Goal: Information Seeking & Learning: Learn about a topic

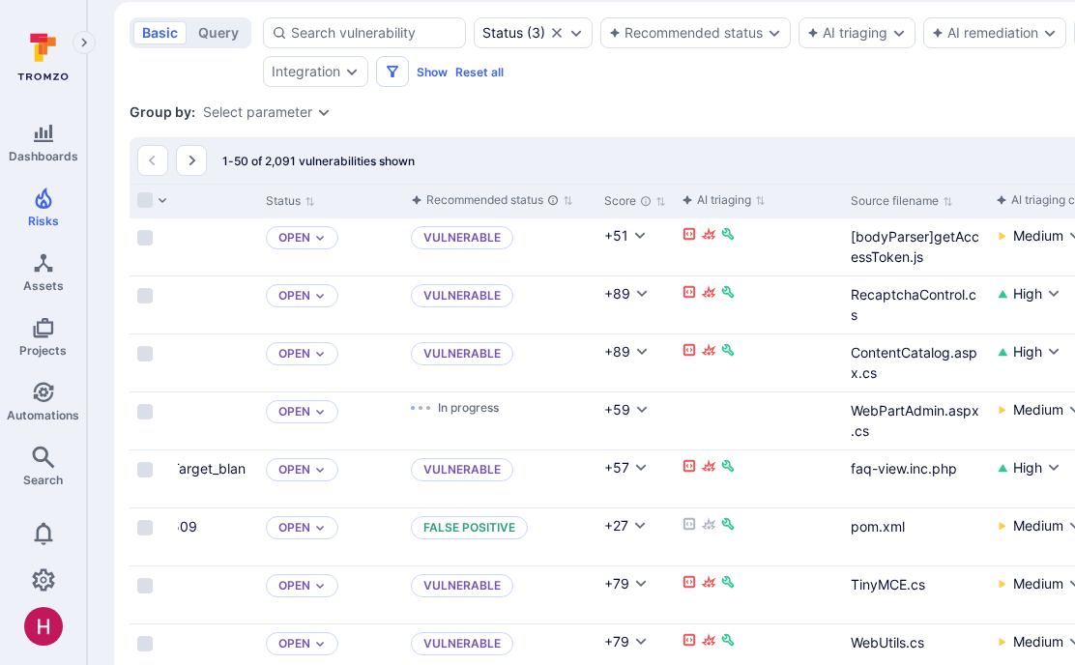
scroll to position [0, 113]
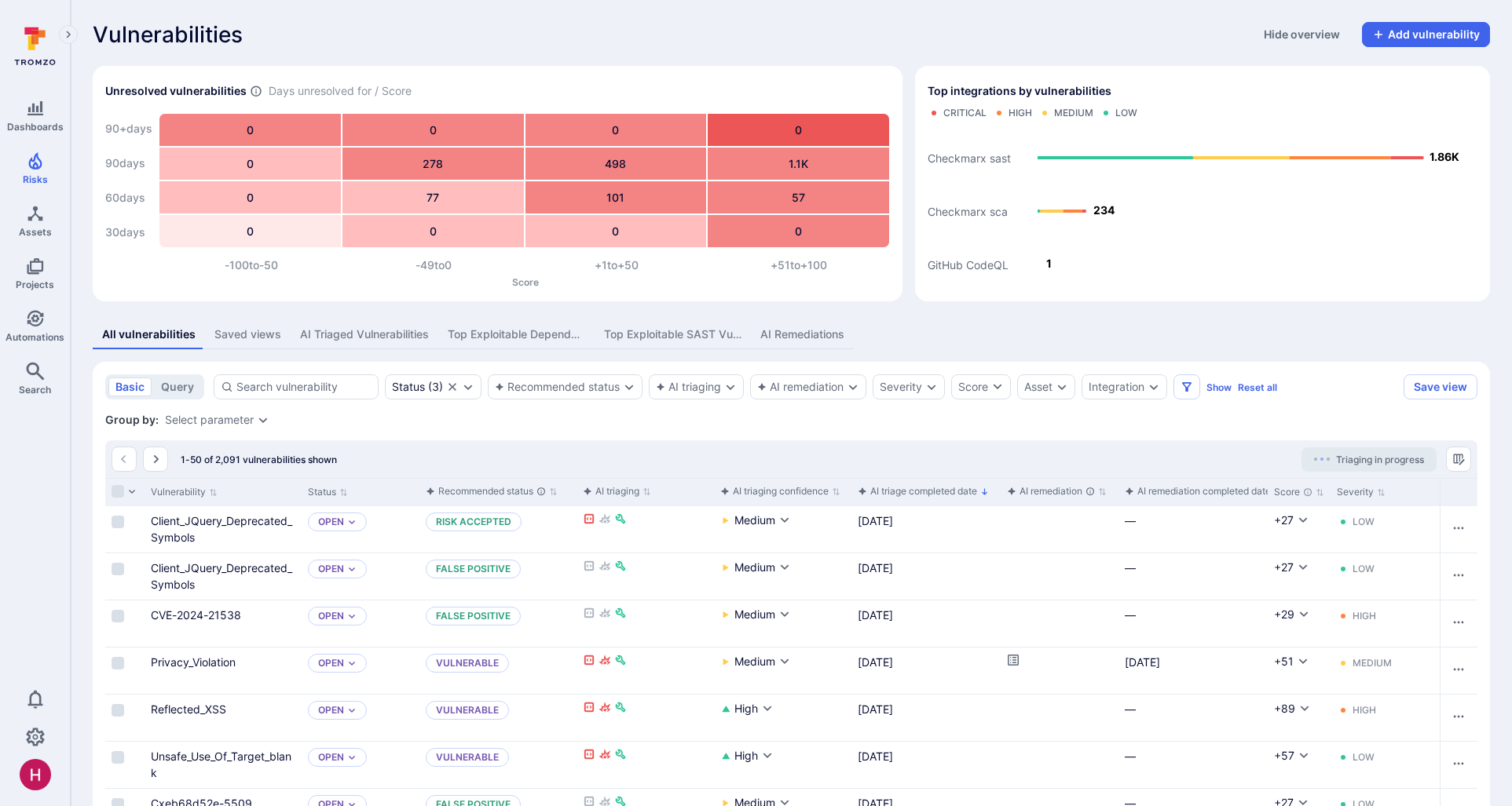
click at [37, 28] on icon at bounding box center [31, 31] width 14 height 7
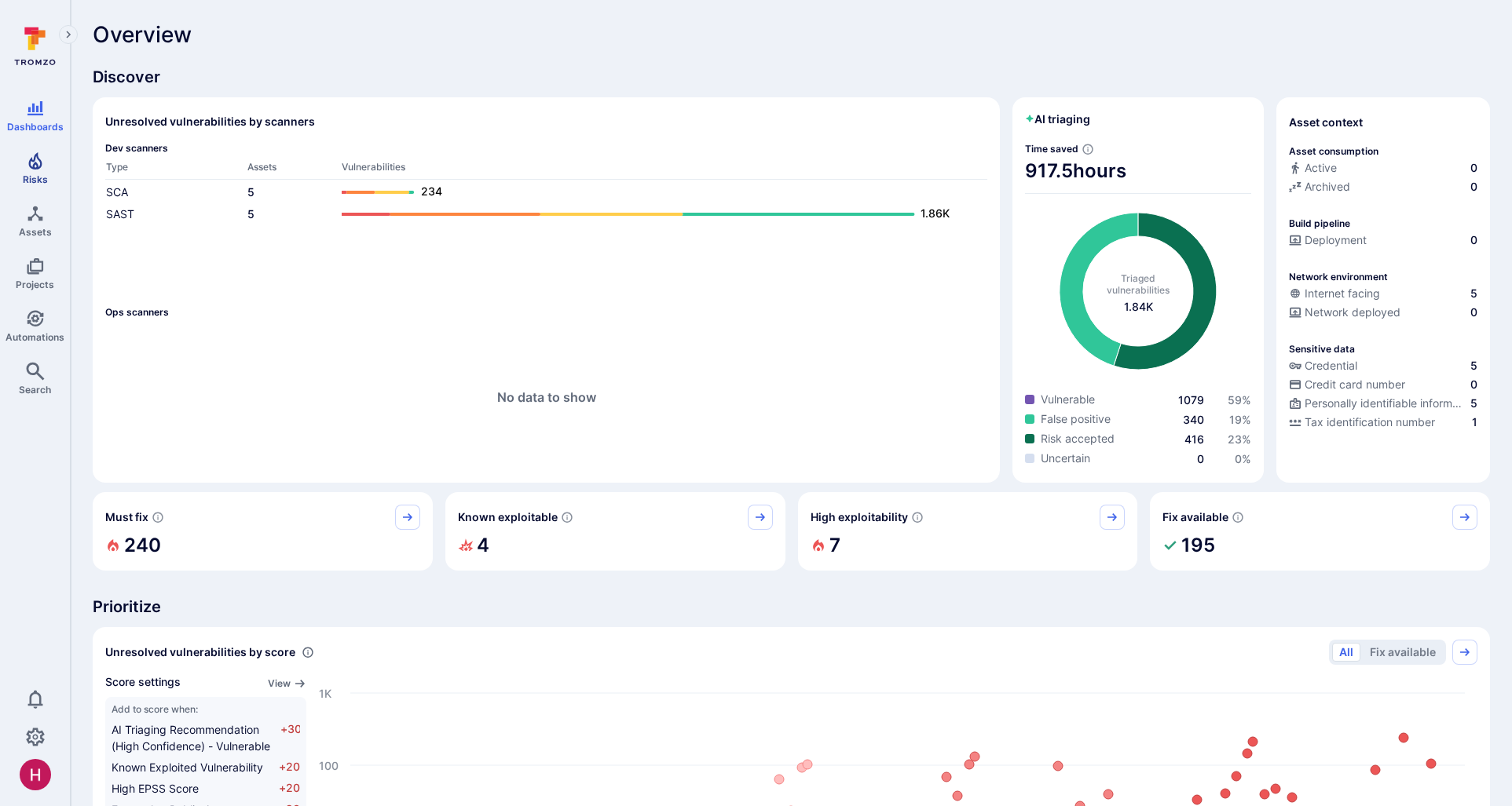
click at [36, 163] on icon "Risks" at bounding box center [35, 161] width 19 height 19
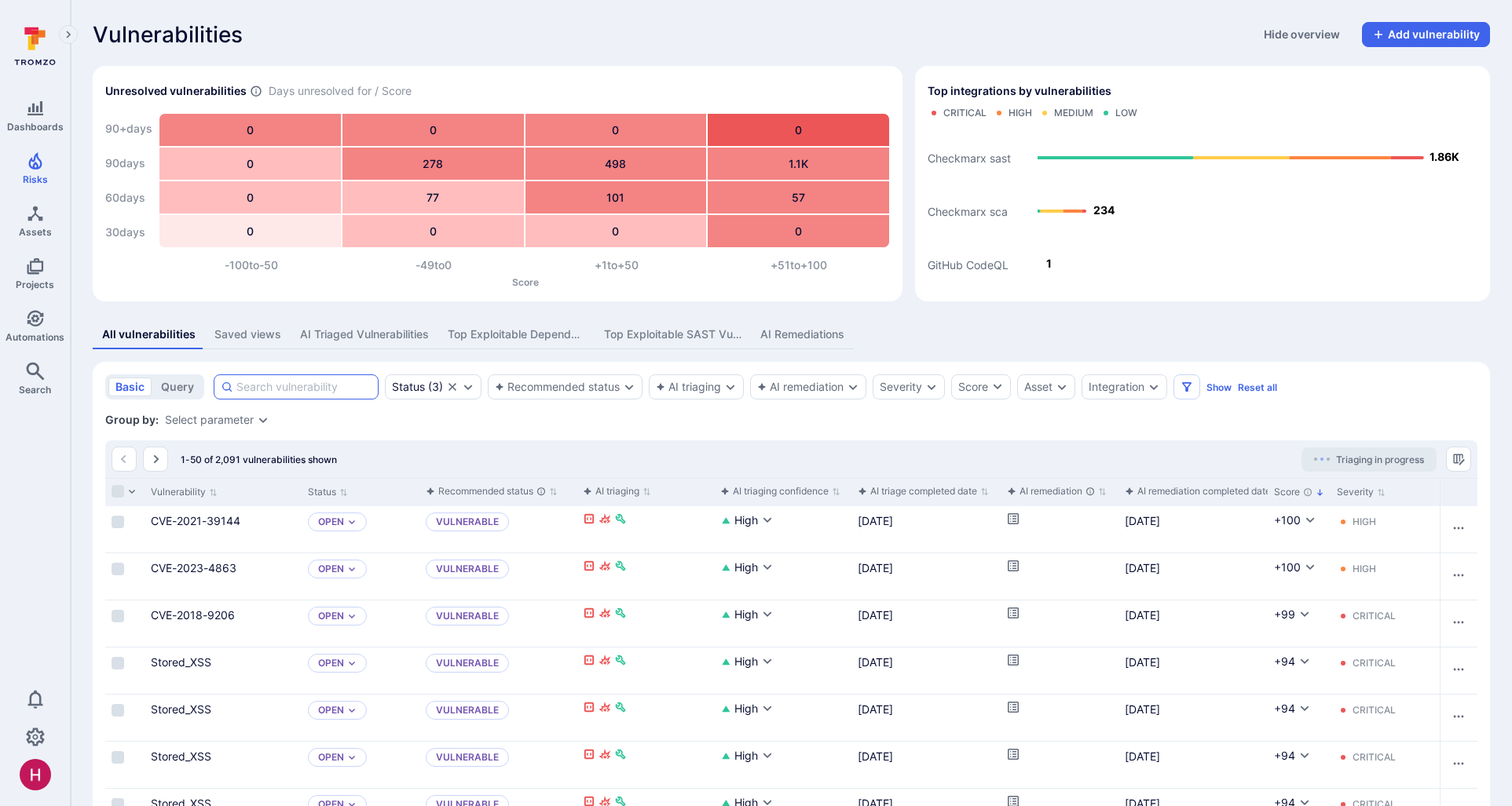
click at [365, 383] on input at bounding box center [304, 386] width 135 height 15
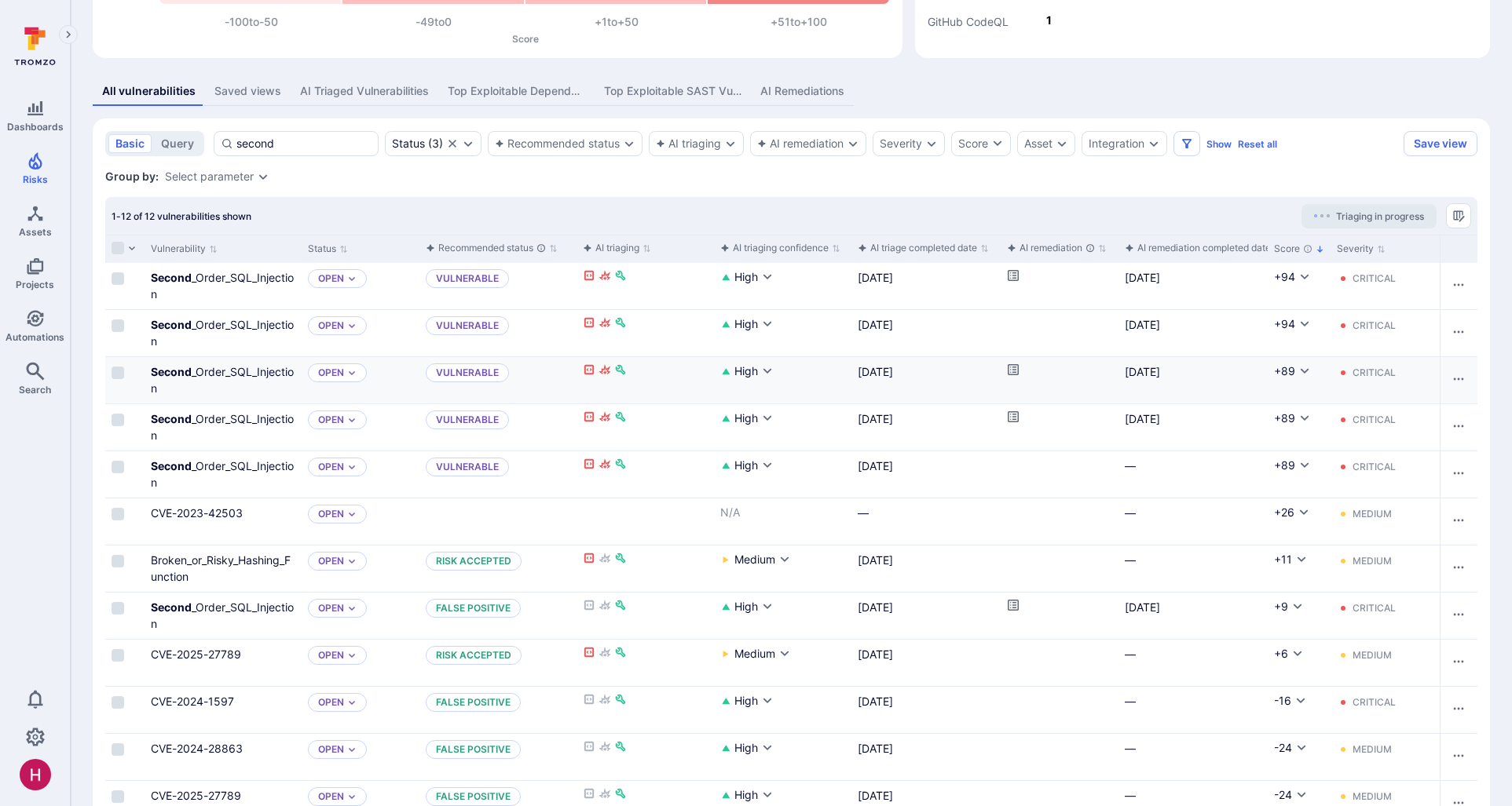
scroll to position [252, 0]
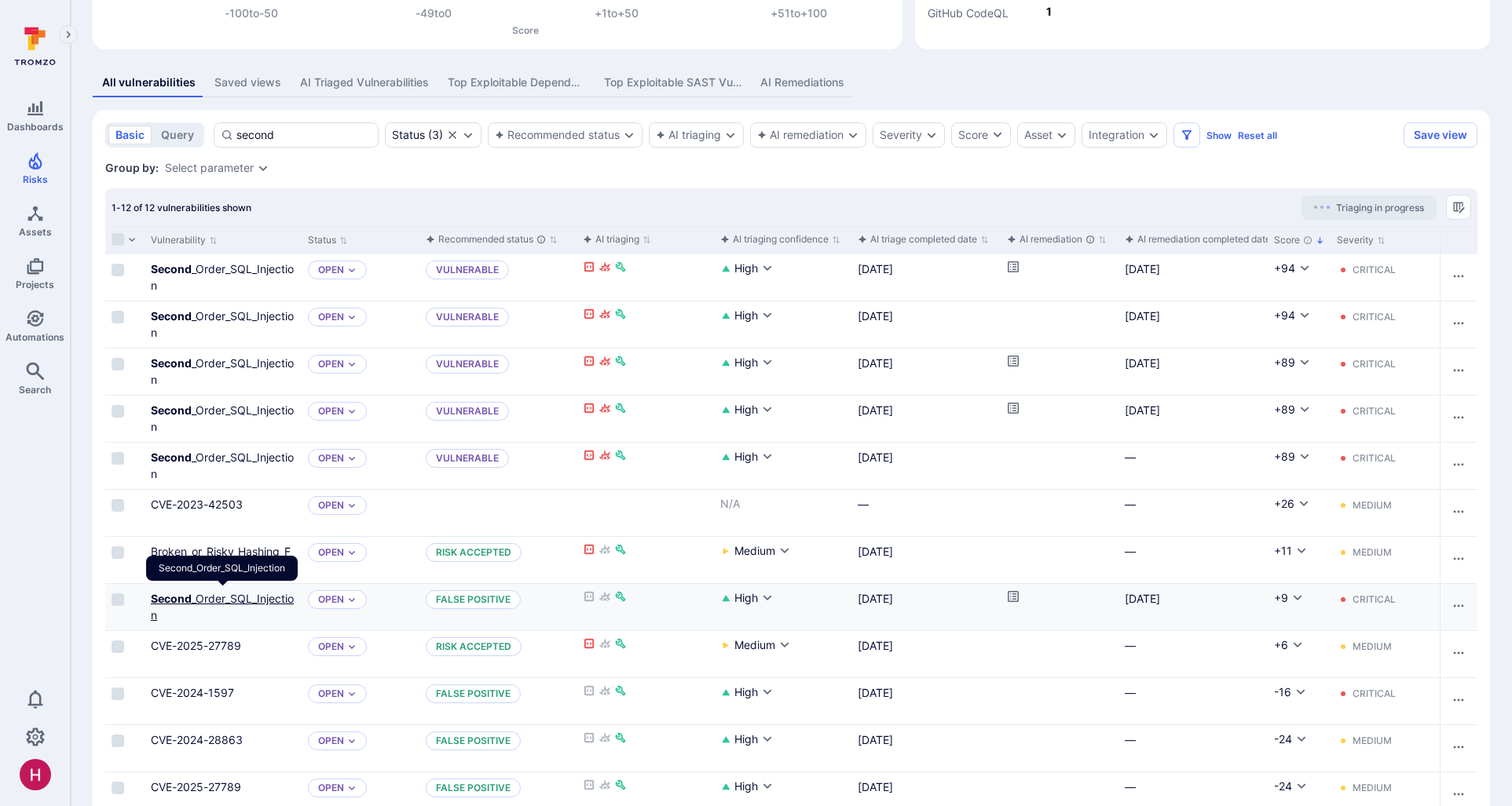
type input "second"
click at [261, 539] on link "Second _Order_SQL_Injection" at bounding box center [222, 606] width 143 height 30
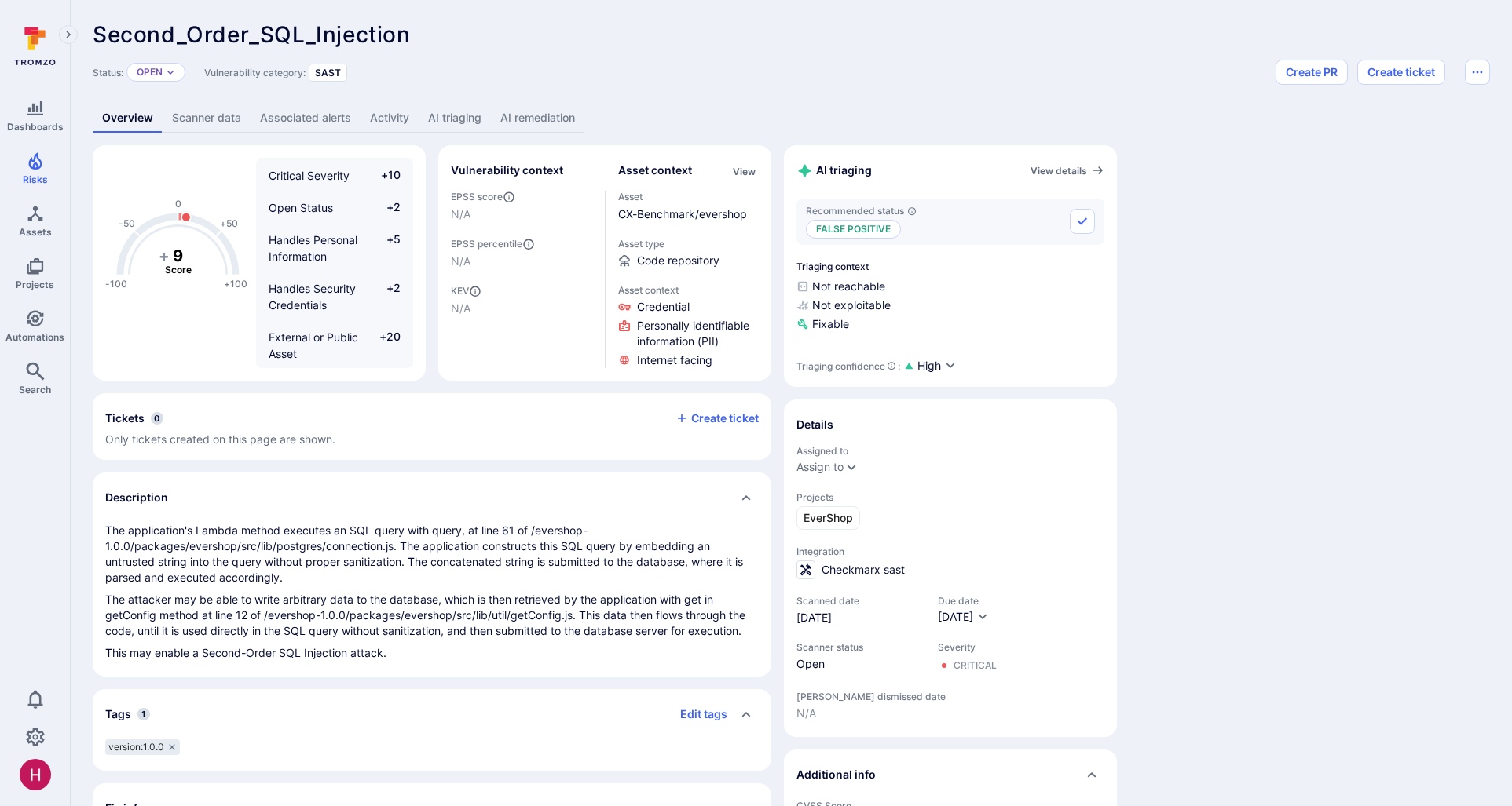
click at [457, 111] on link "AI triaging" at bounding box center [455, 119] width 72 height 29
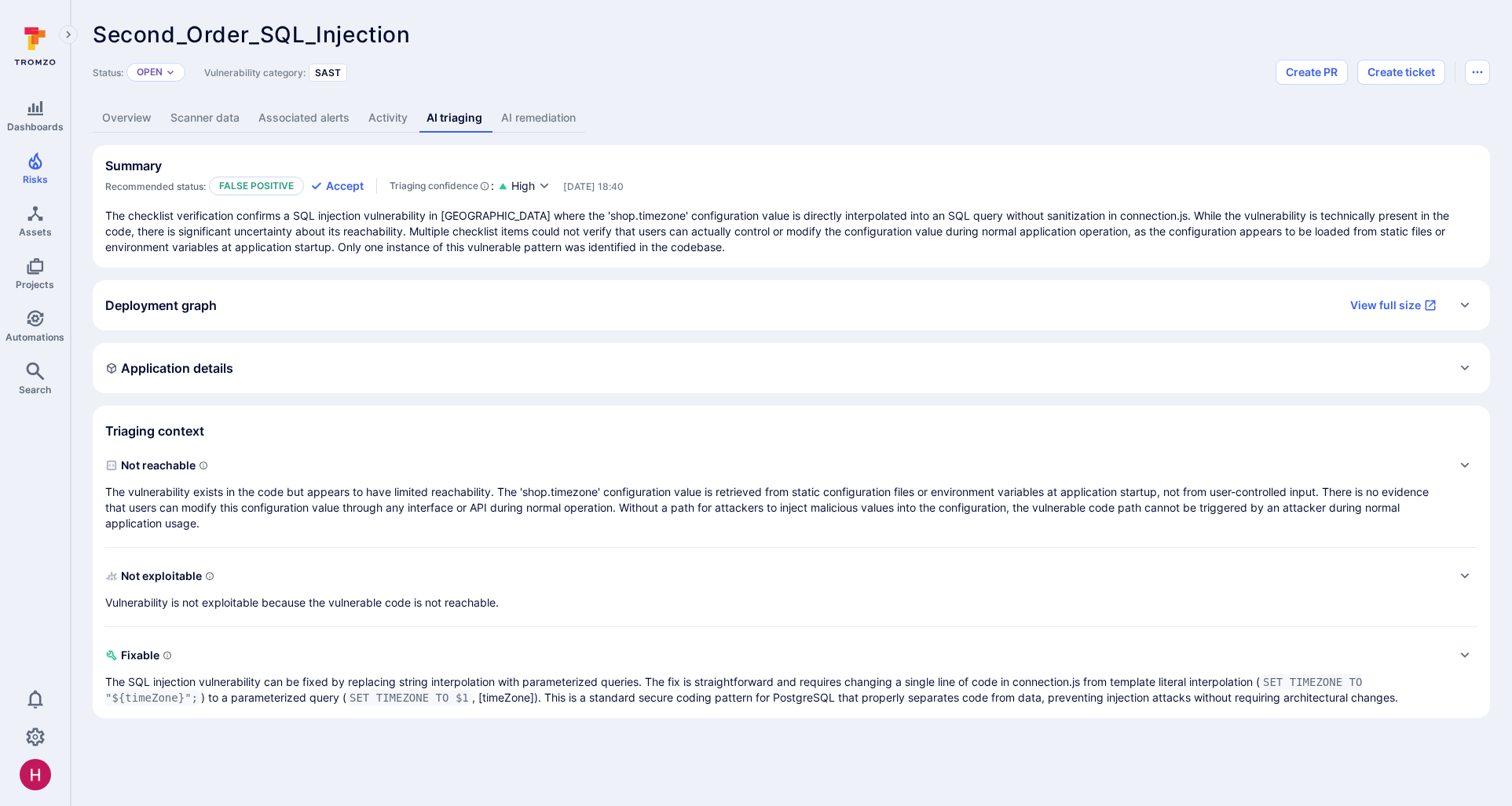
click at [28, 46] on icon at bounding box center [35, 46] width 70 height 55
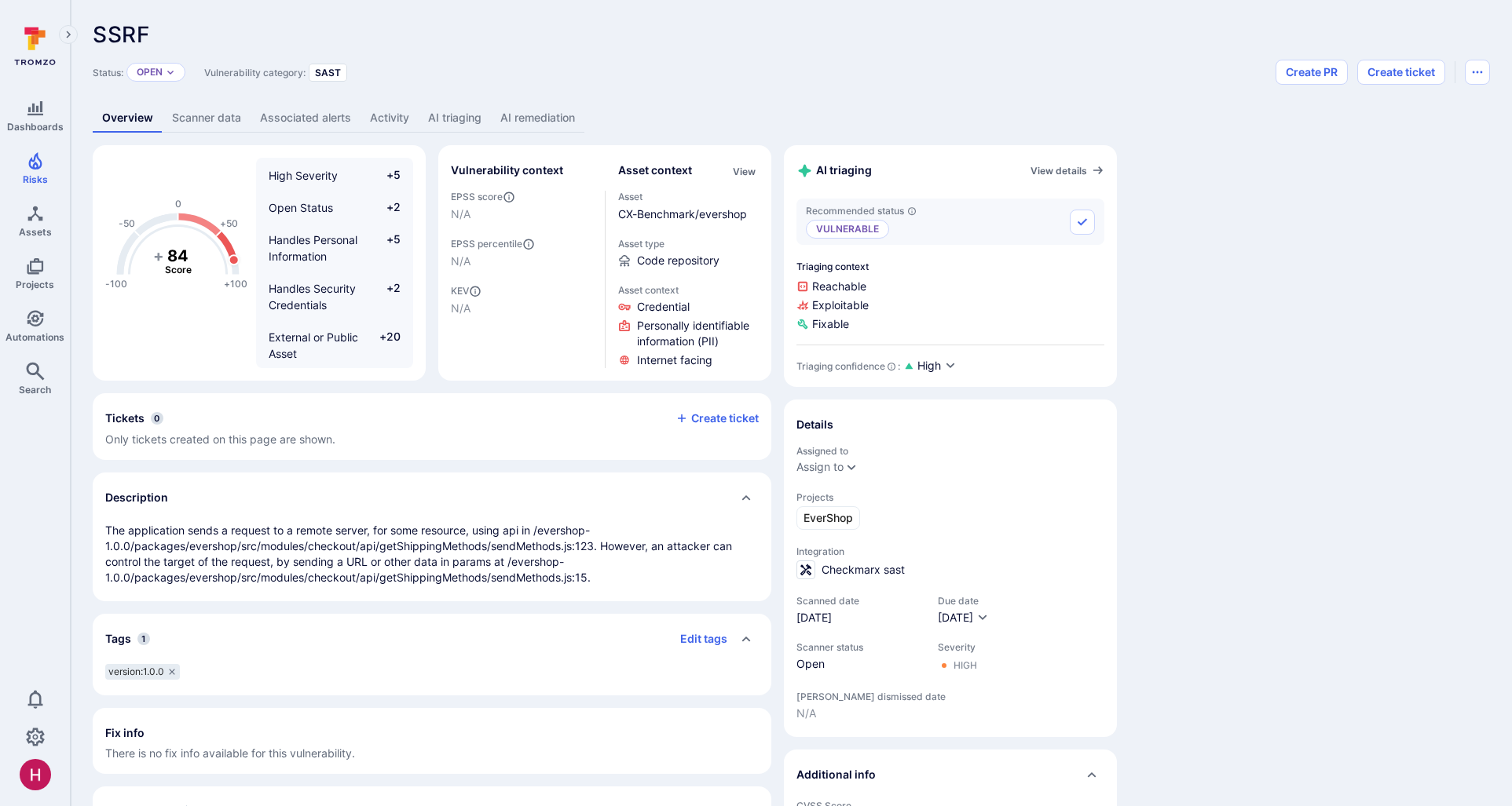
click at [448, 119] on link "AI triaging" at bounding box center [455, 119] width 72 height 29
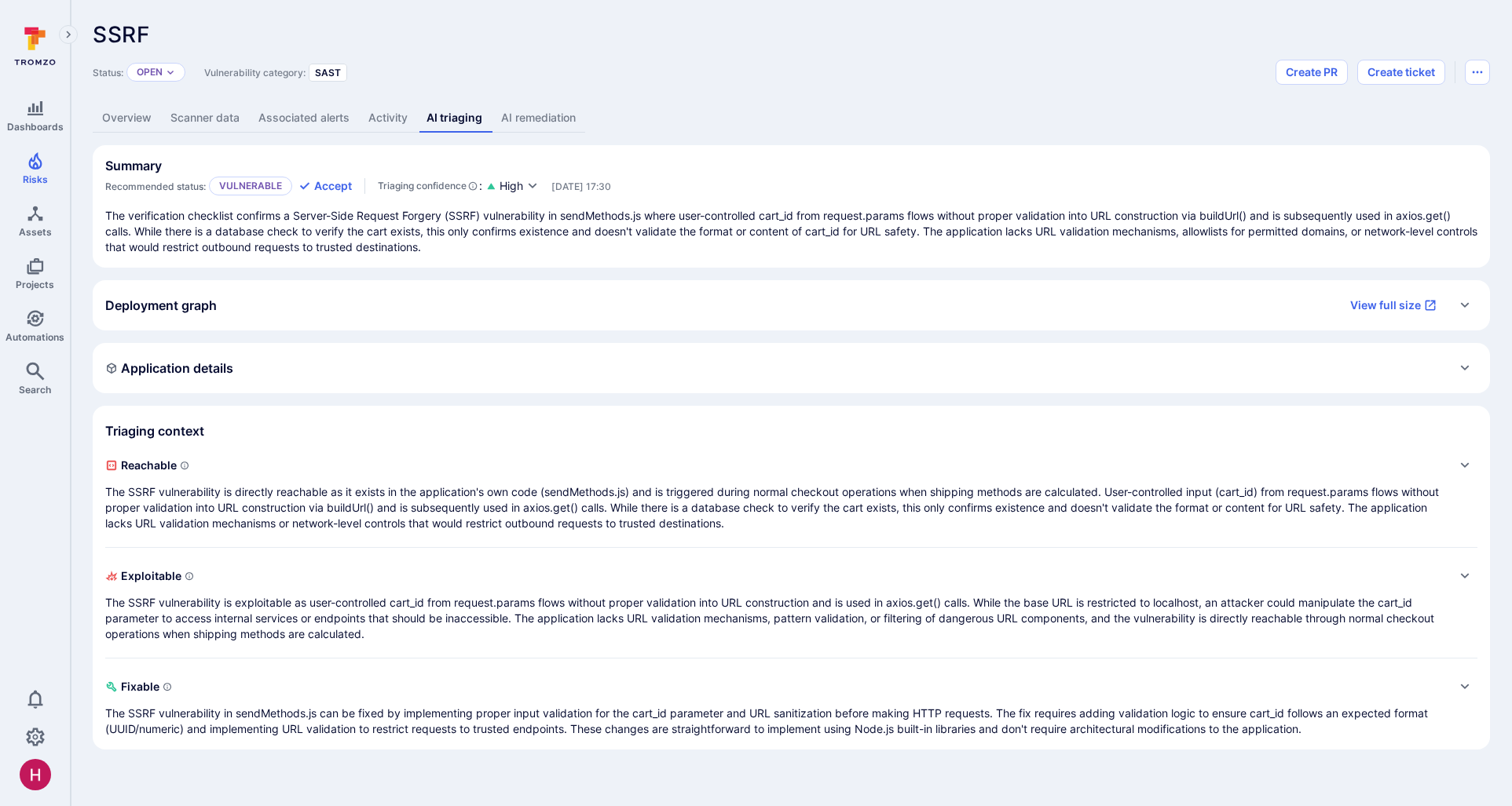
click at [508, 610] on p "The SSRF vulnerability is exploitable as user-controlled cart_id from request.p…" at bounding box center [775, 619] width 1341 height 47
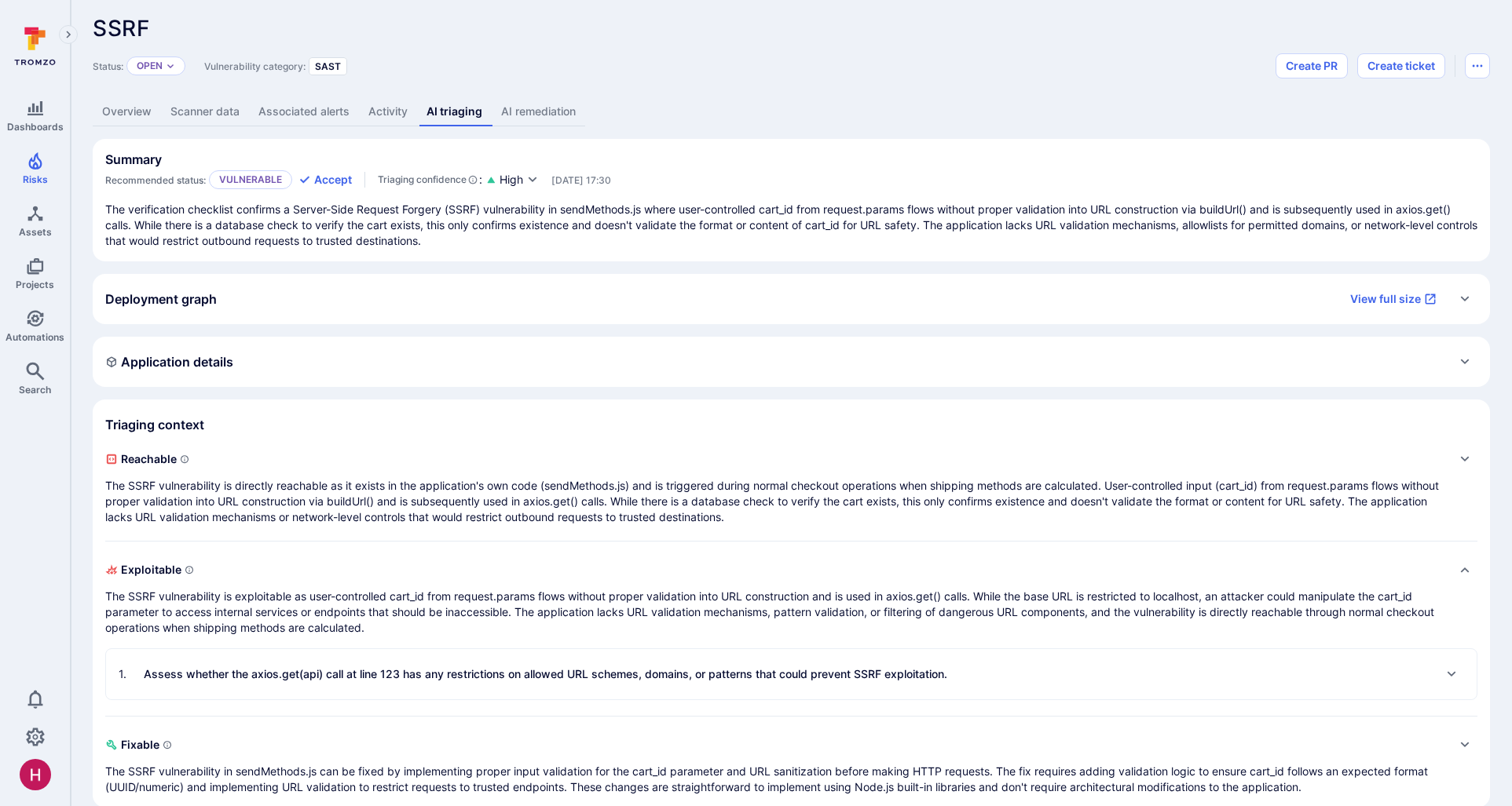
click at [603, 675] on p "Assess whether the axios.get(api) call at line 123 has any restrictions on allo…" at bounding box center [545, 674] width 803 height 15
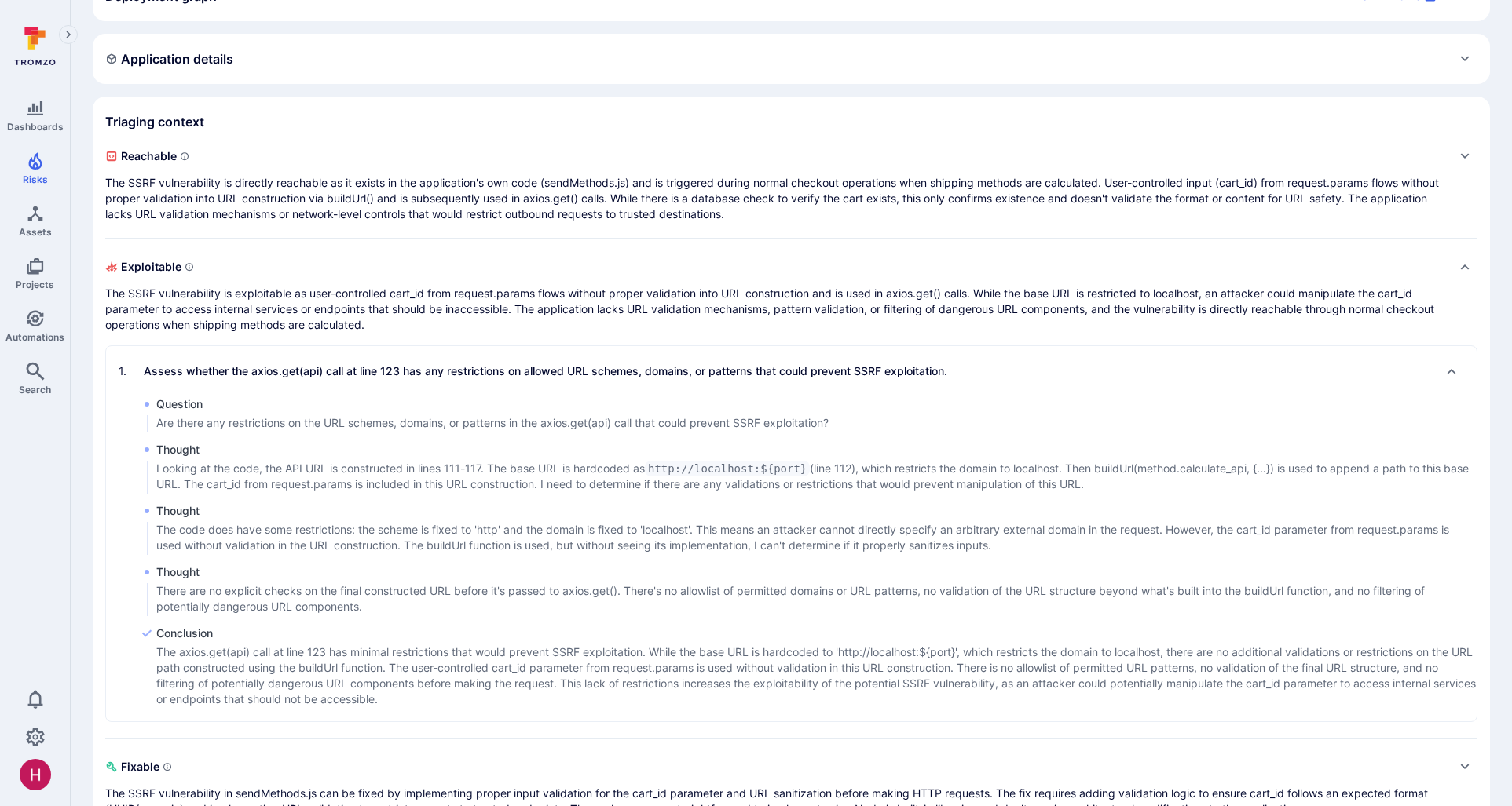
scroll to position [355, 0]
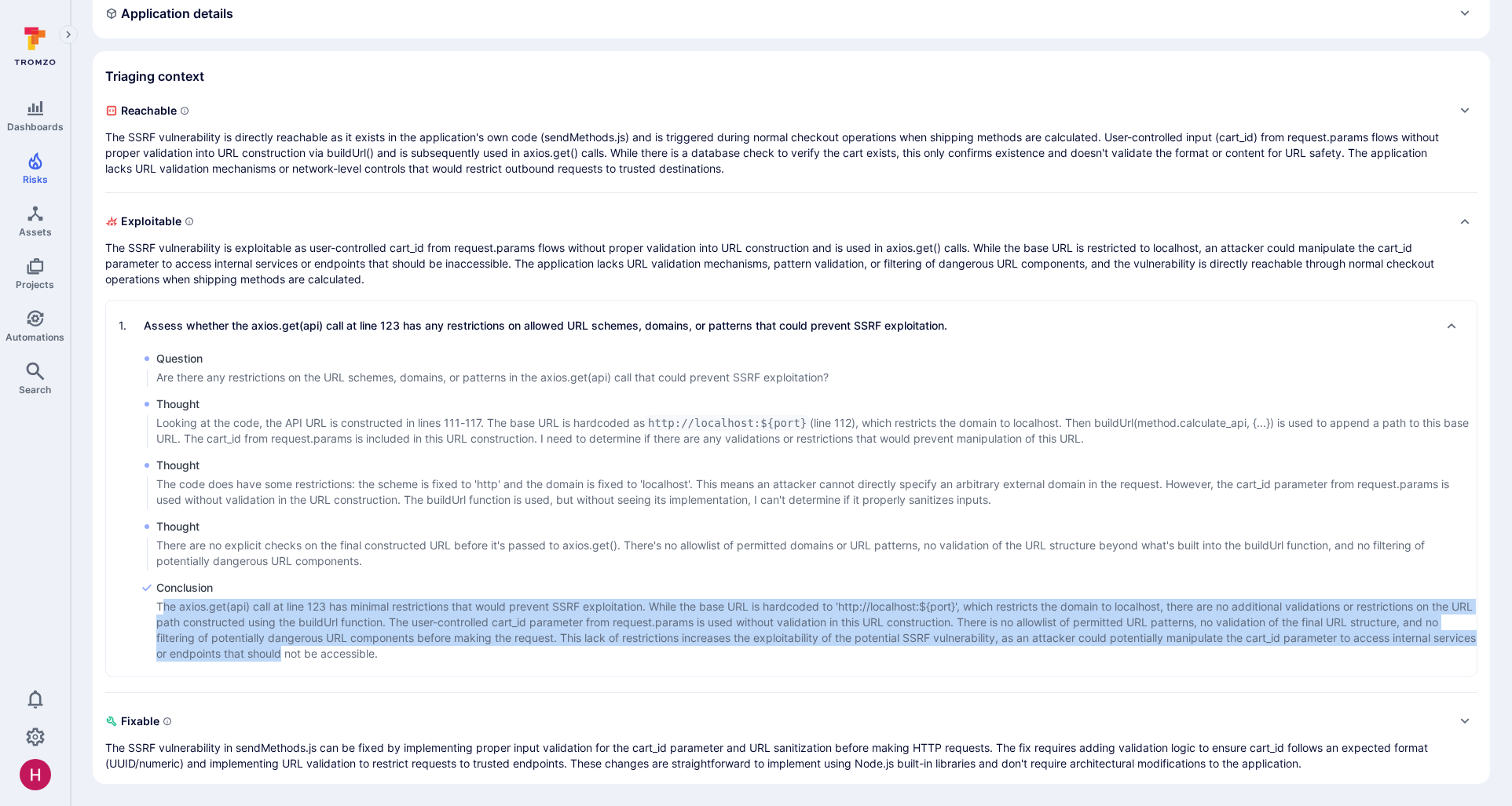
drag, startPoint x: 163, startPoint y: 610, endPoint x: 337, endPoint y: 649, distance: 178.3
click at [328, 650] on p "The axios.get(api) call at line 123 has minimal restrictions that would prevent…" at bounding box center [816, 630] width 1320 height 62
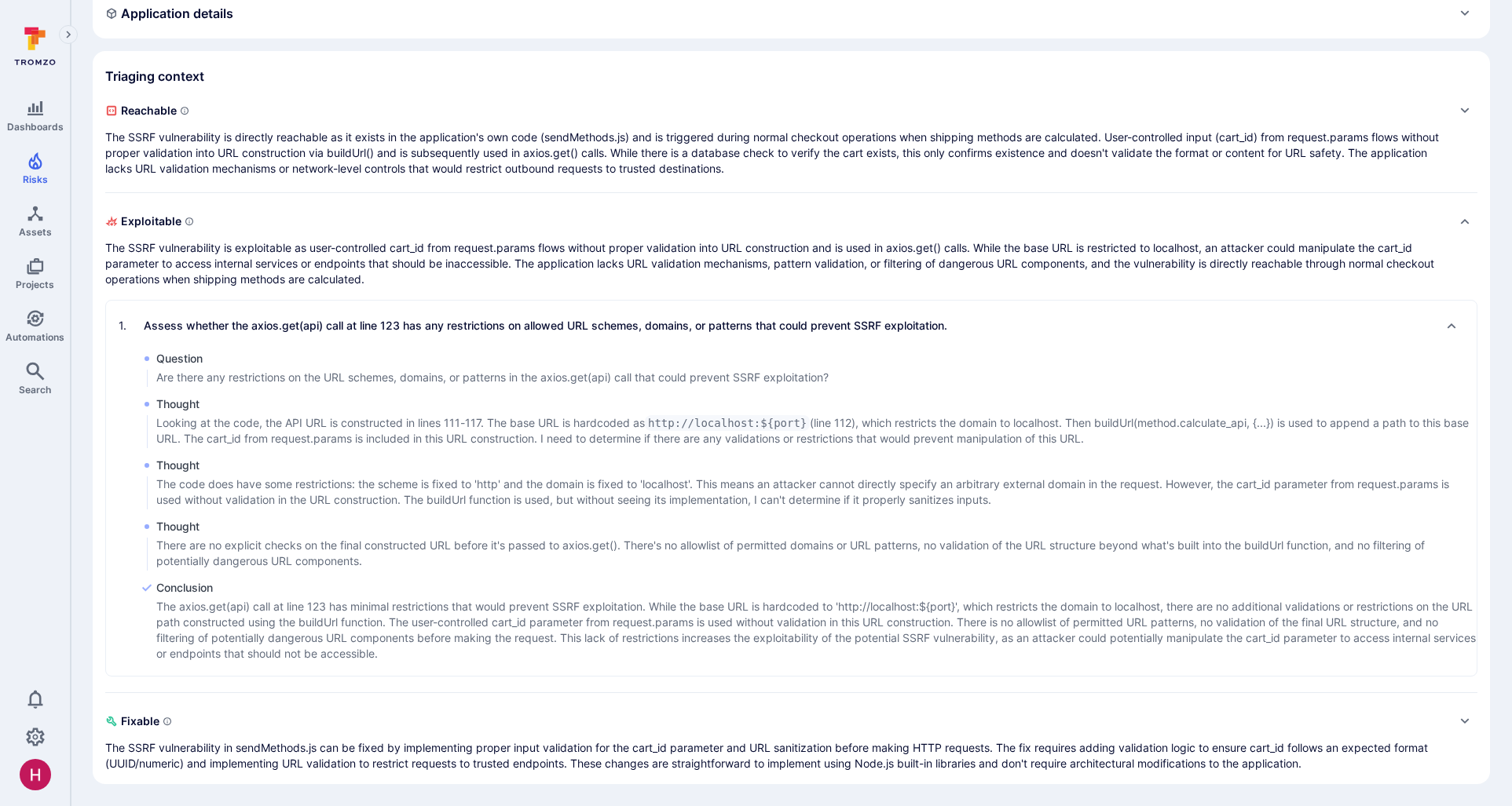
click at [419, 659] on p "The axios.get(api) call at line 123 has minimal restrictions that would prevent…" at bounding box center [816, 630] width 1320 height 62
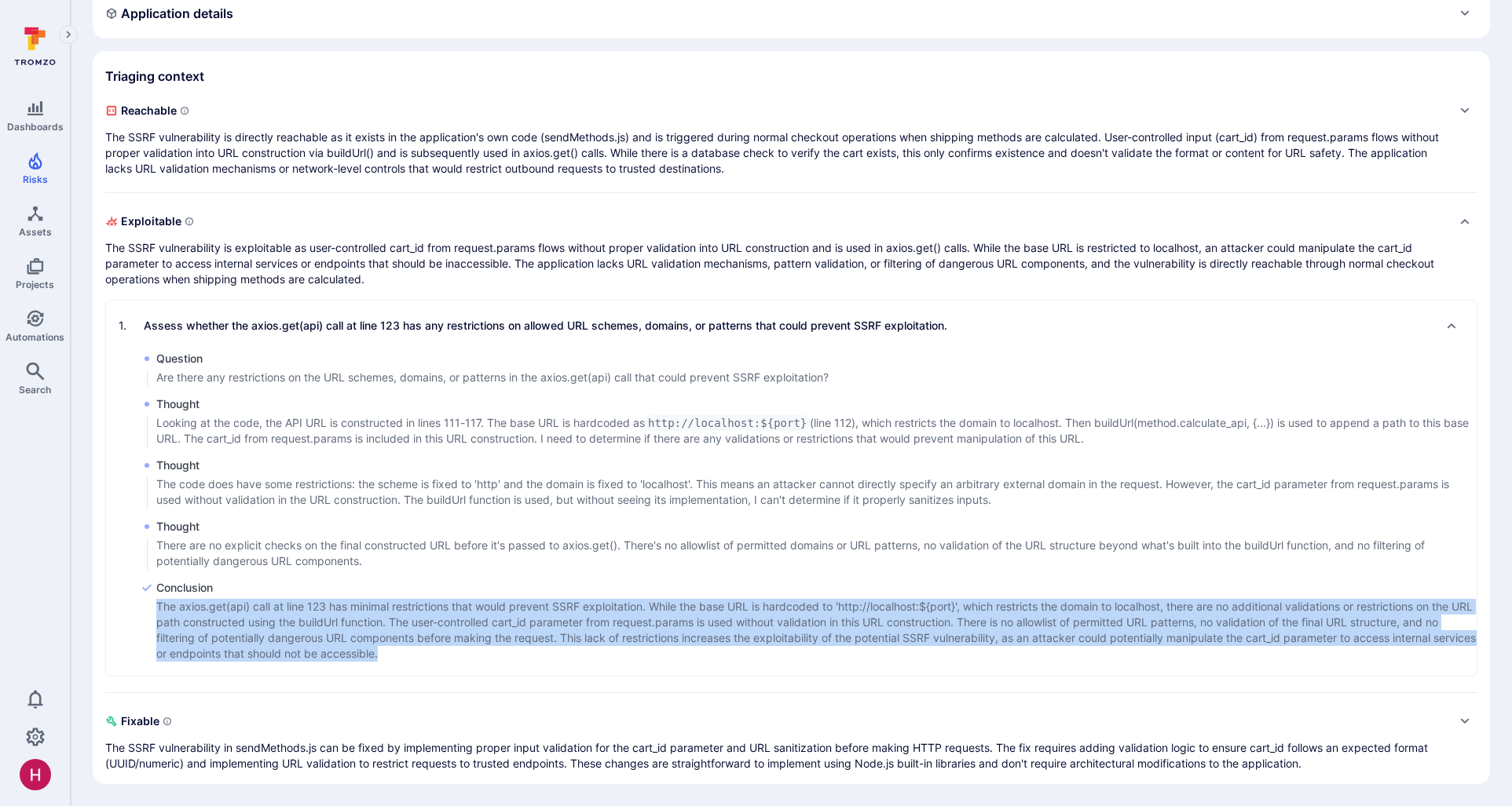
drag, startPoint x: 438, startPoint y: 652, endPoint x: 179, endPoint y: 606, distance: 263.1
click at [157, 607] on p "The axios.get(api) call at line 123 has minimal restrictions that would prevent…" at bounding box center [816, 630] width 1320 height 62
copy p "The axios.get(api) call at line 123 has minimal restrictions that would prevent…"
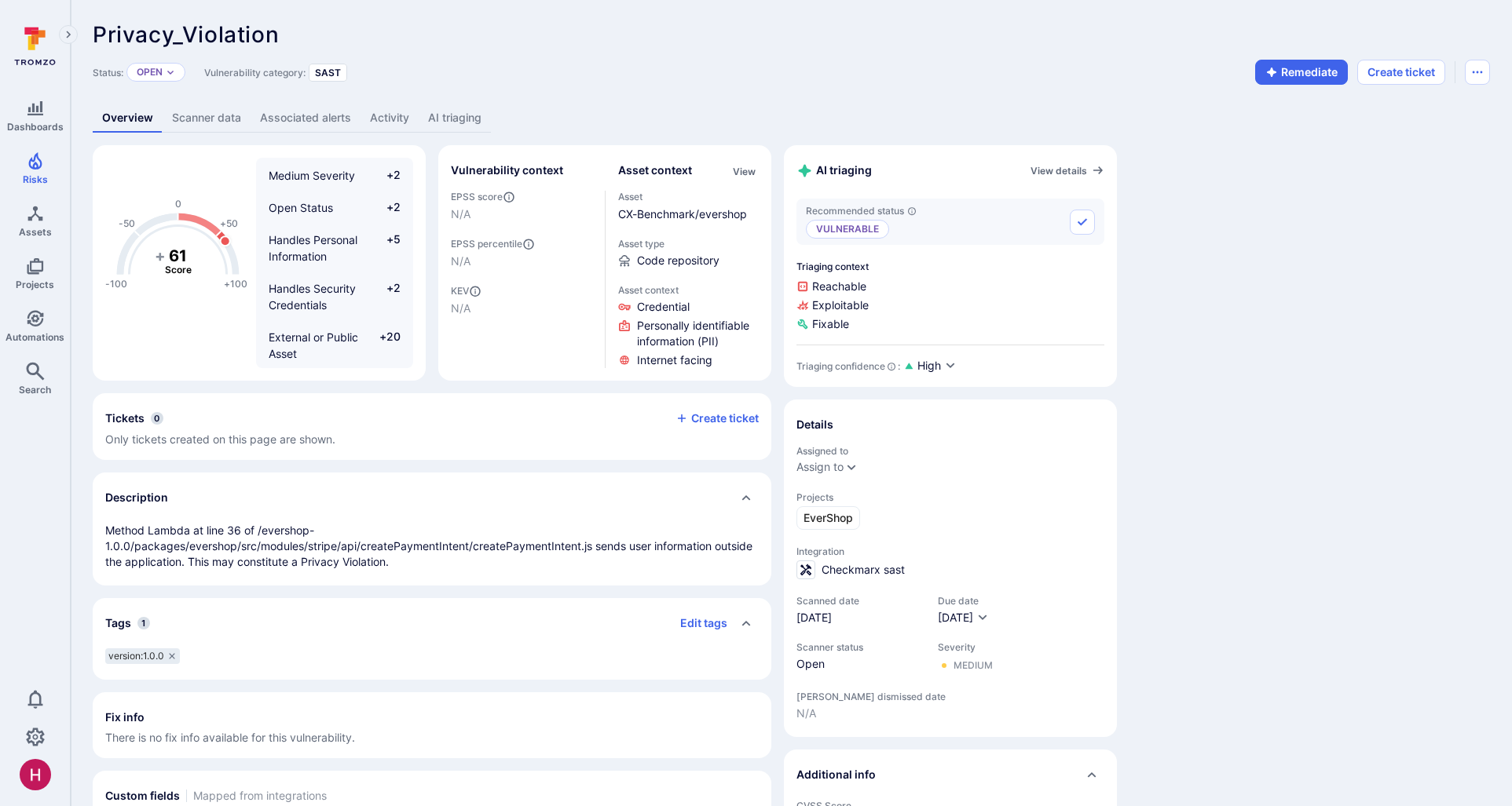
click at [396, 124] on link "Activity" at bounding box center [390, 119] width 58 height 29
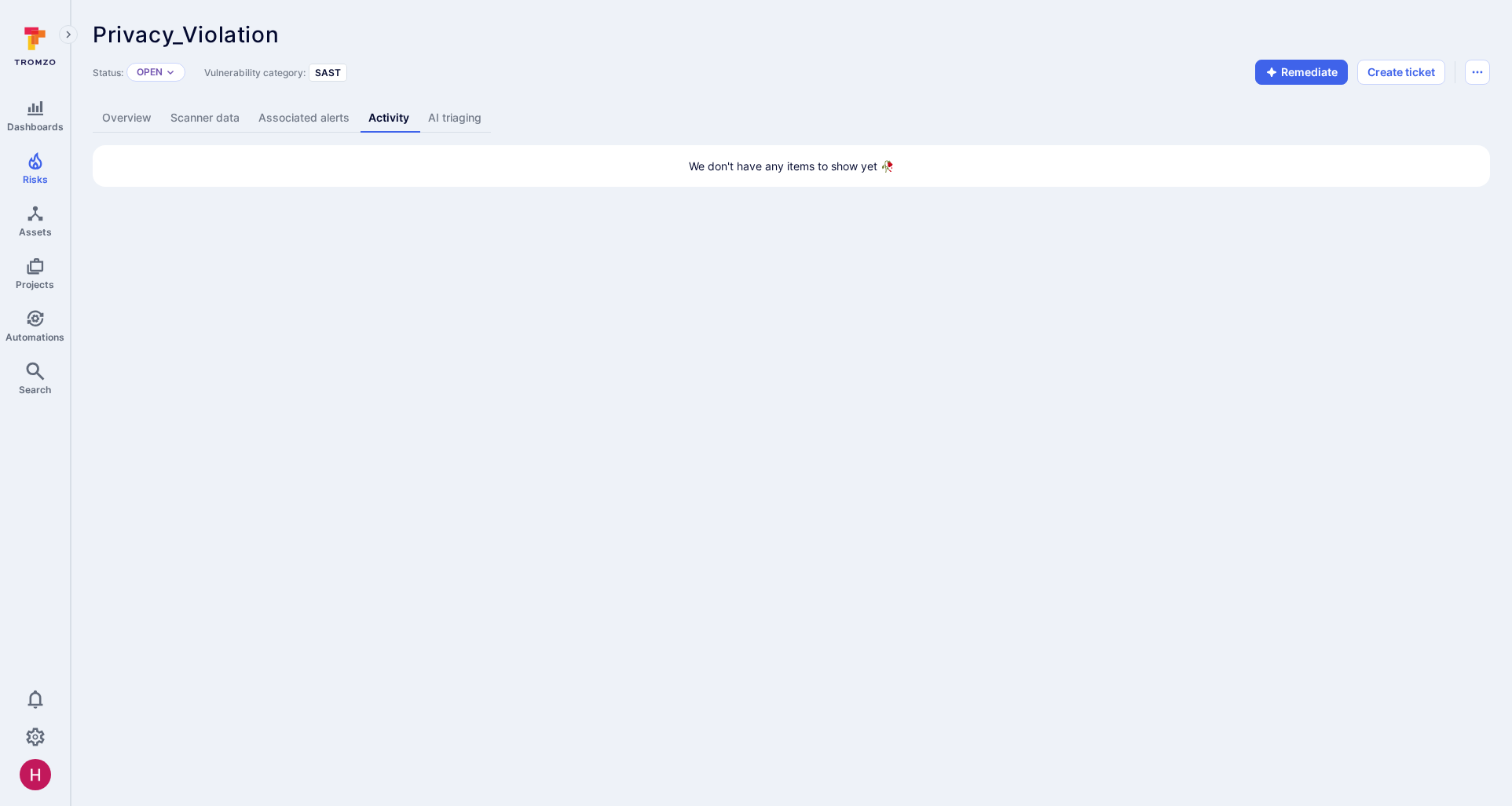
click at [447, 120] on link "AI triaging" at bounding box center [455, 119] width 72 height 29
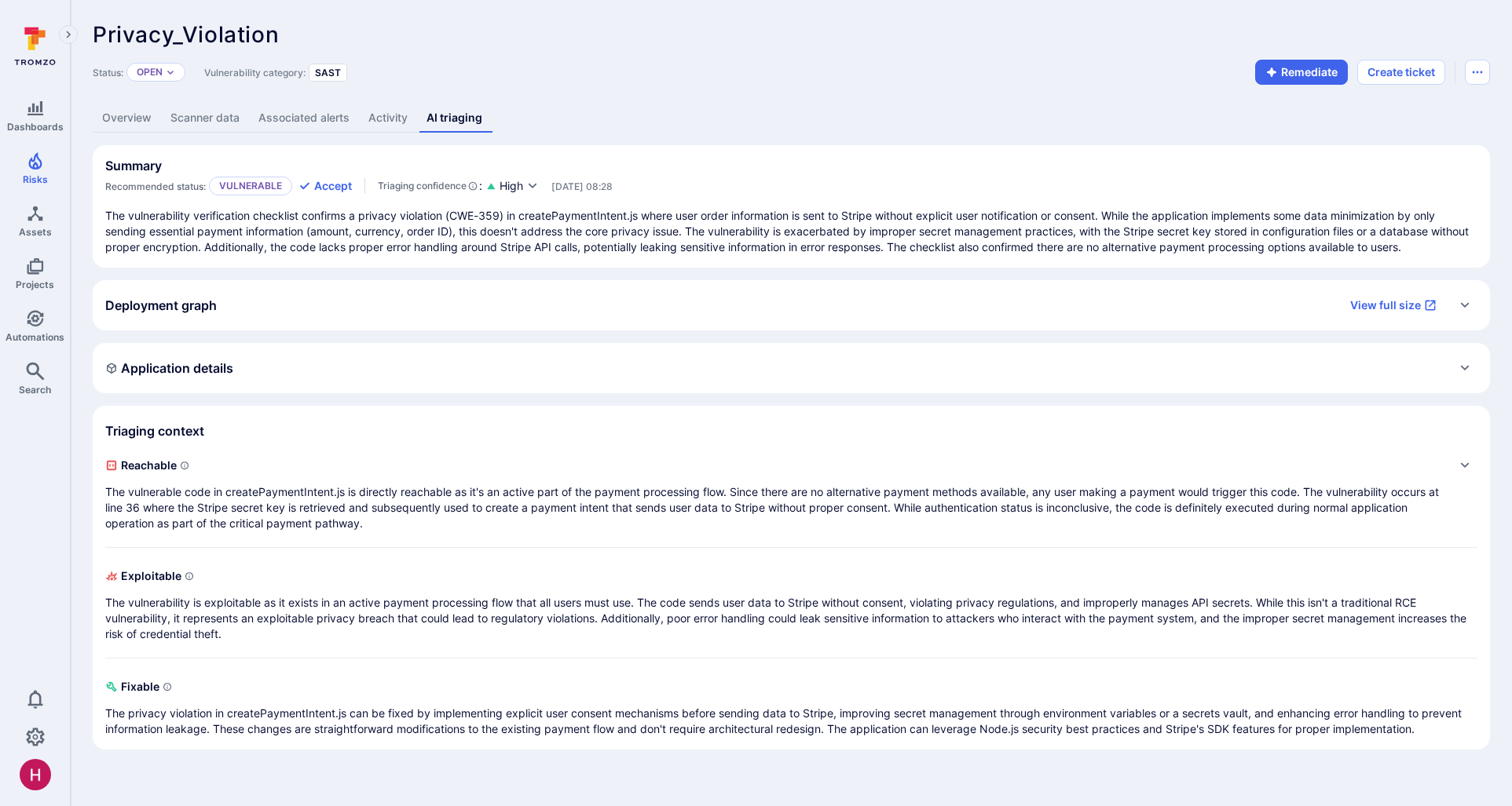
drag, startPoint x: 1112, startPoint y: 213, endPoint x: 1130, endPoint y: 248, distance: 39.4
click at [1130, 248] on p "The vulnerability verification checklist confirms a privacy violation (CWE-359)…" at bounding box center [792, 231] width 1372 height 47
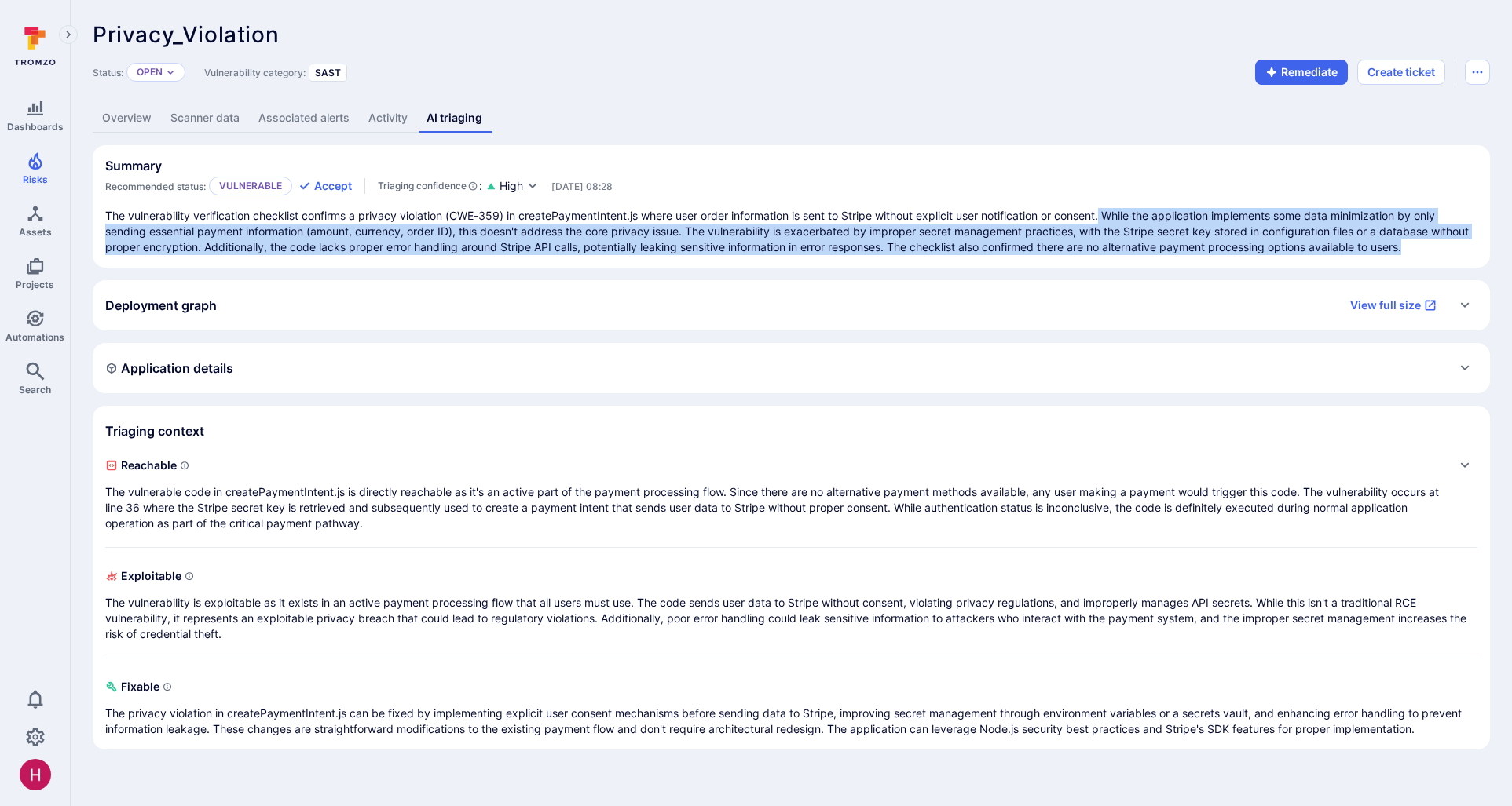
drag, startPoint x: 1112, startPoint y: 209, endPoint x: 1140, endPoint y: 256, distance: 54.7
click at [1140, 256] on section "Summary Recommended status: Vulnerable Accept Triaging confidence : High [DATE]…" at bounding box center [791, 206] width 1398 height 123
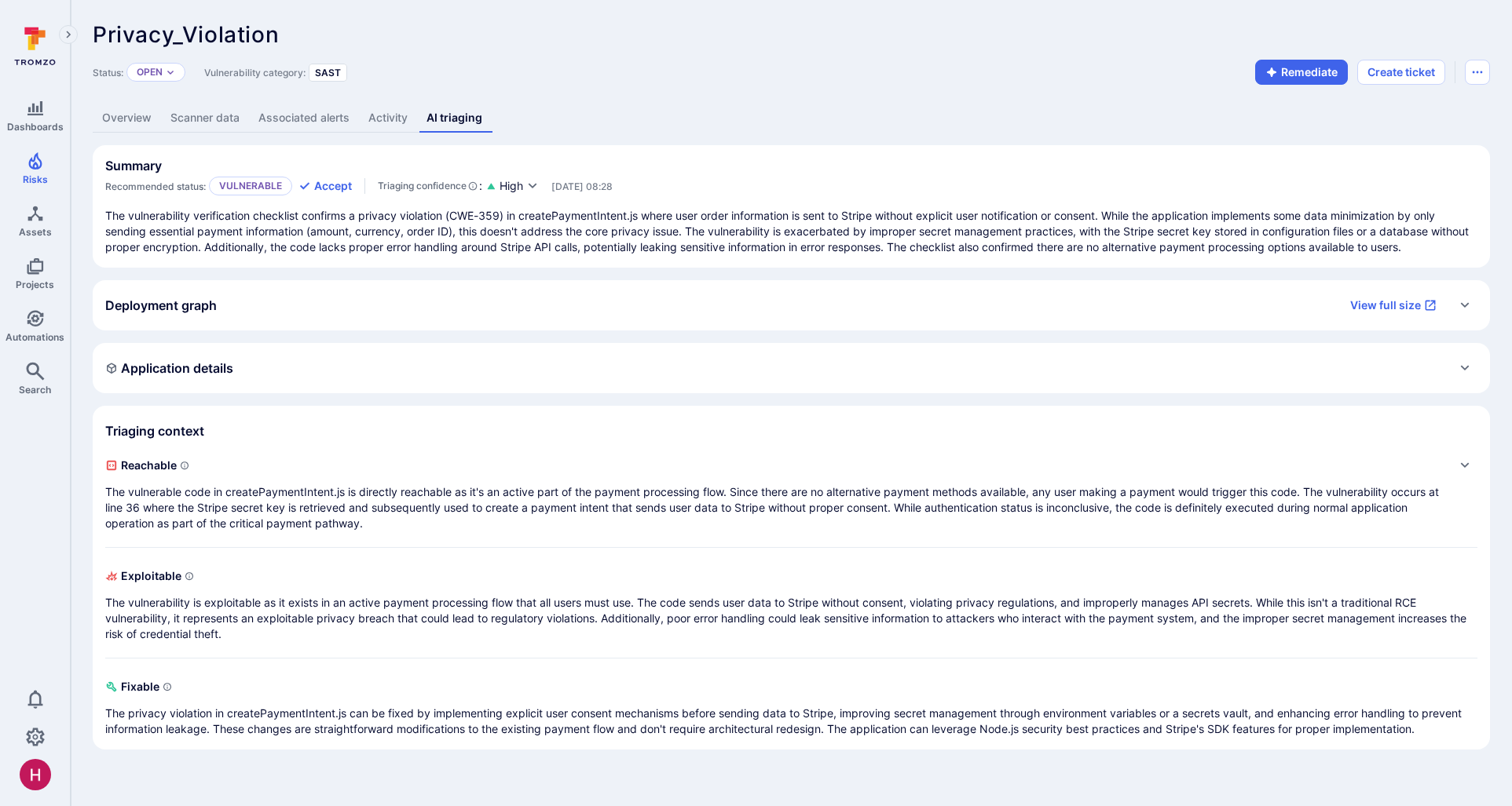
click at [514, 504] on p "The vulnerable code in createPaymentIntent.js is directly reachable as it's an …" at bounding box center [775, 508] width 1341 height 47
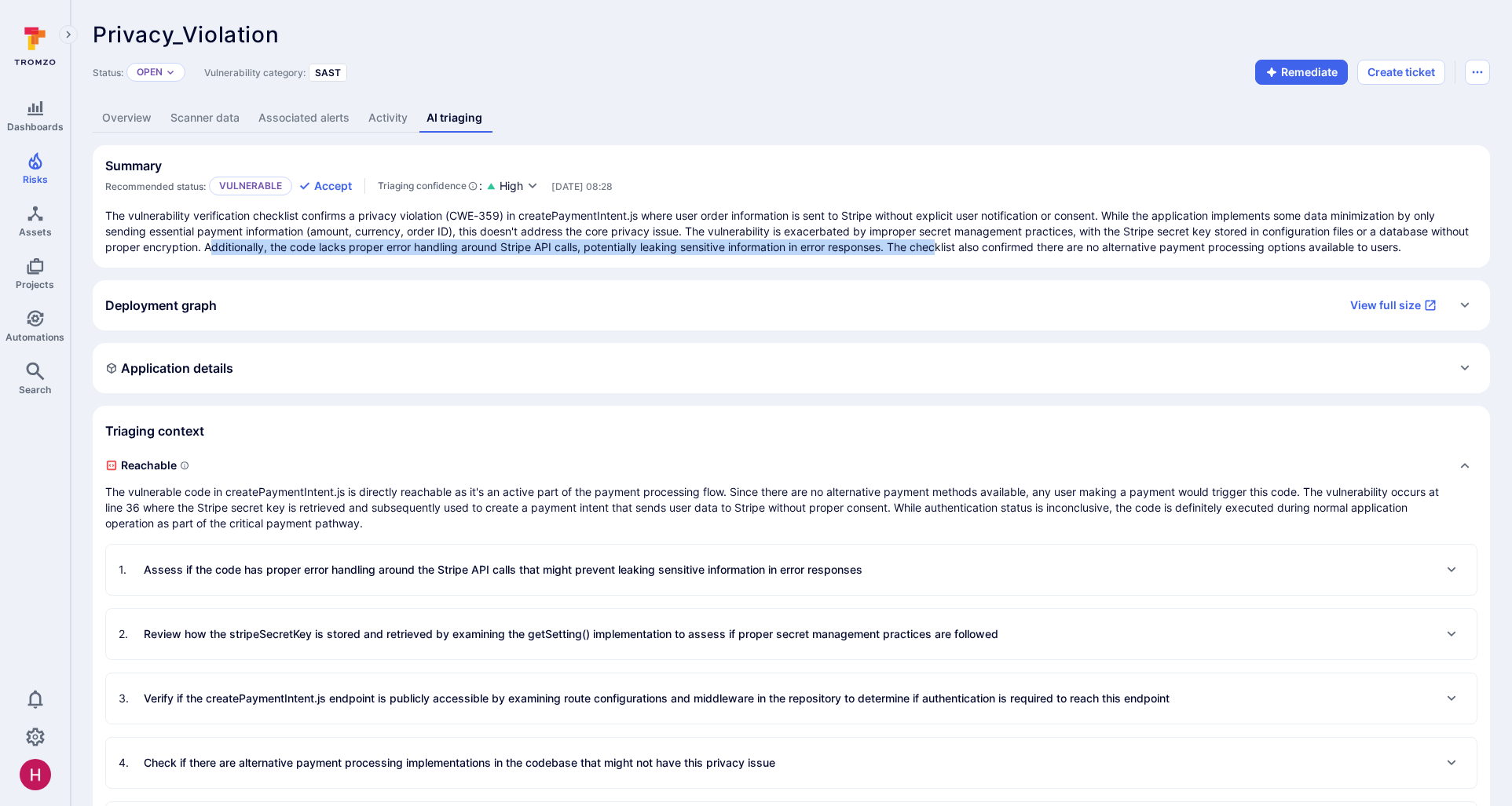
drag, startPoint x: 253, startPoint y: 248, endPoint x: 986, endPoint y: 251, distance: 733.0
click at [986, 251] on p "The vulnerability verification checklist confirms a privacy violation (CWE-359)…" at bounding box center [792, 231] width 1372 height 47
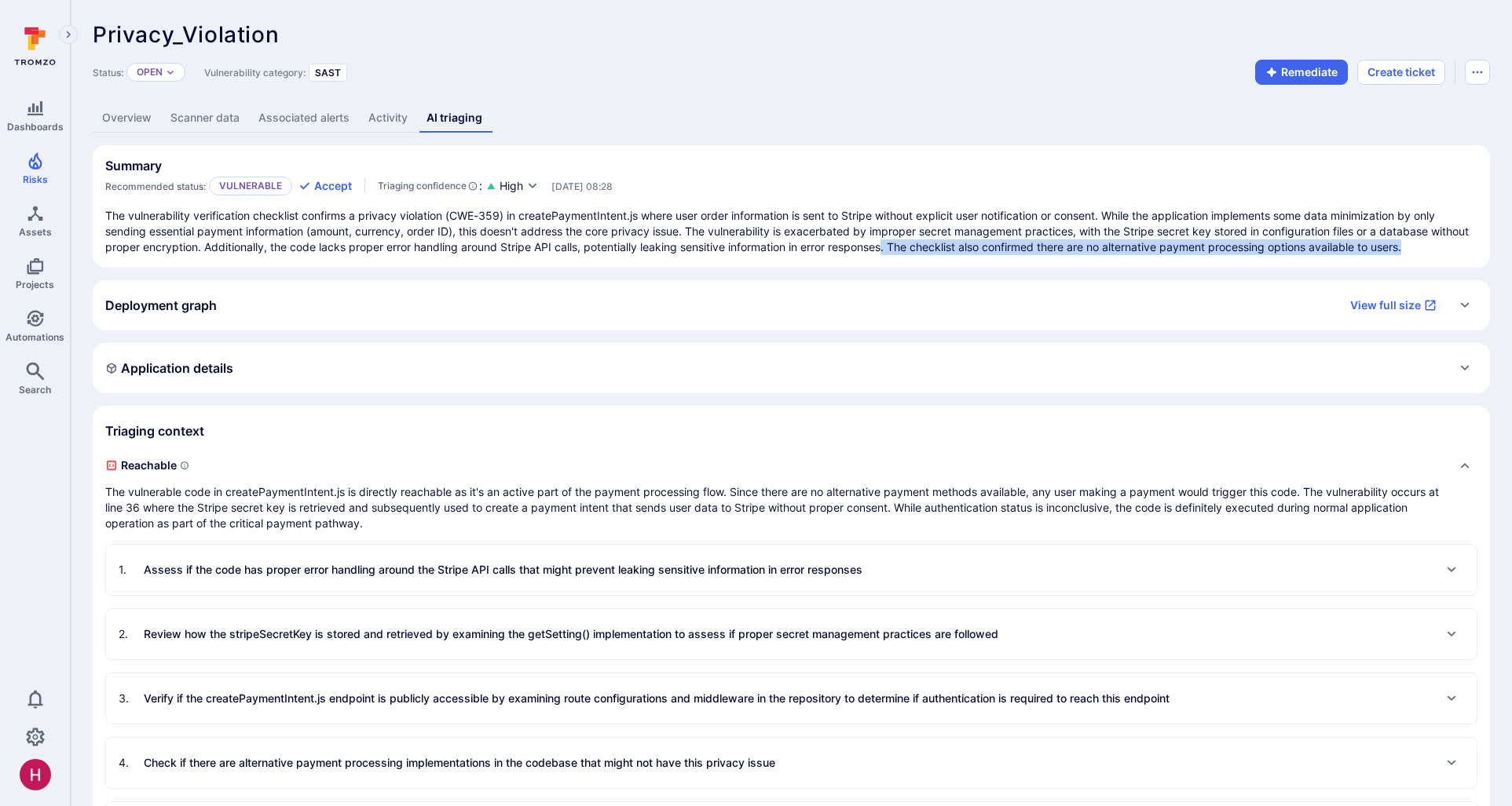
drag, startPoint x: 931, startPoint y: 246, endPoint x: 1462, endPoint y: 254, distance: 531.1
click at [1462, 255] on section "Summary Recommended status: Vulnerable Accept Triaging confidence : High Jul 21…" at bounding box center [791, 206] width 1398 height 123
click at [1436, 251] on p "The vulnerability verification checklist confirms a privacy violation (CWE-359)…" at bounding box center [792, 231] width 1372 height 47
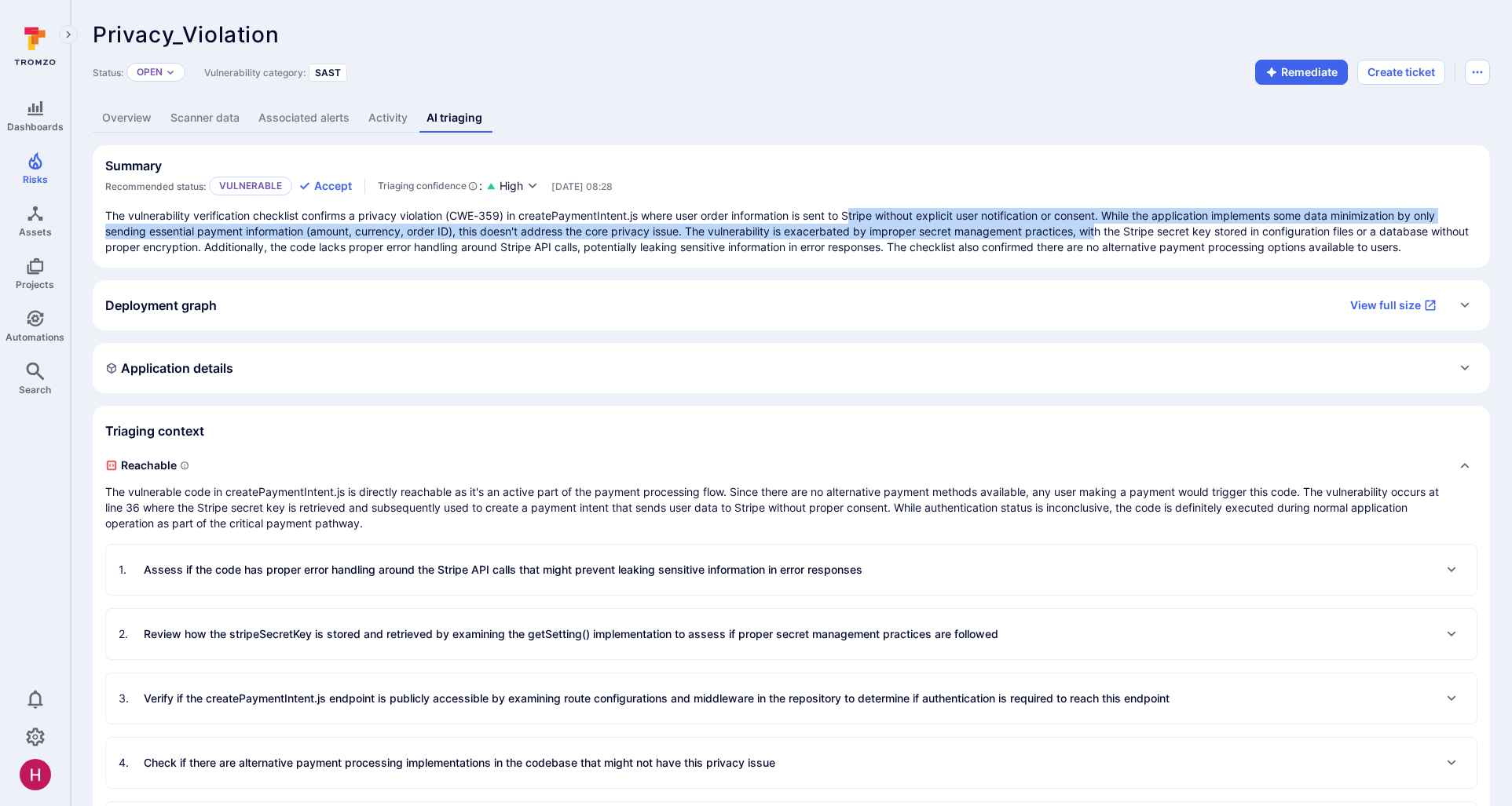
drag, startPoint x: 938, startPoint y: 221, endPoint x: 1101, endPoint y: 227, distance: 163.1
click at [1101, 227] on p "The vulnerability verification checklist confirms a privacy violation (CWE-359)…" at bounding box center [792, 231] width 1372 height 47
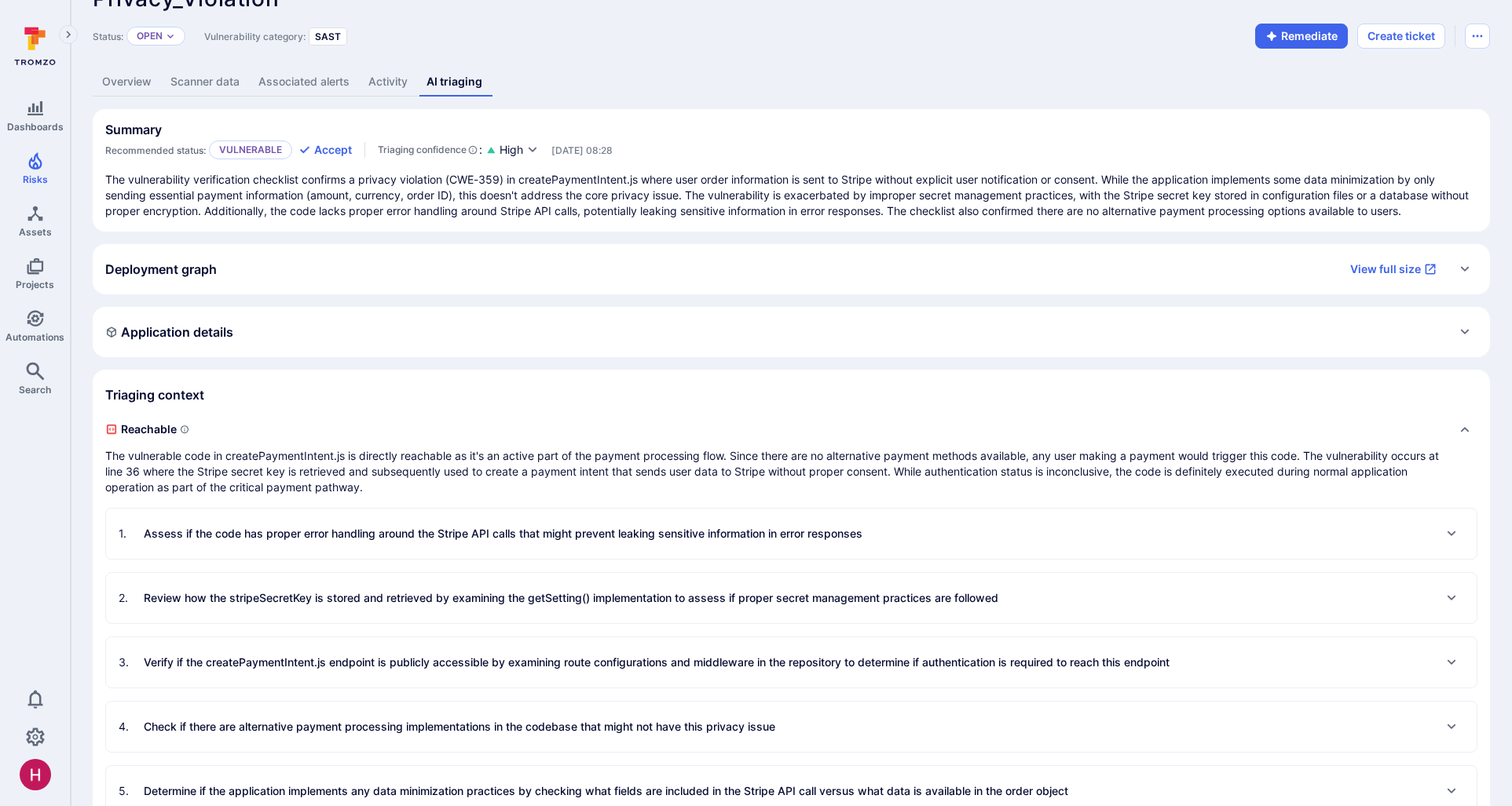
scroll to position [37, 0]
click at [517, 186] on p "The vulnerability verification checklist confirms a privacy violation (CWE-359)…" at bounding box center [792, 195] width 1372 height 47
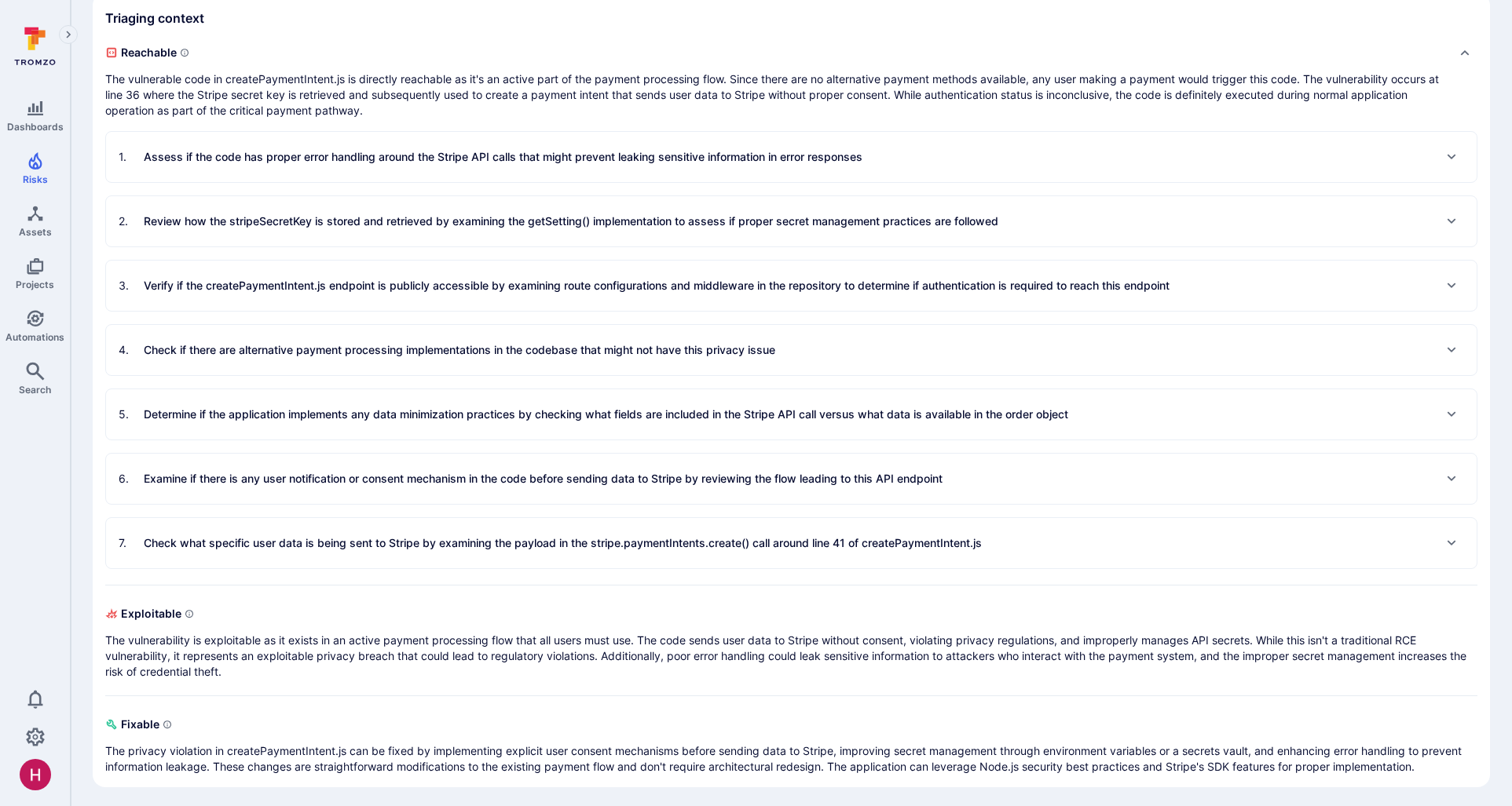
scroll to position [416, 0]
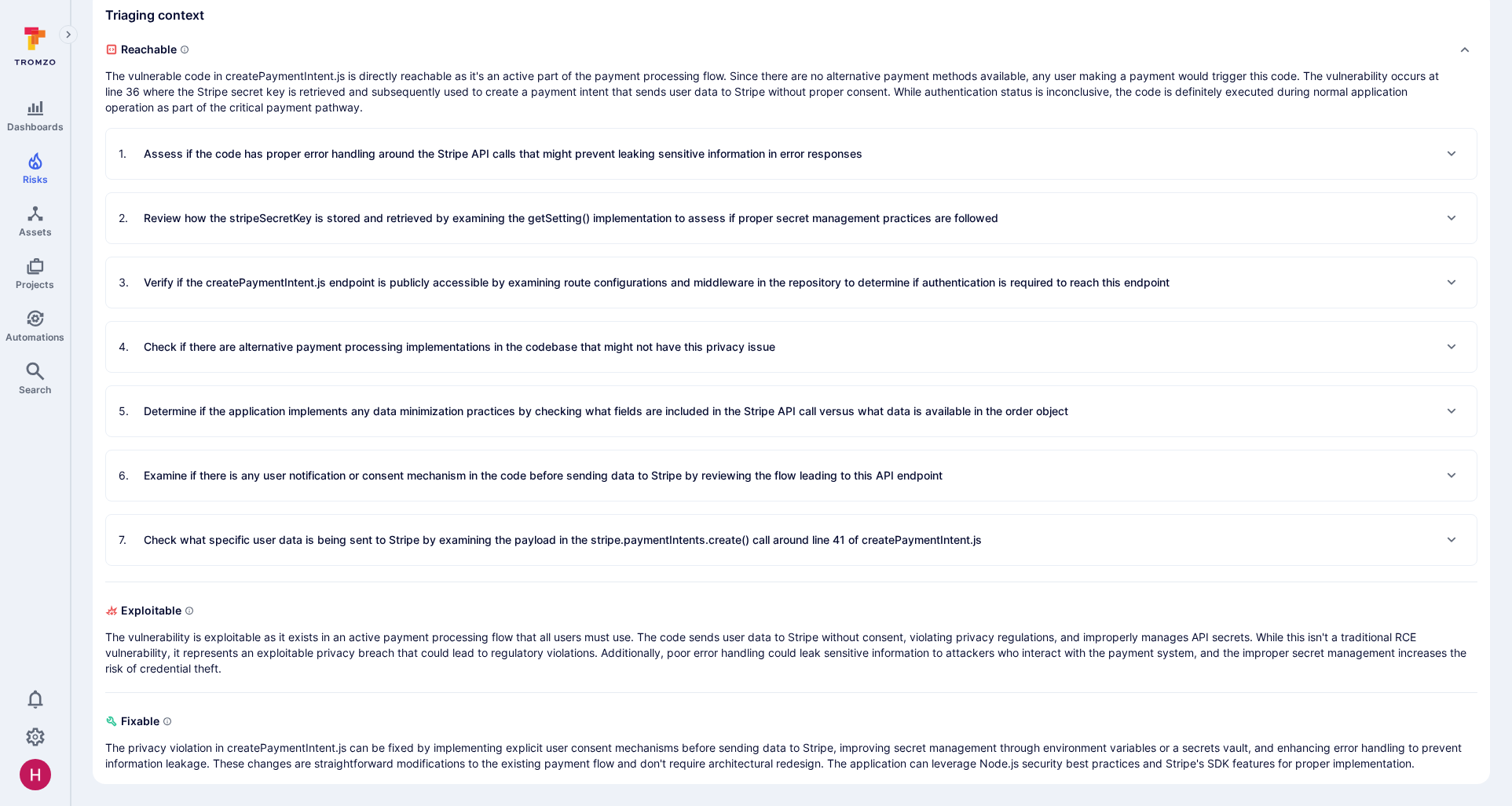
click at [417, 480] on p "Examine if there is any user notification or consent mechanism in the code befo…" at bounding box center [543, 475] width 799 height 15
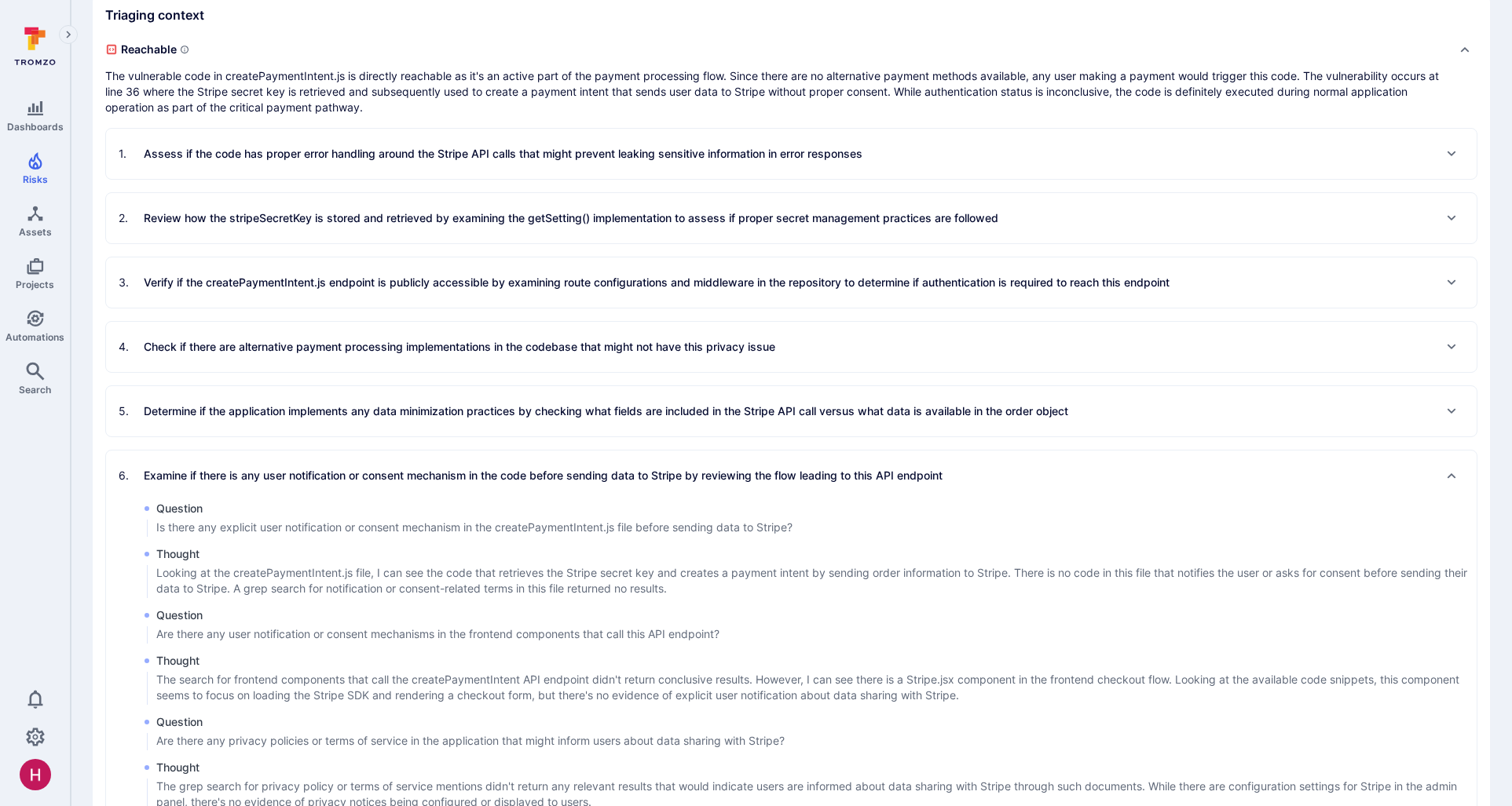
click at [419, 479] on p "Examine if there is any user notification or consent mechanism in the code befo…" at bounding box center [543, 475] width 799 height 15
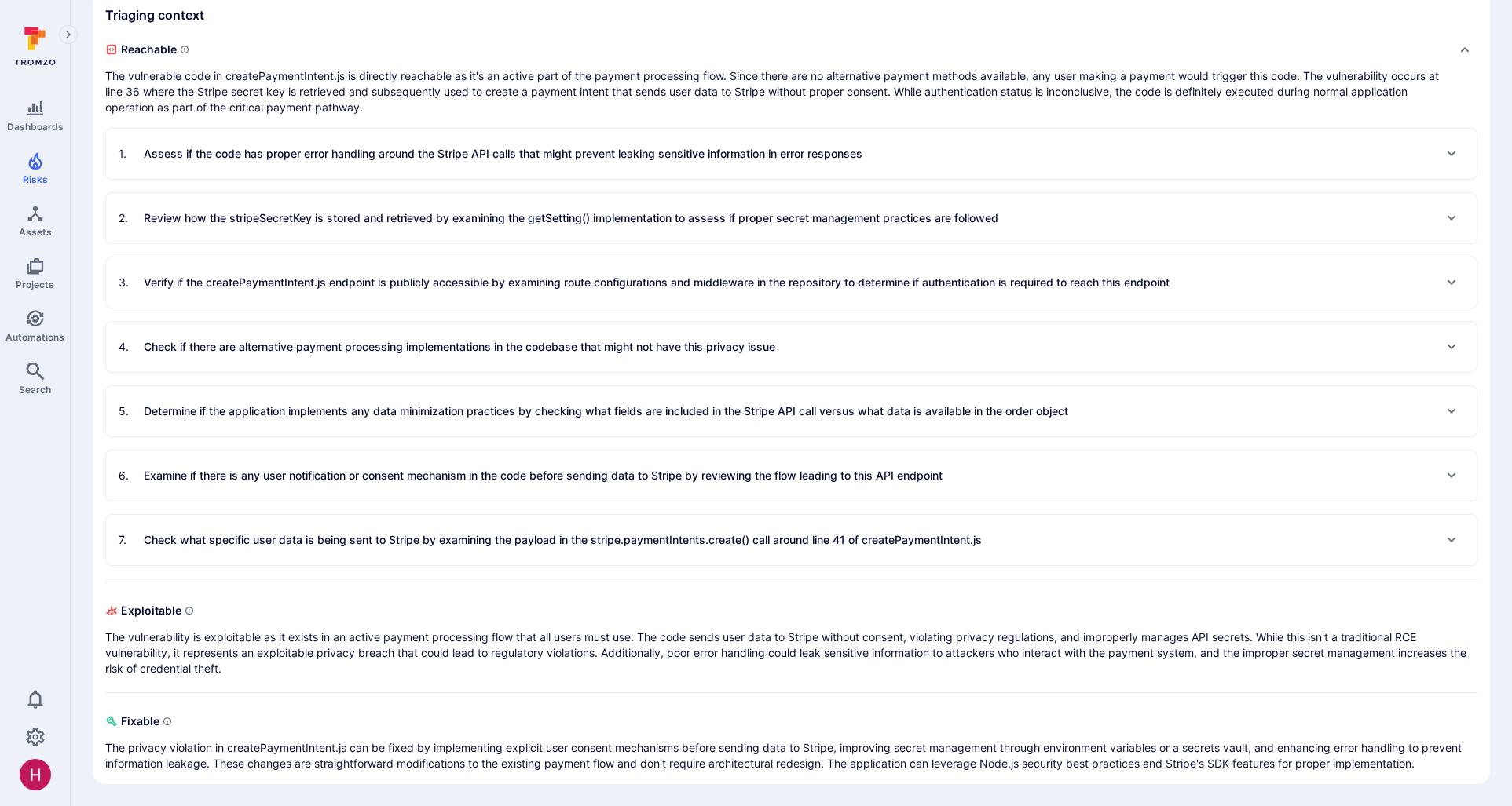
click at [348, 644] on p "The vulnerability is exploitable as it exists in an active payment processing f…" at bounding box center [792, 653] width 1372 height 47
click at [568, 649] on p "The vulnerability is exploitable as it exists in an active payment processing f…" at bounding box center [792, 653] width 1372 height 47
drag, startPoint x: 658, startPoint y: 634, endPoint x: 798, endPoint y: 634, distance: 140.0
click at [798, 634] on p "The vulnerability is exploitable as it exists in an active payment processing f…" at bounding box center [792, 653] width 1372 height 47
drag, startPoint x: 777, startPoint y: 634, endPoint x: 1012, endPoint y: 634, distance: 235.0
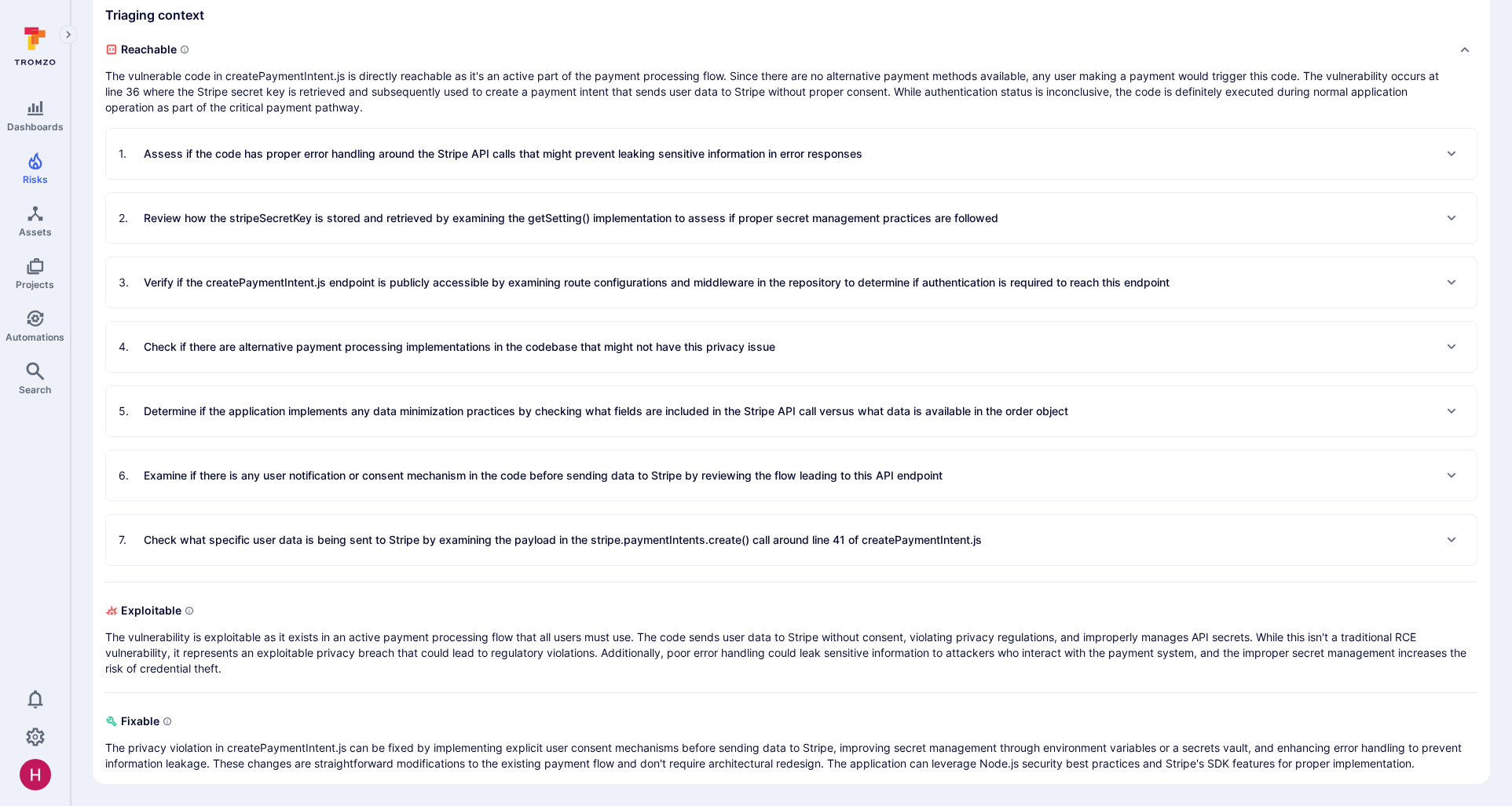
click at [1012, 634] on p "The vulnerability is exploitable as it exists in an active payment processing f…" at bounding box center [792, 653] width 1372 height 47
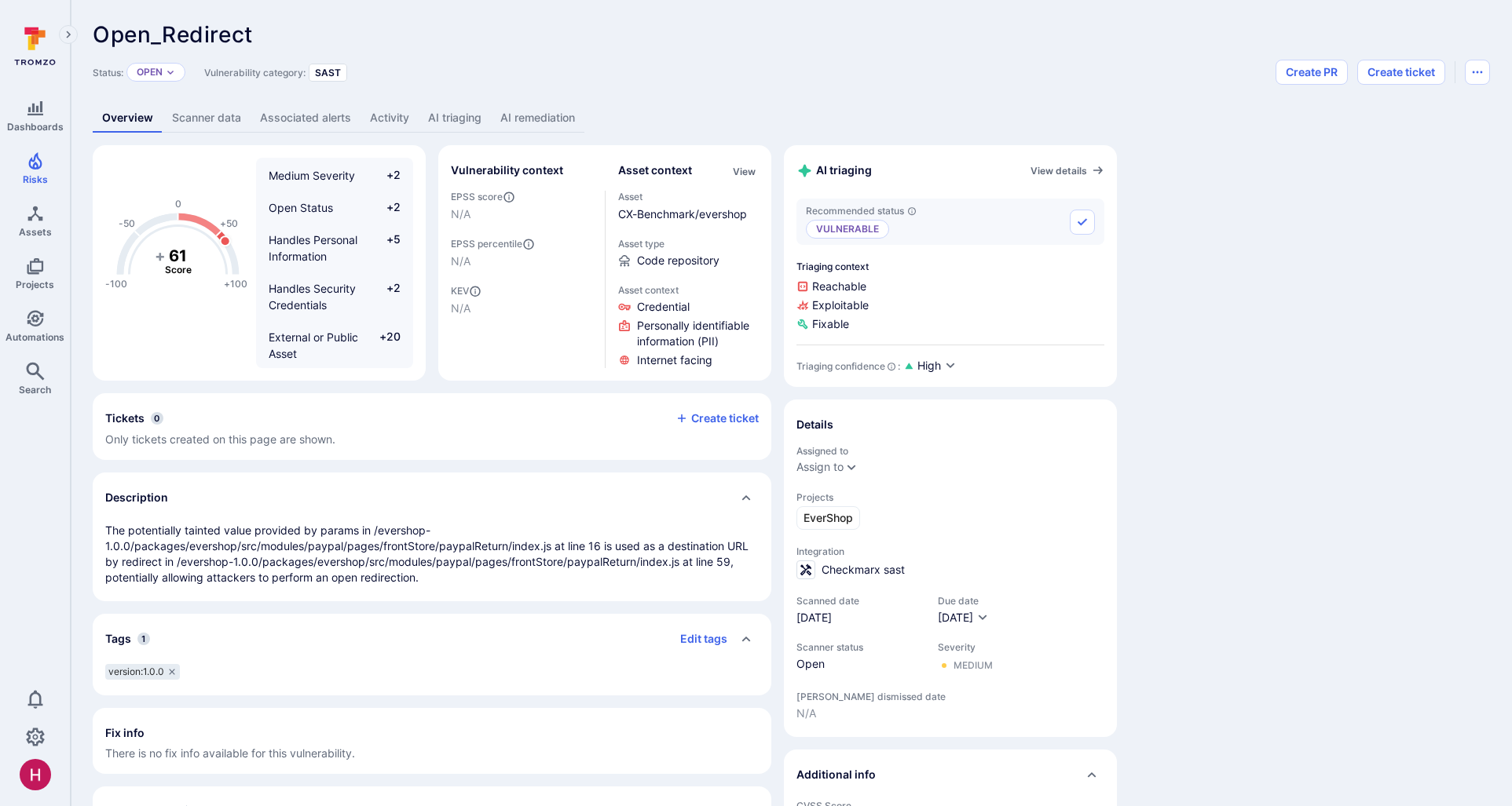
click at [447, 114] on link "AI triaging" at bounding box center [455, 119] width 72 height 29
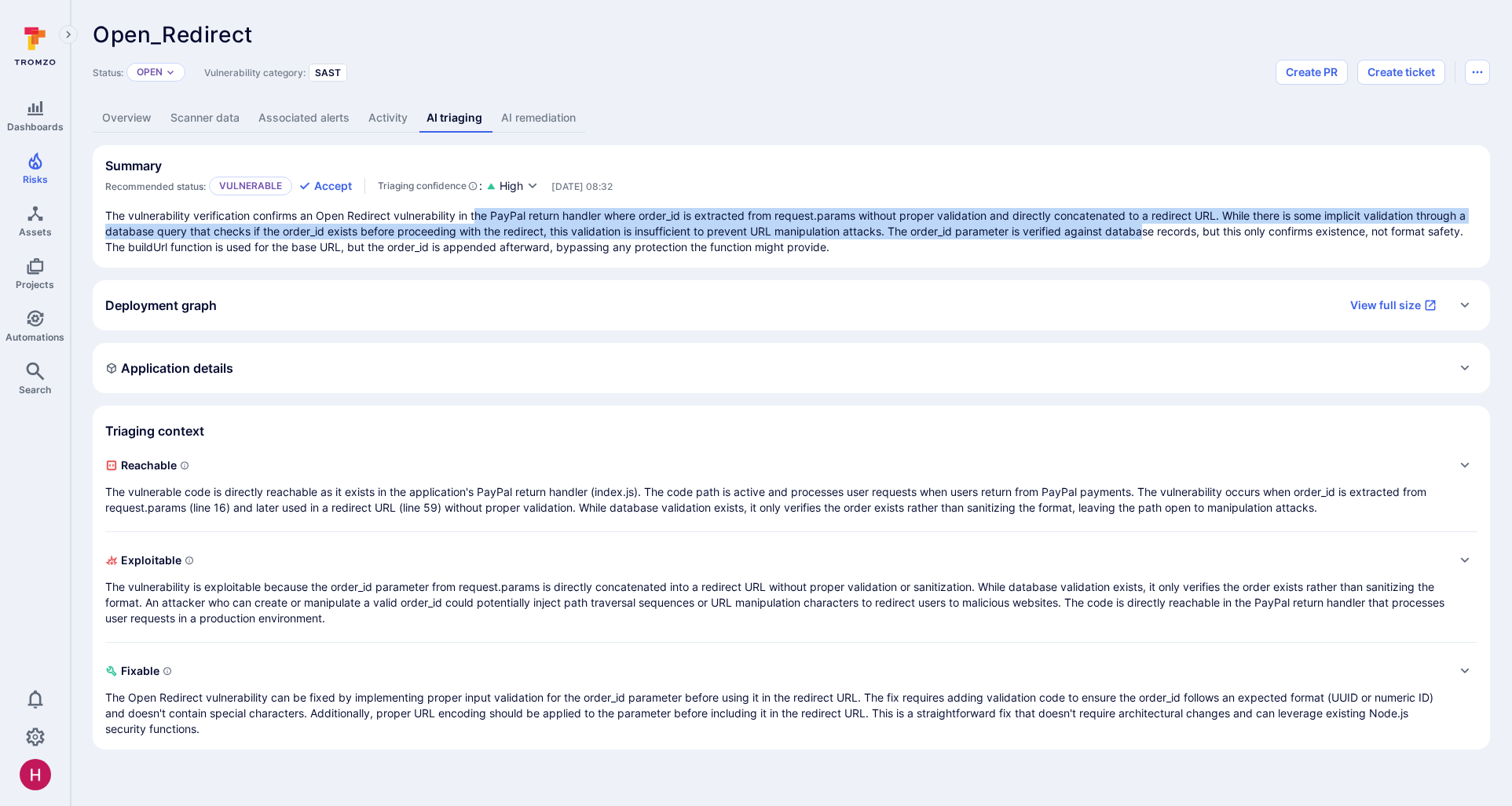
drag, startPoint x: 479, startPoint y: 216, endPoint x: 1157, endPoint y: 224, distance: 678.0
click at [1157, 224] on p "The vulnerability verification confirms an Open Redirect vulnerability in the P…" at bounding box center [792, 231] width 1372 height 47
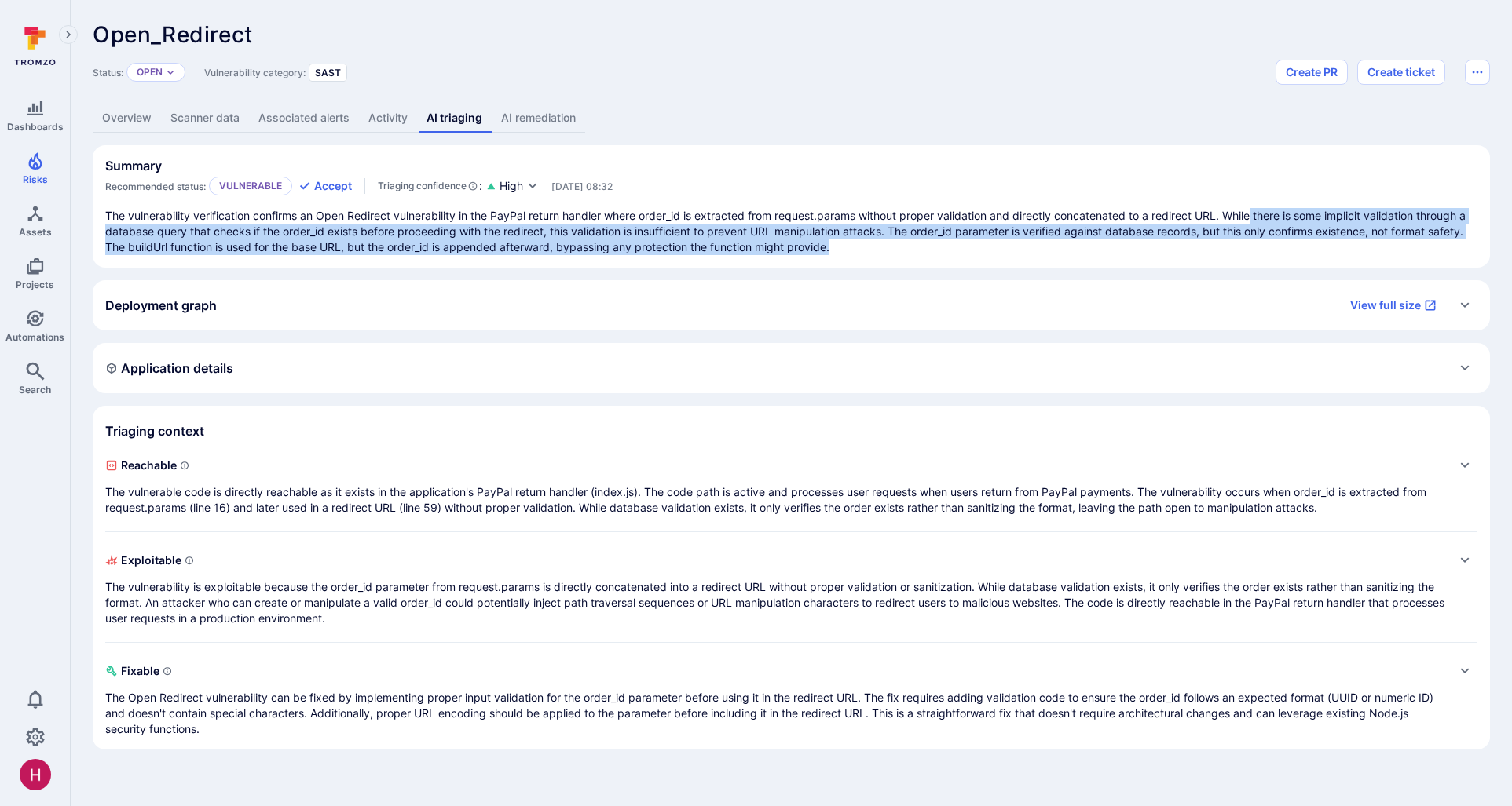
drag, startPoint x: 1256, startPoint y: 243, endPoint x: 1259, endPoint y: 254, distance: 11.4
click at [1259, 254] on p "The vulnerability verification confirms an Open Redirect vulnerability in the P…" at bounding box center [792, 231] width 1372 height 47
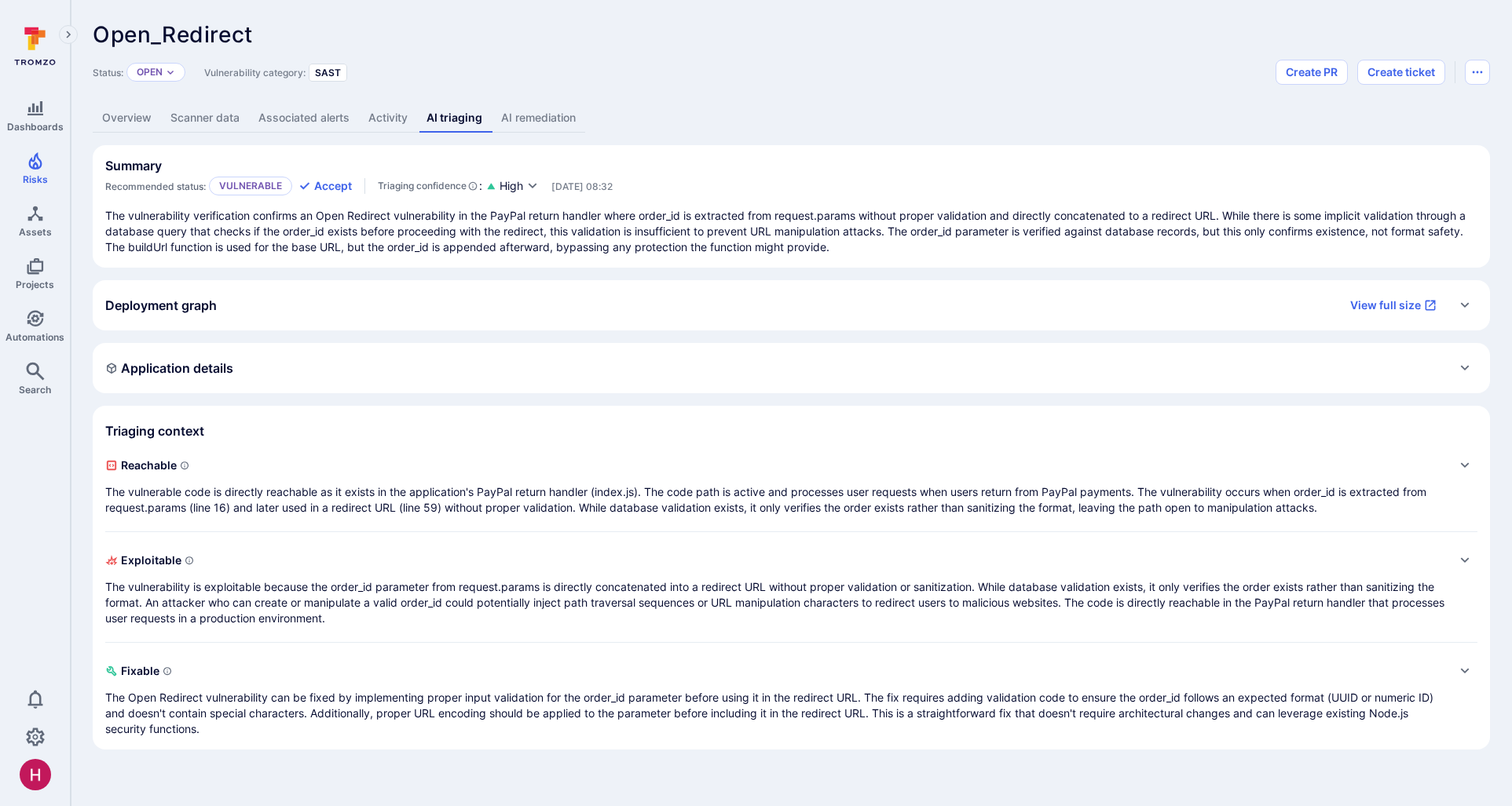
drag, startPoint x: 212, startPoint y: 225, endPoint x: 854, endPoint y: 255, distance: 642.7
click at [854, 255] on section "Summary Recommended status: Vulnerable Accept Triaging confidence : High Jul 21…" at bounding box center [791, 206] width 1398 height 123
drag, startPoint x: 1214, startPoint y: 217, endPoint x: 1399, endPoint y: 217, distance: 185.0
click at [1399, 217] on p "The vulnerability verification confirms an Open Redirect vulnerability in the P…" at bounding box center [792, 231] width 1372 height 47
drag, startPoint x: 135, startPoint y: 239, endPoint x: 505, endPoint y: 237, distance: 370.0
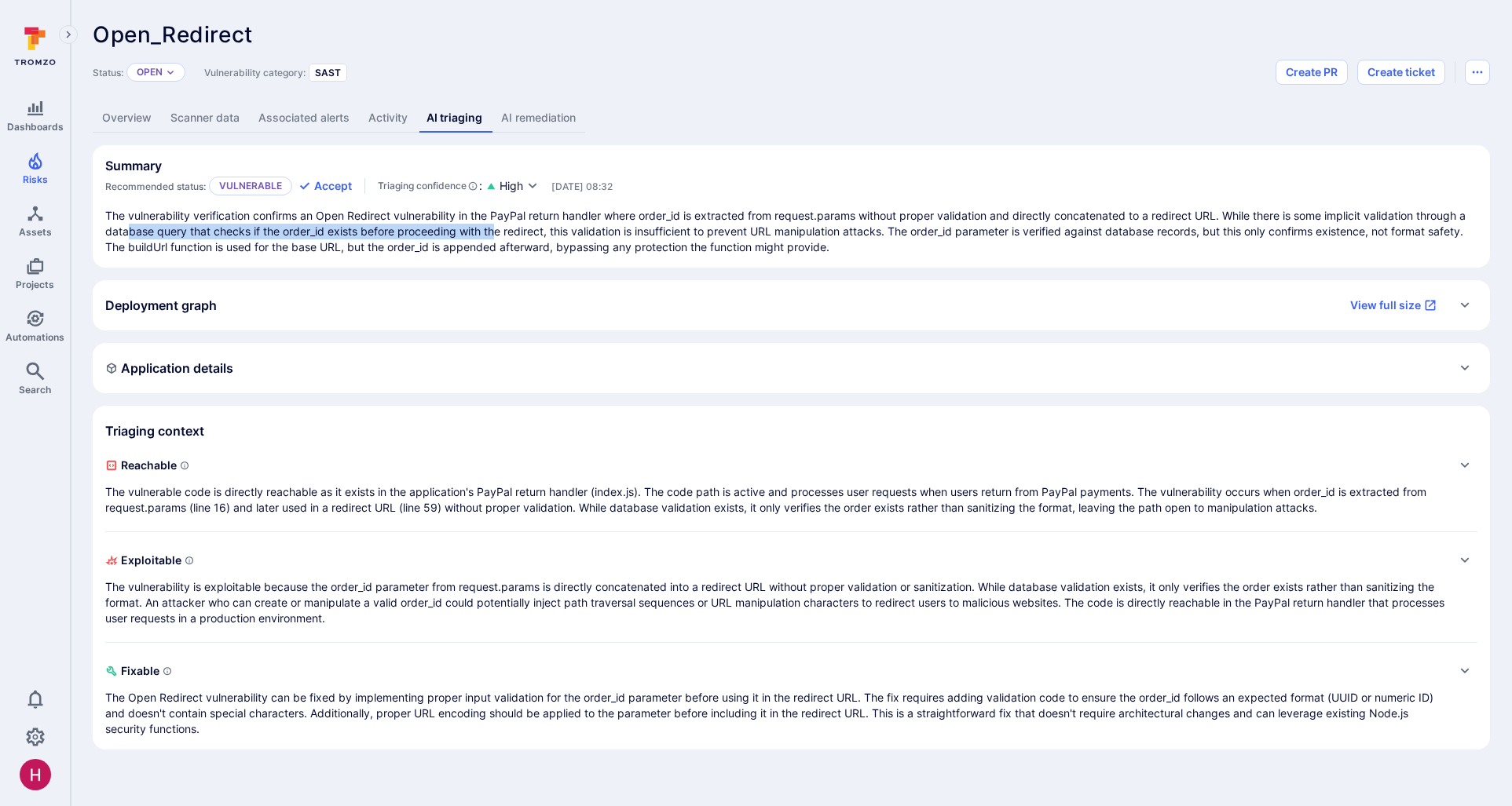
click at [505, 237] on p "The vulnerability verification confirms an Open Redirect vulnerability in the P…" at bounding box center [792, 231] width 1372 height 47
click at [506, 237] on p "The vulnerability verification confirms an Open Redirect vulnerability in the P…" at bounding box center [792, 231] width 1372 height 47
drag, startPoint x: 914, startPoint y: 227, endPoint x: 1110, endPoint y: 227, distance: 196.0
click at [1110, 227] on p "The vulnerability verification confirms an Open Redirect vulnerability in the P…" at bounding box center [792, 231] width 1372 height 47
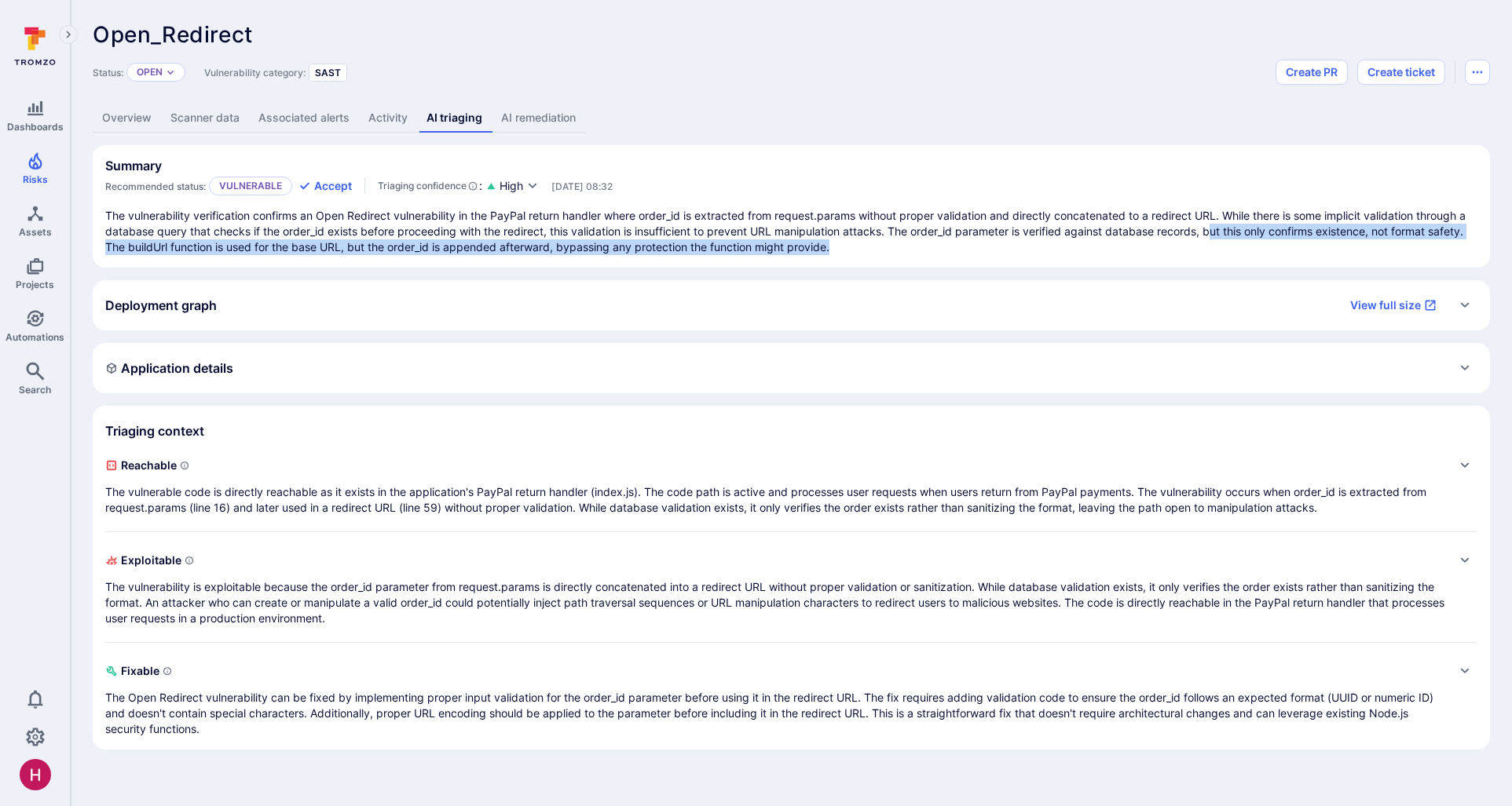
drag, startPoint x: 1284, startPoint y: 239, endPoint x: 1393, endPoint y: 241, distance: 109.0
click at [1393, 241] on p "The vulnerability verification confirms an Open Redirect vulnerability in the P…" at bounding box center [792, 231] width 1372 height 47
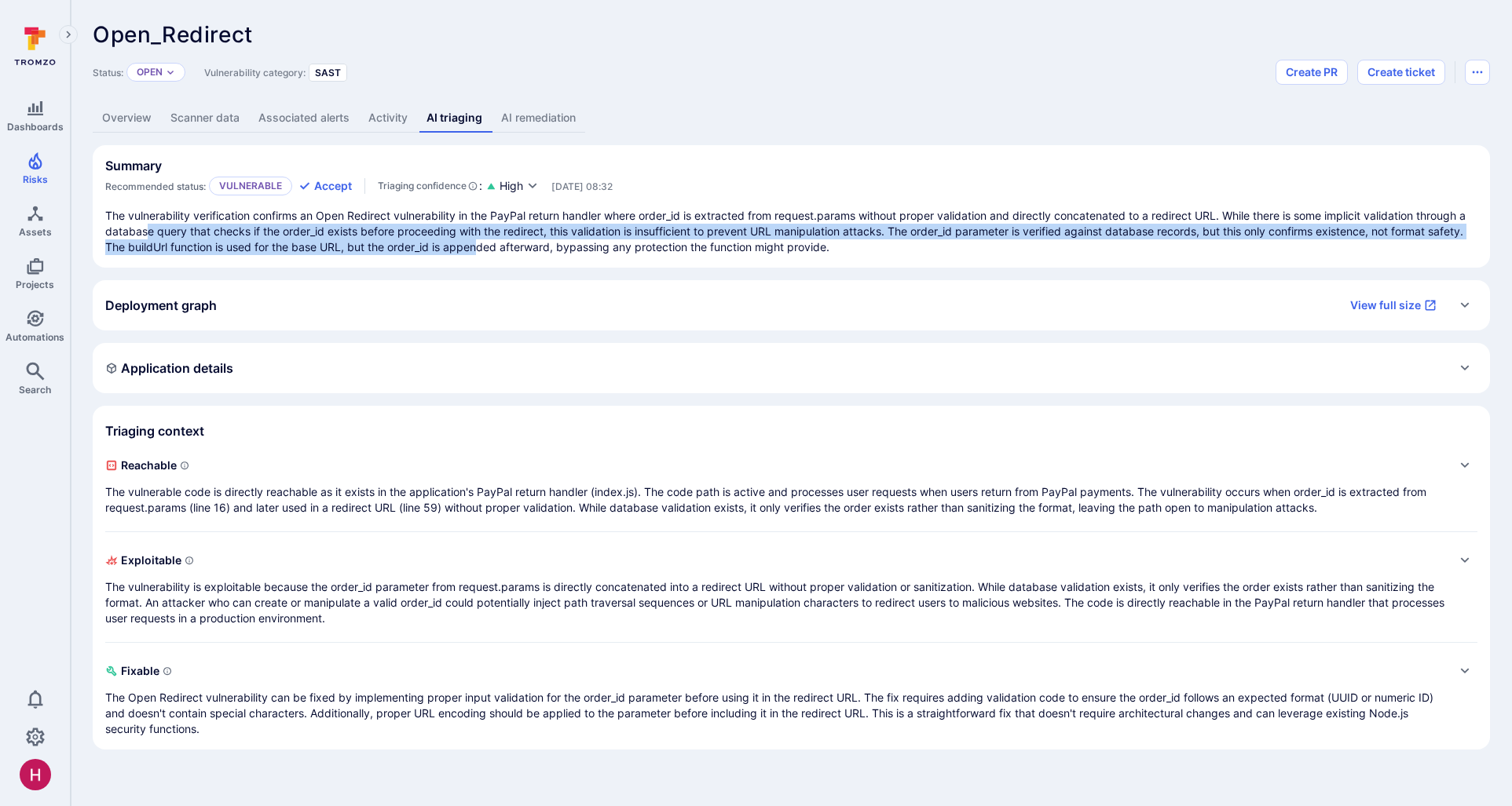
drag, startPoint x: 155, startPoint y: 239, endPoint x: 520, endPoint y: 251, distance: 365.2
click at [520, 251] on p "The vulnerability verification confirms an Open Redirect vulnerability in the P…" at bounding box center [792, 231] width 1372 height 47
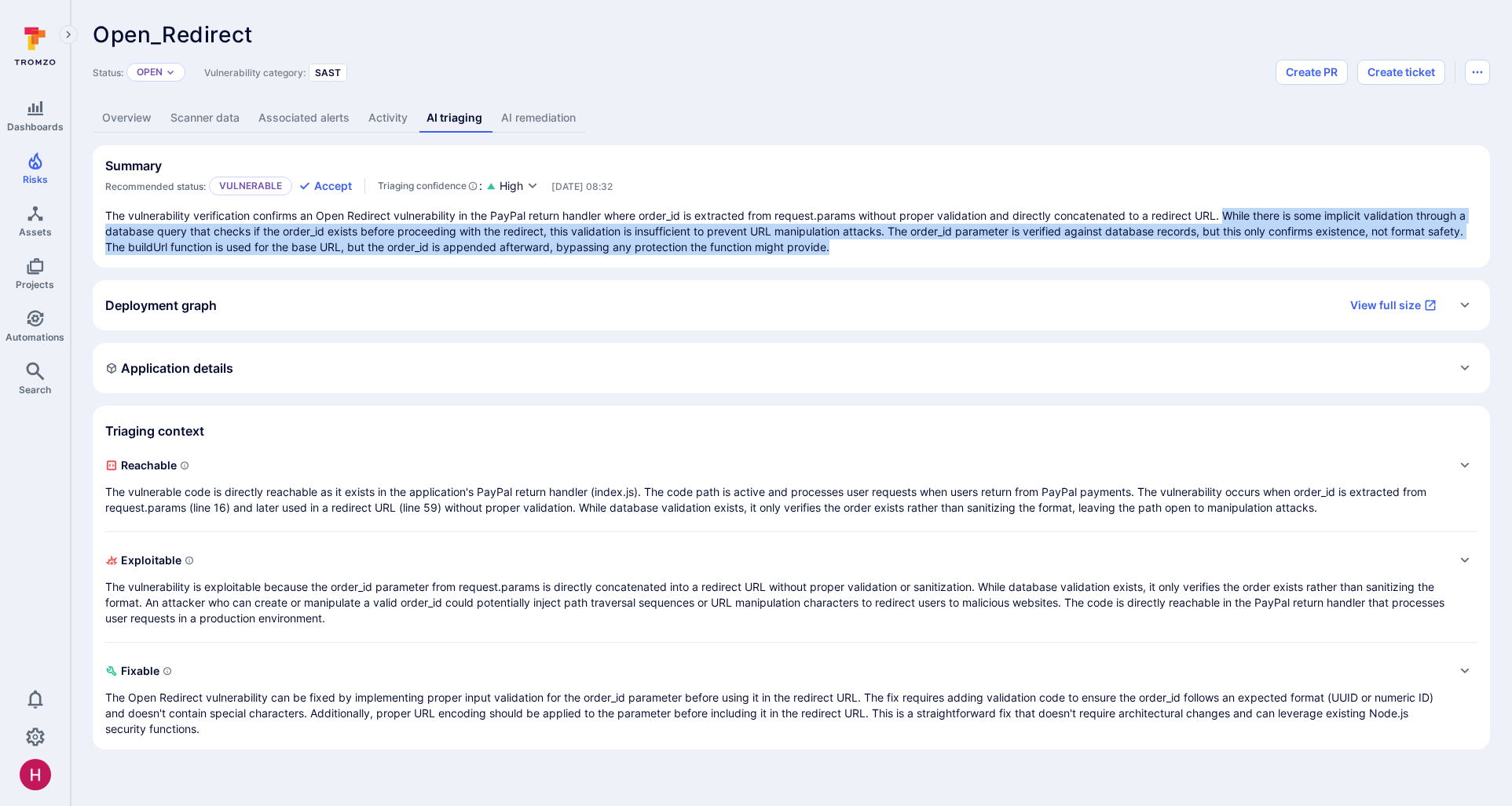
drag, startPoint x: 1232, startPoint y: 214, endPoint x: 1231, endPoint y: 244, distance: 30.0
click at [1231, 244] on p "The vulnerability verification confirms an Open Redirect vulnerability in the P…" at bounding box center [792, 231] width 1372 height 47
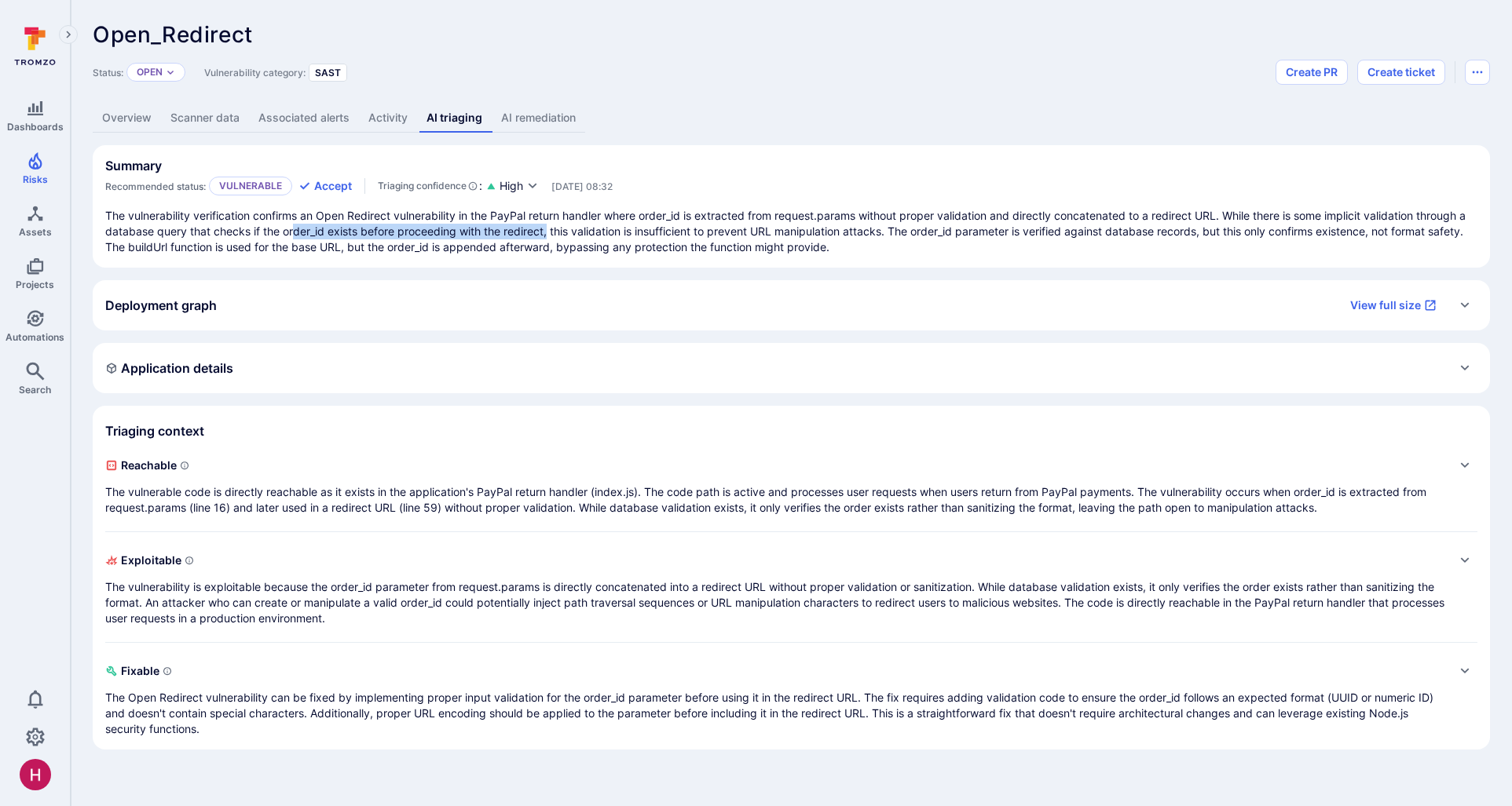
drag, startPoint x: 302, startPoint y: 232, endPoint x: 562, endPoint y: 233, distance: 260.0
click at [559, 235] on p "The vulnerability verification confirms an Open Redirect vulnerability in the P…" at bounding box center [792, 231] width 1372 height 47
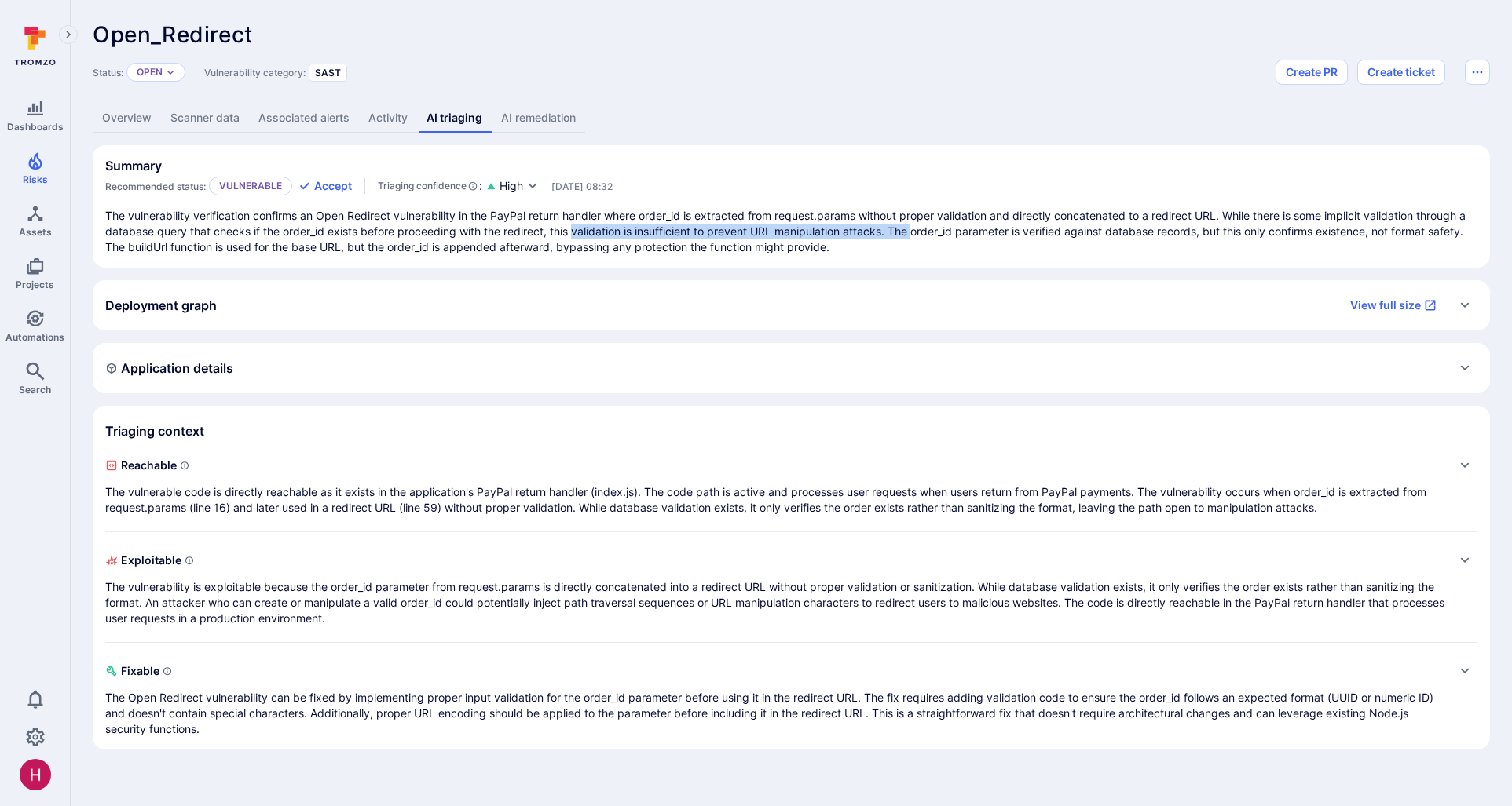
drag, startPoint x: 586, startPoint y: 231, endPoint x: 925, endPoint y: 234, distance: 339.0
click at [925, 234] on p "The vulnerability verification confirms an Open Redirect vulnerability in the P…" at bounding box center [792, 231] width 1372 height 47
click at [925, 233] on p "The vulnerability verification confirms an Open Redirect vulnerability in the P…" at bounding box center [792, 231] width 1372 height 47
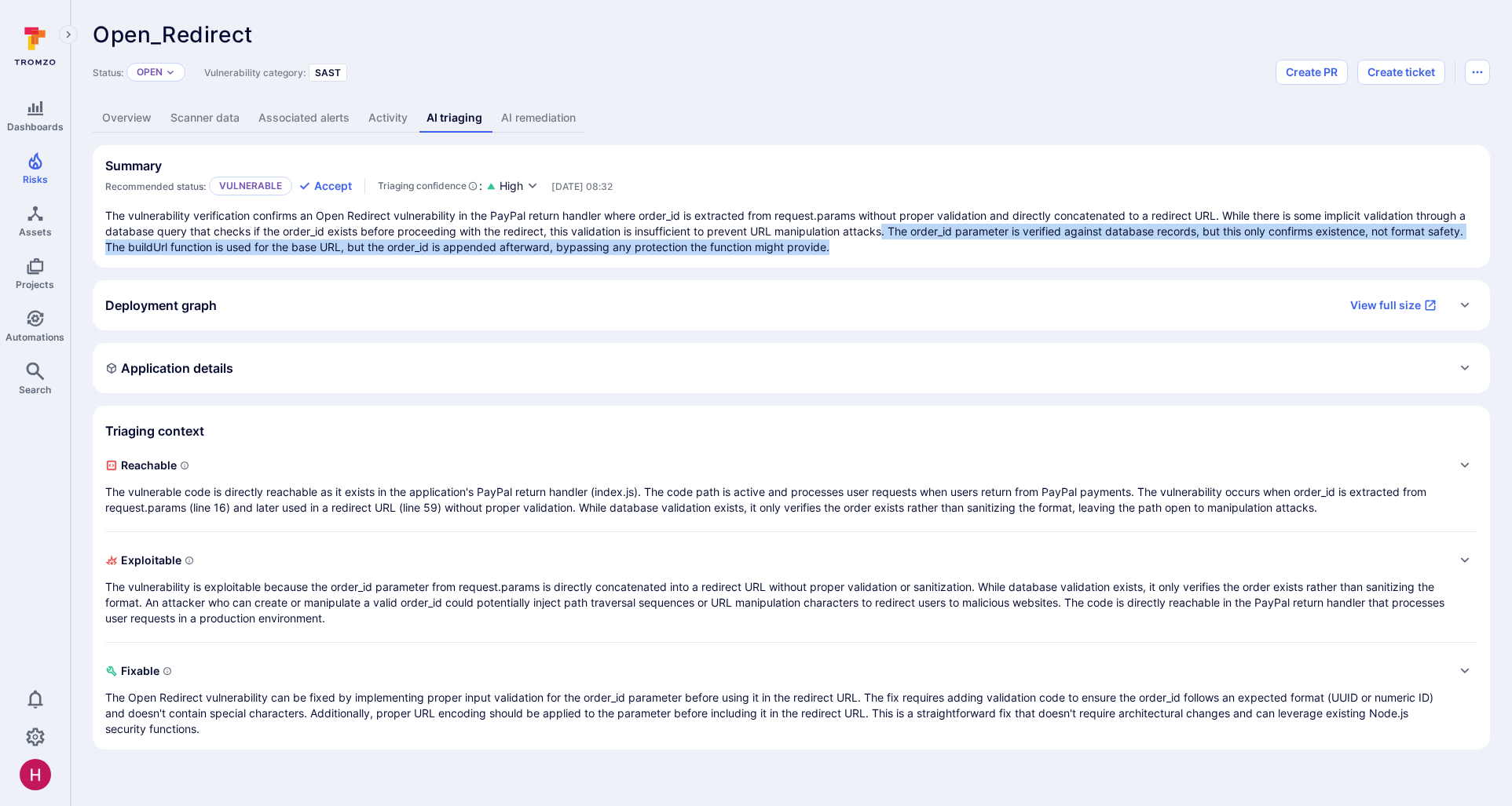
drag, startPoint x: 898, startPoint y: 228, endPoint x: 908, endPoint y: 252, distance: 26.0
click at [908, 252] on p "The vulnerability verification confirms an Open Redirect vulnerability in the P…" at bounding box center [792, 231] width 1372 height 47
click at [909, 251] on p "The vulnerability verification confirms an Open Redirect vulnerability in the P…" at bounding box center [792, 231] width 1372 height 47
drag, startPoint x: 909, startPoint y: 250, endPoint x: 908, endPoint y: 229, distance: 21.0
click at [908, 229] on p "The vulnerability verification confirms an Open Redirect vulnerability in the P…" at bounding box center [792, 231] width 1372 height 47
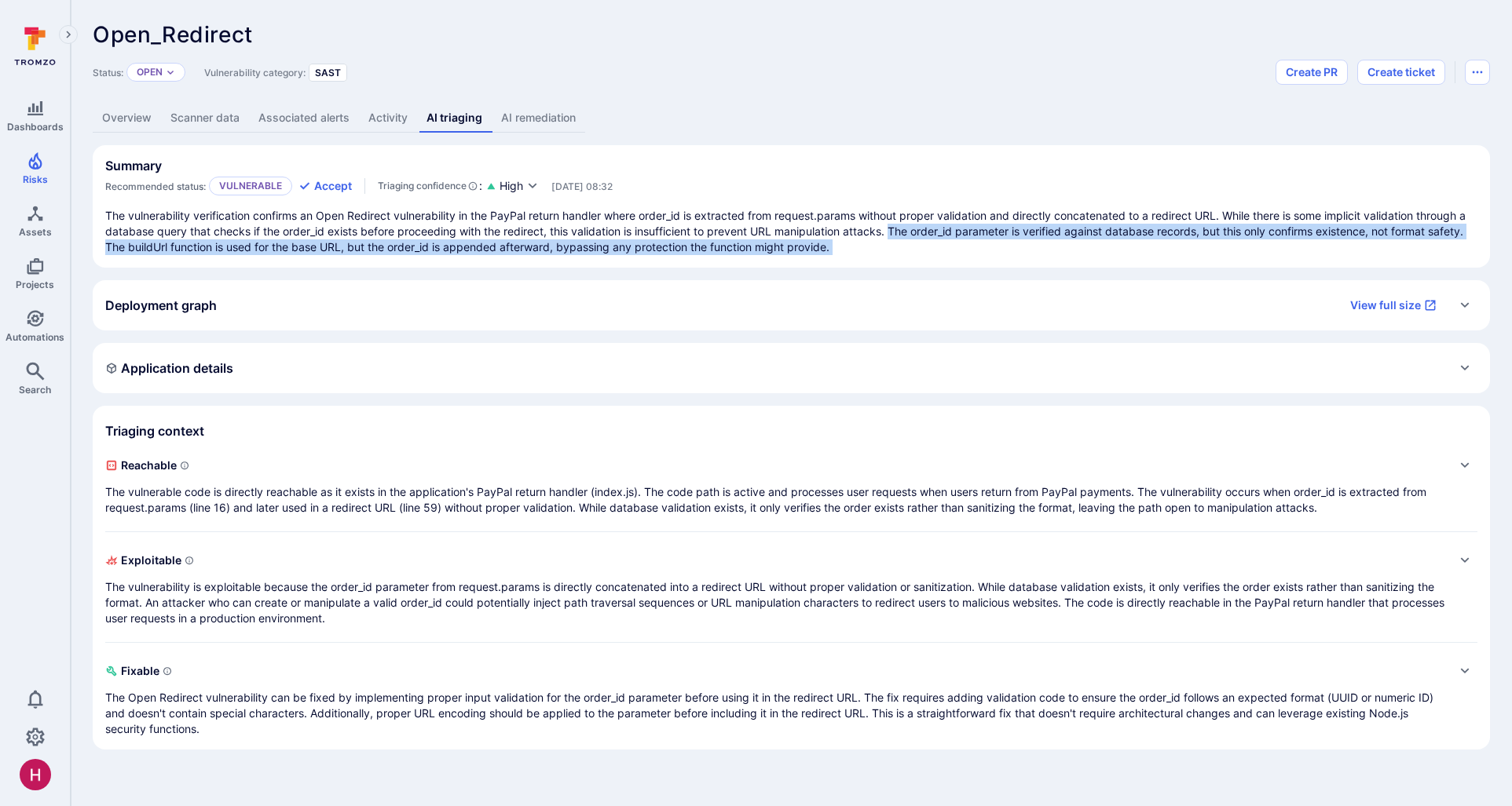
click at [908, 229] on p "The vulnerability verification confirms an Open Redirect vulnerability in the P…" at bounding box center [792, 231] width 1372 height 47
drag, startPoint x: 908, startPoint y: 229, endPoint x: 904, endPoint y: 252, distance: 23.3
click at [904, 252] on p "The vulnerability verification confirms an Open Redirect vulnerability in the P…" at bounding box center [792, 231] width 1372 height 47
click at [903, 248] on p "The vulnerability verification confirms an Open Redirect vulnerability in the P…" at bounding box center [792, 231] width 1372 height 47
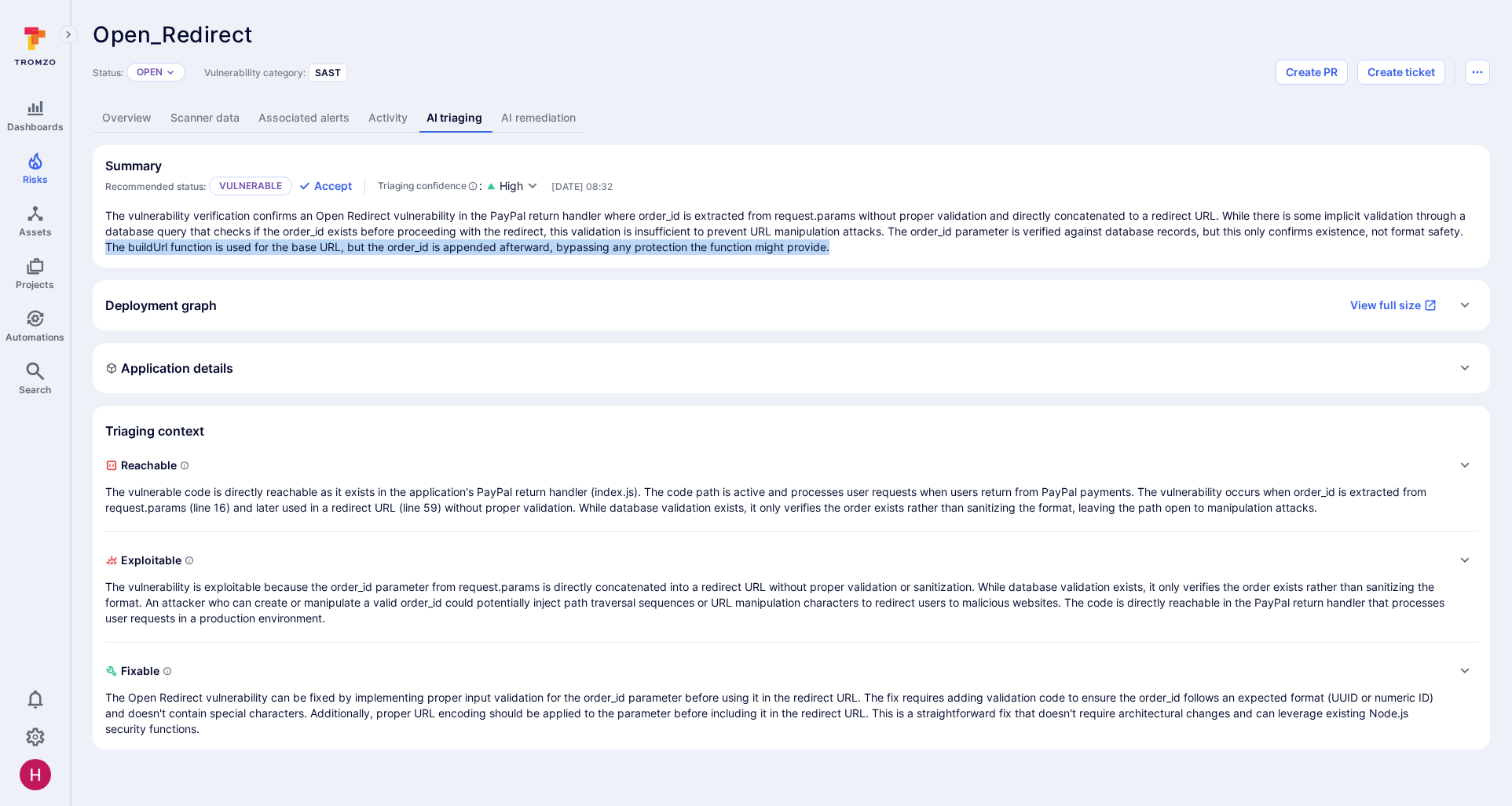
drag, startPoint x: 899, startPoint y: 247, endPoint x: 145, endPoint y: 244, distance: 754.0
click at [145, 244] on p "The vulnerability verification confirms an Open Redirect vulnerability in the P…" at bounding box center [792, 231] width 1372 height 47
click at [144, 244] on p "The vulnerability verification confirms an Open Redirect vulnerability in the P…" at bounding box center [792, 231] width 1372 height 47
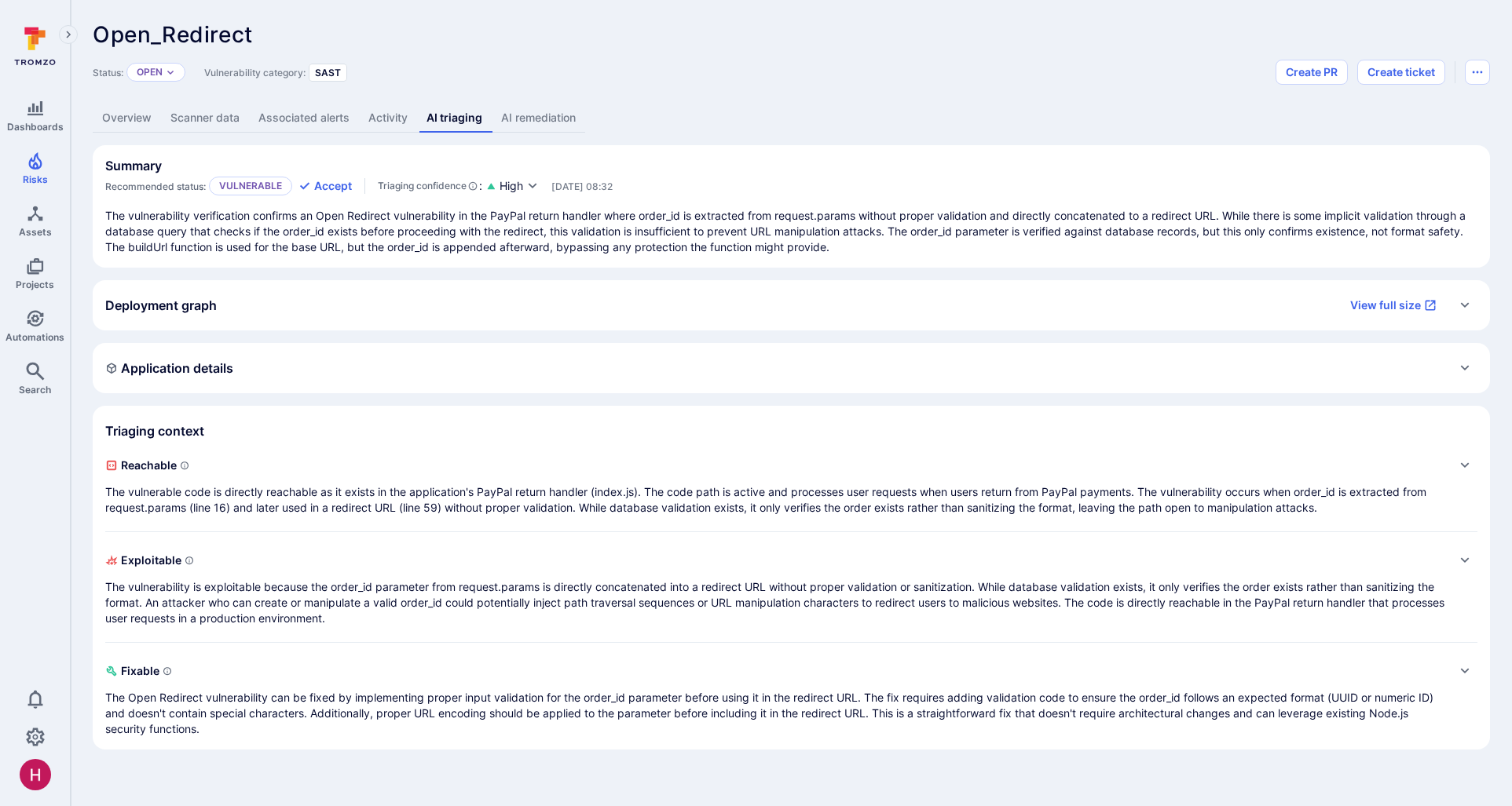
drag, startPoint x: 141, startPoint y: 244, endPoint x: 467, endPoint y: 248, distance: 326.0
click at [470, 248] on p "The vulnerability verification confirms an Open Redirect vulnerability in the P…" at bounding box center [792, 231] width 1372 height 47
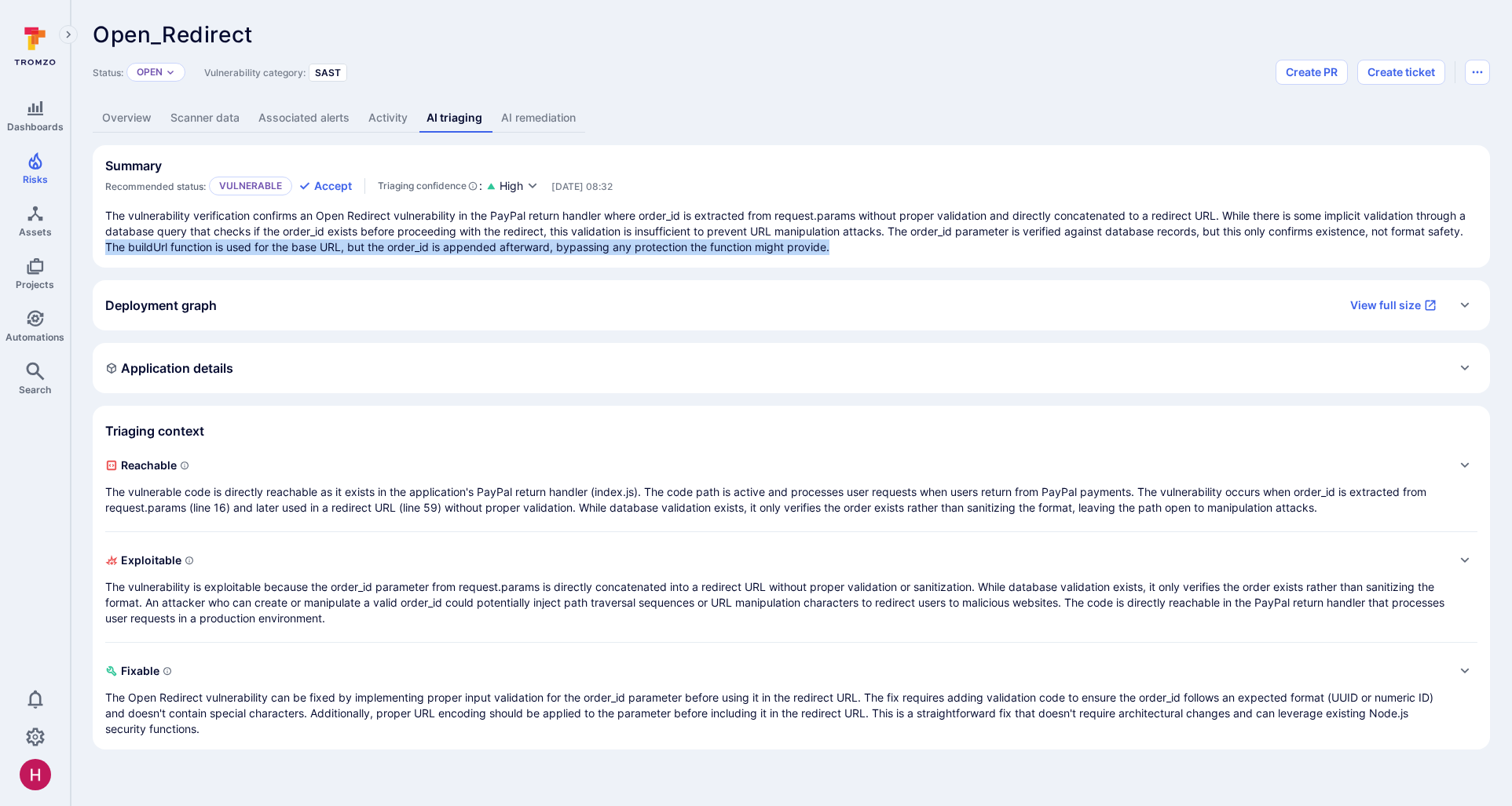
drag, startPoint x: 140, startPoint y: 245, endPoint x: 882, endPoint y: 248, distance: 742.0
click at [882, 248] on p "The vulnerability verification confirms an Open Redirect vulnerability in the P…" at bounding box center [792, 231] width 1372 height 47
drag, startPoint x: 879, startPoint y: 247, endPoint x: 140, endPoint y: 249, distance: 739.0
click at [140, 249] on p "The vulnerability verification confirms an Open Redirect vulnerability in the P…" at bounding box center [792, 231] width 1372 height 47
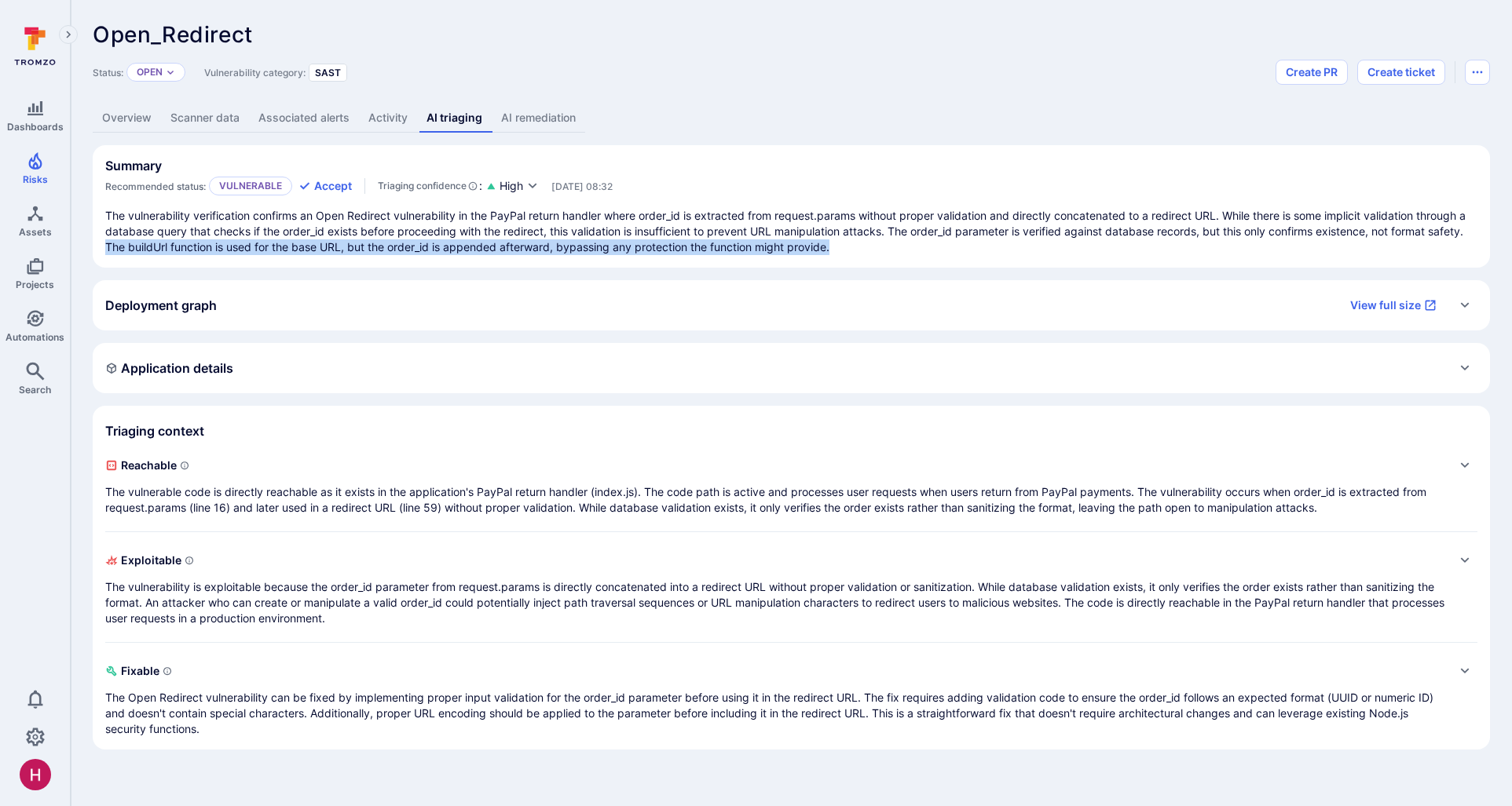
click at [560, 110] on link "AI remediation" at bounding box center [538, 119] width 93 height 29
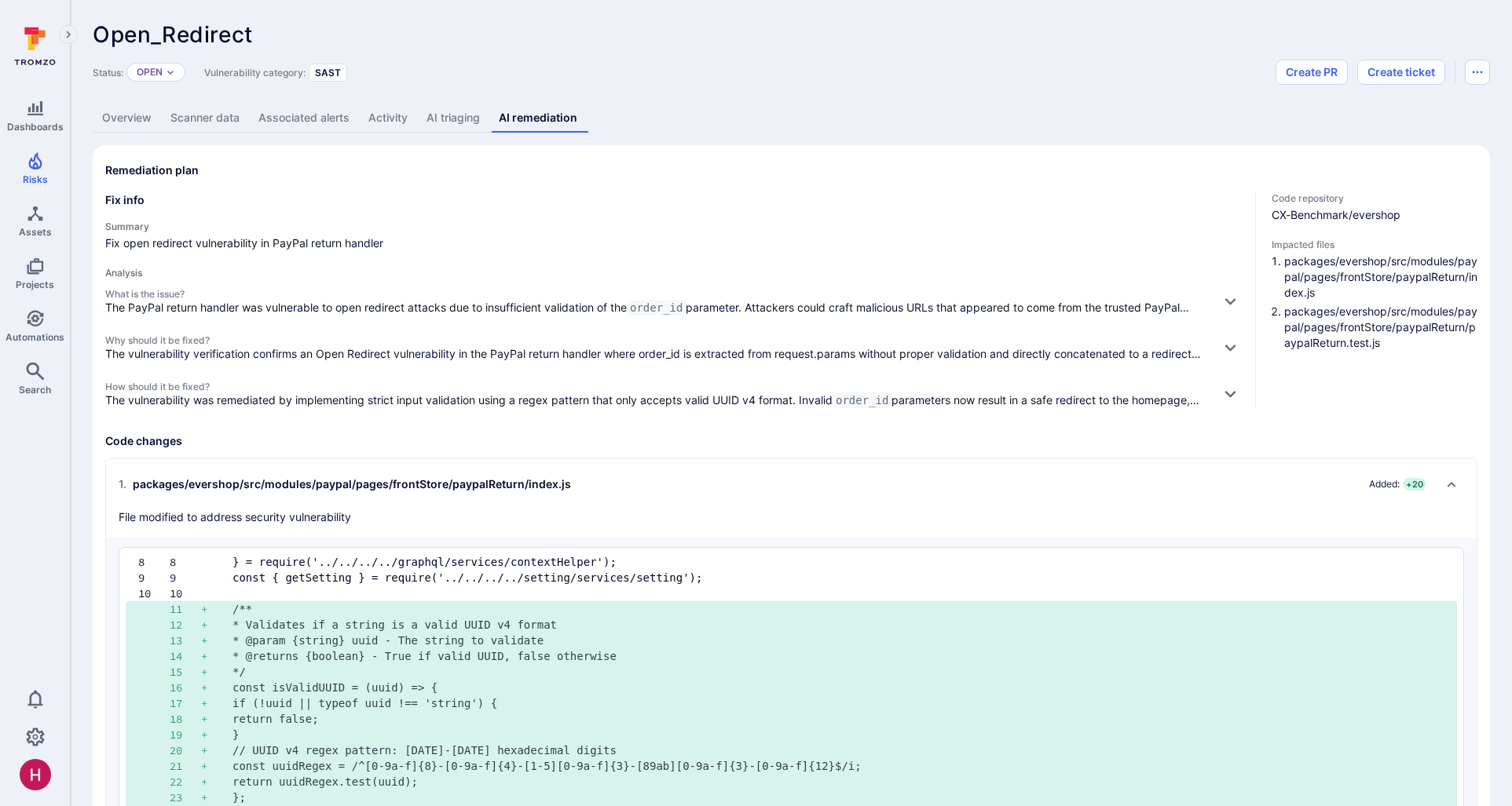
click at [697, 280] on div "Analysis What is the issue? The PayPal return handler was vulnerable to open re…" at bounding box center [674, 338] width 1137 height 141
drag, startPoint x: 443, startPoint y: 123, endPoint x: 447, endPoint y: 136, distance: 13.6
click at [443, 122] on link "AI triaging" at bounding box center [453, 119] width 72 height 29
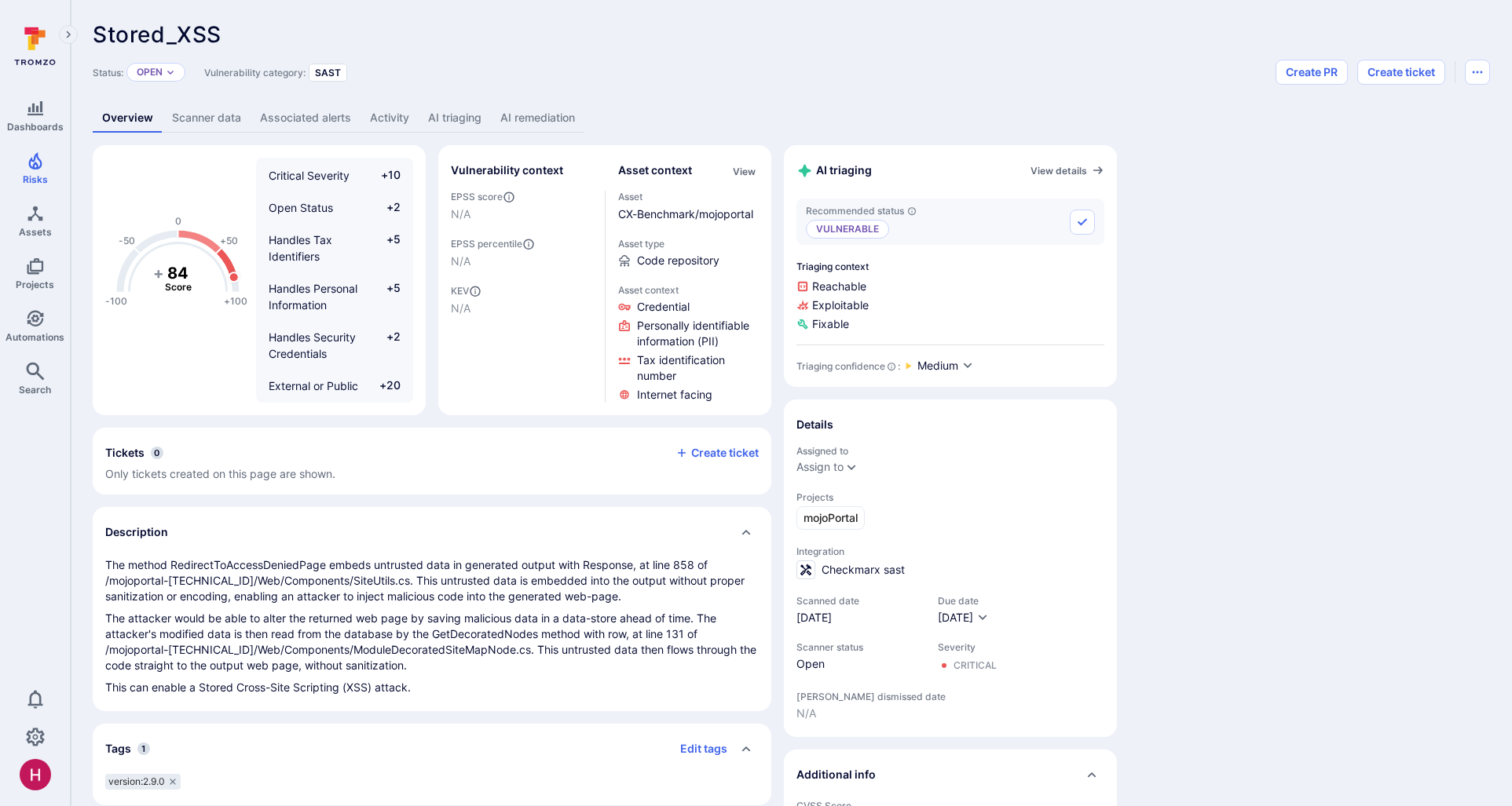
click at [454, 120] on link "AI triaging" at bounding box center [455, 119] width 72 height 29
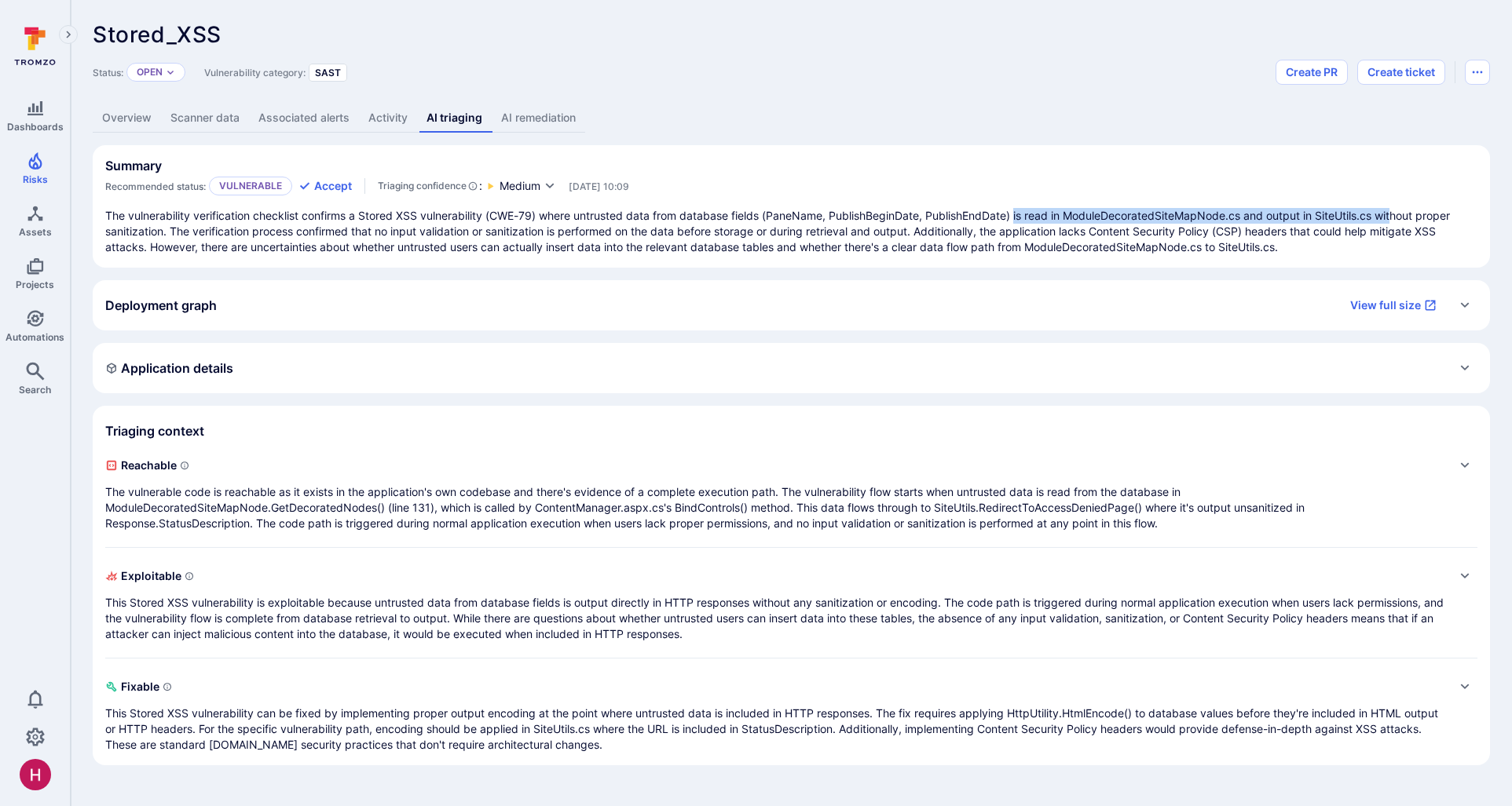
drag, startPoint x: 1078, startPoint y: 218, endPoint x: 1401, endPoint y: 218, distance: 323.0
click at [1401, 218] on p "The vulnerability verification checklist confirms a Stored XSS vulnerability (C…" at bounding box center [792, 231] width 1372 height 47
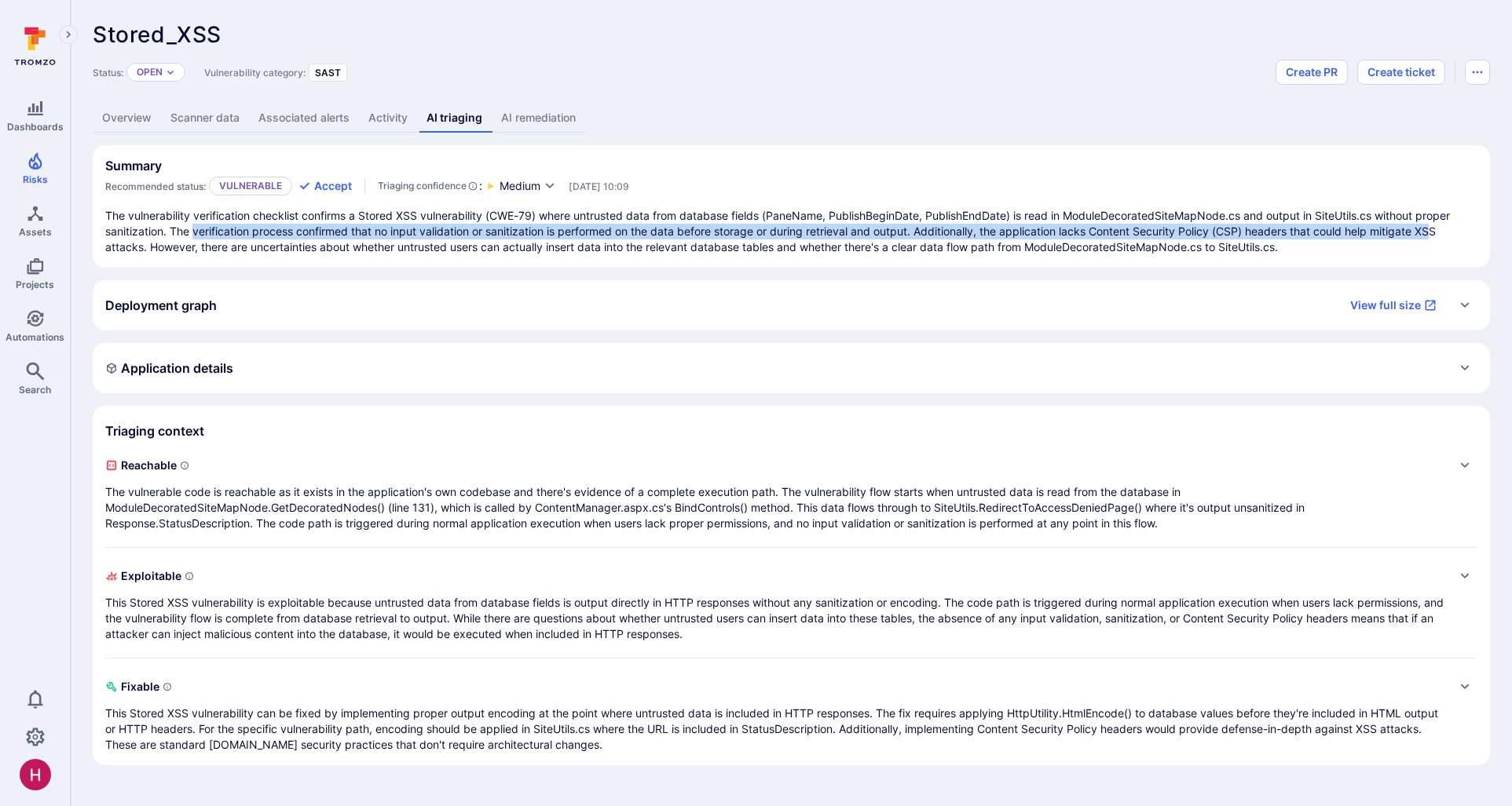
drag, startPoint x: 196, startPoint y: 229, endPoint x: 1437, endPoint y: 239, distance: 1241.0
click at [1438, 239] on p "The vulnerability verification checklist confirms a Stored XSS vulnerability (C…" at bounding box center [792, 231] width 1372 height 47
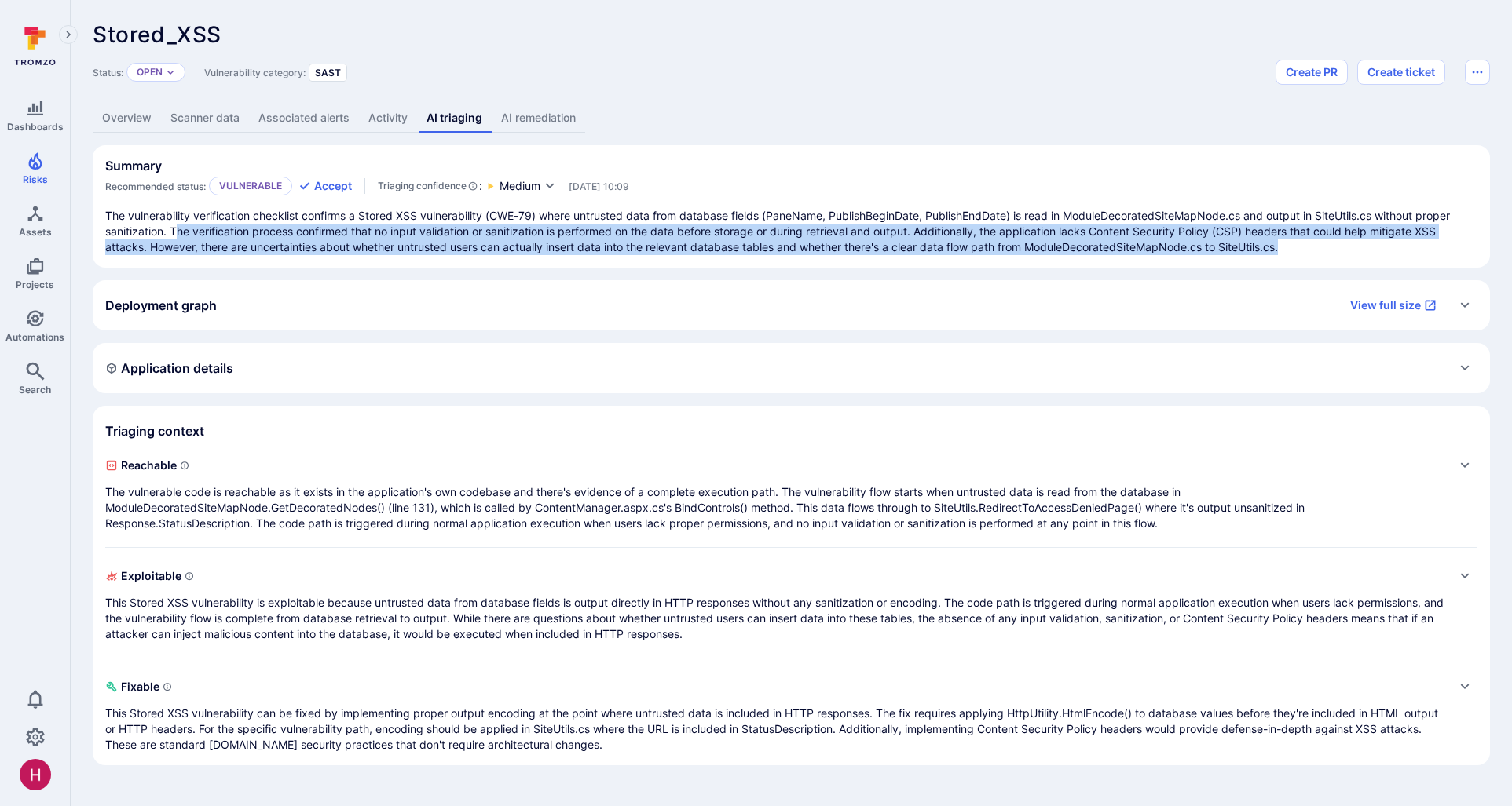
drag, startPoint x: 178, startPoint y: 237, endPoint x: 1298, endPoint y: 248, distance: 1120.1
click at [1298, 248] on p "The vulnerability verification checklist confirms a Stored XSS vulnerability (C…" at bounding box center [792, 231] width 1372 height 47
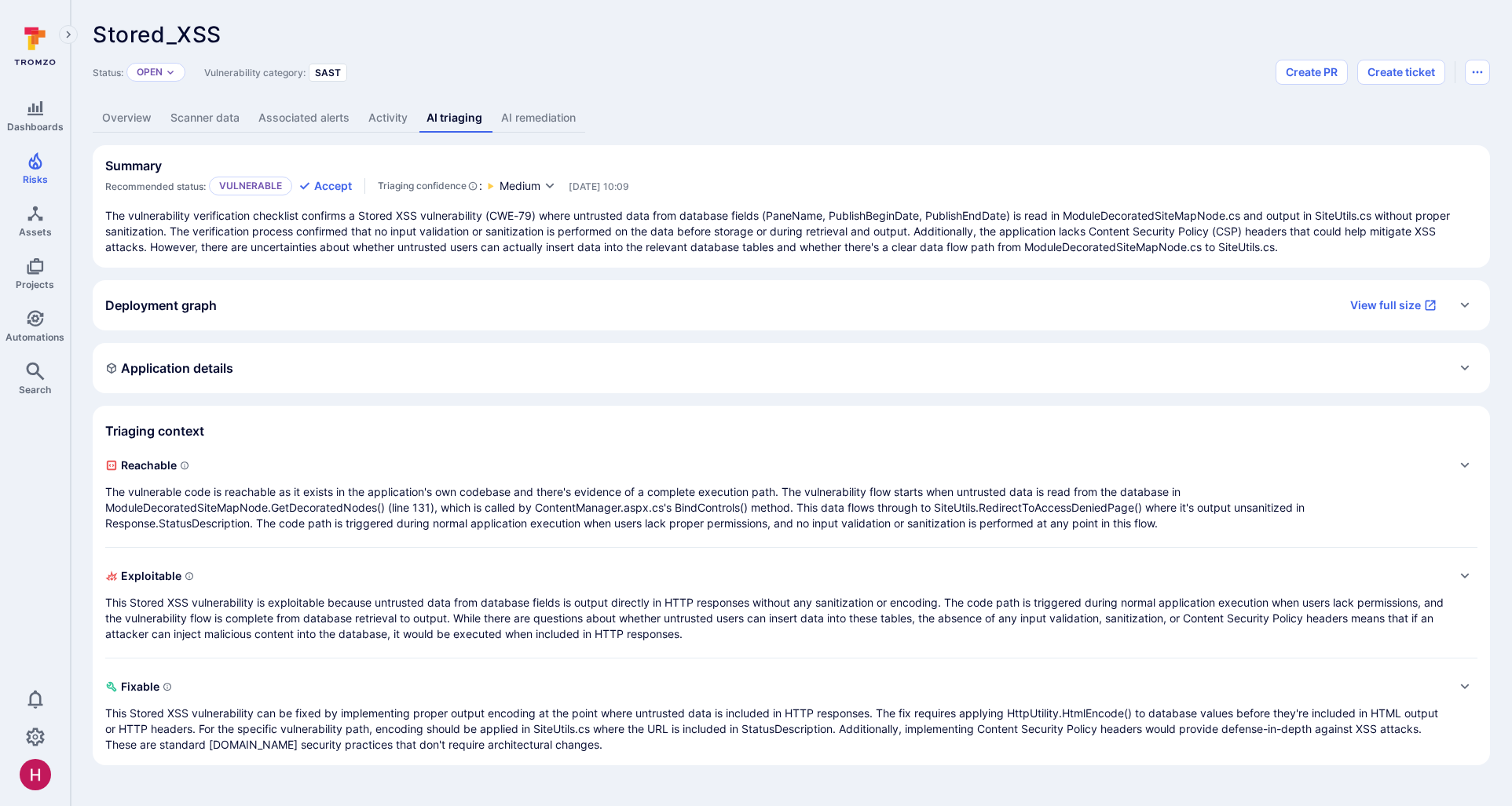
click at [490, 595] on p "This Stored XSS vulnerability is exploitable because untrusted data from databa…" at bounding box center [775, 619] width 1341 height 47
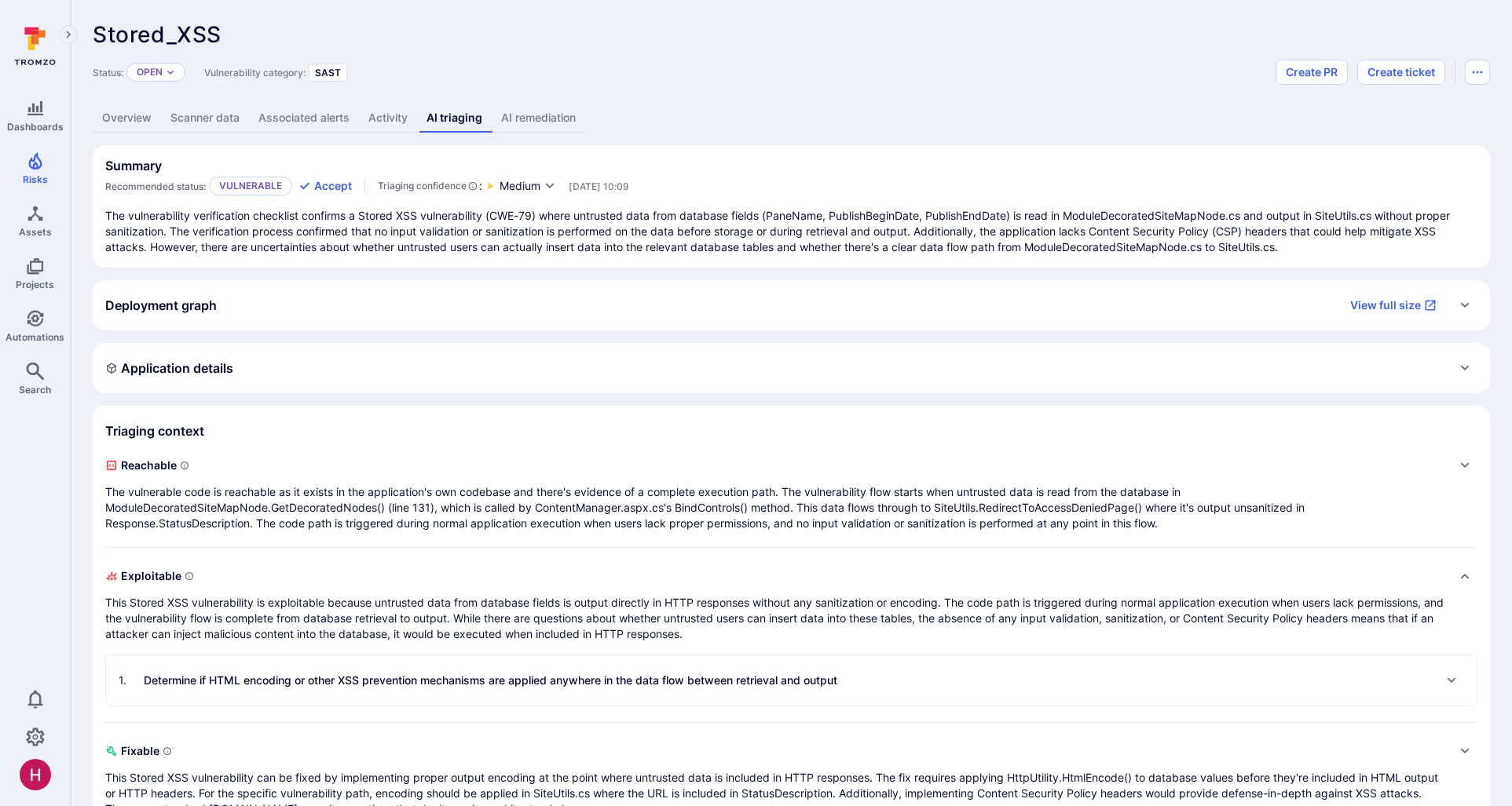
click at [468, 494] on p "The vulnerable code is reachable as it exists in the application's own codebase…" at bounding box center [775, 508] width 1341 height 47
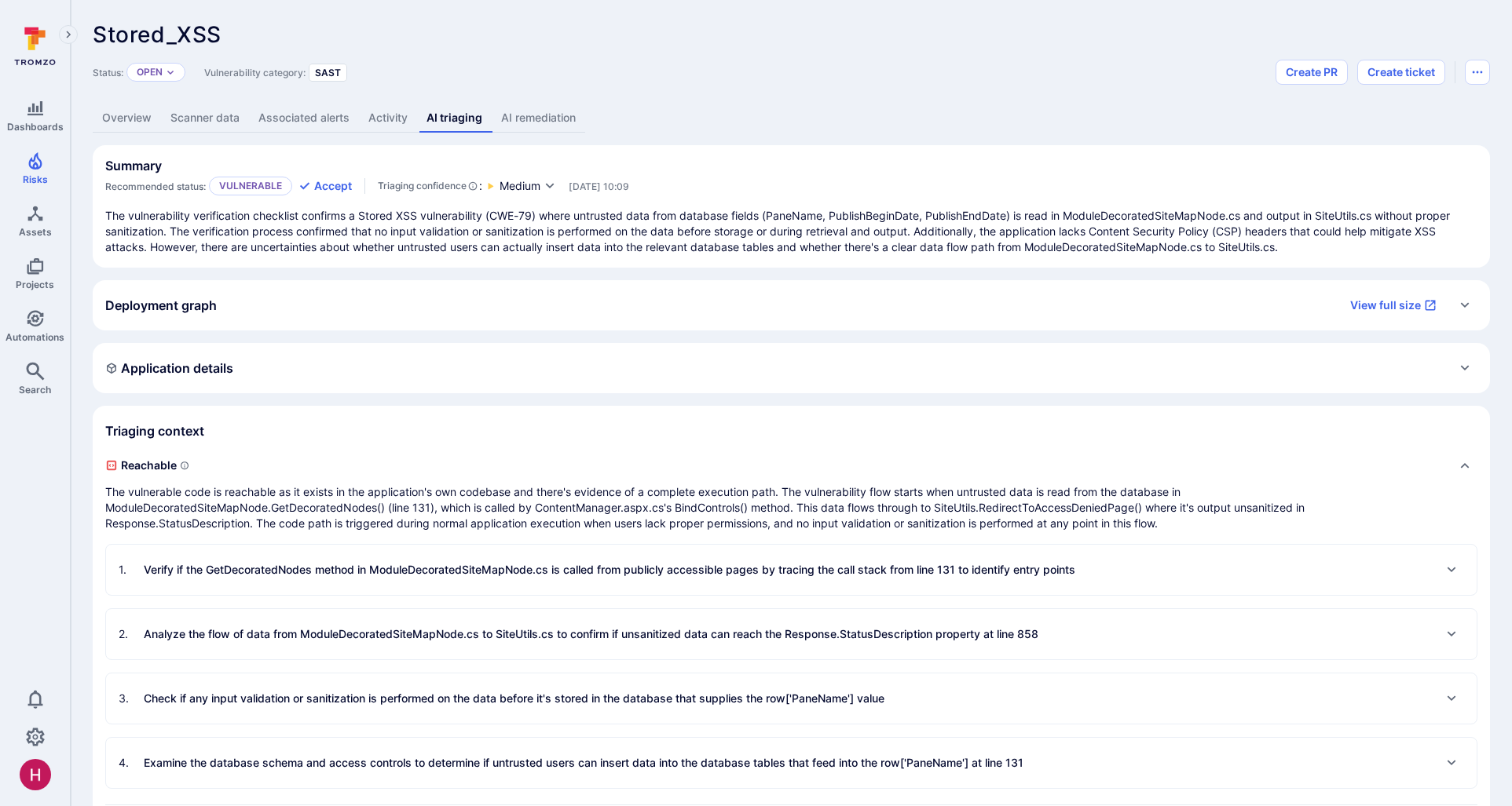
click at [884, 178] on div "Summary Recommended status: Vulnerable Accept Triaging confidence : Medium Jul …" at bounding box center [792, 176] width 1372 height 37
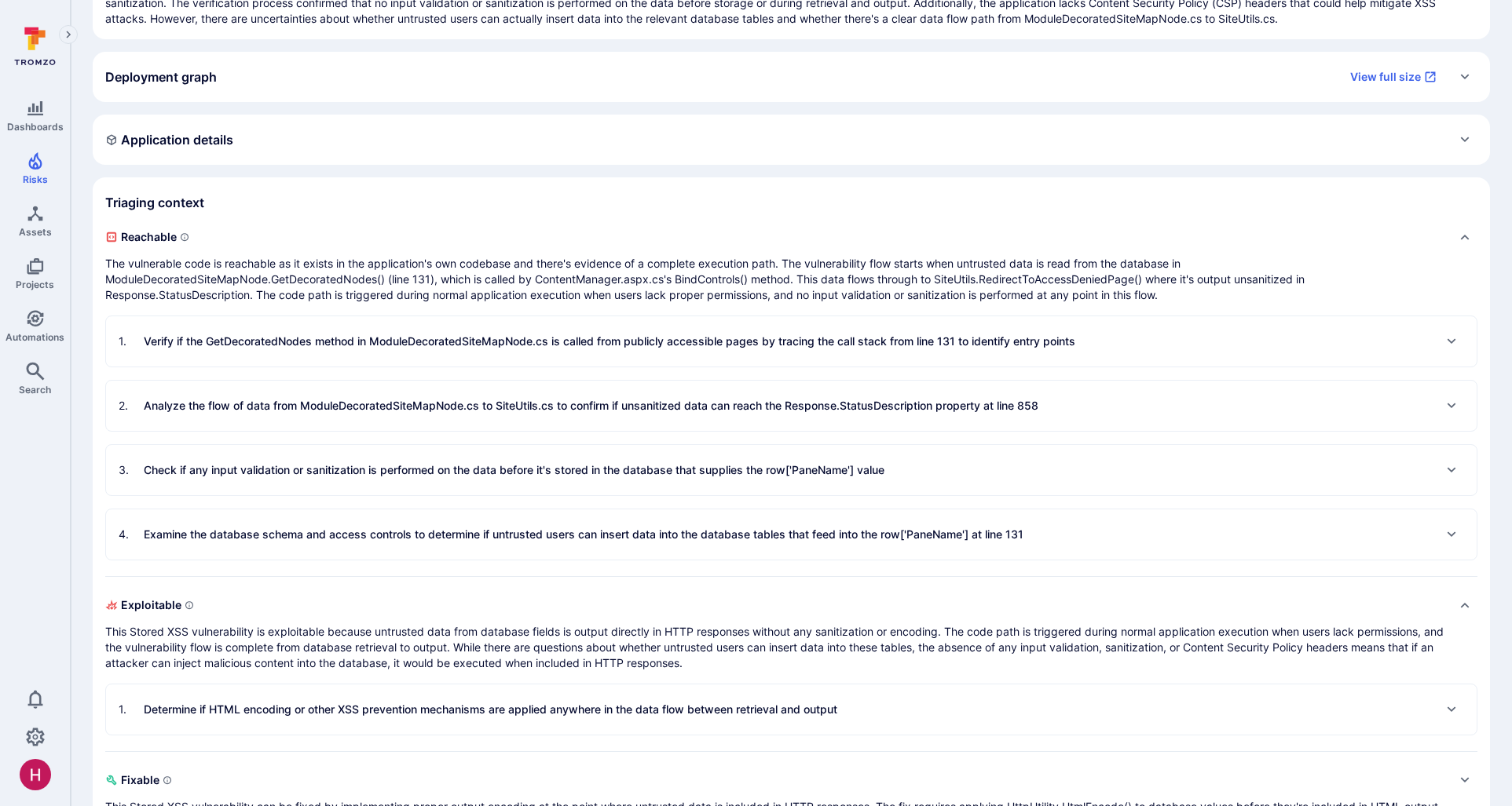
scroll to position [251, 0]
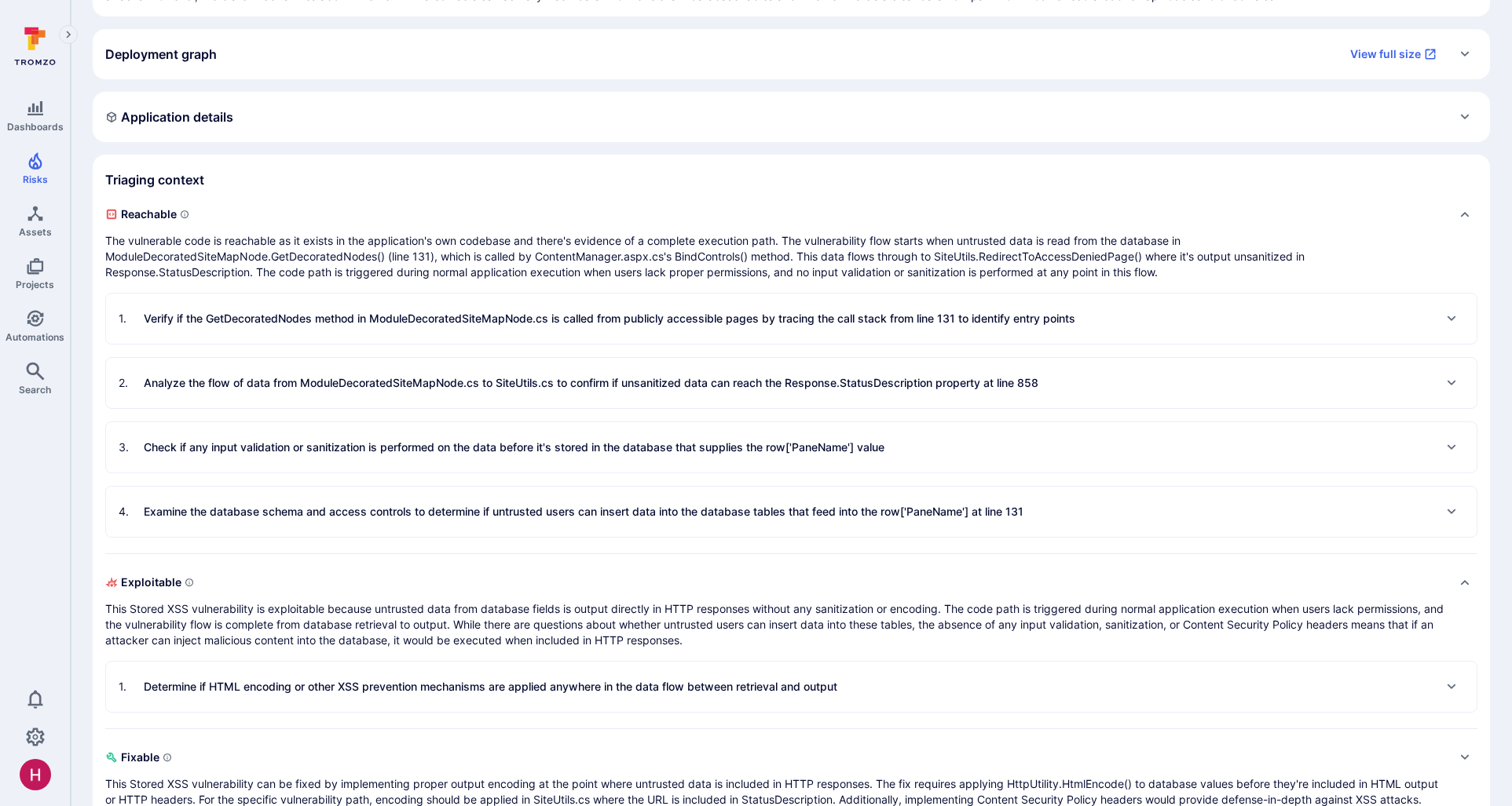
click at [678, 394] on div "2 . Analyze the flow of data from ModuleDecoratedSiteMapNode.cs to SiteUtils.cs…" at bounding box center [578, 383] width 920 height 25
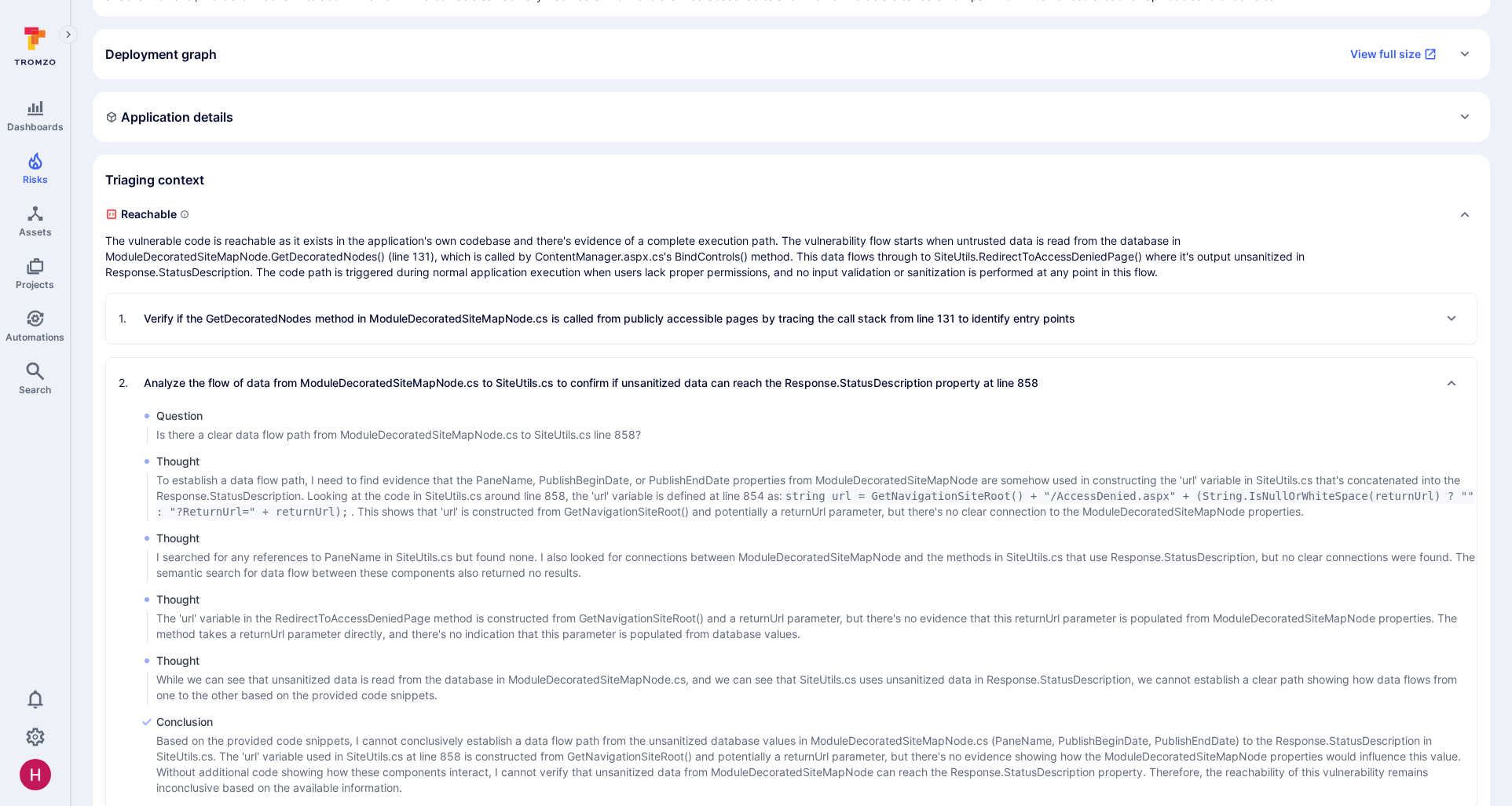
click at [489, 747] on p "Based on the provided code snippets, I cannot conclusively establish a data flo…" at bounding box center [816, 764] width 1320 height 62
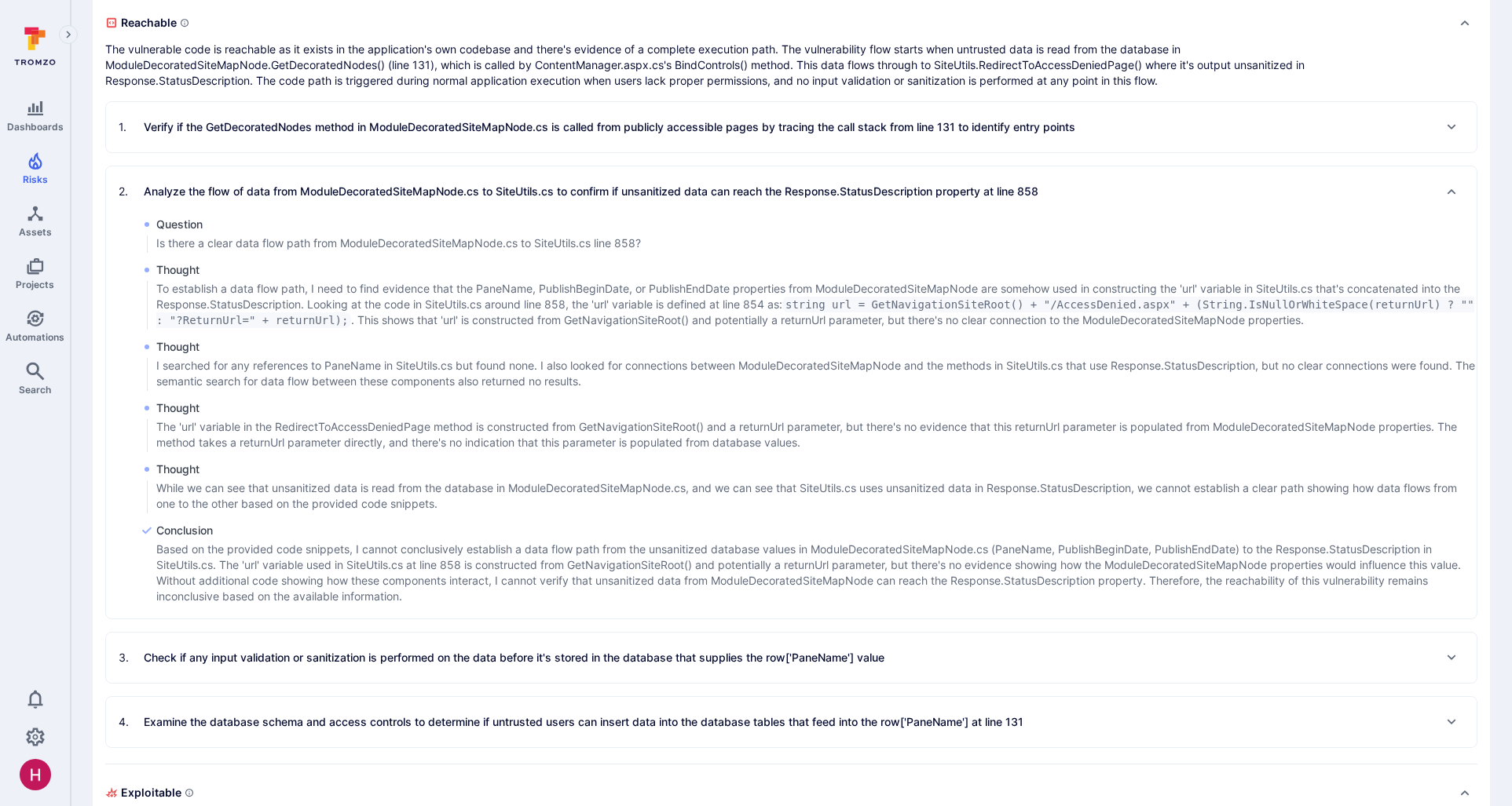
scroll to position [471, 0]
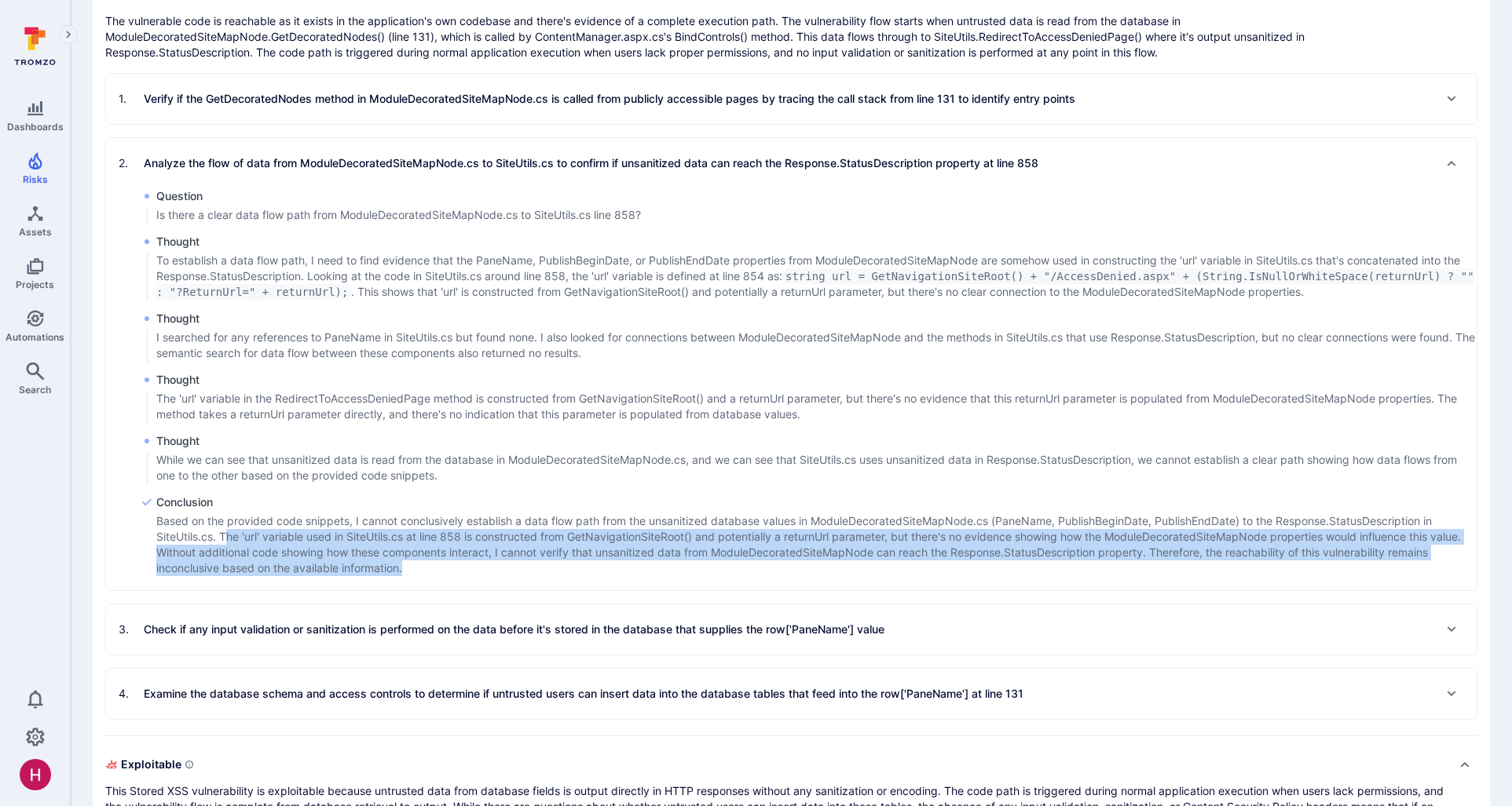
drag, startPoint x: 226, startPoint y: 538, endPoint x: 1208, endPoint y: 559, distance: 982.2
click at [1209, 561] on p "Based on the provided code snippets, I cannot conclusively establish a data flo…" at bounding box center [816, 545] width 1320 height 62
drag, startPoint x: 1208, startPoint y: 559, endPoint x: 1196, endPoint y: 569, distance: 15.6
click at [1208, 559] on p "Based on the provided code snippets, I cannot conclusively establish a data flo…" at bounding box center [816, 545] width 1320 height 62
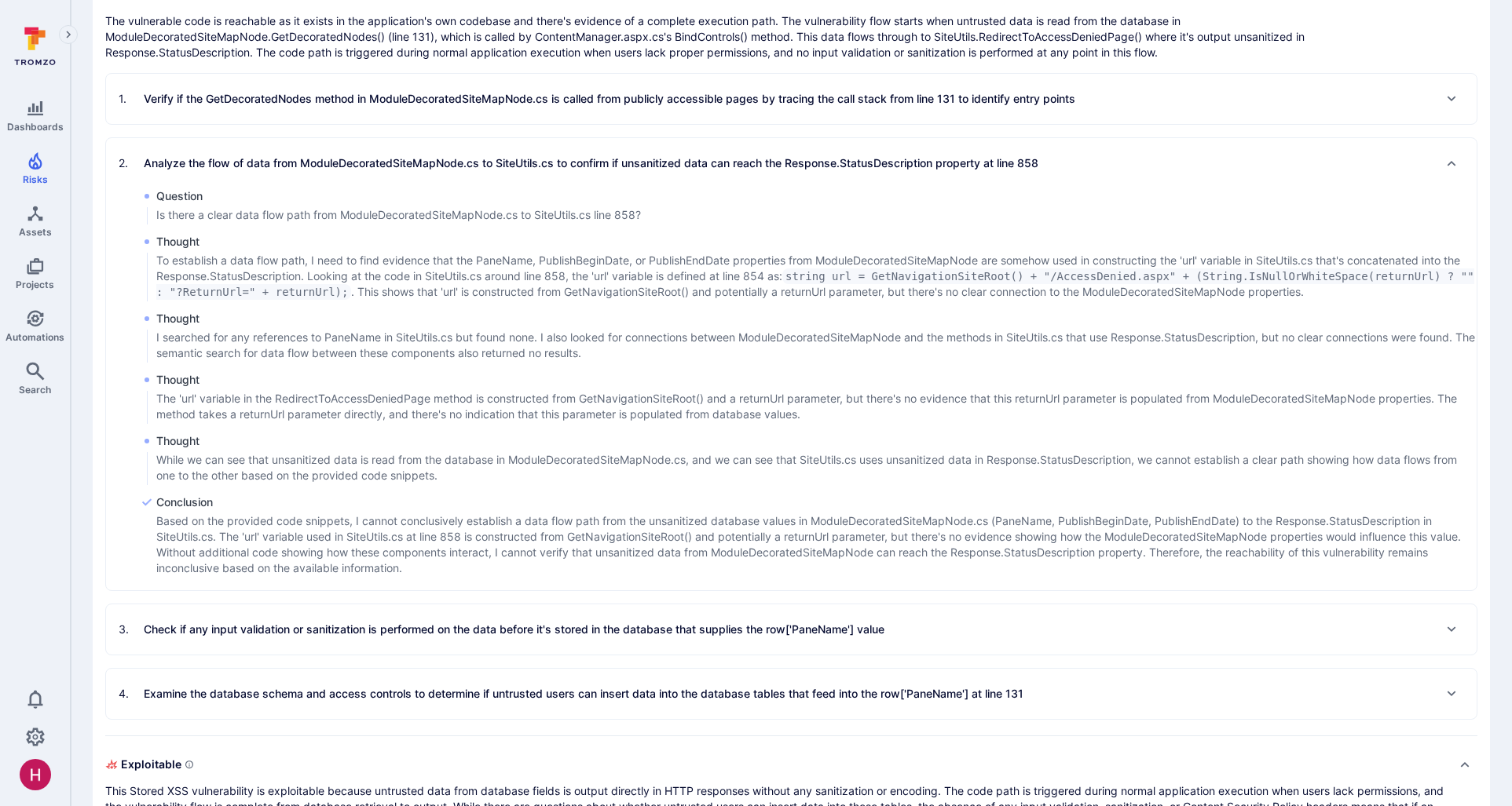
scroll to position [0, 0]
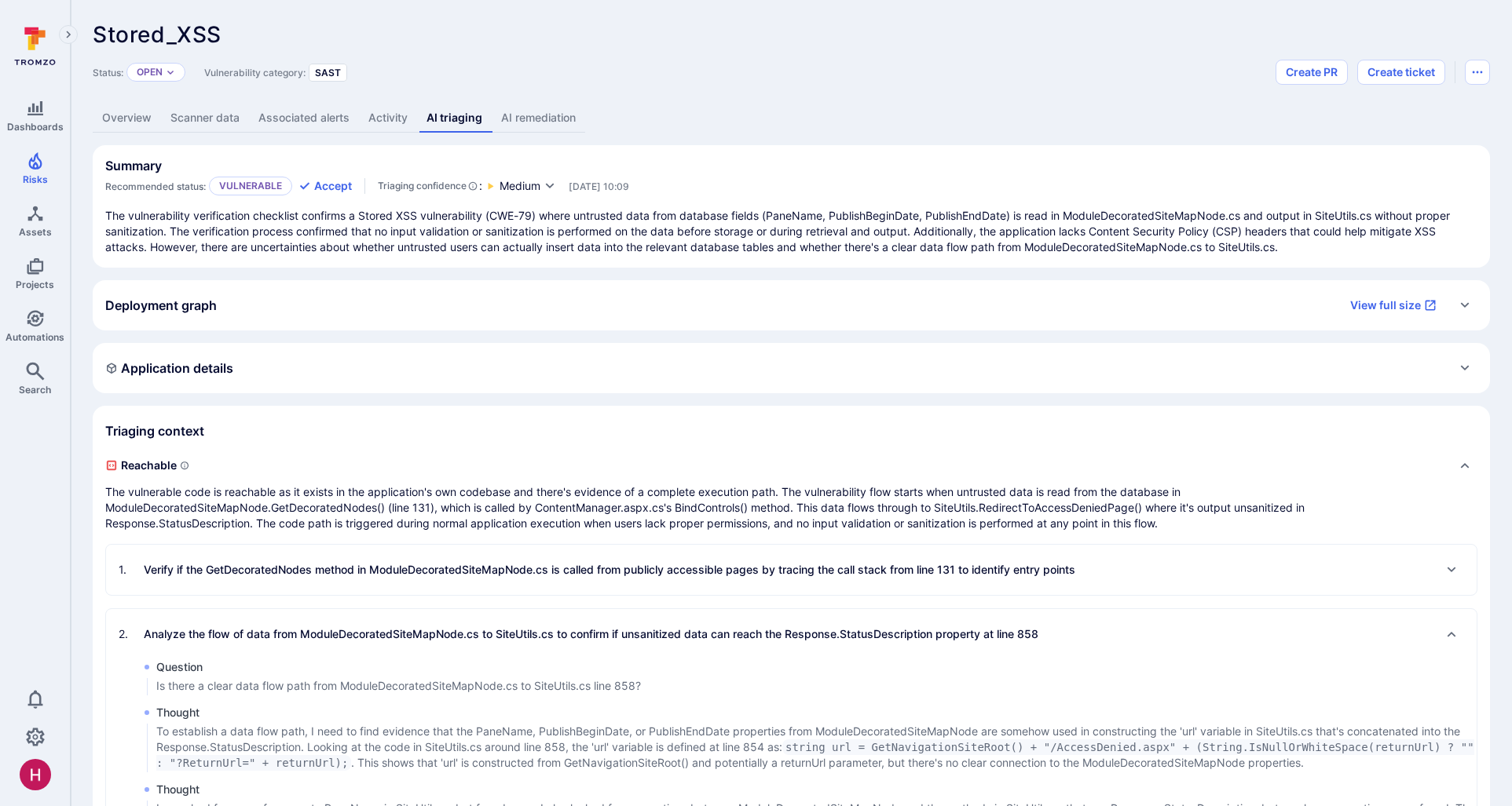
click at [1287, 754] on p "To establish a data flow path, I need to find evidence that the PaneName, Publi…" at bounding box center [816, 748] width 1320 height 47
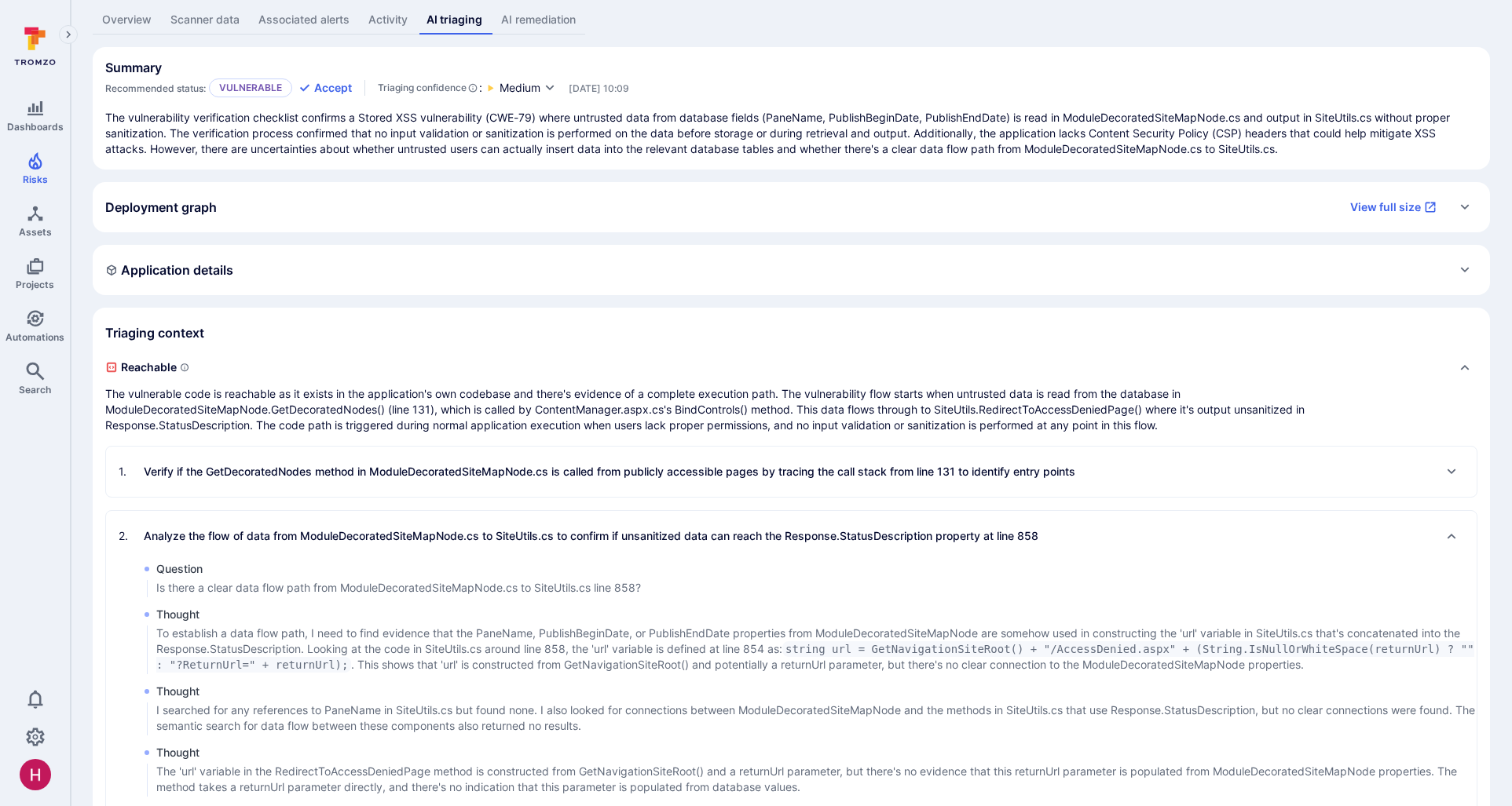
scroll to position [7, 0]
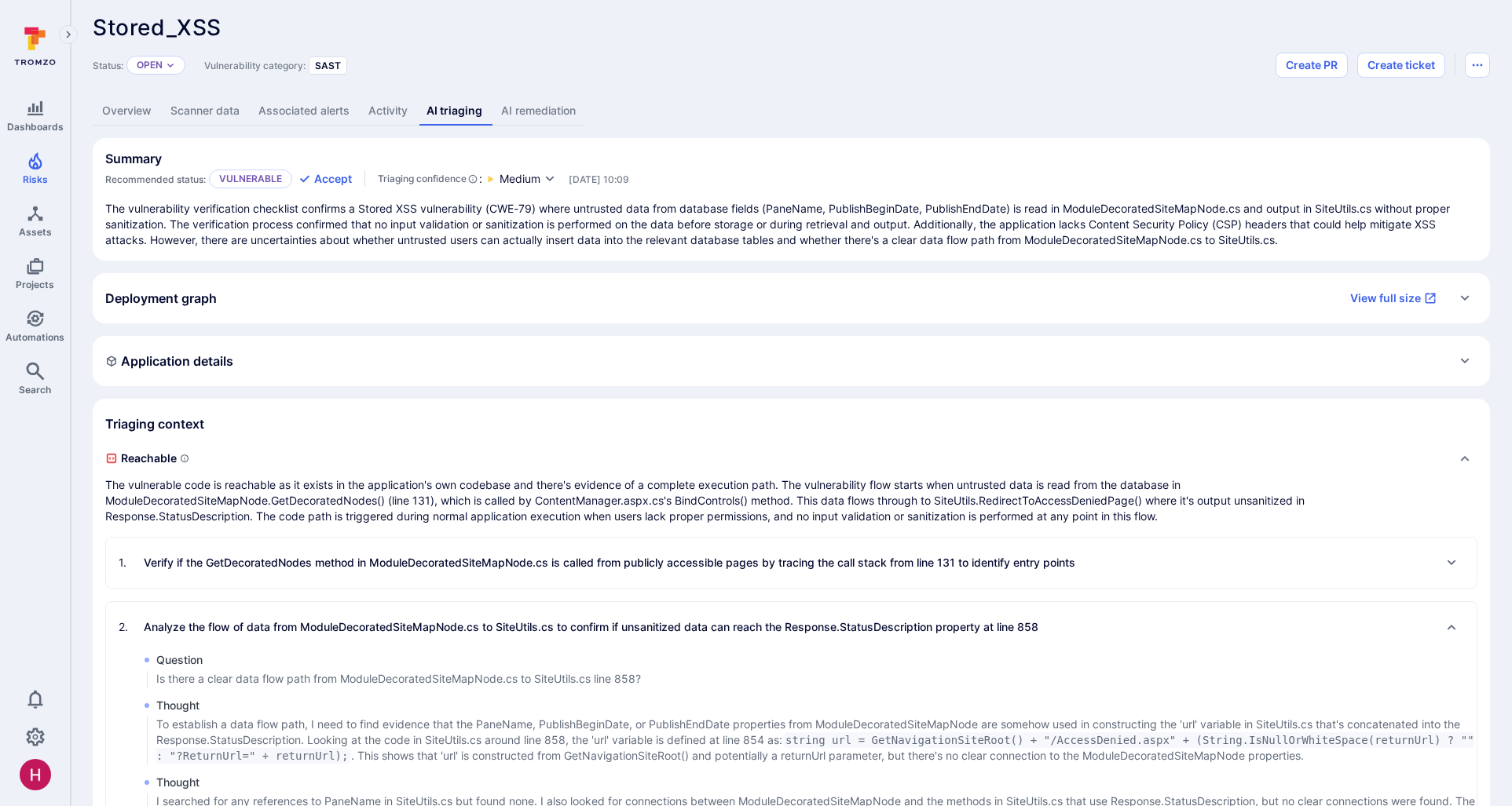
click at [389, 735] on p "To establish a data flow path, I need to find evidence that the PaneName, Publi…" at bounding box center [816, 740] width 1320 height 47
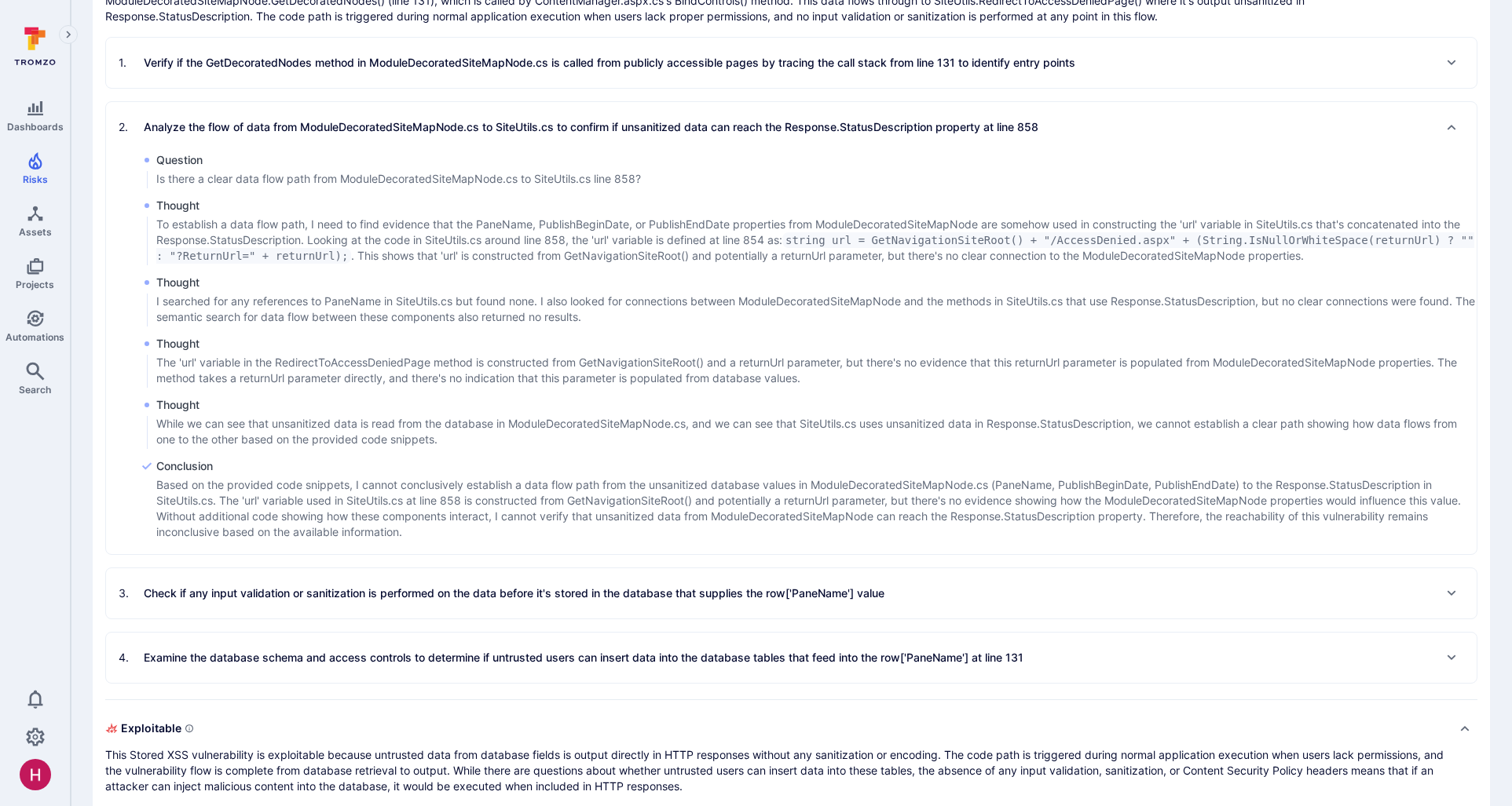
scroll to position [540, 0]
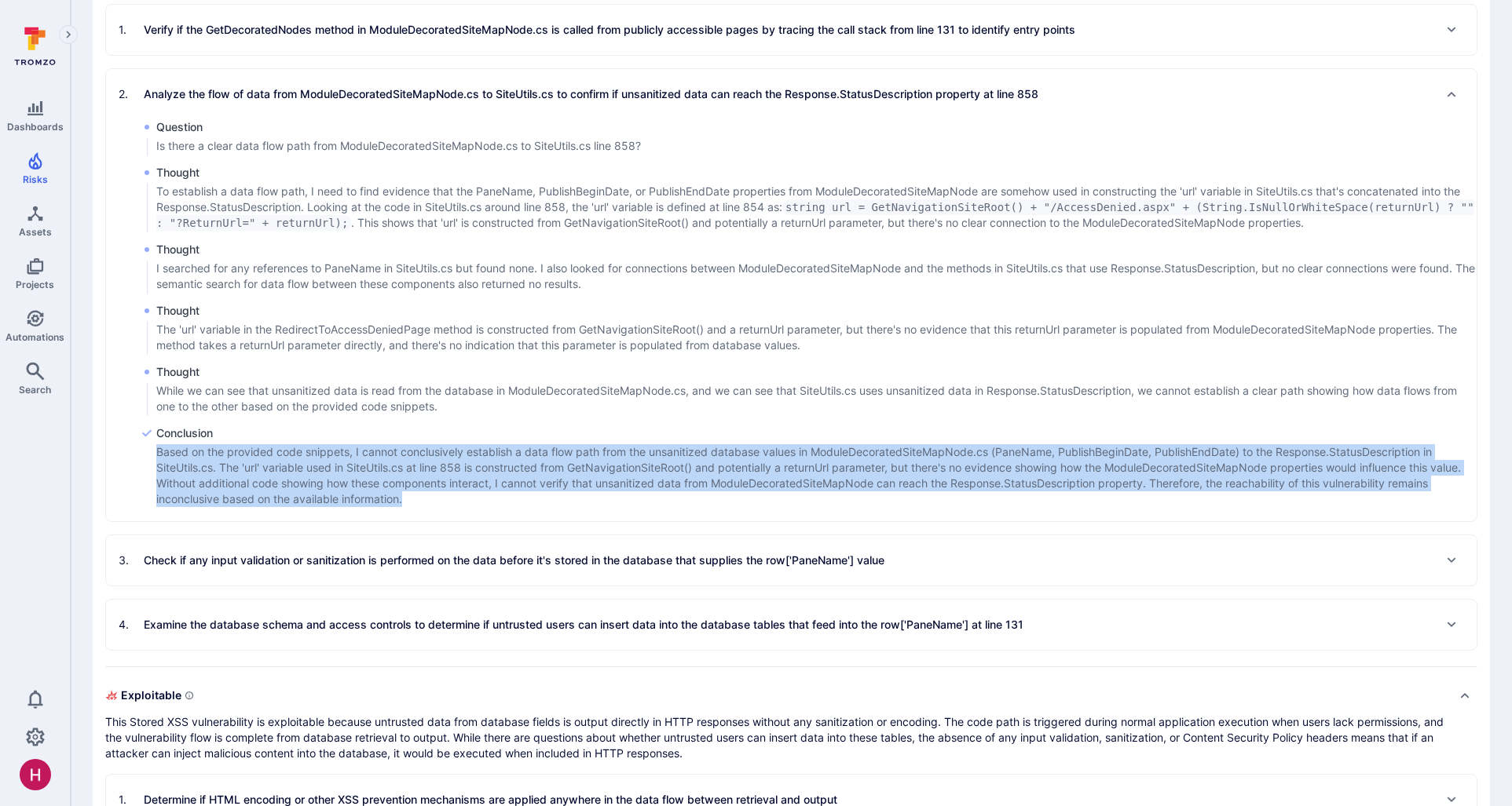
drag, startPoint x: 158, startPoint y: 451, endPoint x: 418, endPoint y: 495, distance: 263.7
click at [417, 500] on p "Based on the provided code snippets, I cannot conclusively establish a data flo…" at bounding box center [816, 475] width 1320 height 62
copy p "Based on the provided code snippets, I cannot conclusively establish a data flo…"
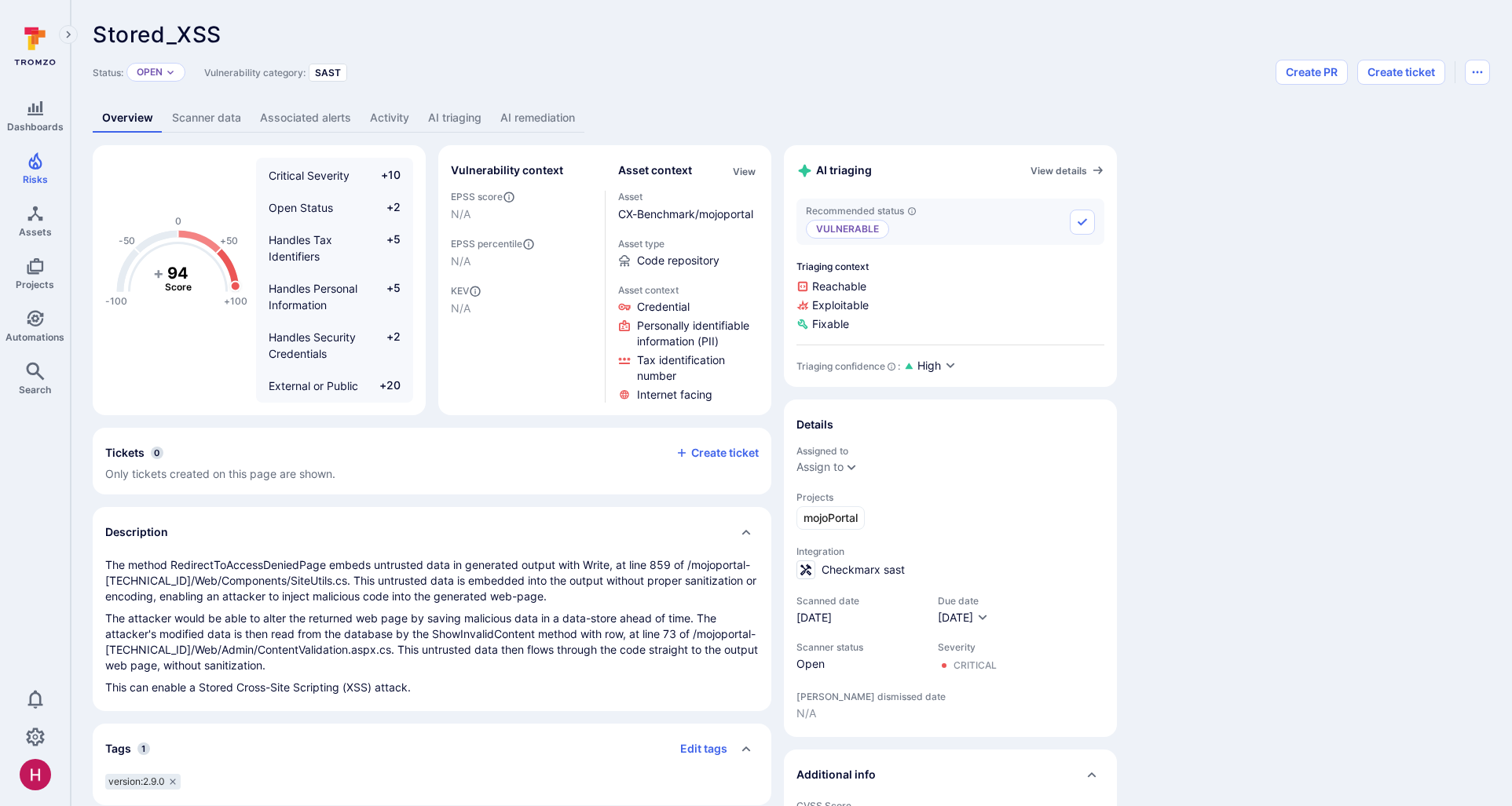
click at [454, 117] on link "AI triaging" at bounding box center [455, 119] width 72 height 29
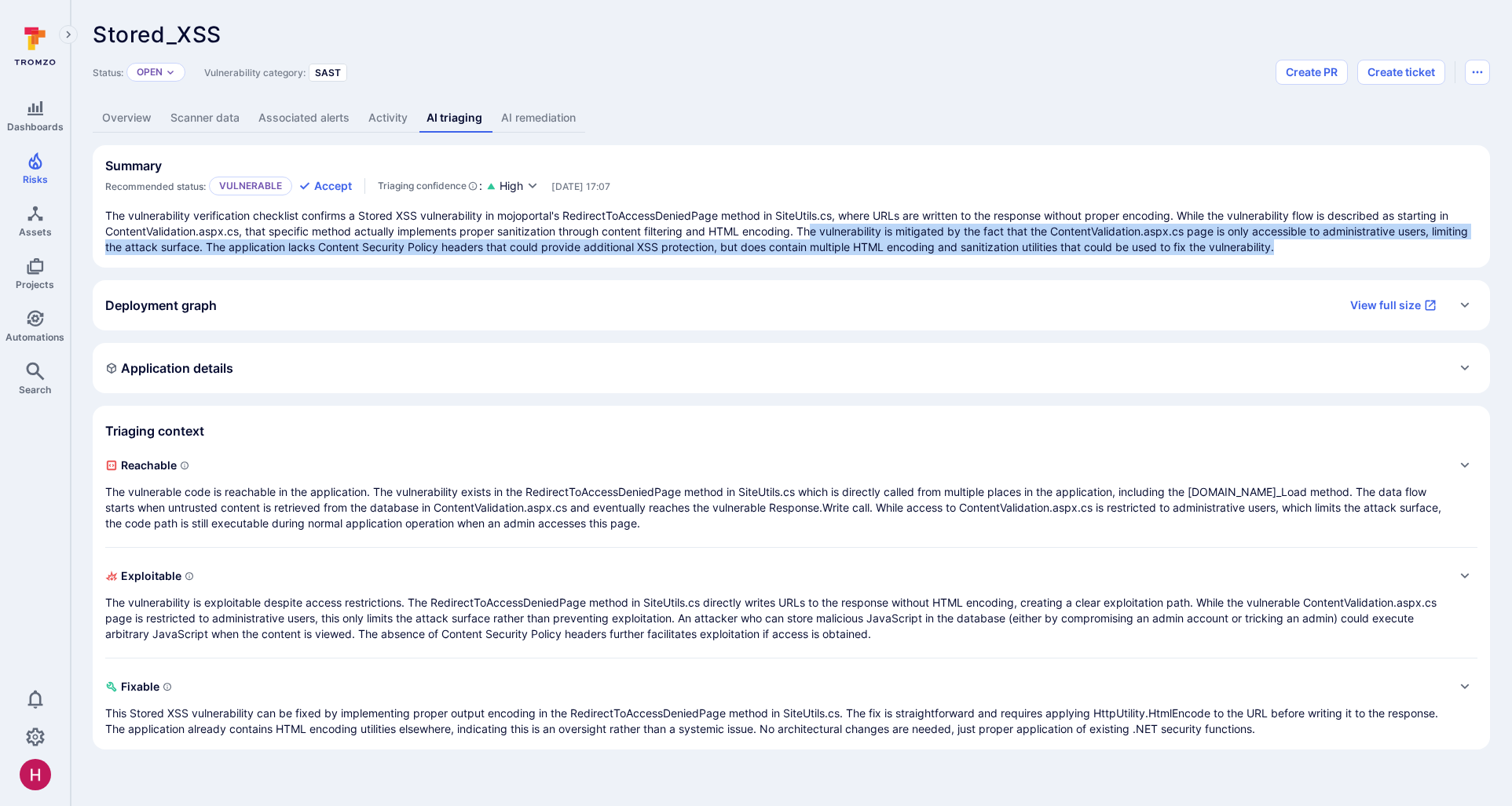
drag, startPoint x: 817, startPoint y: 227, endPoint x: 1349, endPoint y: 245, distance: 532.3
click at [1349, 245] on p "The vulnerability verification checklist confirms a Stored XSS vulnerability in…" at bounding box center [792, 231] width 1372 height 47
click at [251, 255] on section "Summary Recommended status: Vulnerable Accept Triaging confidence : High Jul 16…" at bounding box center [791, 206] width 1398 height 123
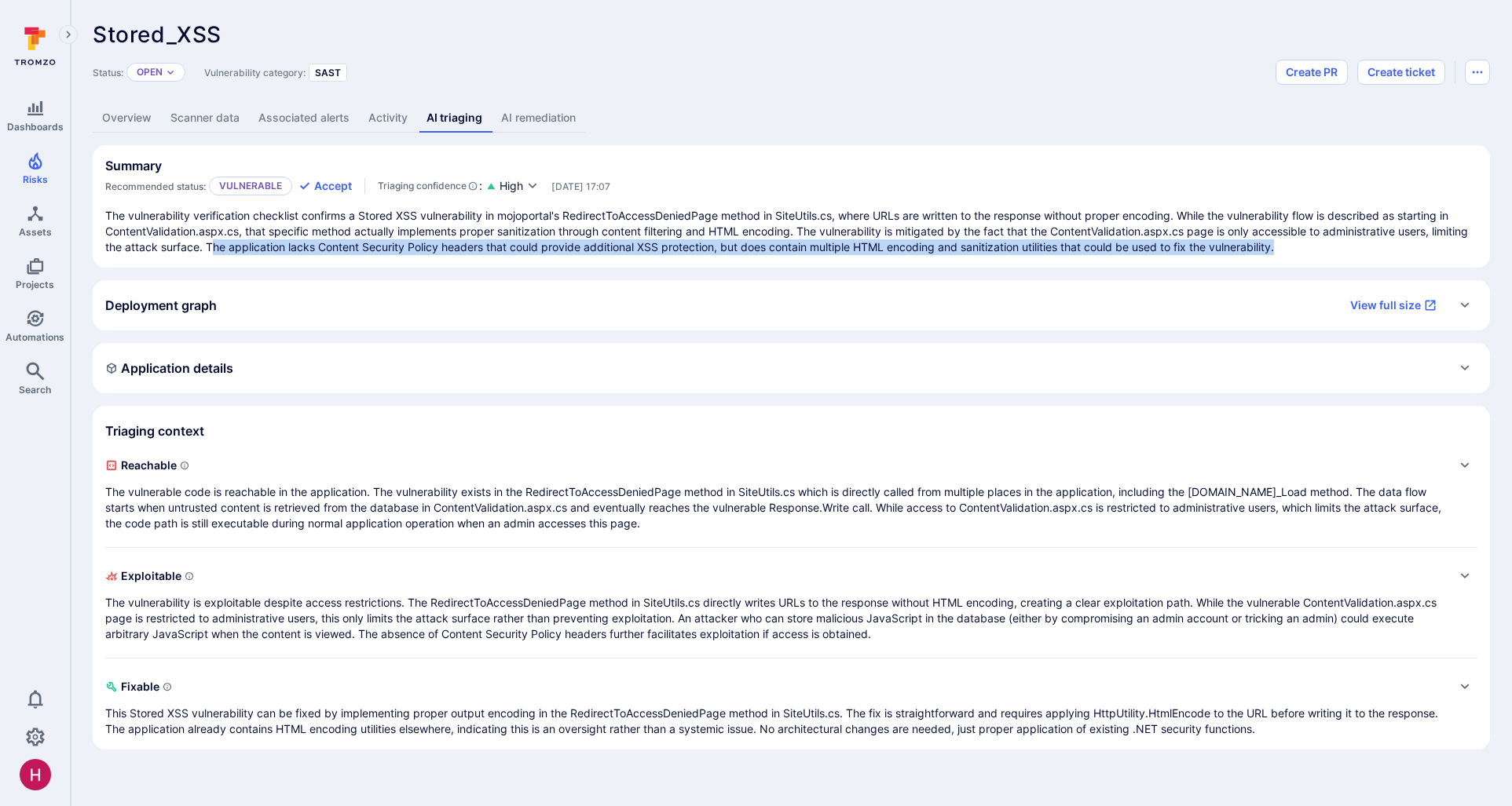
drag, startPoint x: 251, startPoint y: 244, endPoint x: 1098, endPoint y: 248, distance: 847.0
click at [1094, 252] on p "The vulnerability verification checklist confirms a Stored XSS vulnerability in…" at bounding box center [792, 231] width 1372 height 47
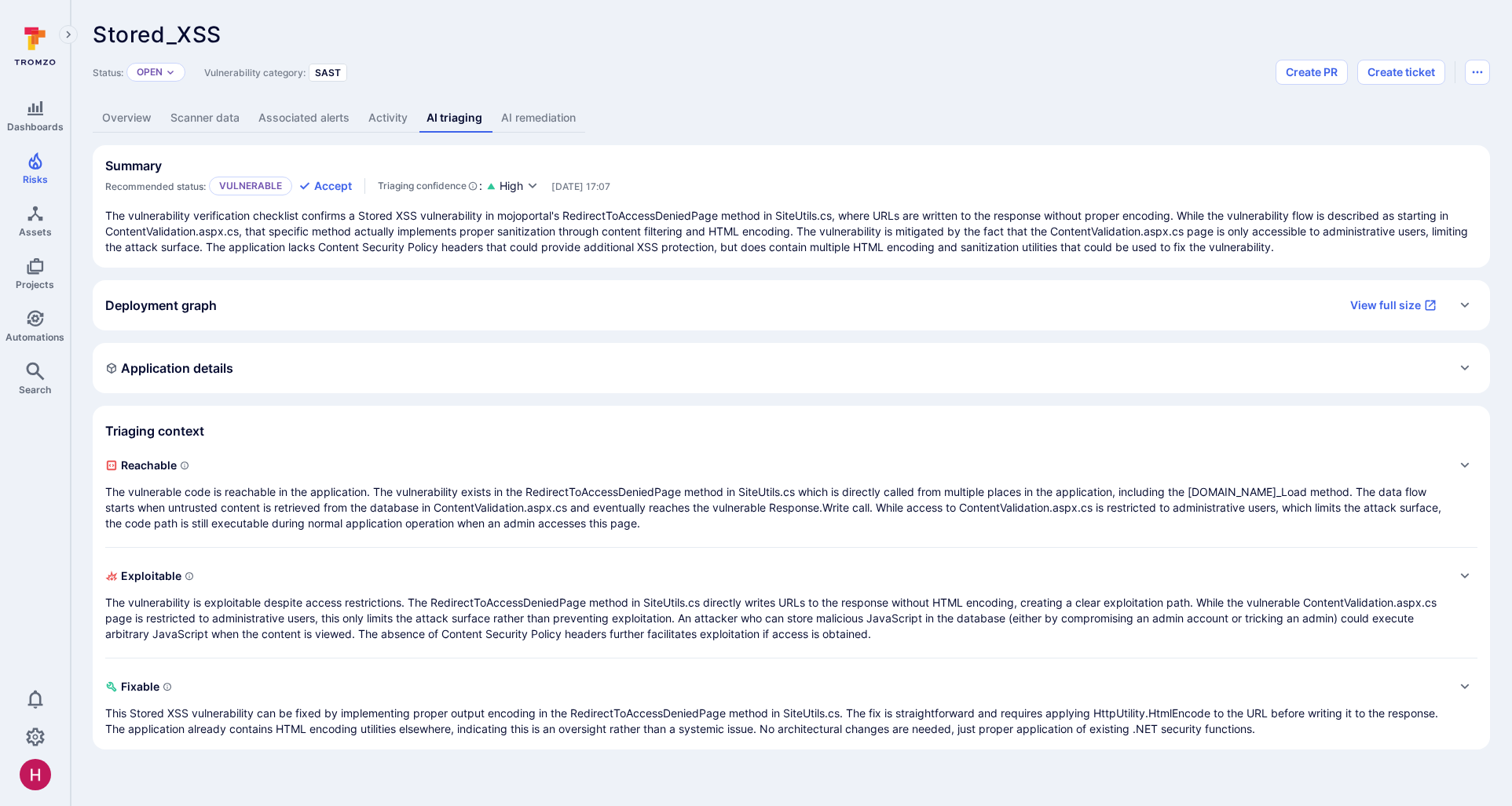
click at [1098, 245] on p "The vulnerability verification checklist confirms a Stored XSS vulnerability in…" at bounding box center [792, 231] width 1372 height 47
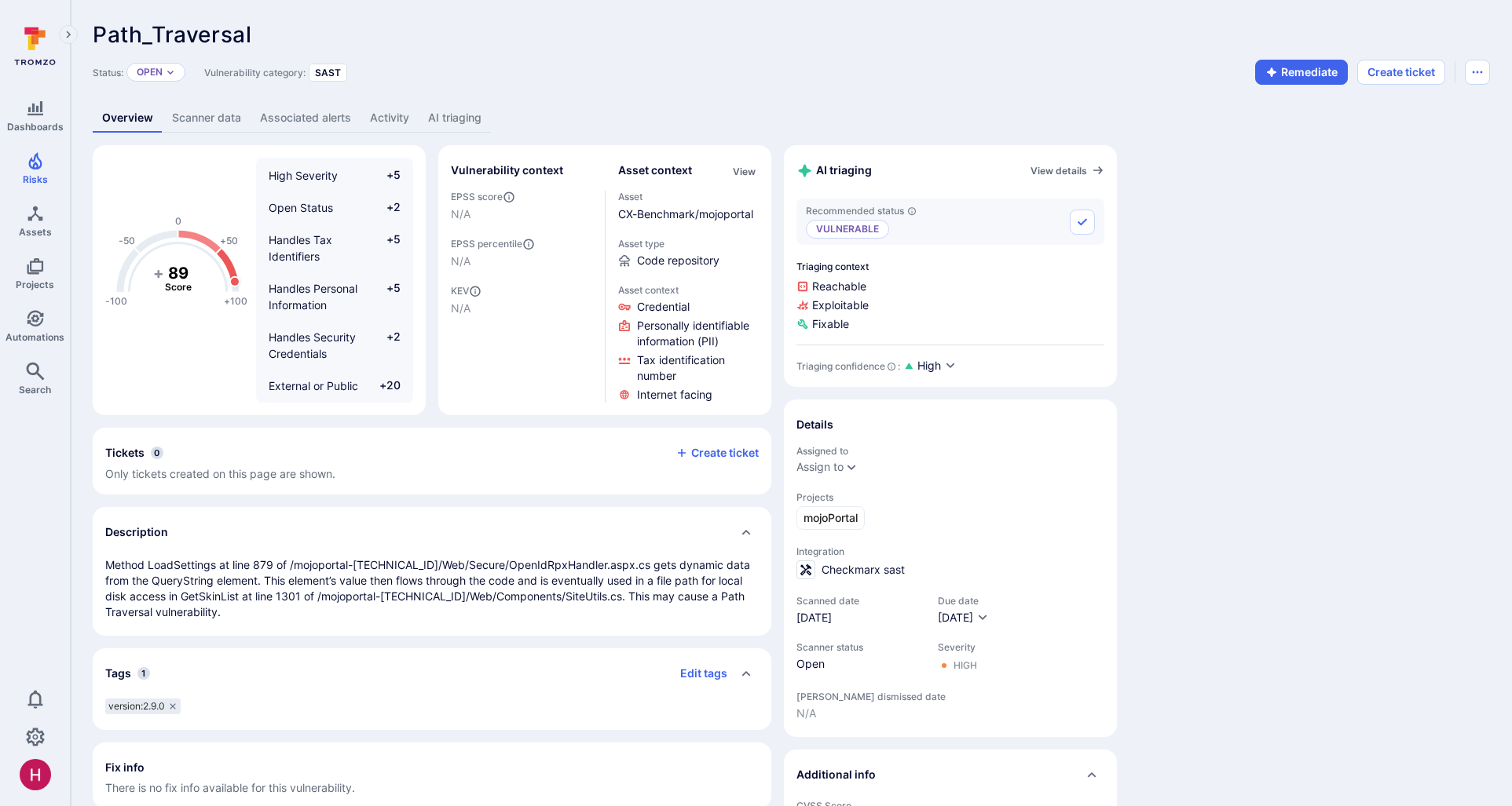
click at [445, 116] on link "AI triaging" at bounding box center [455, 119] width 72 height 29
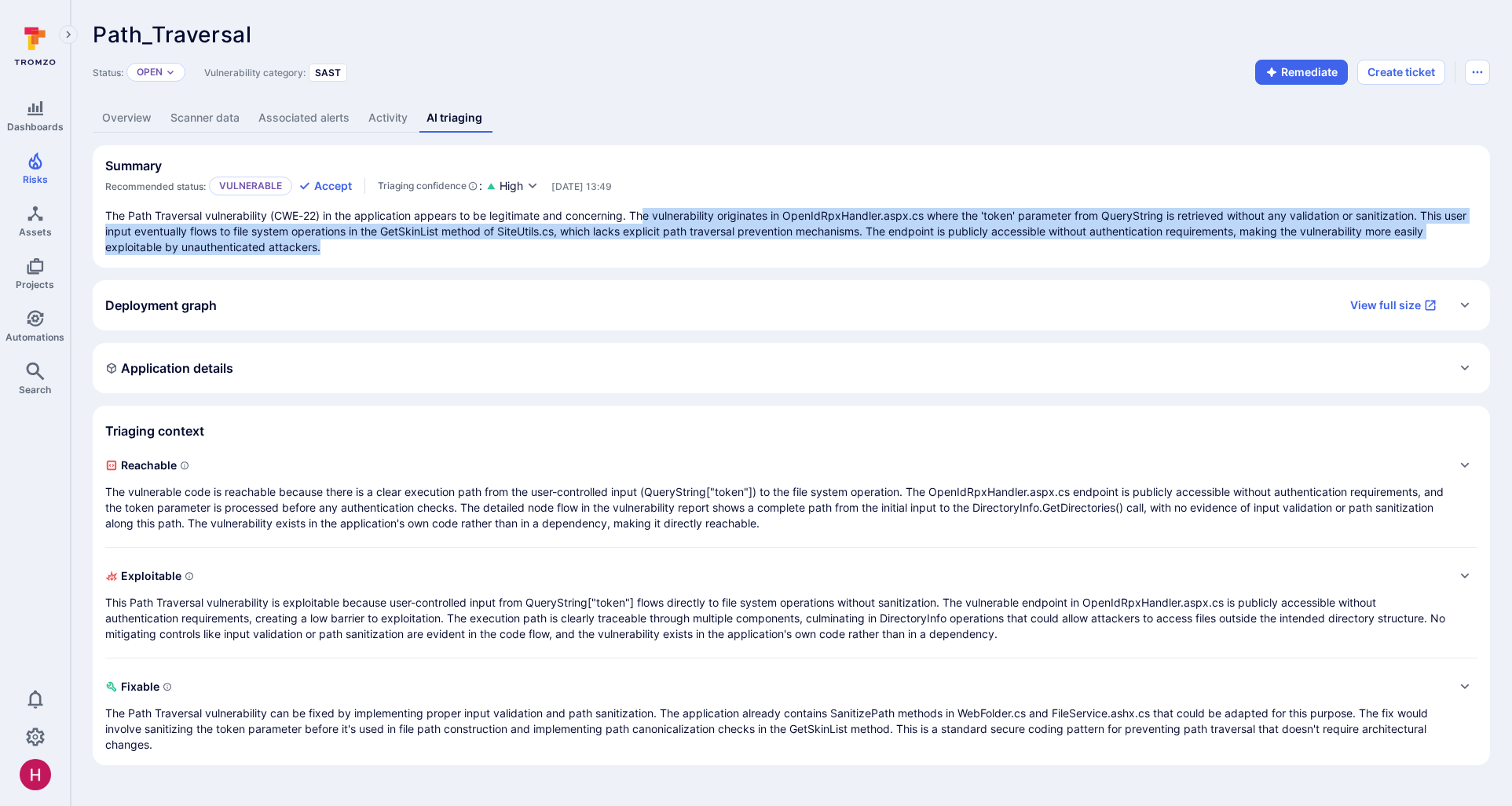
drag, startPoint x: 682, startPoint y: 209, endPoint x: 1057, endPoint y: 244, distance: 376.6
click at [1057, 244] on p "The Path Traversal vulnerability (CWE-22) in the application appears to be legi…" at bounding box center [792, 231] width 1372 height 47
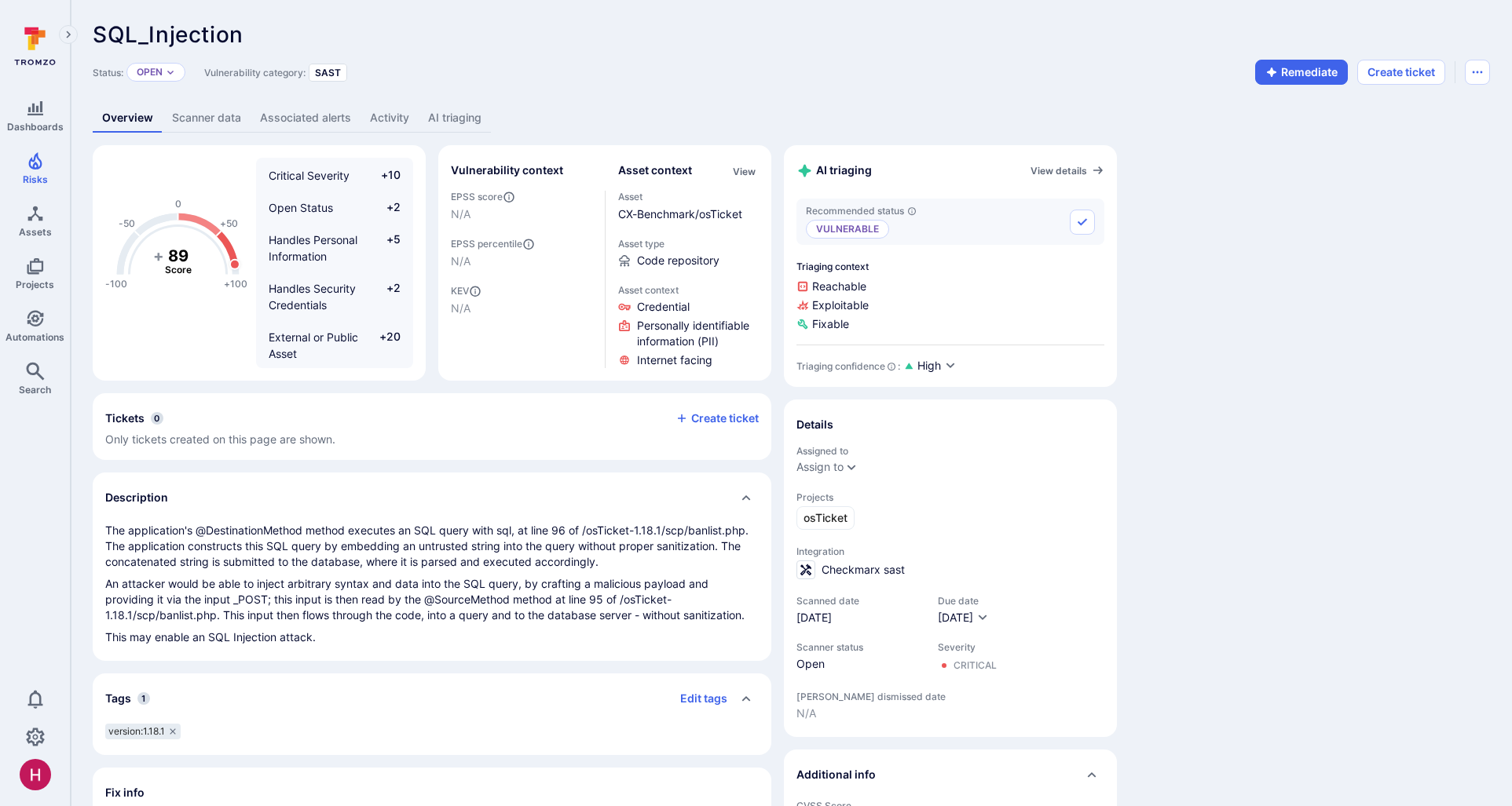
click at [463, 114] on link "AI triaging" at bounding box center [455, 119] width 72 height 29
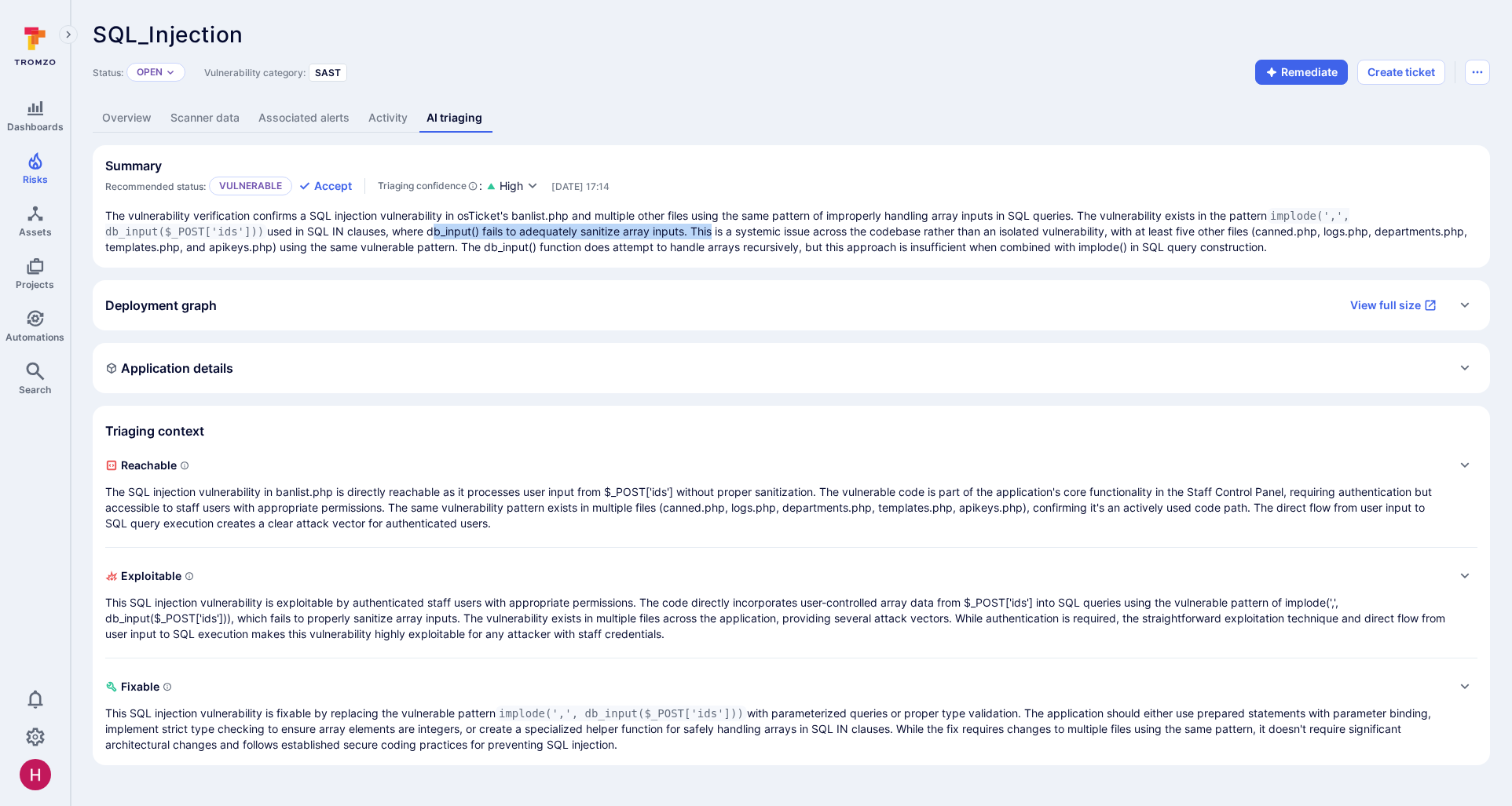
drag, startPoint x: 430, startPoint y: 234, endPoint x: 712, endPoint y: 238, distance: 282.0
click at [712, 238] on p "The vulnerability verification confirms a SQL injection vulnerability in osTick…" at bounding box center [792, 231] width 1372 height 47
drag, startPoint x: 695, startPoint y: 231, endPoint x: 1396, endPoint y: 246, distance: 701.2
click at [1396, 246] on p "The vulnerability verification confirms a SQL injection vulnerability in osTick…" at bounding box center [792, 231] width 1372 height 47
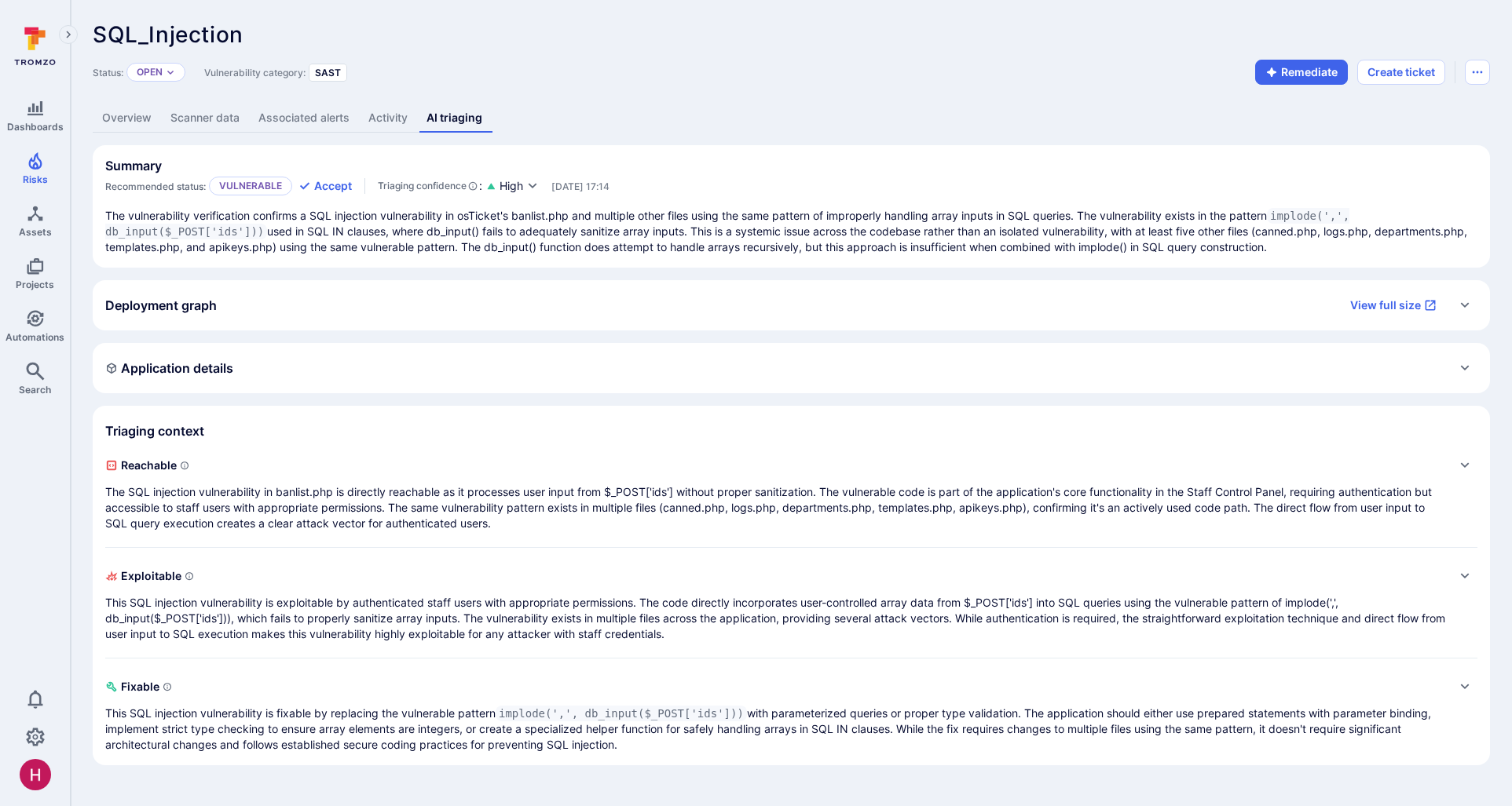
click at [1397, 246] on p "The vulnerability verification confirms a SQL injection vulnerability in osTick…" at bounding box center [792, 231] width 1372 height 47
drag, startPoint x: 303, startPoint y: 229, endPoint x: 394, endPoint y: 232, distance: 91.0
click at [394, 232] on p "The vulnerability verification confirms a SQL injection vulnerability in osTick…" at bounding box center [792, 231] width 1372 height 47
click at [468, 524] on p "The SQL injection vulnerability in banlist.php is directly reachable as it proc…" at bounding box center [775, 508] width 1341 height 47
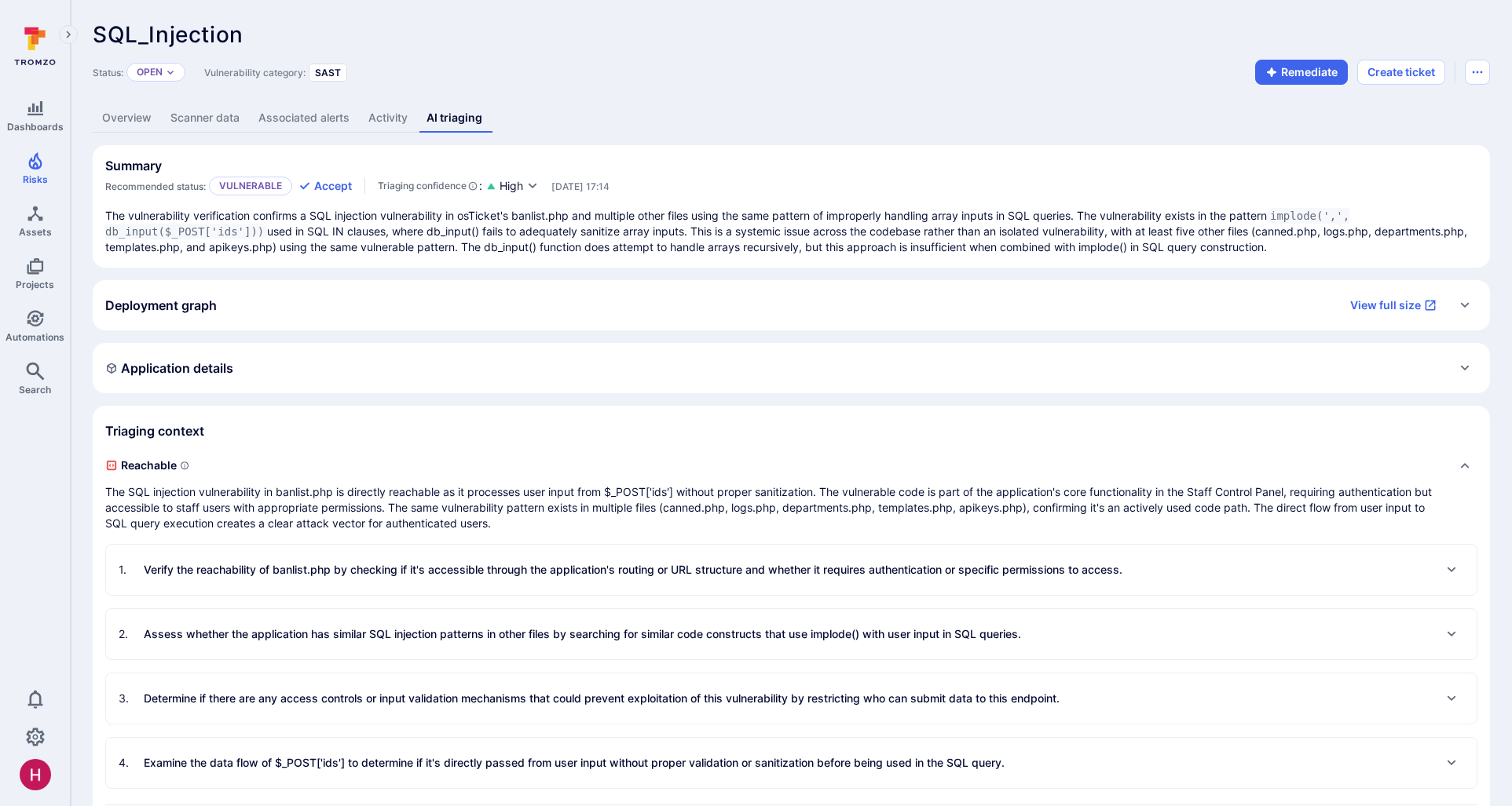
click at [1193, 221] on p "The vulnerability verification confirms a SQL injection vulnerability in osTick…" at bounding box center [792, 231] width 1372 height 47
drag, startPoint x: 427, startPoint y: 233, endPoint x: 690, endPoint y: 231, distance: 263.0
click at [690, 231] on p "The vulnerability verification confirms a SQL injection vulnerability in osTick…" at bounding box center [792, 231] width 1372 height 47
click at [696, 231] on p "The vulnerability verification confirms a SQL injection vulnerability in osTick…" at bounding box center [792, 231] width 1372 height 47
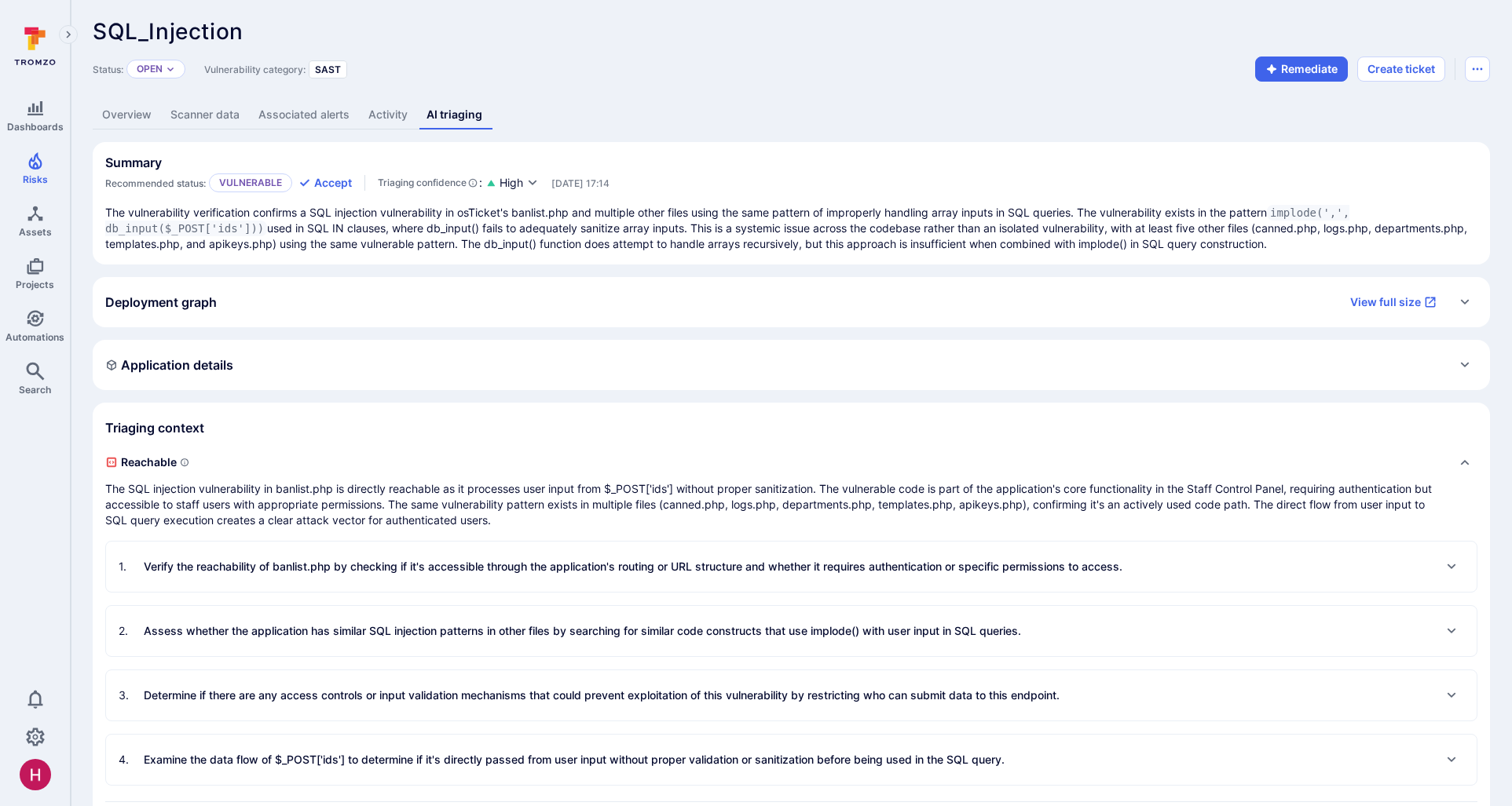
scroll to position [6, 0]
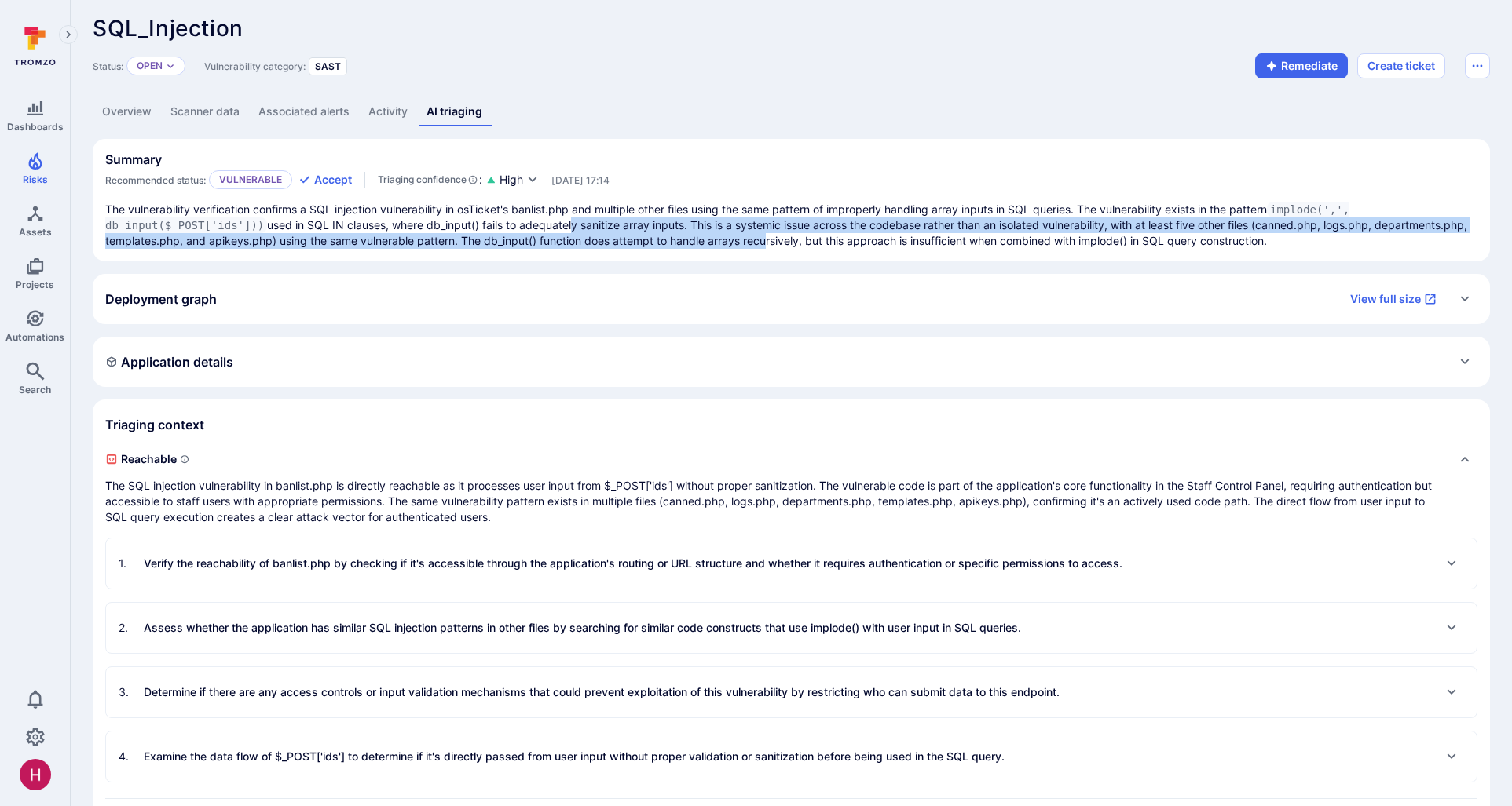
drag, startPoint x: 644, startPoint y: 235, endPoint x: 858, endPoint y: 236, distance: 214.0
click at [858, 236] on p "The vulnerability verification confirms a SQL injection vulnerability in osTick…" at bounding box center [792, 226] width 1372 height 47
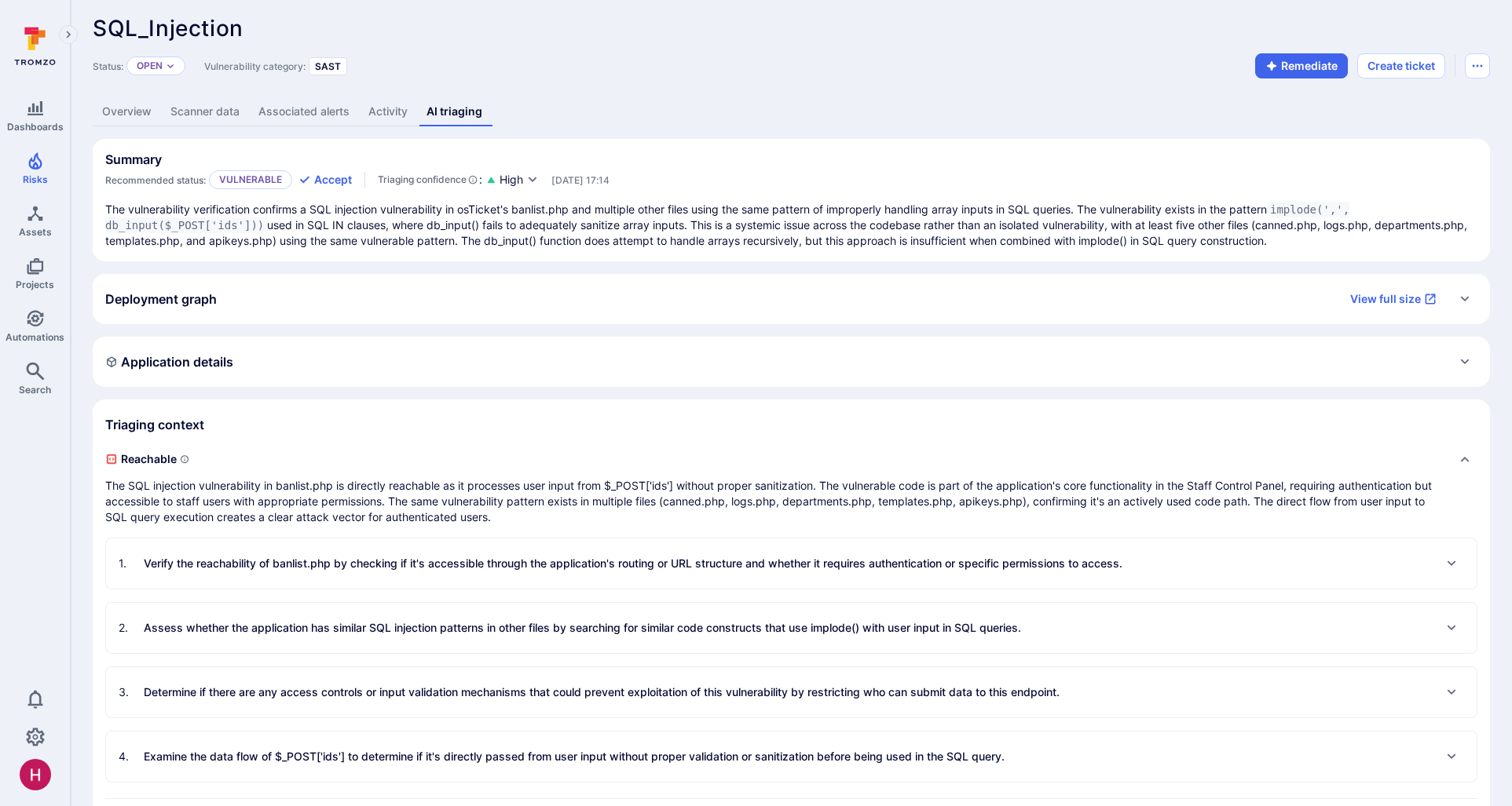
drag, startPoint x: 858, startPoint y: 236, endPoint x: 926, endPoint y: 233, distance: 68.1
click at [859, 236] on p "The vulnerability verification confirms a SQL injection vulnerability in osTick…" at bounding box center [792, 226] width 1372 height 47
drag, startPoint x: 777, startPoint y: 227, endPoint x: 726, endPoint y: 235, distance: 51.6
click at [777, 227] on p "The vulnerability verification confirms a SQL injection vulnerability in osTick…" at bounding box center [792, 226] width 1372 height 47
drag, startPoint x: 572, startPoint y: 242, endPoint x: 1405, endPoint y: 248, distance: 833.0
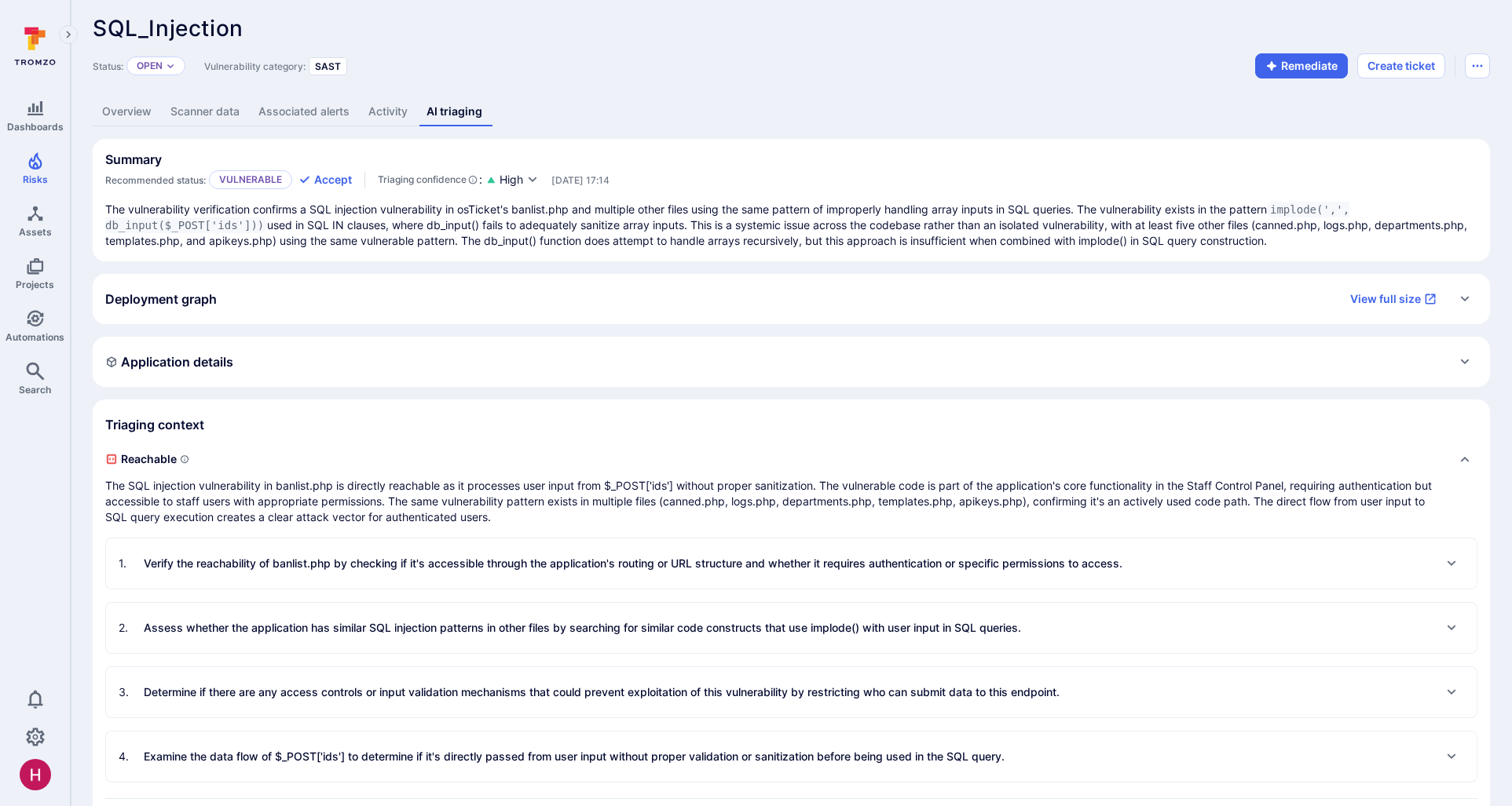
click at [1405, 248] on p "The vulnerability verification confirms a SQL injection vulnerability in osTick…" at bounding box center [792, 226] width 1372 height 47
copy p "The db_input() function does attempt to handle arrays recursively, but this app…"
click at [1041, 245] on p "The vulnerability verification confirms a SQL injection vulnerability in osTick…" at bounding box center [792, 226] width 1372 height 47
drag, startPoint x: 1074, startPoint y: 239, endPoint x: 1231, endPoint y: 240, distance: 157.0
click at [1231, 240] on p "The vulnerability verification confirms a SQL injection vulnerability in osTick…" at bounding box center [792, 226] width 1372 height 47
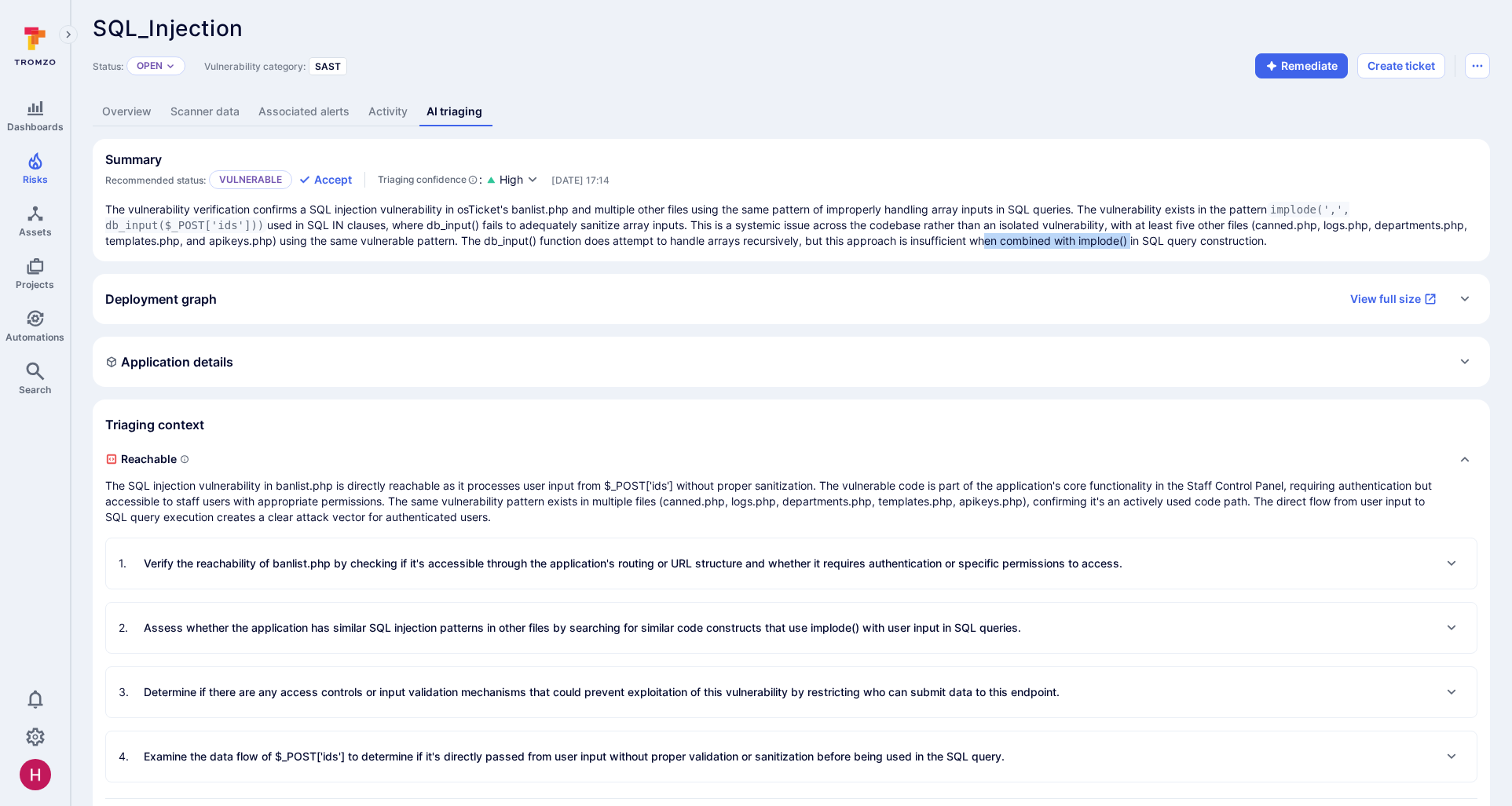
drag, startPoint x: 1384, startPoint y: 244, endPoint x: 1206, endPoint y: 244, distance: 178.0
click at [1206, 244] on p "The vulnerability verification confirms a SQL injection vulnerability in osTick…" at bounding box center [792, 226] width 1372 height 47
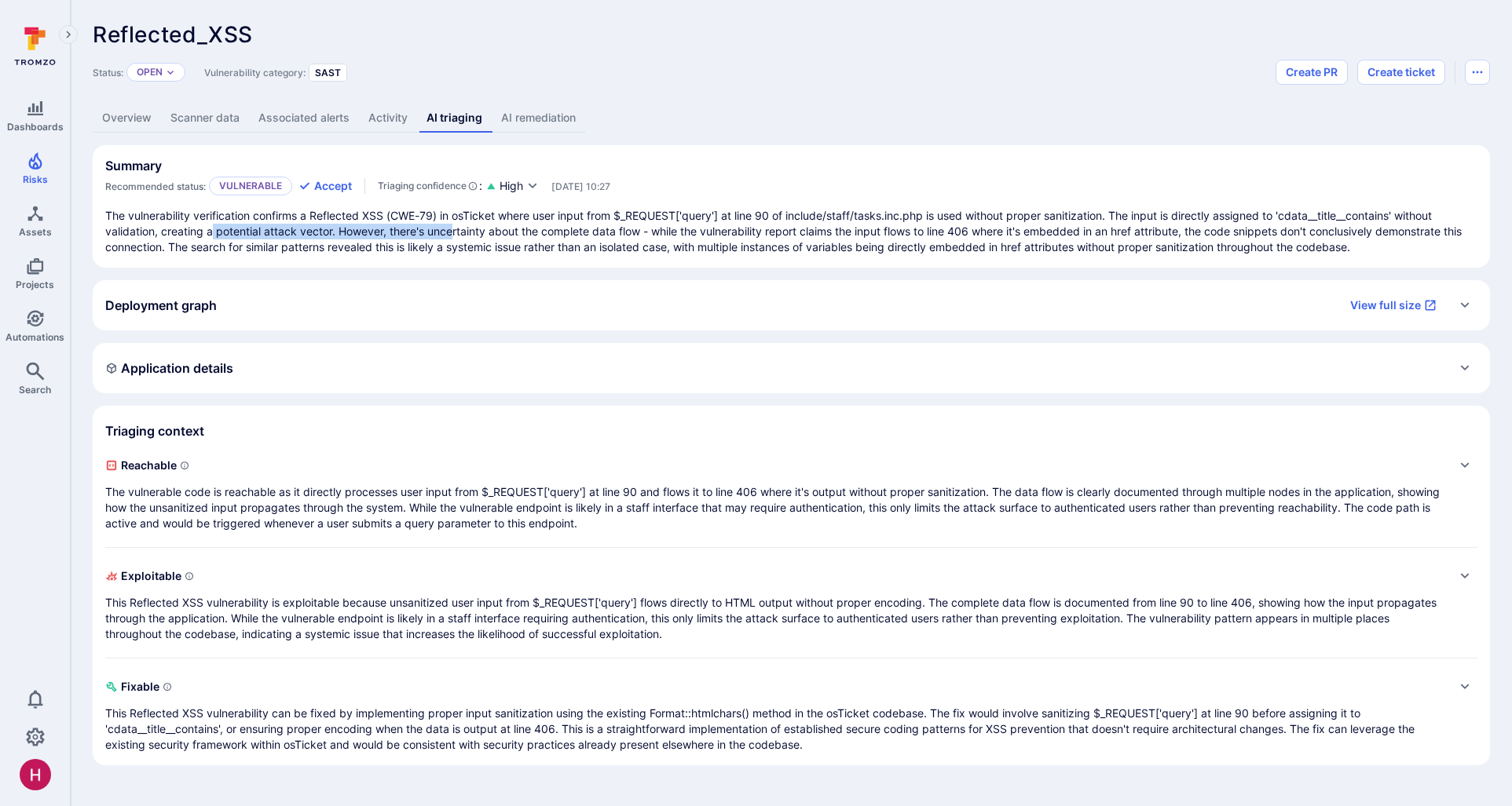
drag, startPoint x: 237, startPoint y: 231, endPoint x: 451, endPoint y: 234, distance: 214.0
click at [451, 234] on p "The vulnerability verification confirms a Reflected XSS (CWE-79) in osTicket wh…" at bounding box center [792, 231] width 1372 height 47
click at [451, 234] on p "The vulnerability verification confirms a Reflected XSS (CWE-79) in osTicket wh…" at bounding box center [792, 231] width 1372 height 47
click at [601, 508] on p "The vulnerable code is reachable as it directly processes user input from $_REQ…" at bounding box center [775, 508] width 1341 height 47
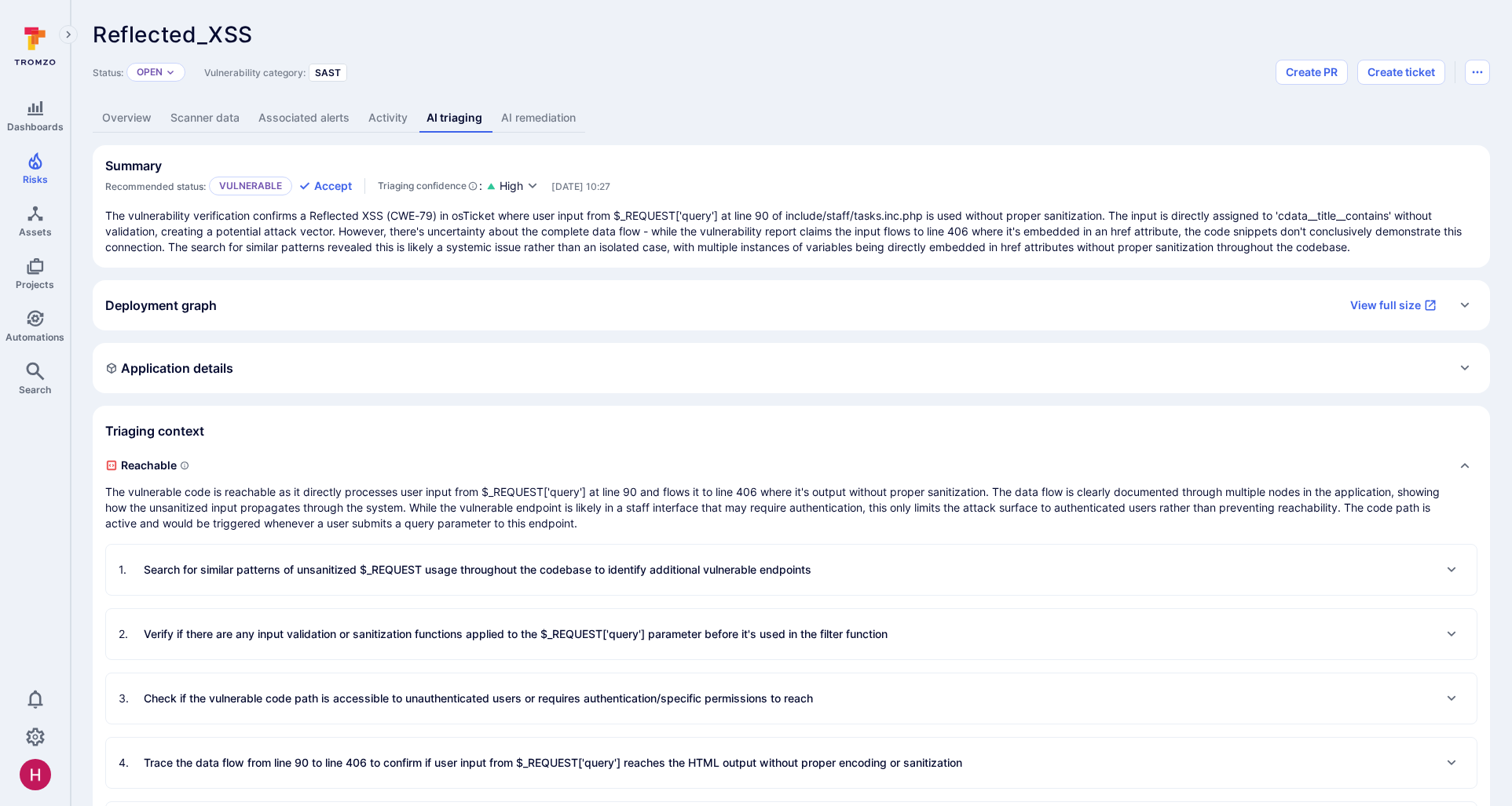
click at [689, 226] on p "The vulnerability verification confirms a Reflected XSS (CWE-79) in osTicket wh…" at bounding box center [792, 231] width 1372 height 47
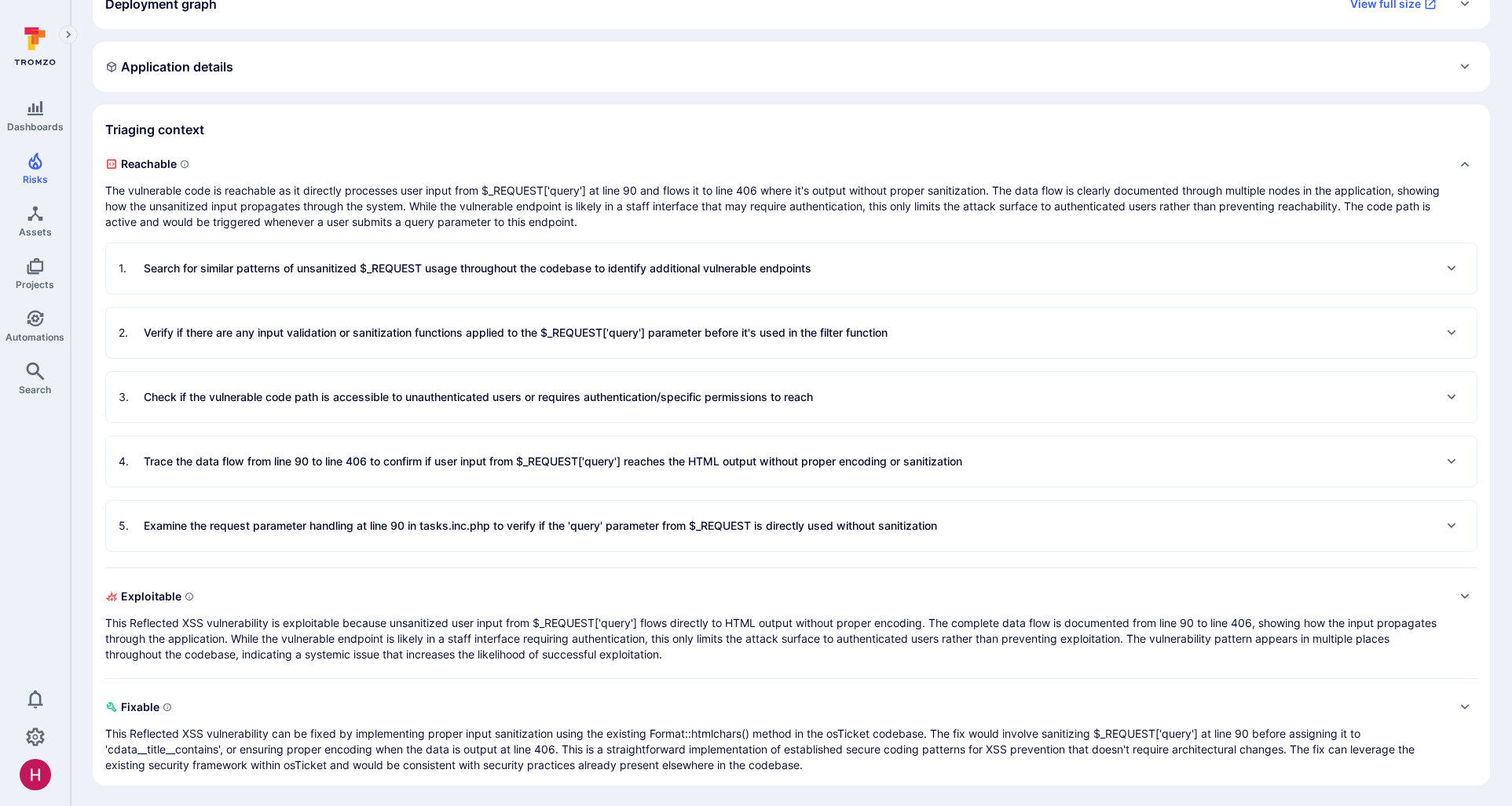
scroll to position [303, 0]
click at [628, 403] on p "Check if the vulnerable code path is accessible to unauthenticated users or req…" at bounding box center [478, 395] width 669 height 15
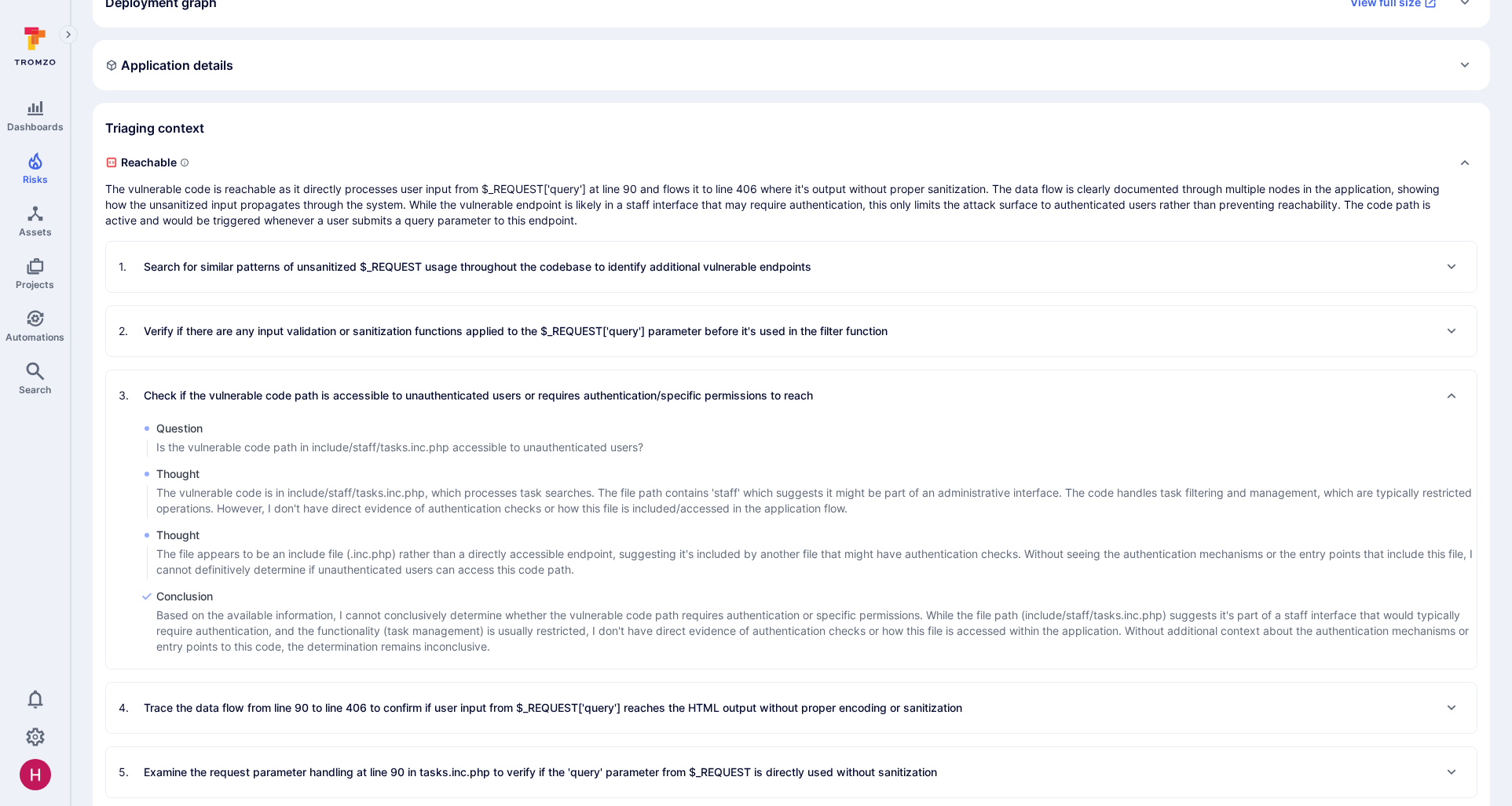
drag, startPoint x: 325, startPoint y: 448, endPoint x: 478, endPoint y: 449, distance: 153.0
click at [478, 449] on p "Is the vulnerable code path in include/staff/tasks.inc.php accessible to unauth…" at bounding box center [400, 447] width 487 height 15
drag, startPoint x: 427, startPoint y: 453, endPoint x: 501, endPoint y: 454, distance: 74.0
click at [501, 454] on p "Is the vulnerable code path in include/staff/tasks.inc.php accessible to unauth…" at bounding box center [400, 447] width 487 height 15
click at [502, 454] on p "Is the vulnerable code path in include/staff/tasks.inc.php accessible to unauth…" at bounding box center [400, 447] width 487 height 15
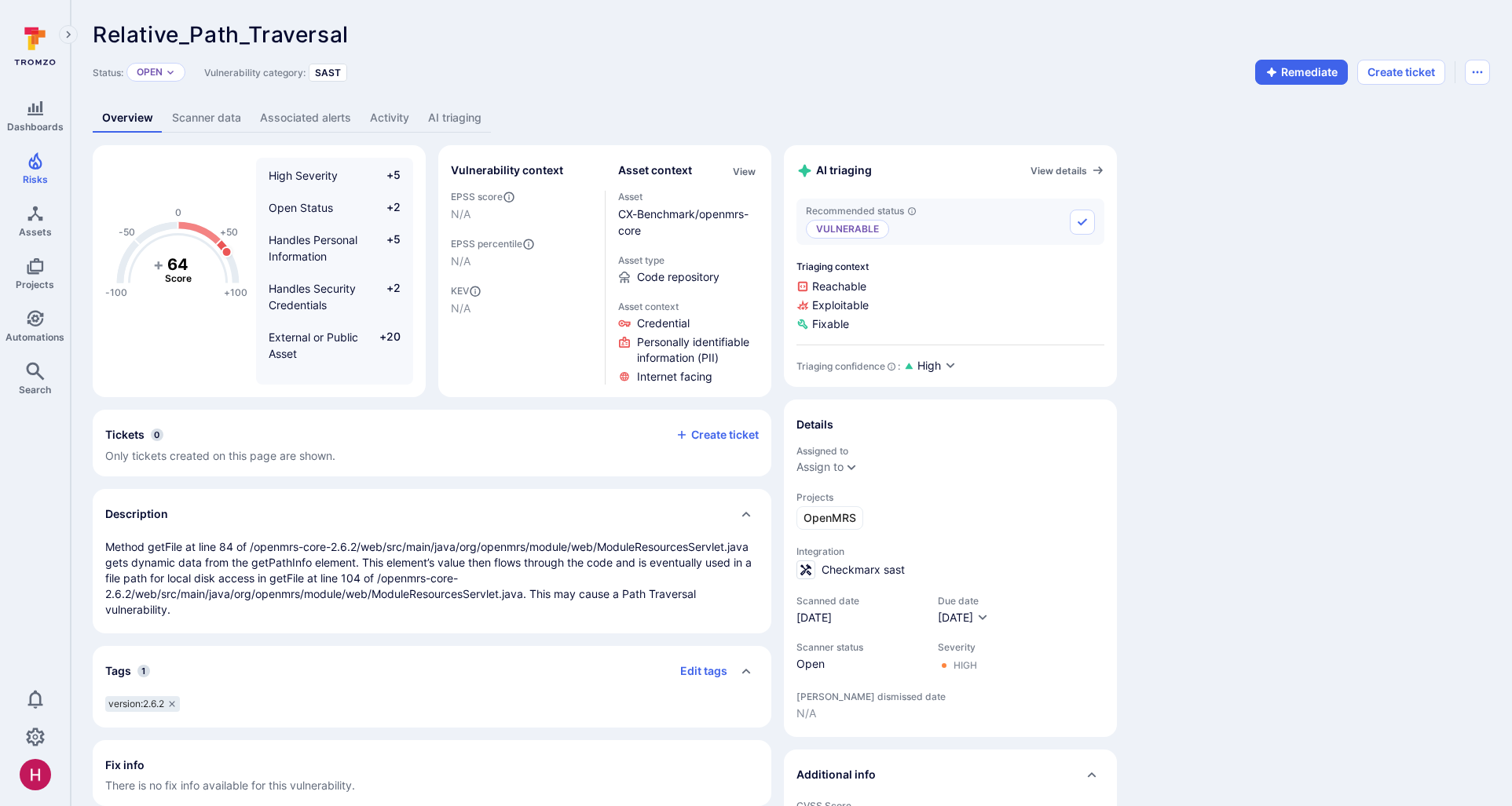
click at [459, 119] on link "AI triaging" at bounding box center [455, 119] width 72 height 29
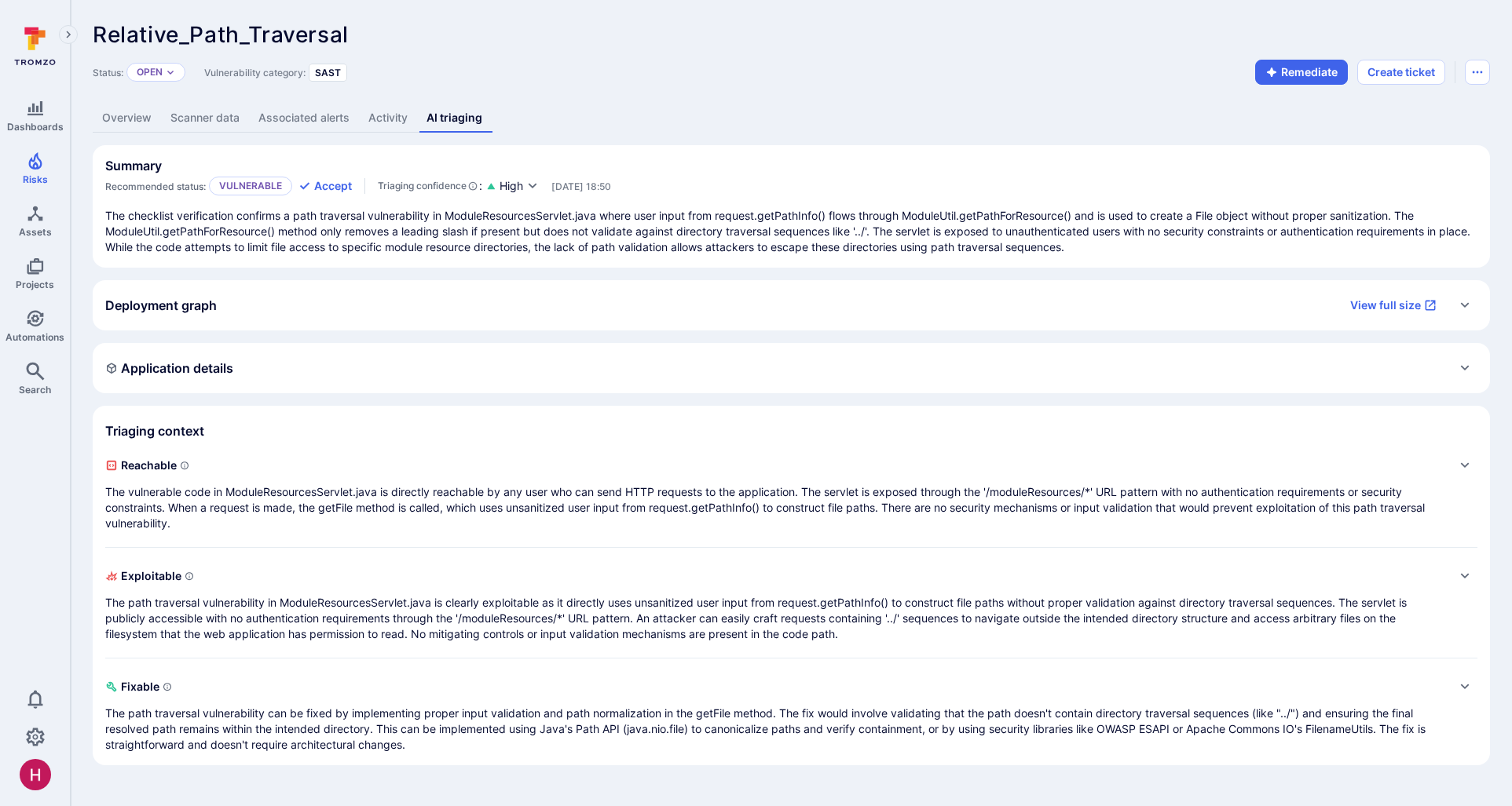
click at [445, 517] on p "The vulnerable code in ModuleResourcesServlet.java is directly reachable by any…" at bounding box center [775, 508] width 1341 height 47
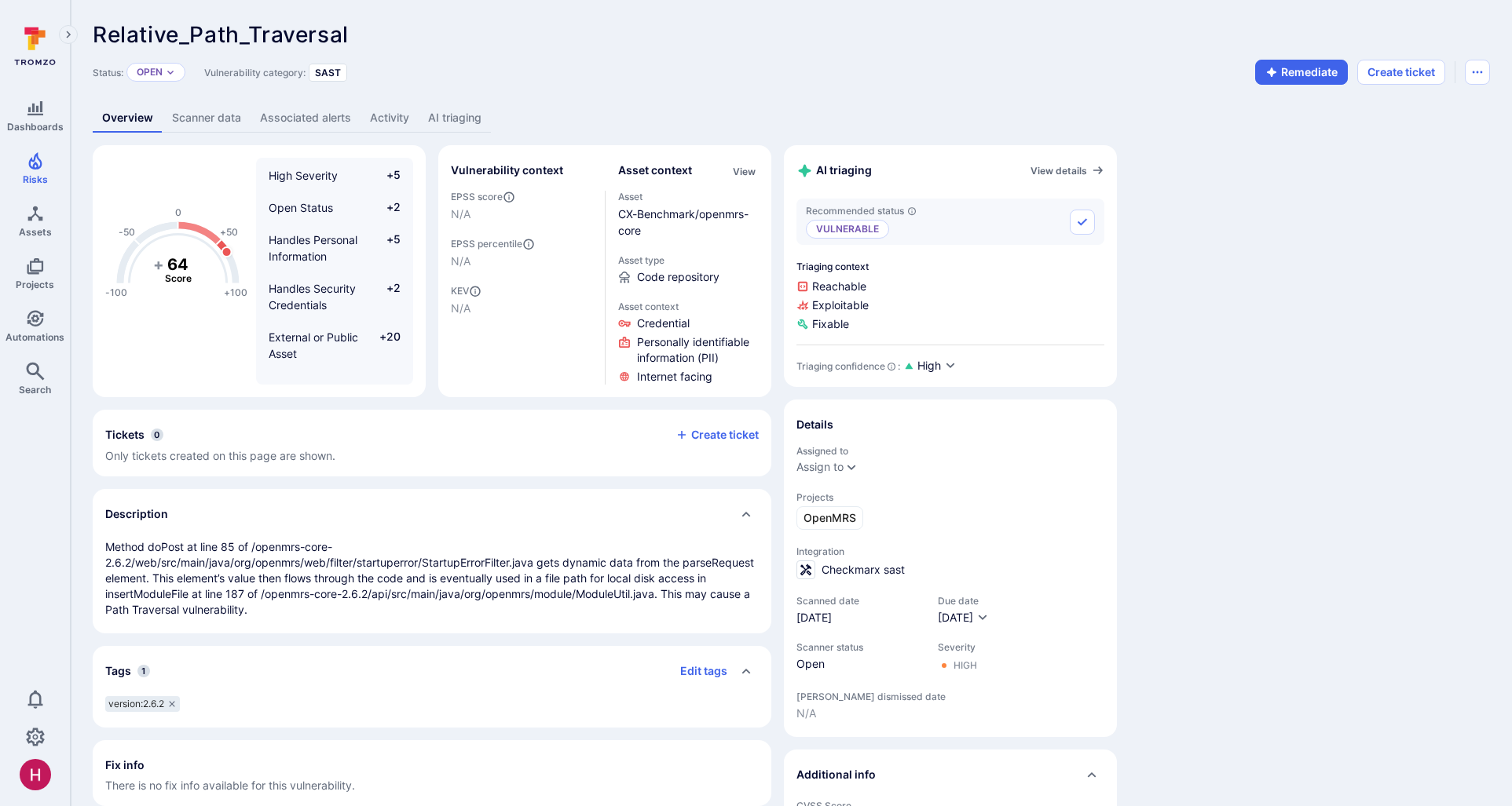
click at [471, 114] on link "AI triaging" at bounding box center [455, 119] width 72 height 29
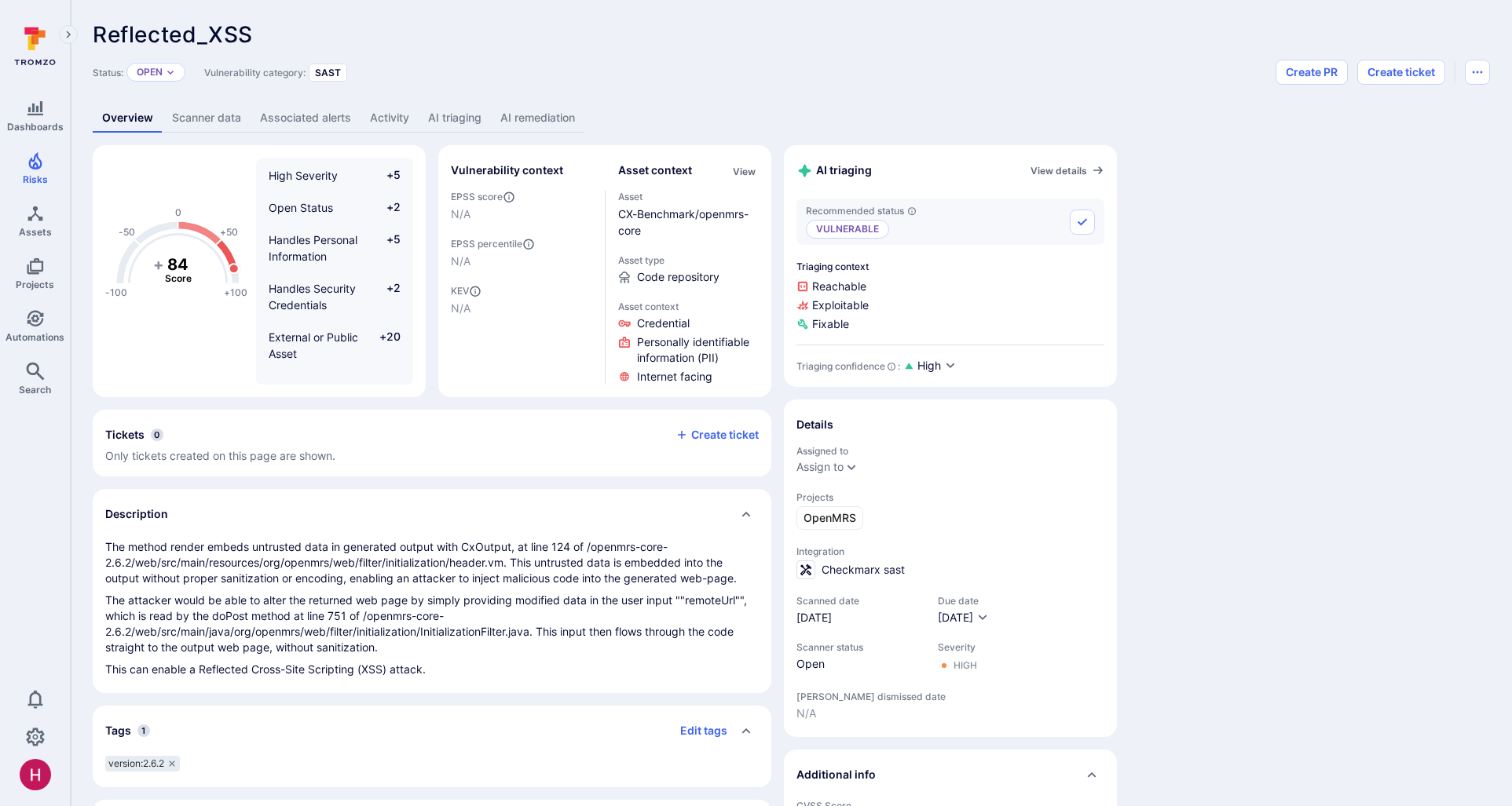
click at [451, 122] on link "AI triaging" at bounding box center [455, 119] width 72 height 29
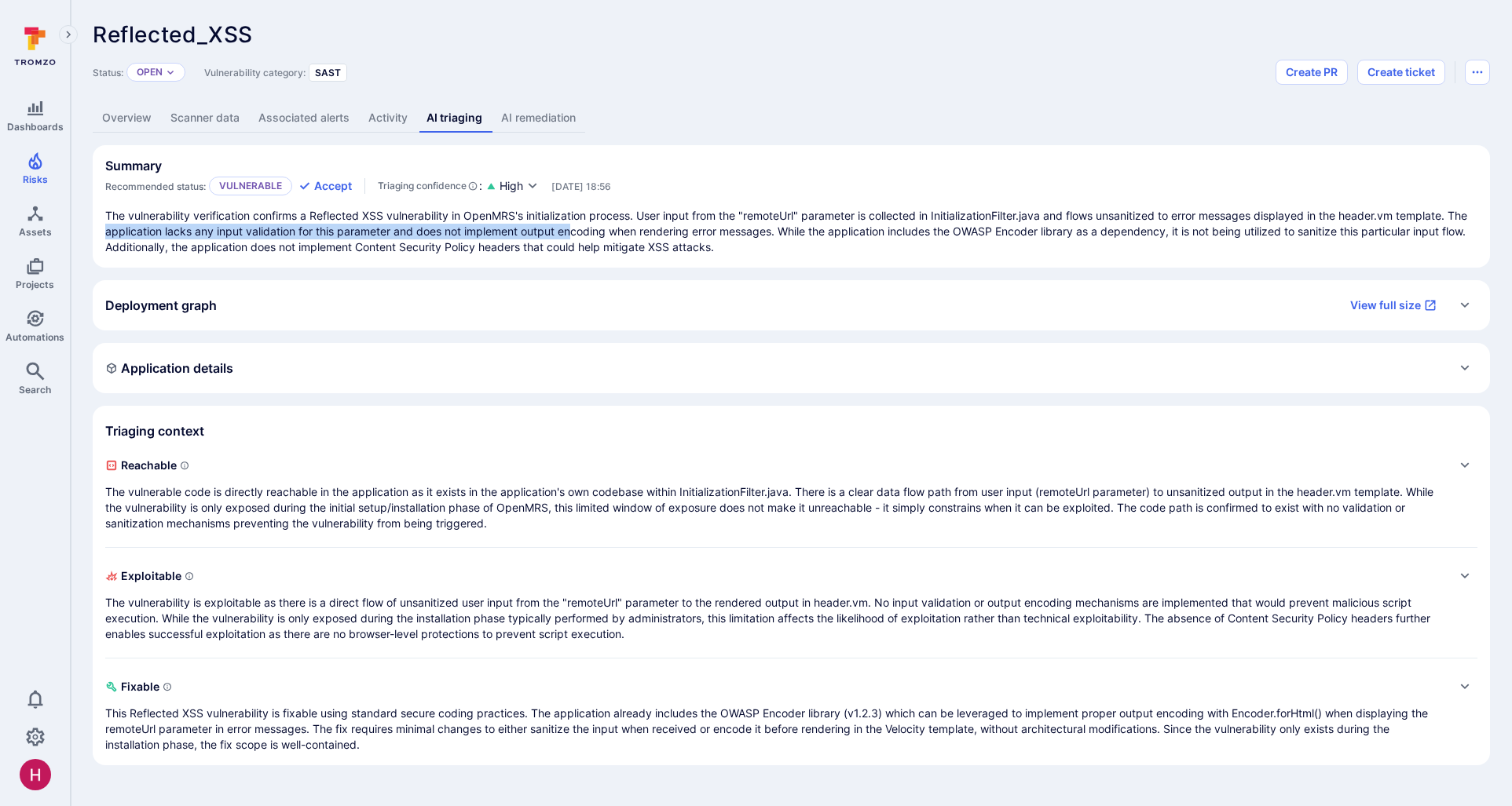
drag, startPoint x: 186, startPoint y: 231, endPoint x: 598, endPoint y: 226, distance: 412.0
click at [599, 227] on p "The vulnerability verification confirms a Reflected XSS vulnerability in OpenMR…" at bounding box center [792, 231] width 1372 height 47
click at [598, 226] on p "The vulnerability verification confirms a Reflected XSS vulnerability in OpenMR…" at bounding box center [792, 231] width 1372 height 47
drag, startPoint x: 747, startPoint y: 233, endPoint x: 777, endPoint y: 233, distance: 30.0
click at [777, 233] on p "The vulnerability verification confirms a Reflected XSS vulnerability in OpenMR…" at bounding box center [792, 231] width 1372 height 47
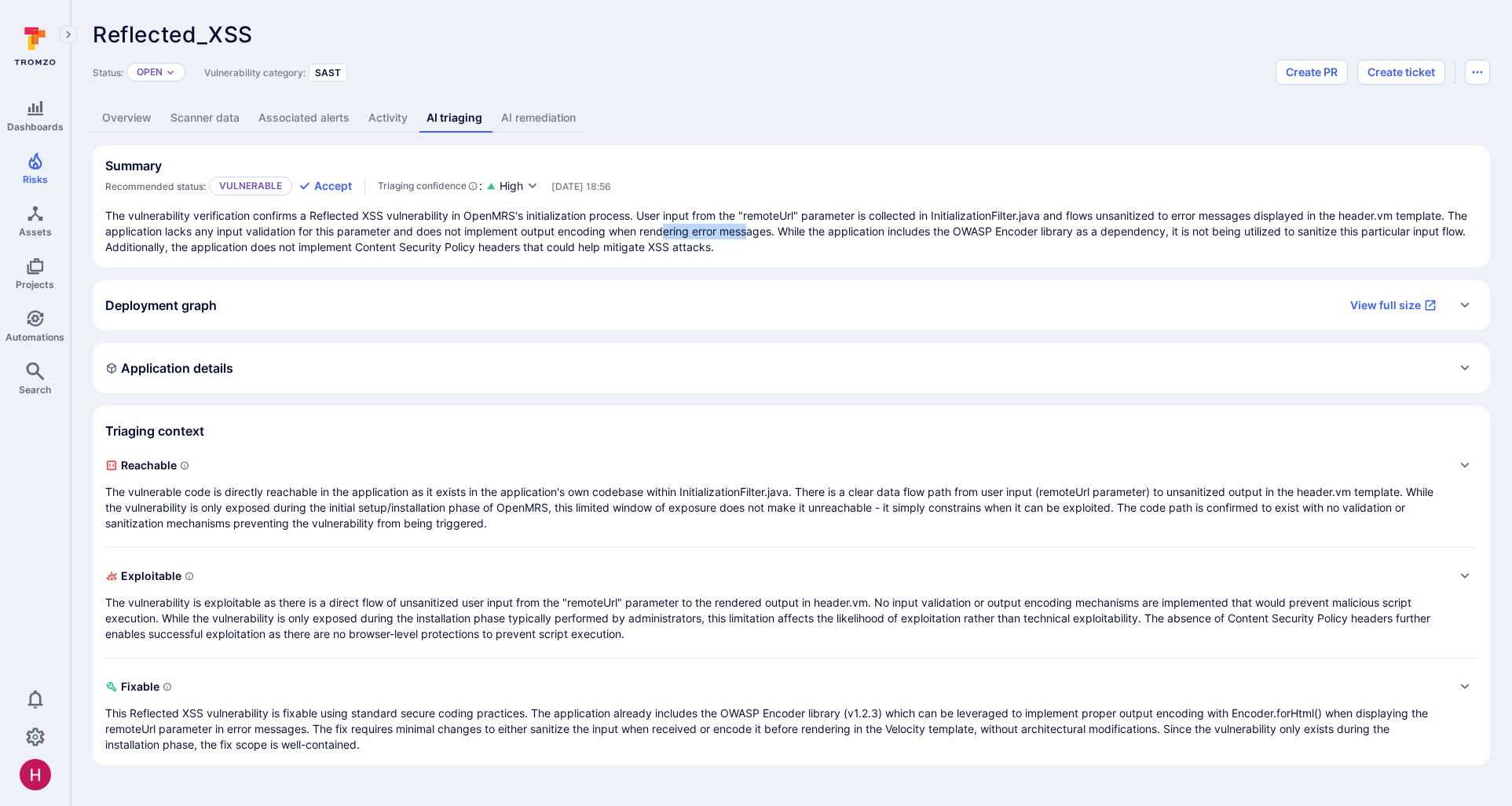
click at [777, 234] on p "The vulnerability verification confirms a Reflected XSS vulnerability in OpenMR…" at bounding box center [792, 231] width 1372 height 47
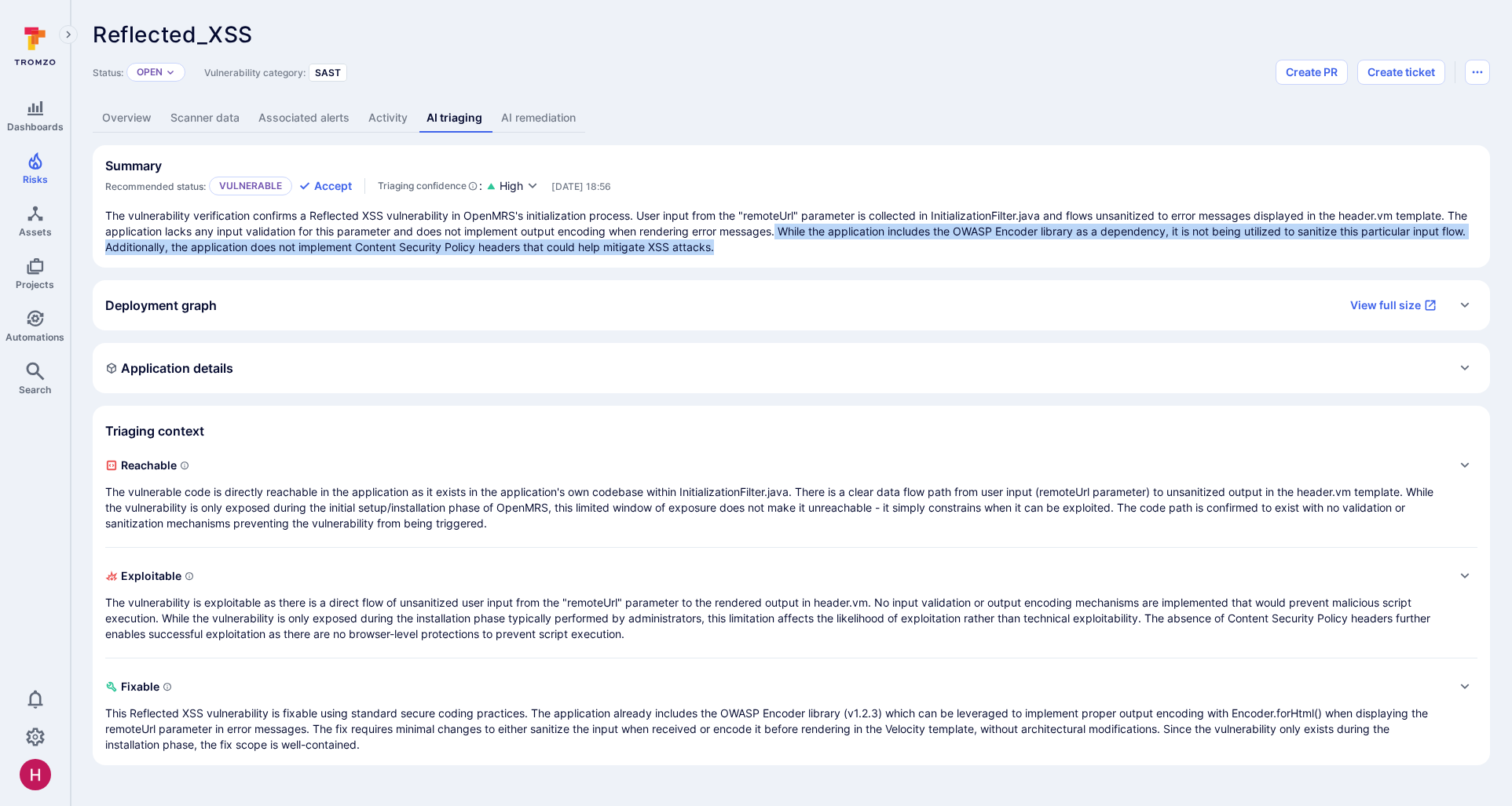
drag, startPoint x: 825, startPoint y: 238, endPoint x: 859, endPoint y: 241, distance: 34.1
click at [859, 241] on p "The vulnerability verification confirms a Reflected XSS vulnerability in OpenMR…" at bounding box center [792, 231] width 1372 height 47
drag, startPoint x: 861, startPoint y: 242, endPoint x: 862, endPoint y: 232, distance: 10.0
click at [862, 232] on p "The vulnerability verification confirms a Reflected XSS vulnerability in OpenMR…" at bounding box center [792, 231] width 1372 height 47
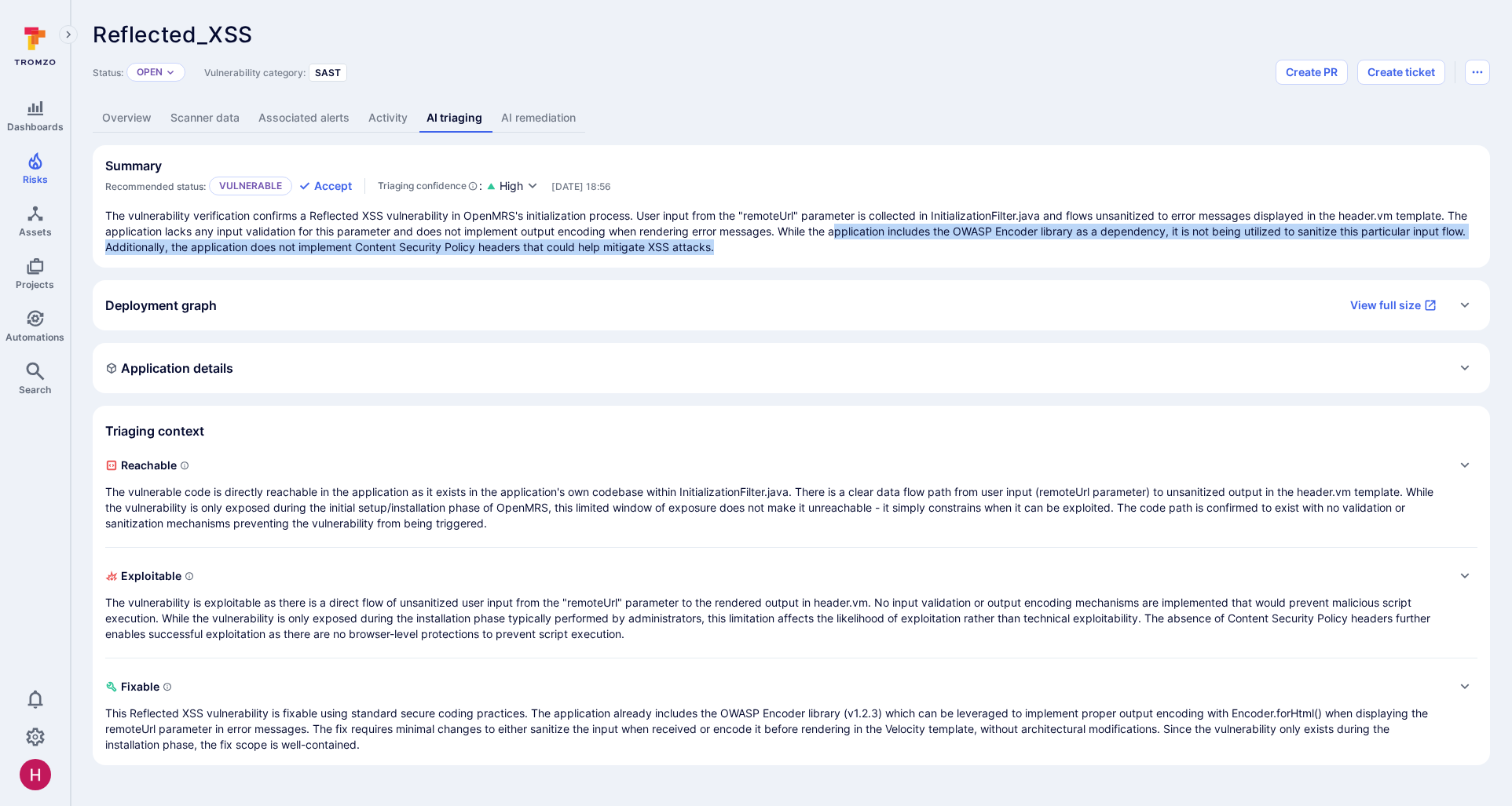
click at [862, 232] on p "The vulnerability verification confirms a Reflected XSS vulnerability in OpenMR…" at bounding box center [792, 231] width 1372 height 47
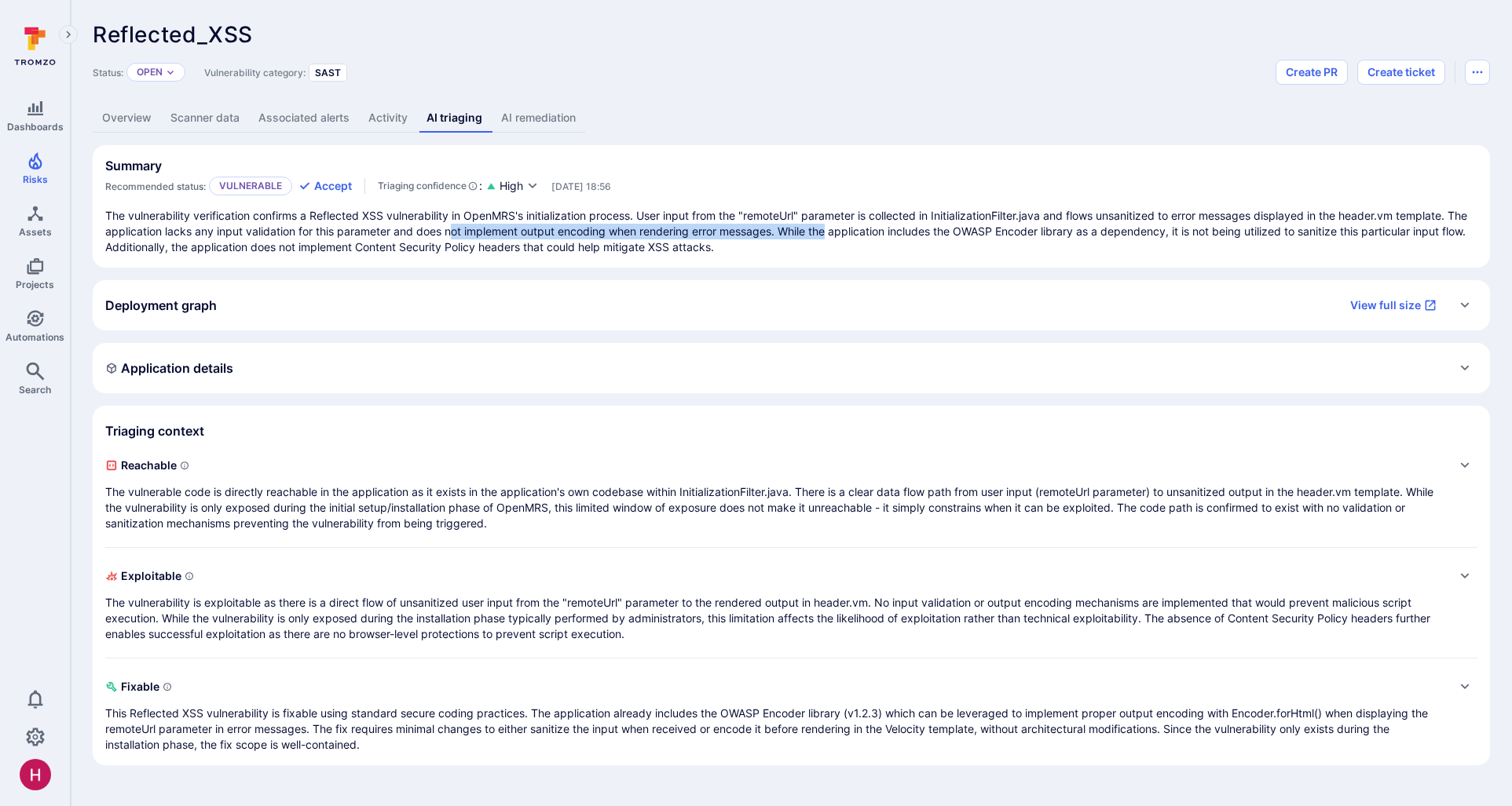
drag, startPoint x: 842, startPoint y: 239, endPoint x: 503, endPoint y: 237, distance: 339.0
click at [473, 239] on p "The vulnerability verification confirms a Reflected XSS vulnerability in OpenMR…" at bounding box center [792, 231] width 1372 height 47
drag, startPoint x: 503, startPoint y: 237, endPoint x: 598, endPoint y: 238, distance: 95.0
click at [546, 237] on p "The vulnerability verification confirms a Reflected XSS vulnerability in OpenMR…" at bounding box center [792, 231] width 1372 height 47
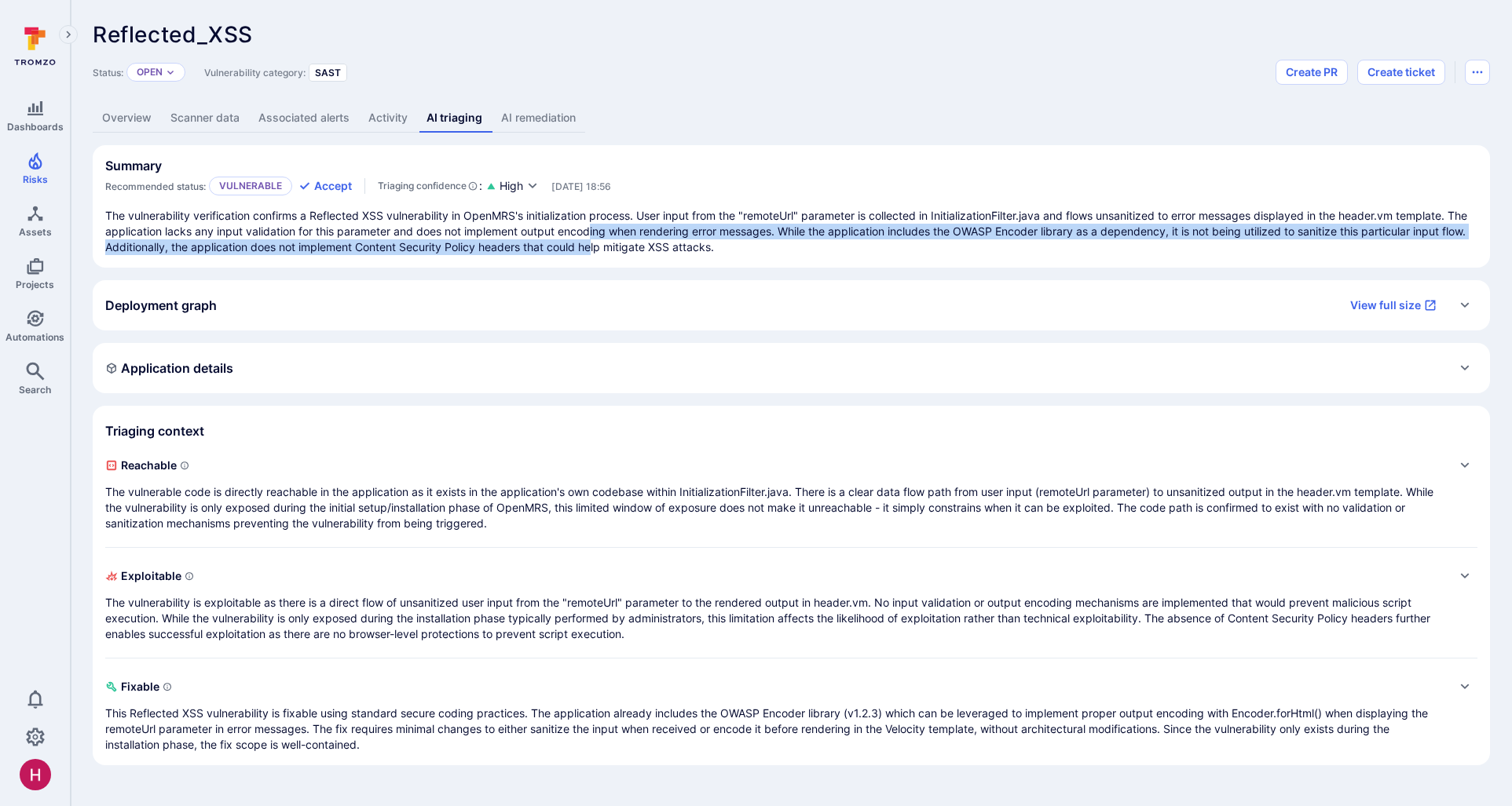
drag, startPoint x: 620, startPoint y: 239, endPoint x: 672, endPoint y: 247, distance: 52.6
click at [626, 240] on p "The vulnerability verification confirms a Reflected XSS vulnerability in OpenMR…" at bounding box center [792, 231] width 1372 height 47
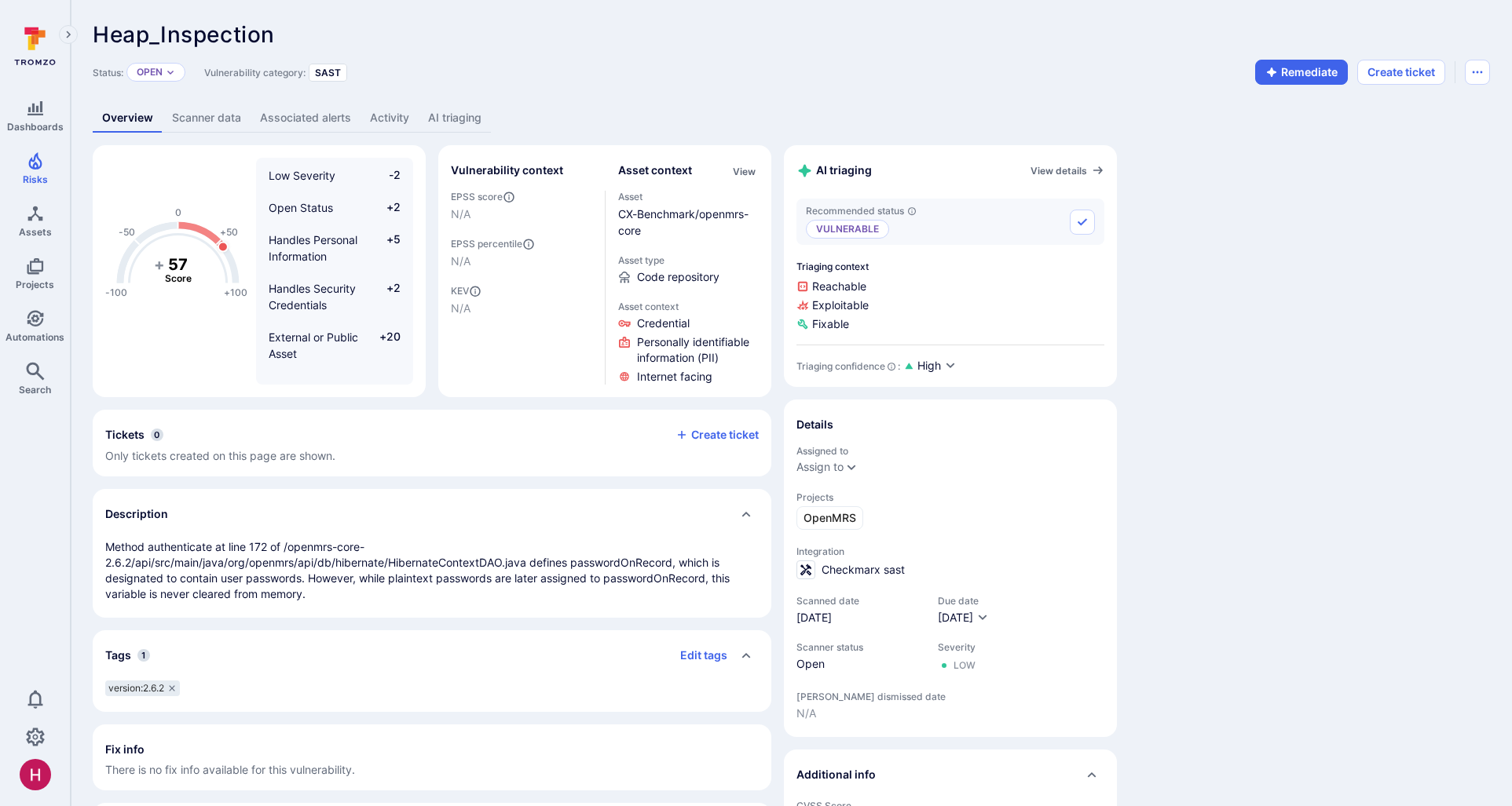
click at [458, 110] on link "AI triaging" at bounding box center [455, 119] width 72 height 29
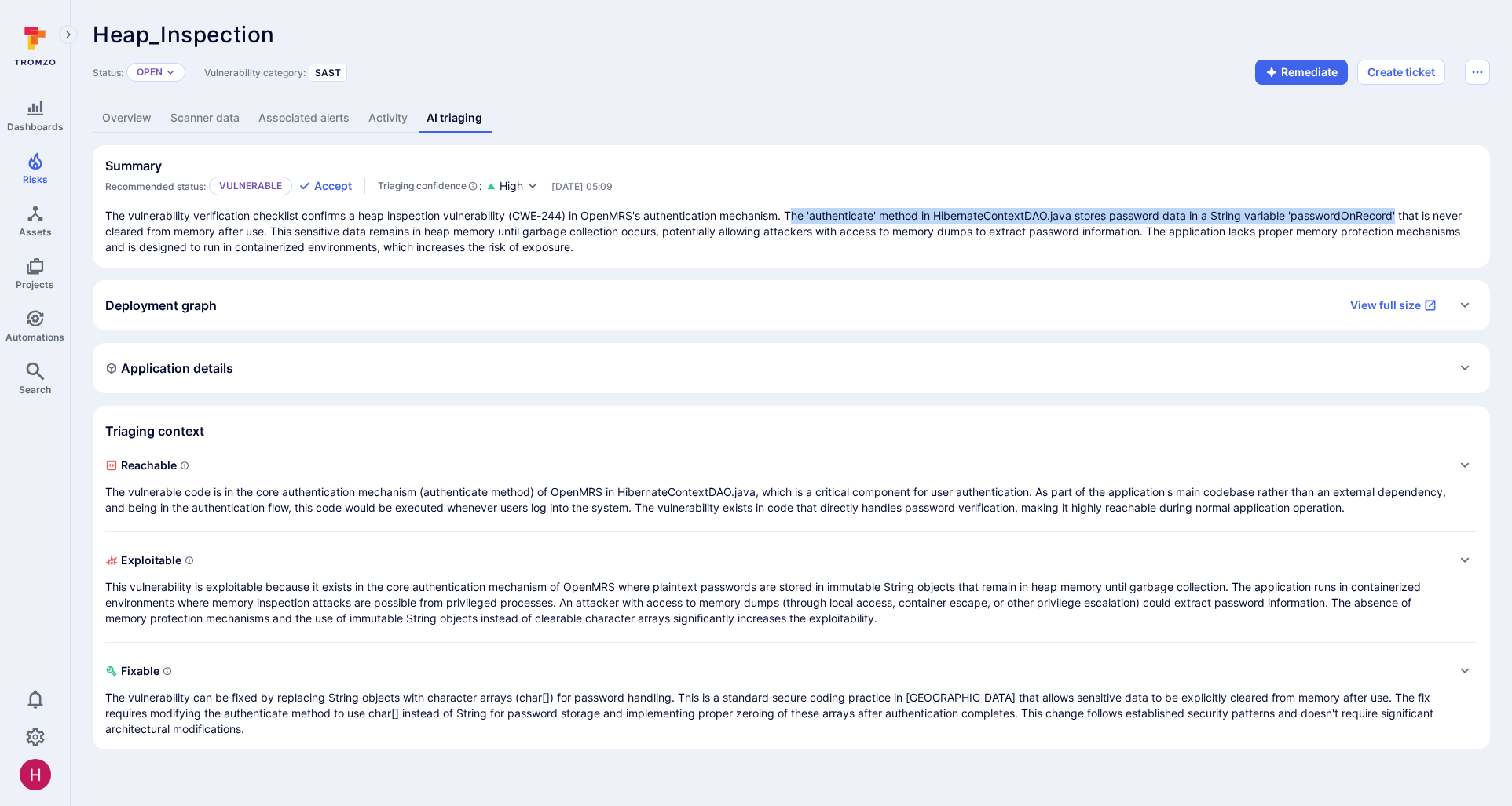
drag, startPoint x: 798, startPoint y: 214, endPoint x: 1406, endPoint y: 219, distance: 608.0
click at [1406, 219] on p "The vulnerability verification checklist confirms a heap inspection vulnerabili…" at bounding box center [792, 231] width 1372 height 47
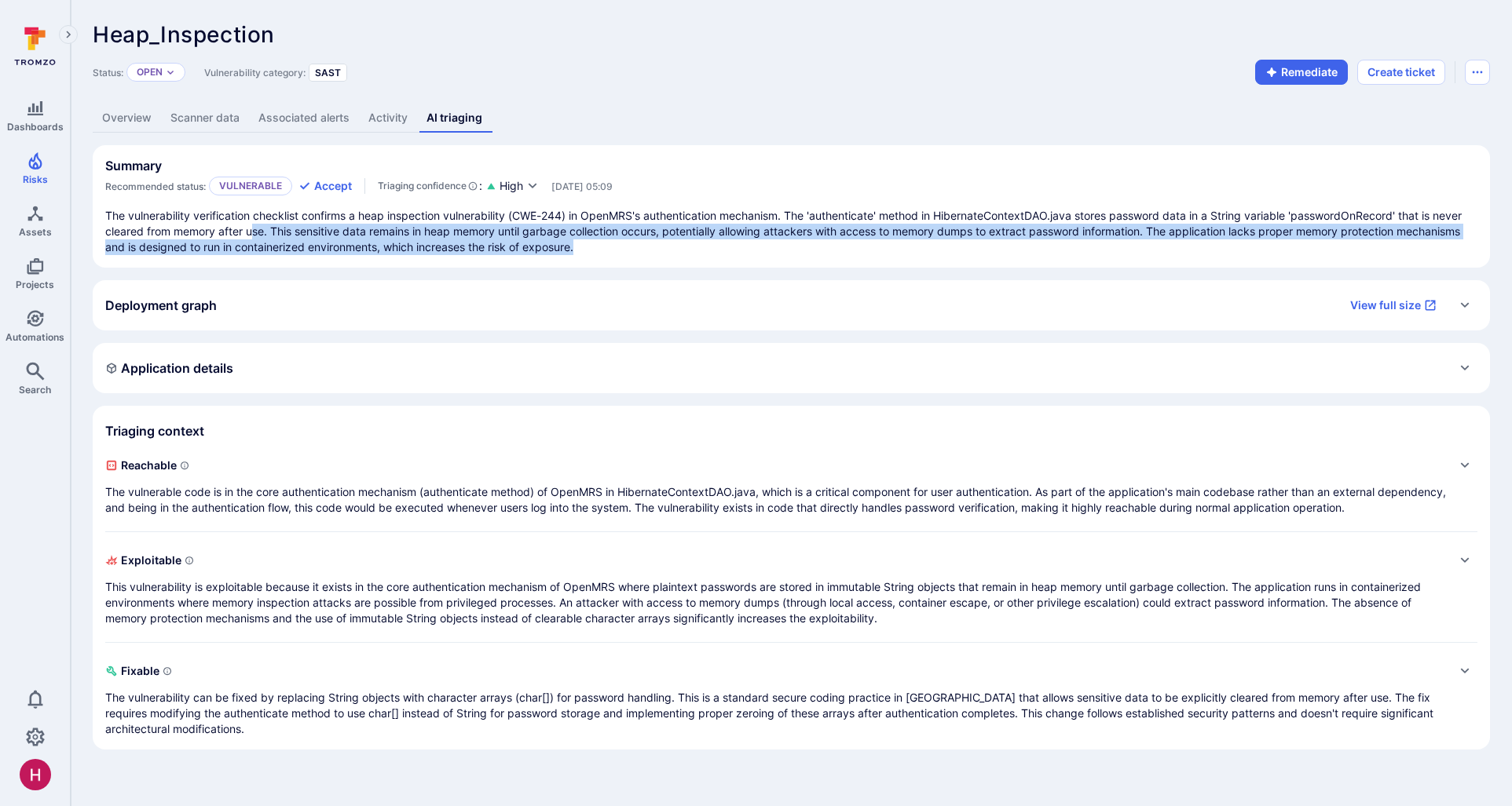
drag, startPoint x: 253, startPoint y: 232, endPoint x: 599, endPoint y: 252, distance: 346.6
click at [599, 252] on p "The vulnerability verification checklist confirms a heap inspection vulnerabili…" at bounding box center [792, 231] width 1372 height 47
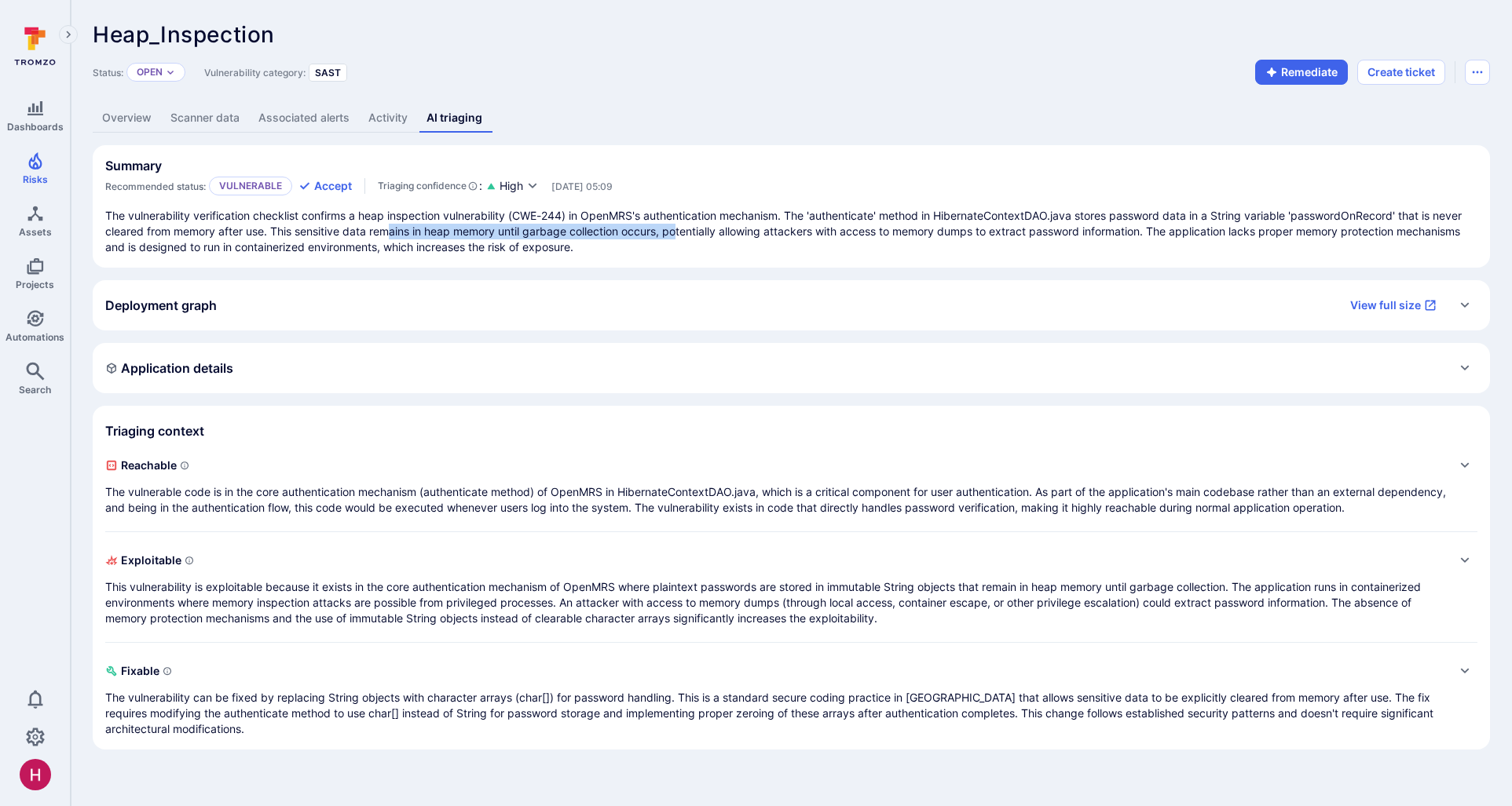
drag, startPoint x: 397, startPoint y: 238, endPoint x: 681, endPoint y: 236, distance: 284.0
click at [681, 236] on p "The vulnerability verification checklist confirms a heap inspection vulnerabili…" at bounding box center [792, 231] width 1372 height 47
drag, startPoint x: 681, startPoint y: 236, endPoint x: 1441, endPoint y: 79, distance: 776.0
click at [689, 237] on p "The vulnerability verification checklist confirms a heap inspection vulnerabili…" at bounding box center [792, 231] width 1372 height 47
click at [693, 227] on p "The vulnerability verification checklist confirms a heap inspection vulnerabili…" at bounding box center [792, 231] width 1372 height 47
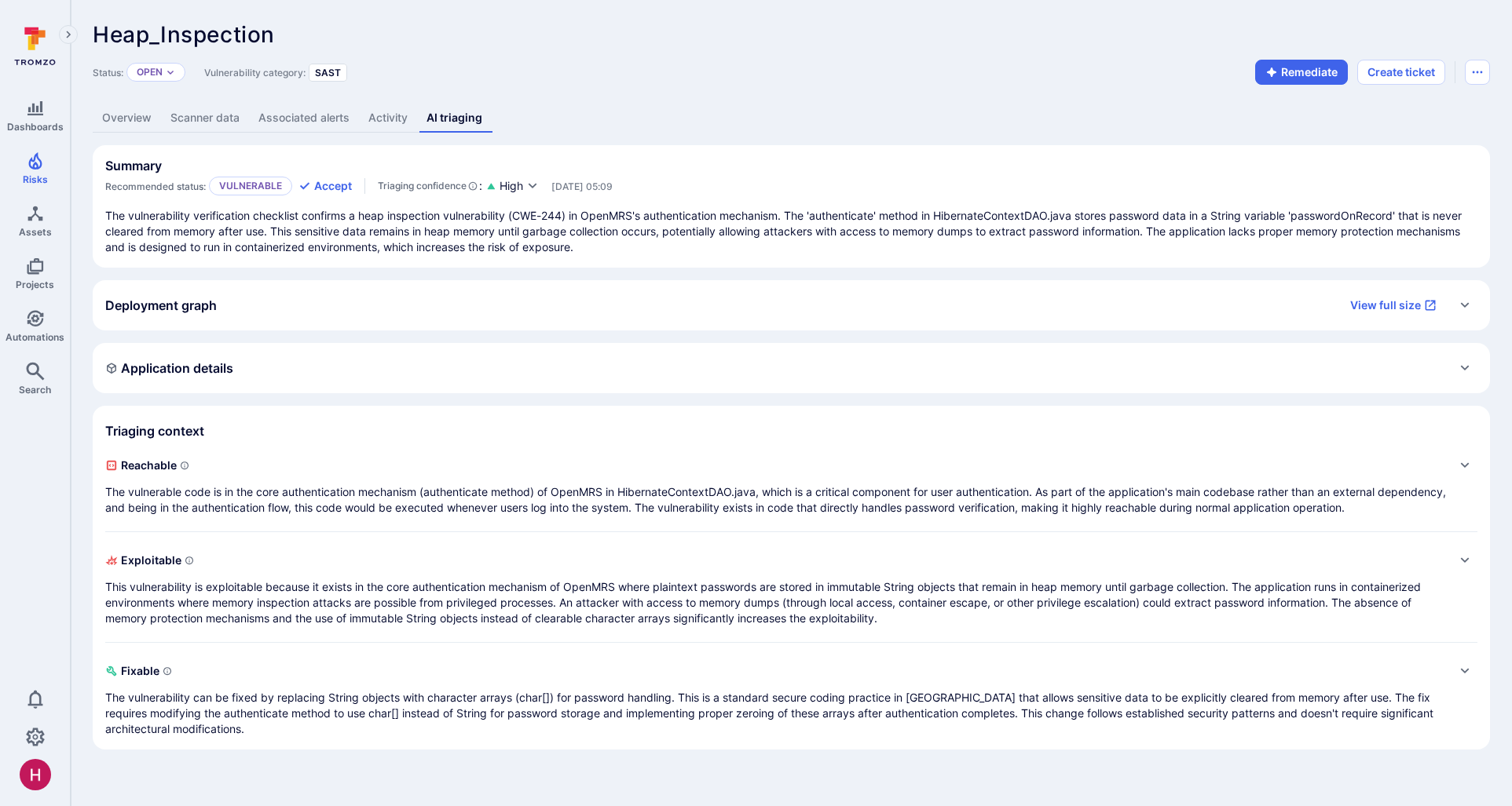
drag, startPoint x: 919, startPoint y: 235, endPoint x: 875, endPoint y: 234, distance: 44.0
click at [919, 235] on p "The vulnerability verification checklist confirms a heap inspection vulnerabili…" at bounding box center [792, 231] width 1372 height 47
drag, startPoint x: 821, startPoint y: 232, endPoint x: 1167, endPoint y: 235, distance: 346.0
click at [1167, 235] on p "The vulnerability verification checklist confirms a heap inspection vulnerabili…" at bounding box center [792, 231] width 1372 height 47
click at [1167, 235] on p "The vulnerability verification checklist confirms a heap inspection vulnerabili…" at bounding box center [792, 231] width 1372 height 47
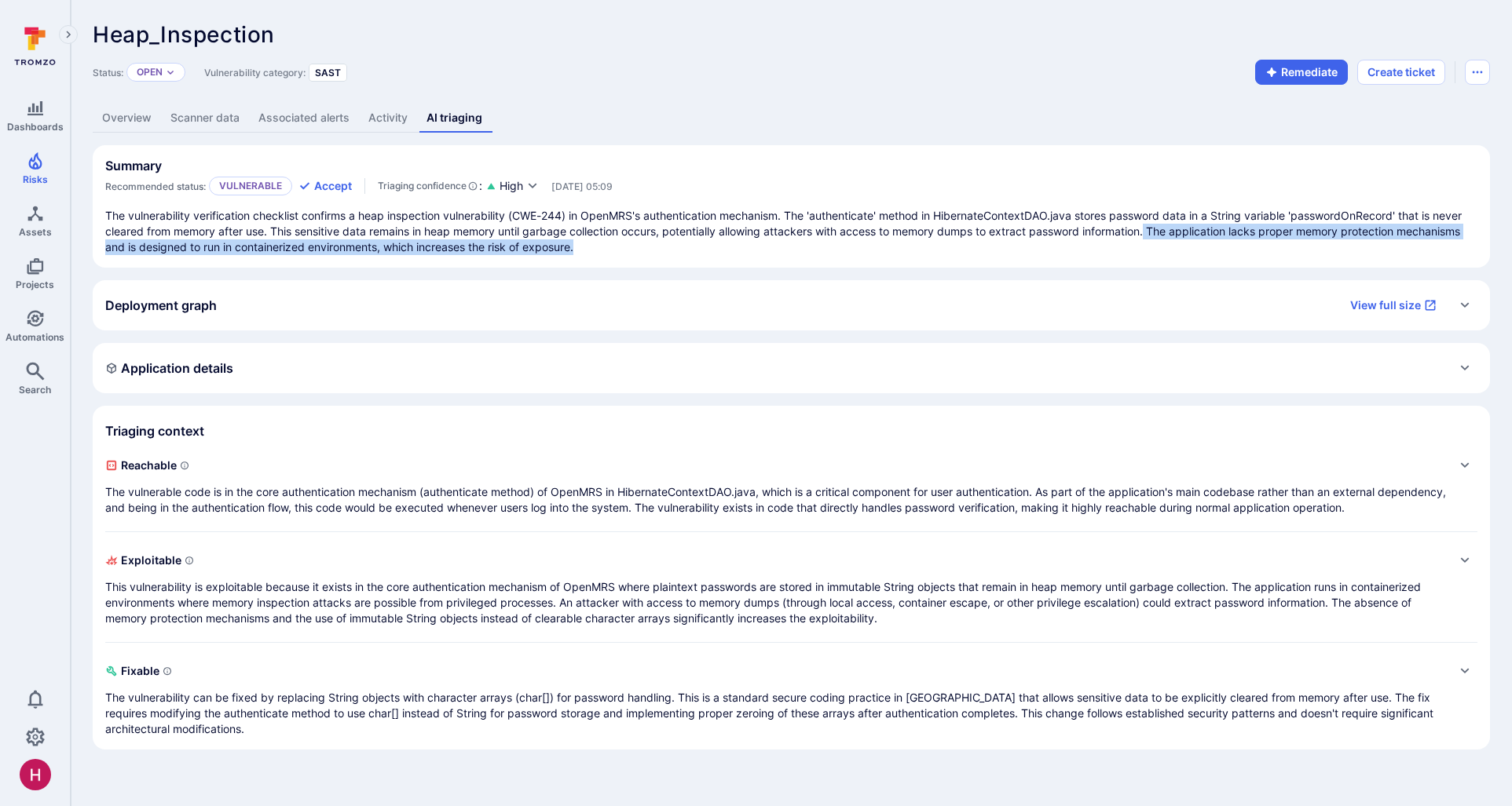
drag, startPoint x: 1155, startPoint y: 231, endPoint x: 1155, endPoint y: 246, distance: 15.0
click at [1155, 246] on p "The vulnerability verification checklist confirms a heap inspection vulnerabili…" at bounding box center [792, 231] width 1372 height 47
click at [1155, 245] on p "The vulnerability verification checklist confirms a heap inspection vulnerabili…" at bounding box center [792, 231] width 1372 height 47
drag, startPoint x: 1147, startPoint y: 226, endPoint x: 1160, endPoint y: 243, distance: 21.4
click at [1160, 243] on p "The vulnerability verification checklist confirms a heap inspection vulnerabili…" at bounding box center [792, 231] width 1372 height 47
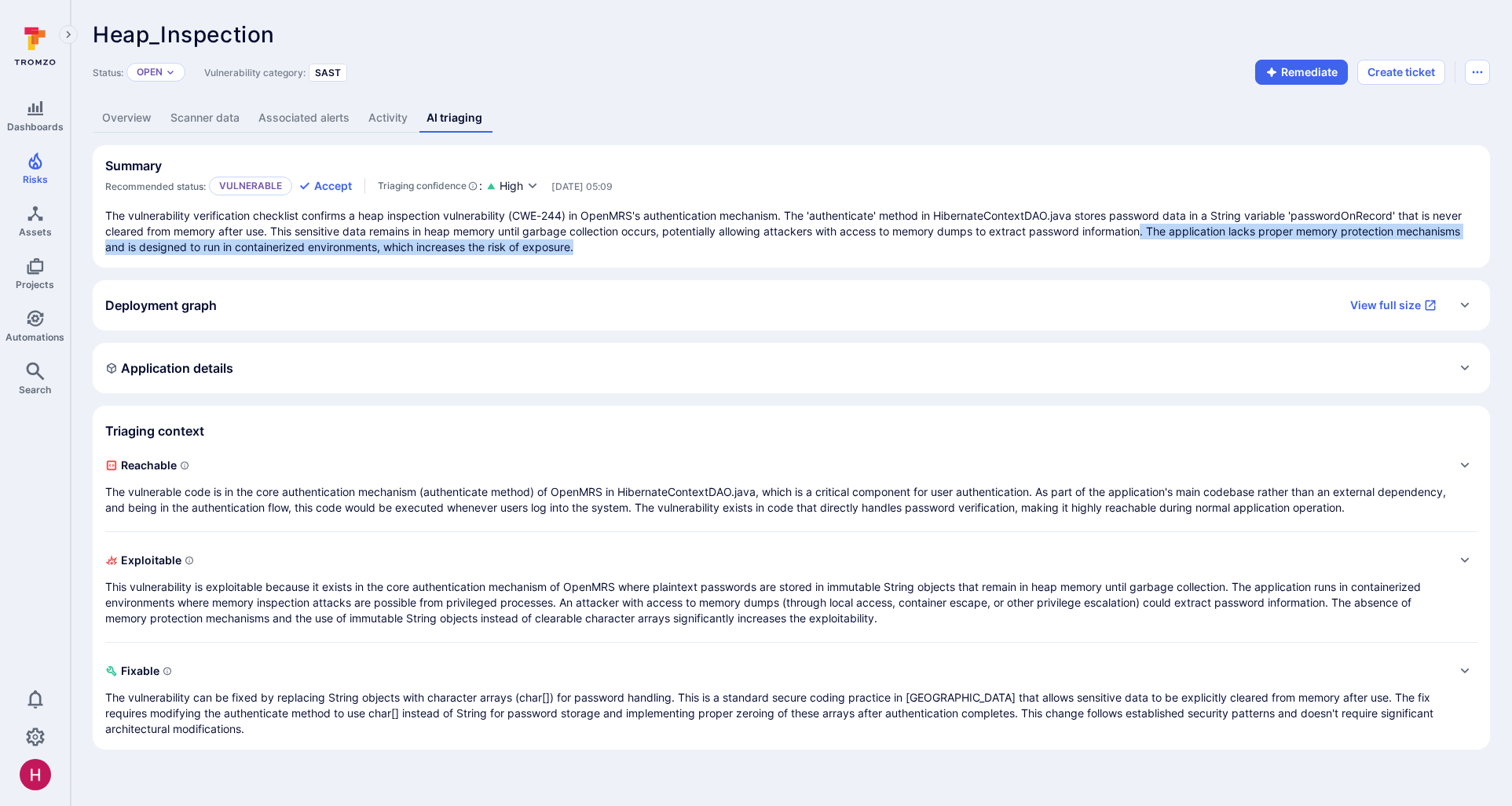
click at [1160, 241] on p "The vulnerability verification checklist confirms a heap inspection vulnerabili…" at bounding box center [792, 231] width 1372 height 47
drag, startPoint x: 1155, startPoint y: 231, endPoint x: 1160, endPoint y: 244, distance: 13.9
click at [1160, 244] on p "The vulnerability verification checklist confirms a heap inspection vulnerabili…" at bounding box center [792, 231] width 1372 height 47
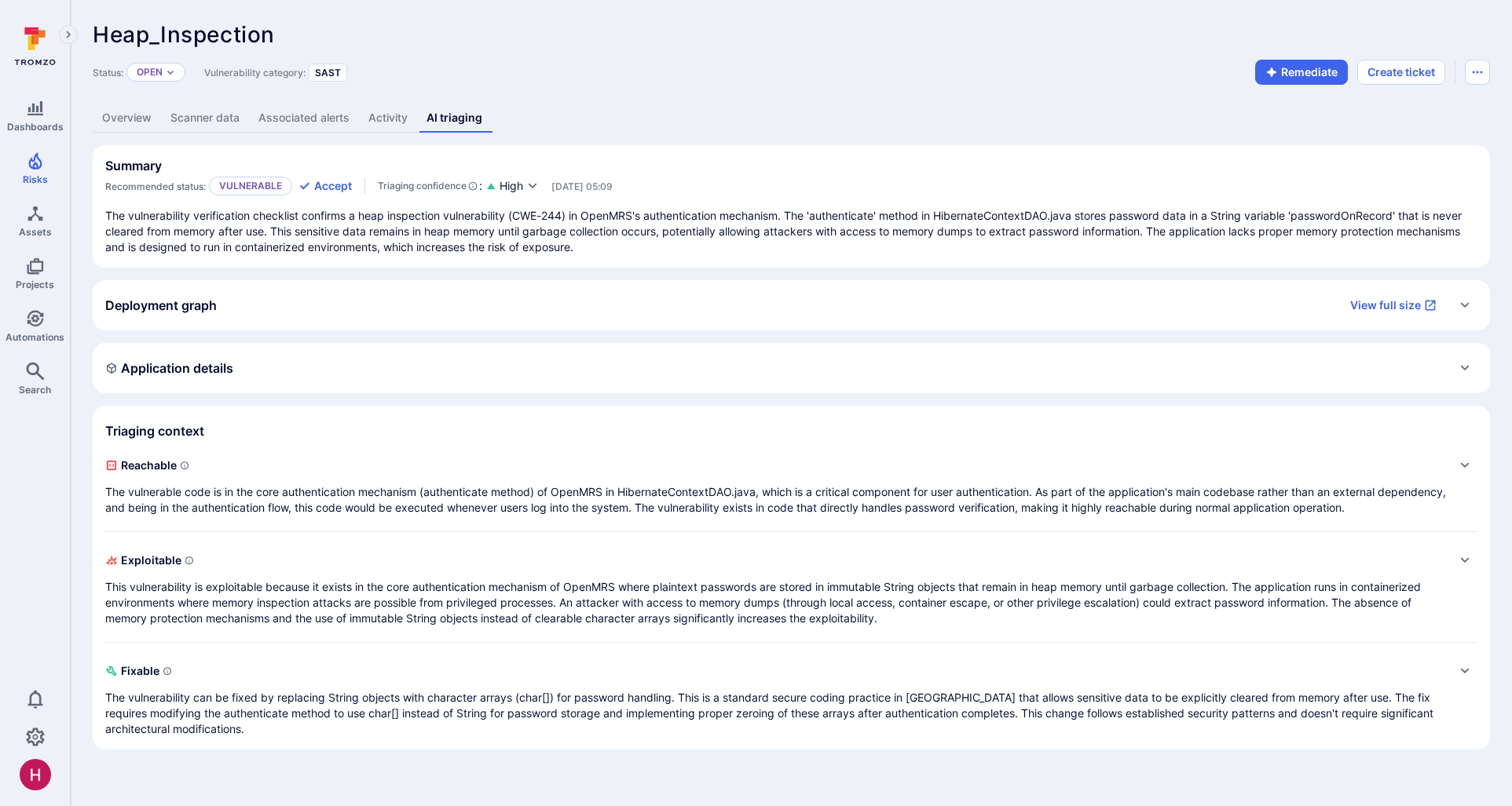
click at [812, 233] on p "The vulnerability verification checklist confirms a heap inspection vulnerabili…" at bounding box center [792, 231] width 1372 height 47
drag, startPoint x: 1083, startPoint y: 210, endPoint x: 1328, endPoint y: 219, distance: 245.2
click at [1328, 219] on p "The vulnerability verification checklist confirms a heap inspection vulnerabili…" at bounding box center [792, 231] width 1372 height 47
drag, startPoint x: 1288, startPoint y: 211, endPoint x: 1385, endPoint y: 213, distance: 97.0
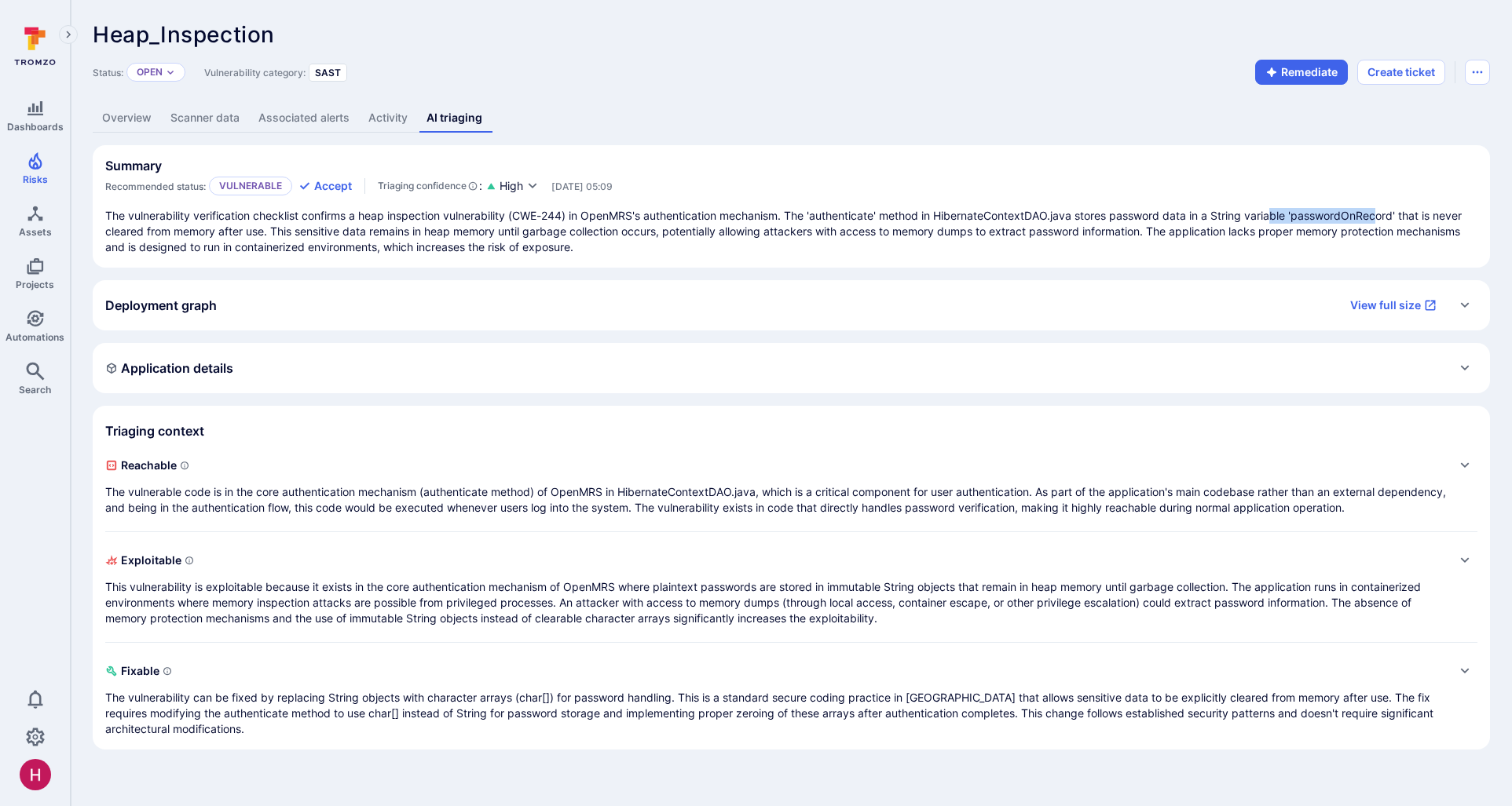
click at [1385, 213] on p "The vulnerability verification checklist confirms a heap inspection vulnerabili…" at bounding box center [792, 231] width 1372 height 47
drag, startPoint x: 1385, startPoint y: 213, endPoint x: 1375, endPoint y: 213, distance: 10.0
click at [1384, 213] on p "The vulnerability verification checklist confirms a heap inspection vulnerabili…" at bounding box center [792, 231] width 1372 height 47
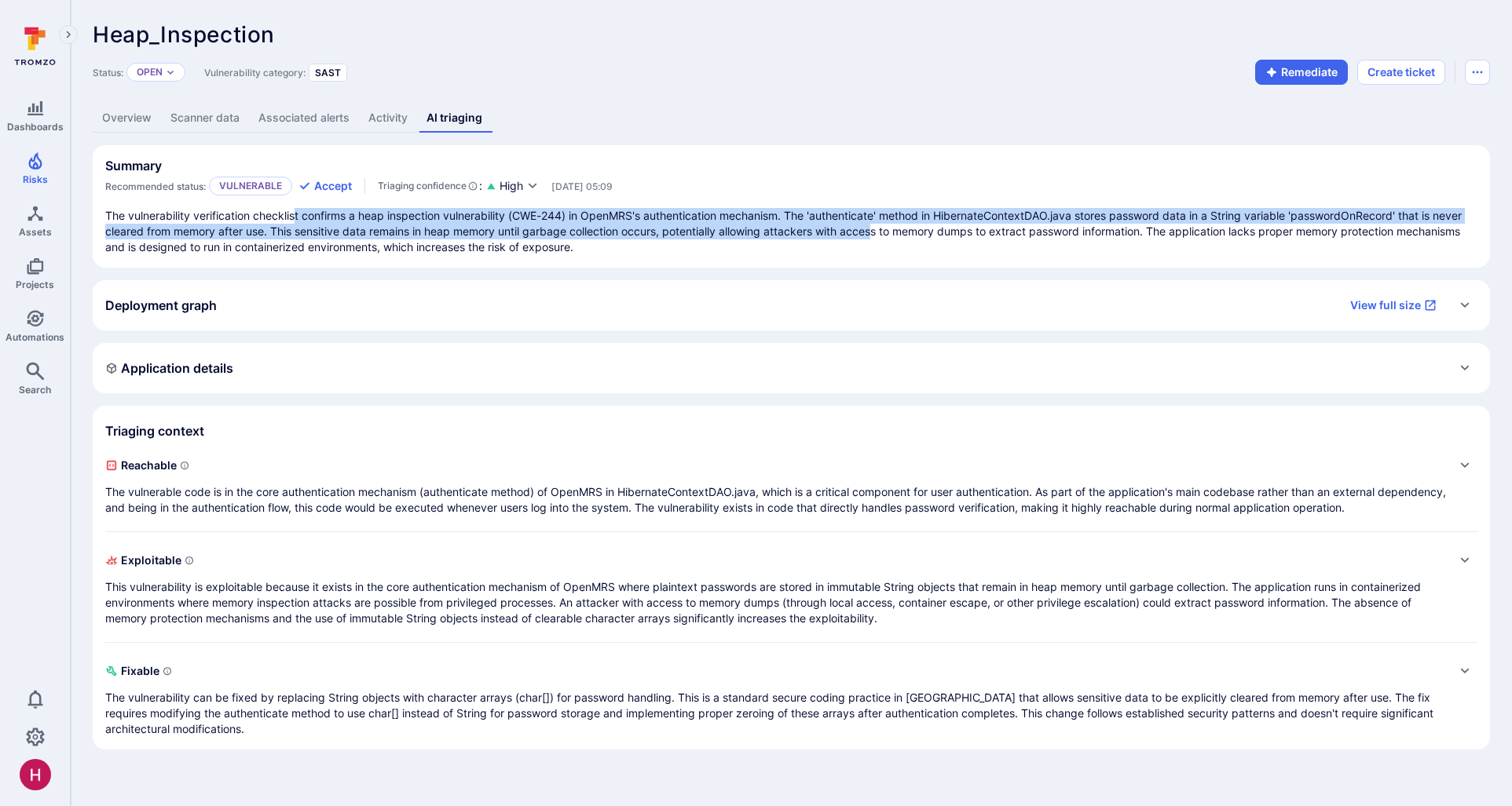
drag, startPoint x: 308, startPoint y: 214, endPoint x: 880, endPoint y: 224, distance: 572.1
click at [880, 224] on p "The vulnerability verification checklist confirms a heap inspection vulnerabili…" at bounding box center [792, 231] width 1372 height 47
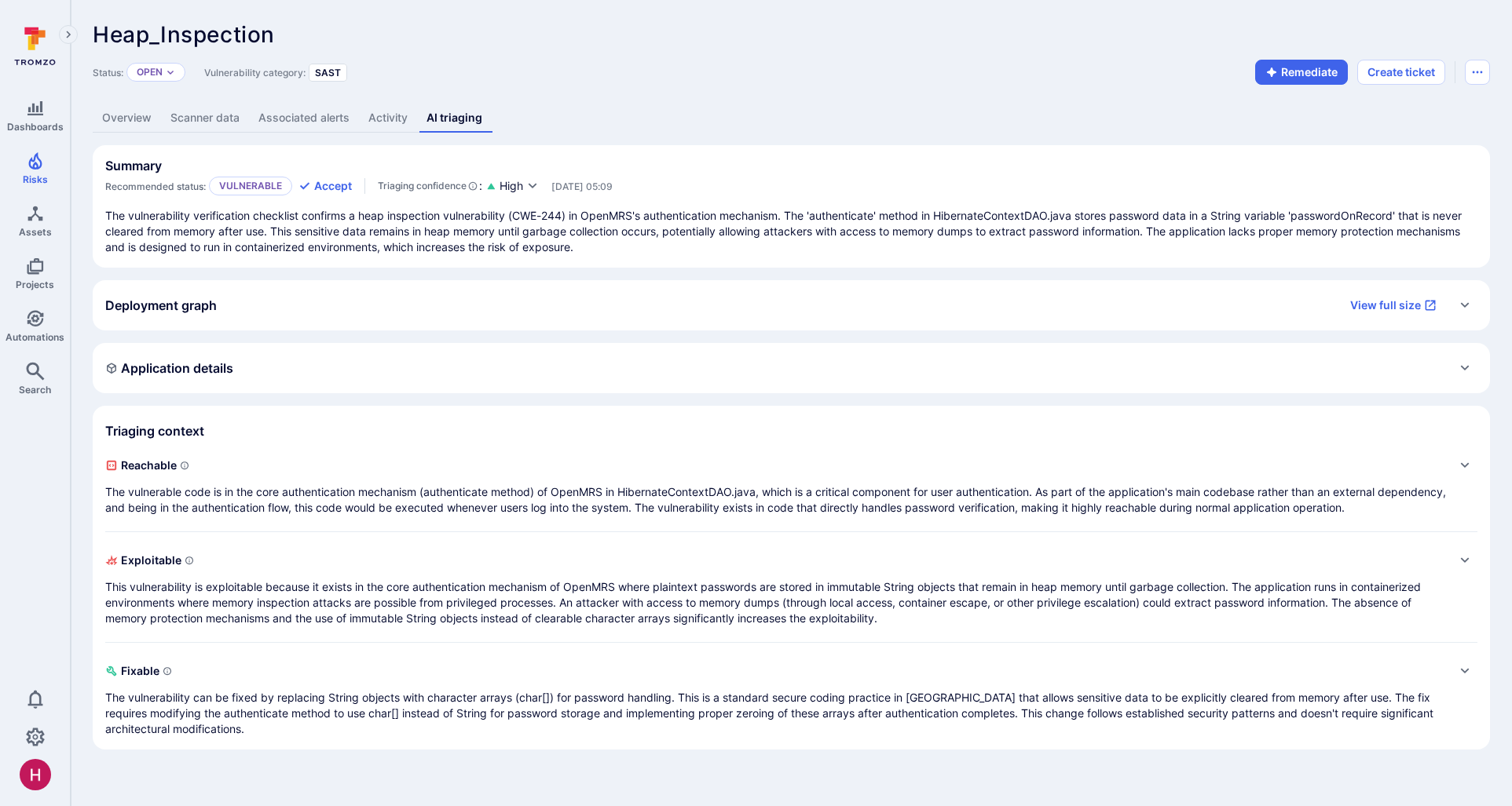
click at [880, 225] on p "The vulnerability verification checklist confirms a heap inspection vulnerabili…" at bounding box center [792, 231] width 1372 height 47
drag, startPoint x: 1305, startPoint y: 216, endPoint x: 1407, endPoint y: 215, distance: 102.0
click at [1407, 215] on p "The vulnerability verification checklist confirms a heap inspection vulnerabili…" at bounding box center [792, 231] width 1372 height 47
click at [605, 481] on div "Reachable The vulnerable code is in the core authentication mechanism (authenti…" at bounding box center [775, 484] width 1341 height 62
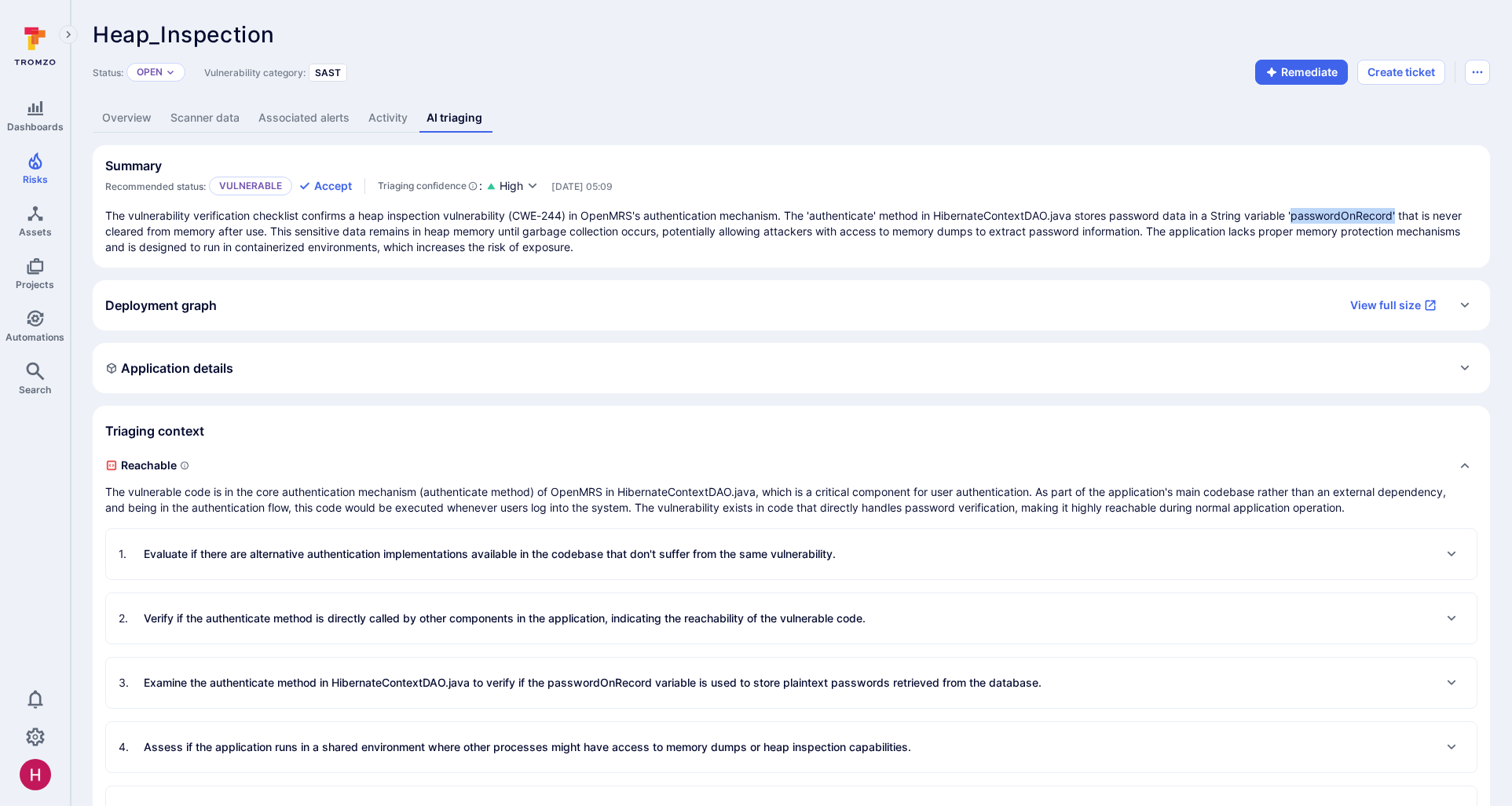
click at [666, 474] on span "Reachable" at bounding box center [775, 465] width 1341 height 25
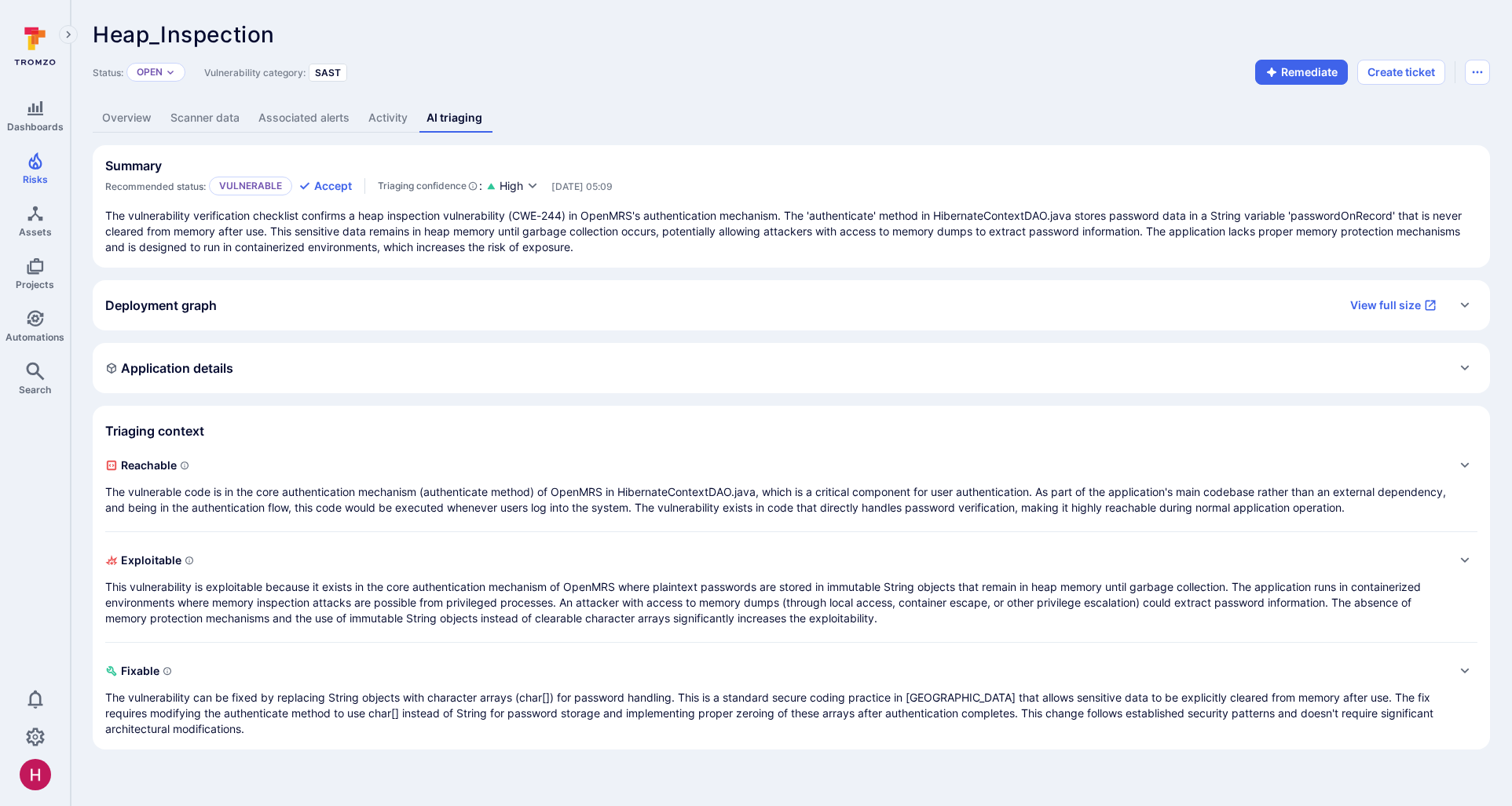
click at [686, 224] on p "The vulnerability verification checklist confirms a heap inspection vulnerabili…" at bounding box center [792, 231] width 1372 height 47
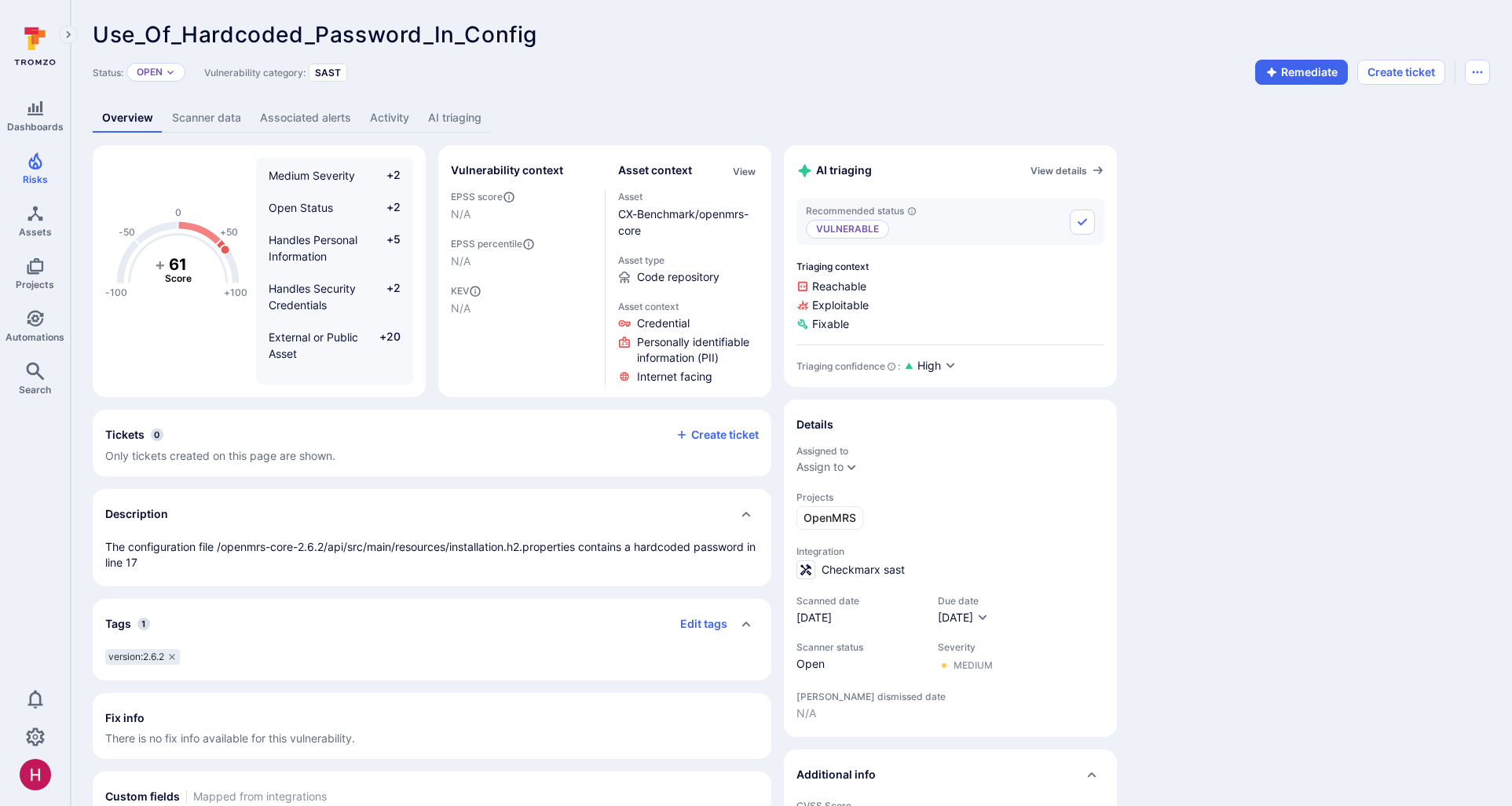
click at [466, 117] on link "AI triaging" at bounding box center [455, 119] width 72 height 29
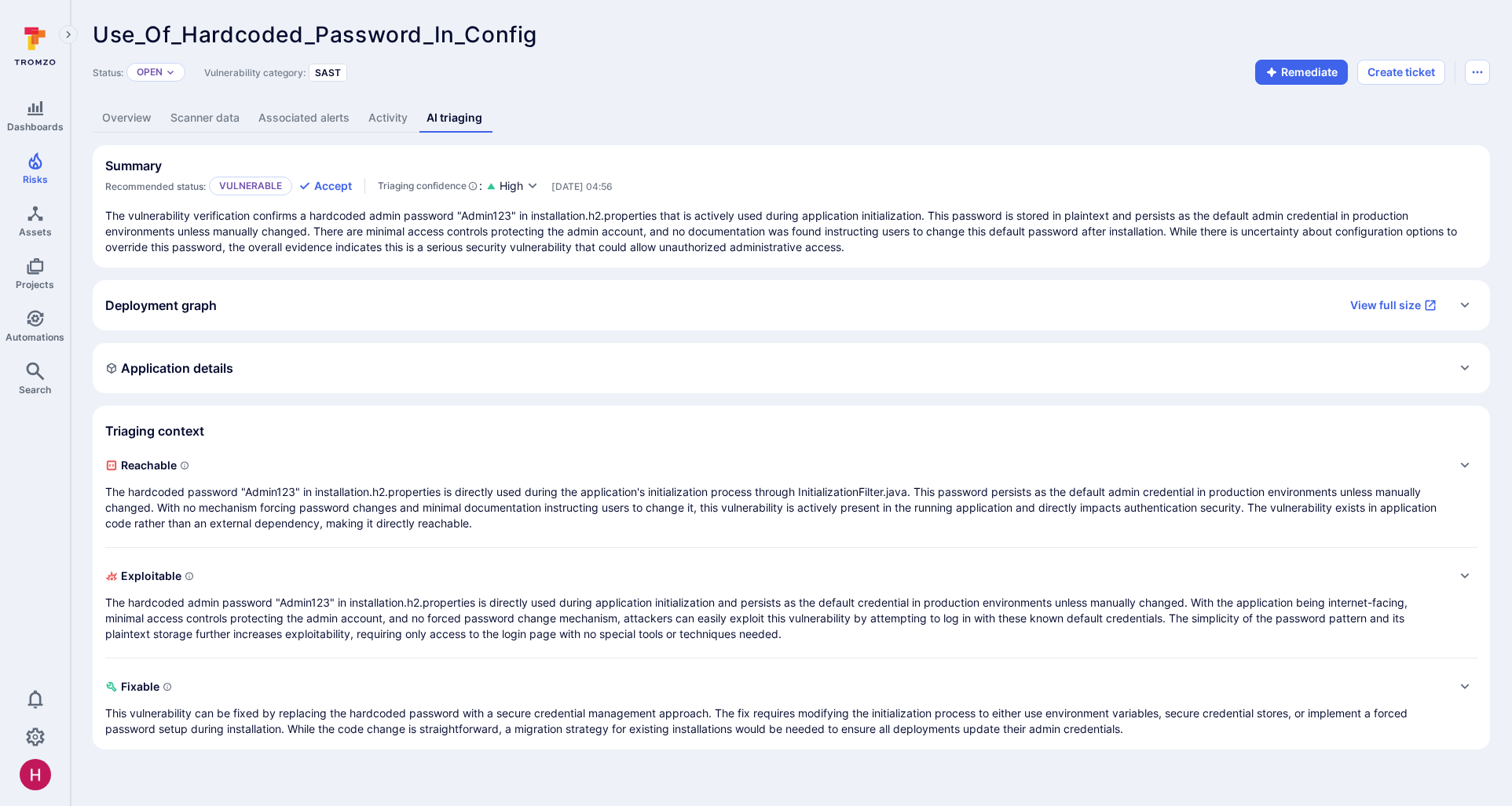
drag, startPoint x: 946, startPoint y: 217, endPoint x: 1160, endPoint y: 208, distance: 214.2
click at [1168, 208] on p "The vulnerability verification confirms a hardcoded admin password "Admin123" i…" at bounding box center [792, 231] width 1372 height 47
drag, startPoint x: 1167, startPoint y: 209, endPoint x: 1405, endPoint y: 212, distance: 238.0
click at [1405, 212] on p "The vulnerability verification confirms a hardcoded admin password "Admin123" i…" at bounding box center [792, 231] width 1372 height 47
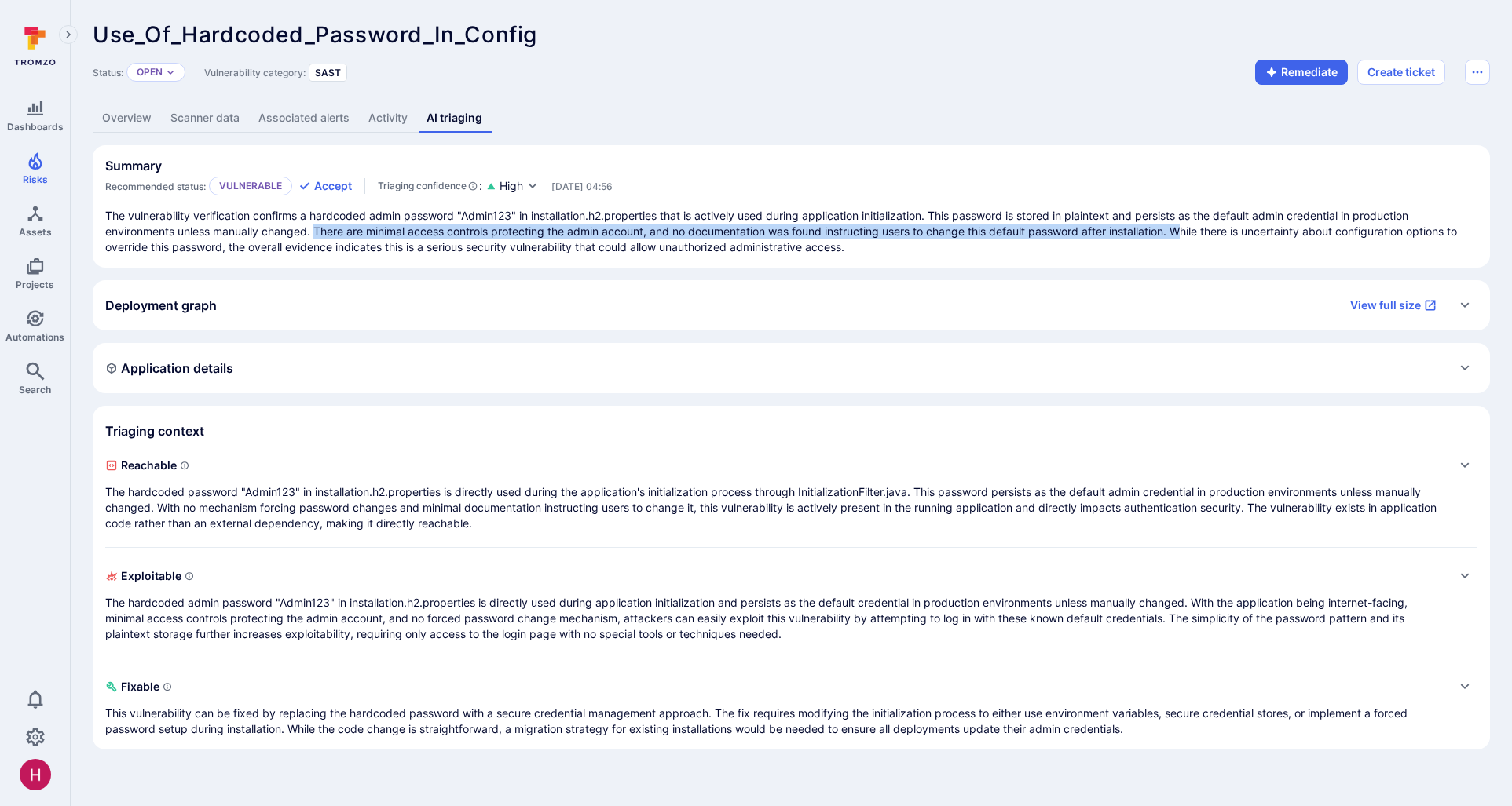
drag, startPoint x: 338, startPoint y: 232, endPoint x: 1190, endPoint y: 233, distance: 852.0
click at [1190, 233] on p "The vulnerability verification confirms a hardcoded admin password "Admin123" i…" at bounding box center [792, 231] width 1372 height 47
click at [1190, 230] on p "The vulnerability verification confirms a hardcoded admin password "Admin123" i…" at bounding box center [792, 231] width 1372 height 47
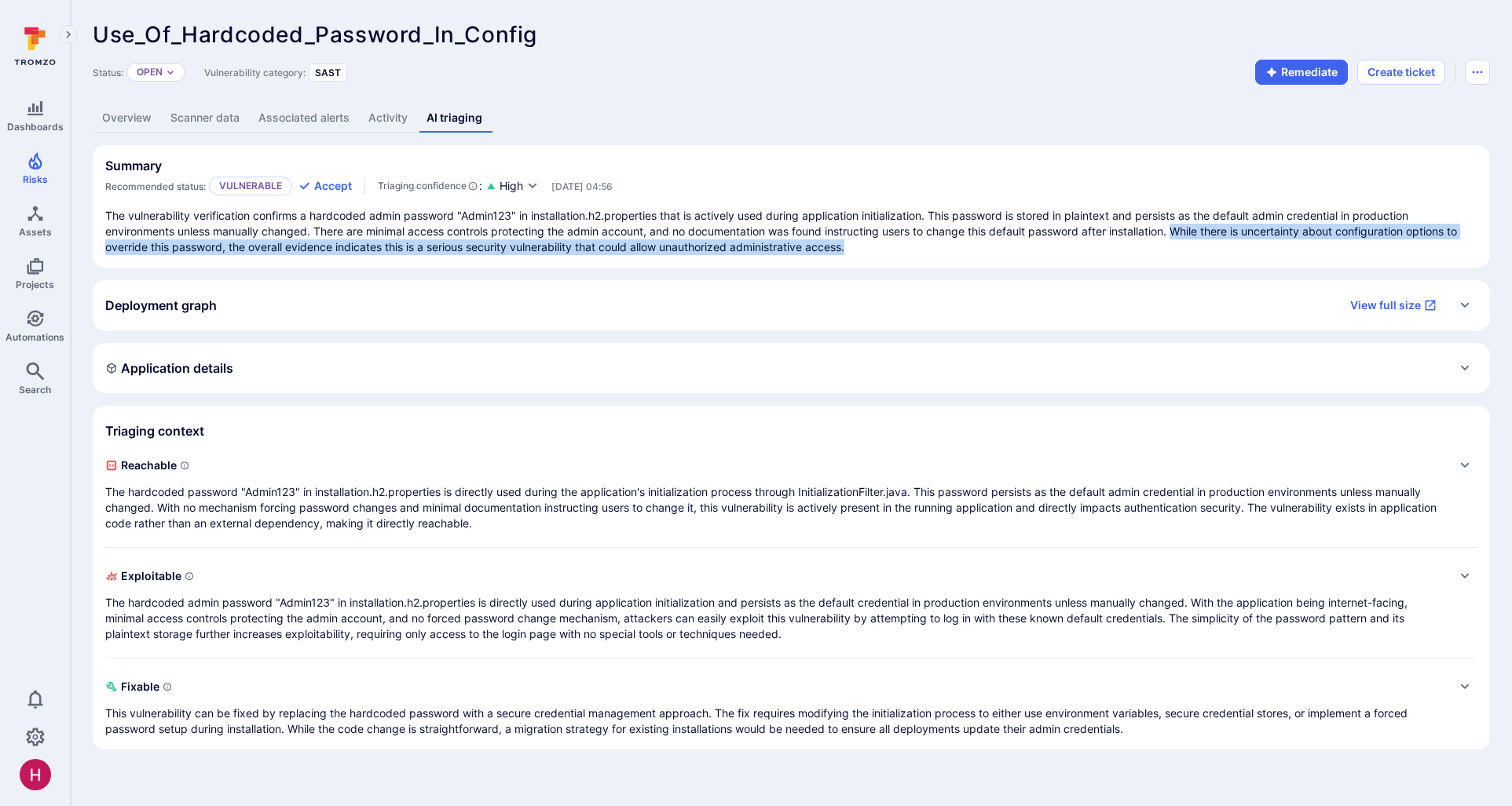
drag, startPoint x: 1203, startPoint y: 237, endPoint x: 1218, endPoint y: 244, distance: 16.6
click at [1218, 244] on p "The vulnerability verification confirms a hardcoded admin password "Admin123" i…" at bounding box center [792, 231] width 1372 height 47
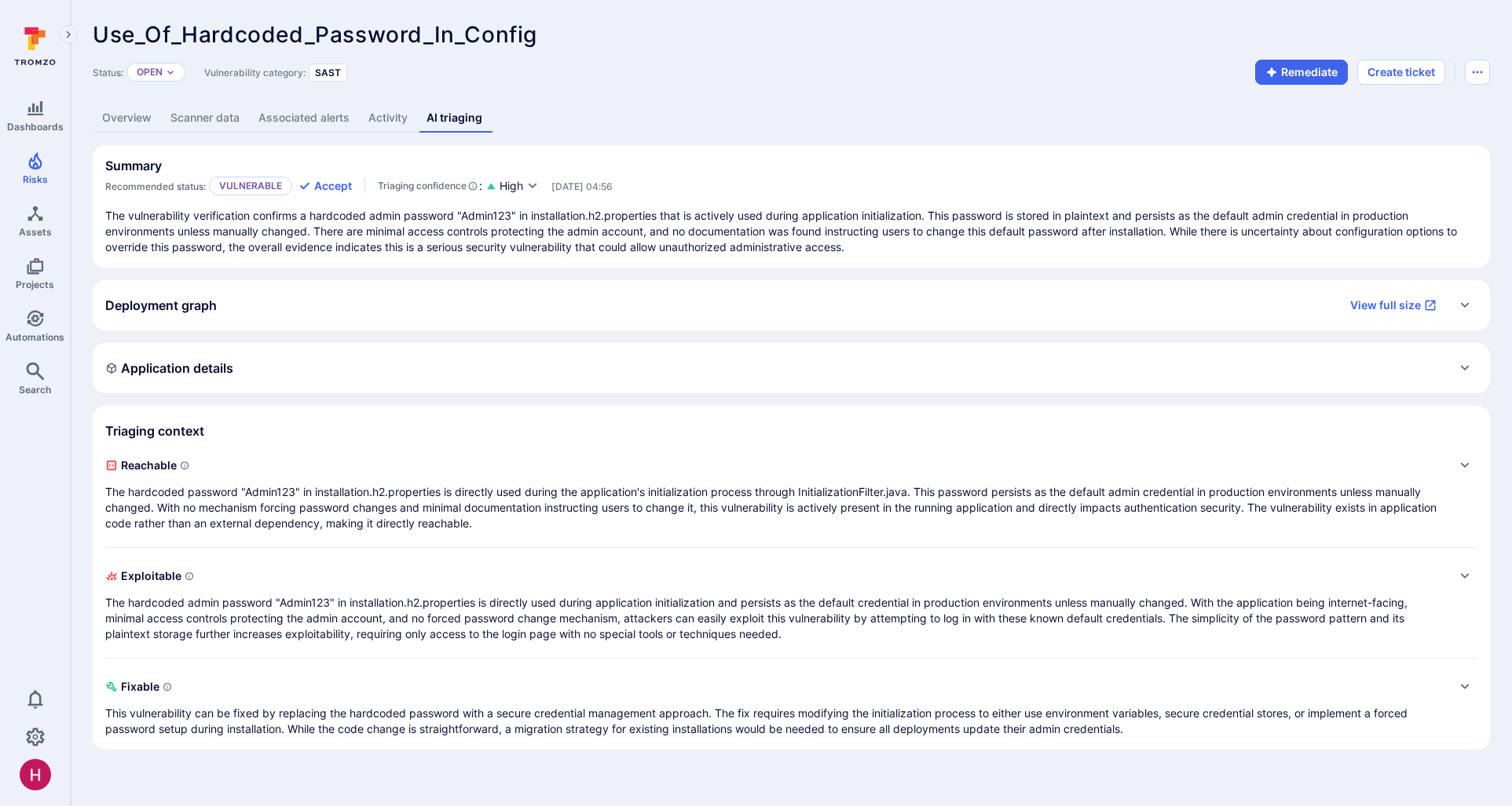
click at [564, 514] on p "The hardcoded password "Admin123" in installation.h2.properties is directly use…" at bounding box center [775, 508] width 1341 height 47
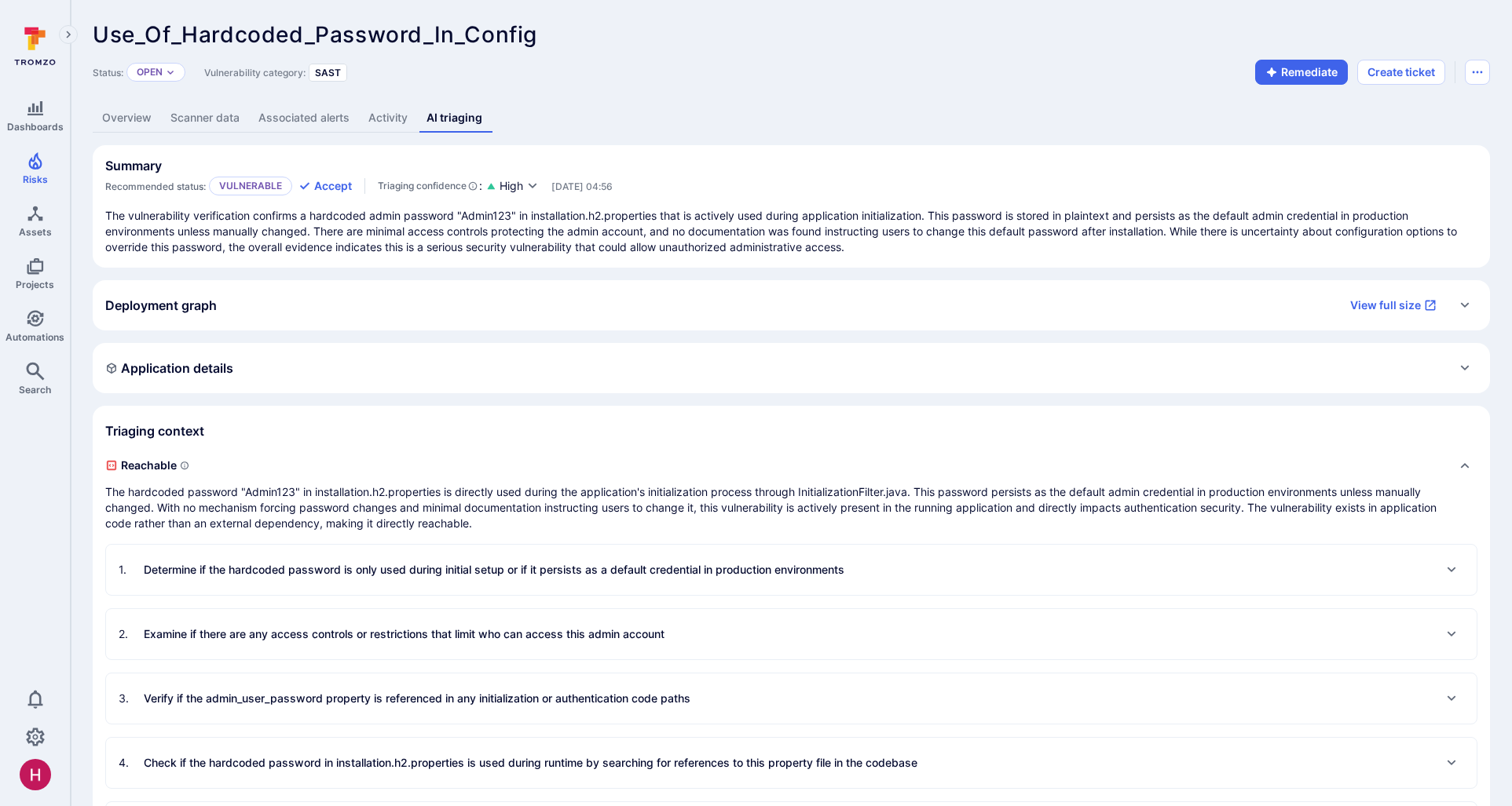
click at [582, 579] on div "1 . Determine if the hardcoded password is only used during initial setup or if…" at bounding box center [482, 570] width 726 height 25
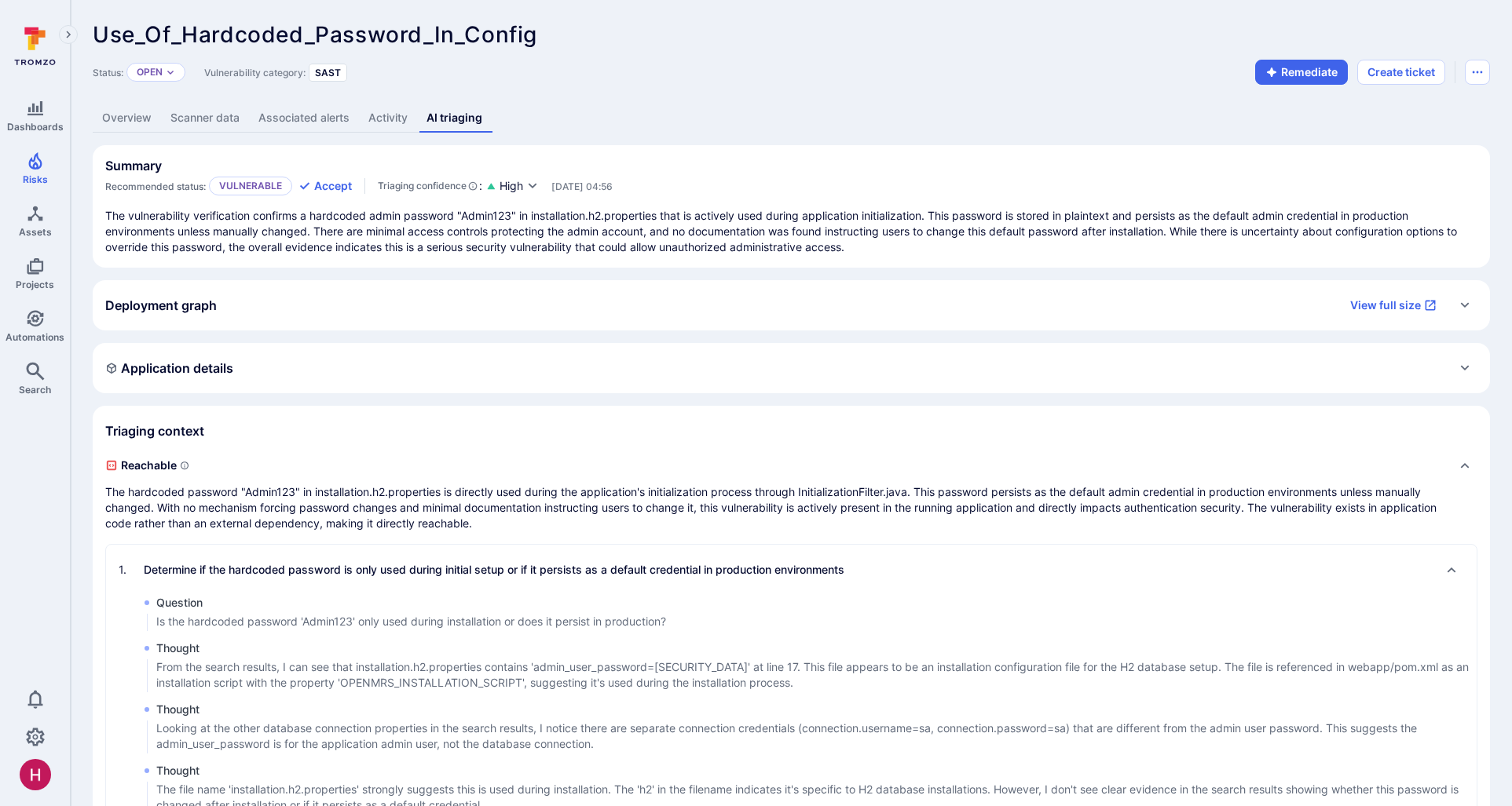
click at [709, 177] on div "Summary Recommended status: Vulnerable Accept Triaging confidence : High [DATE]…" at bounding box center [792, 176] width 1372 height 37
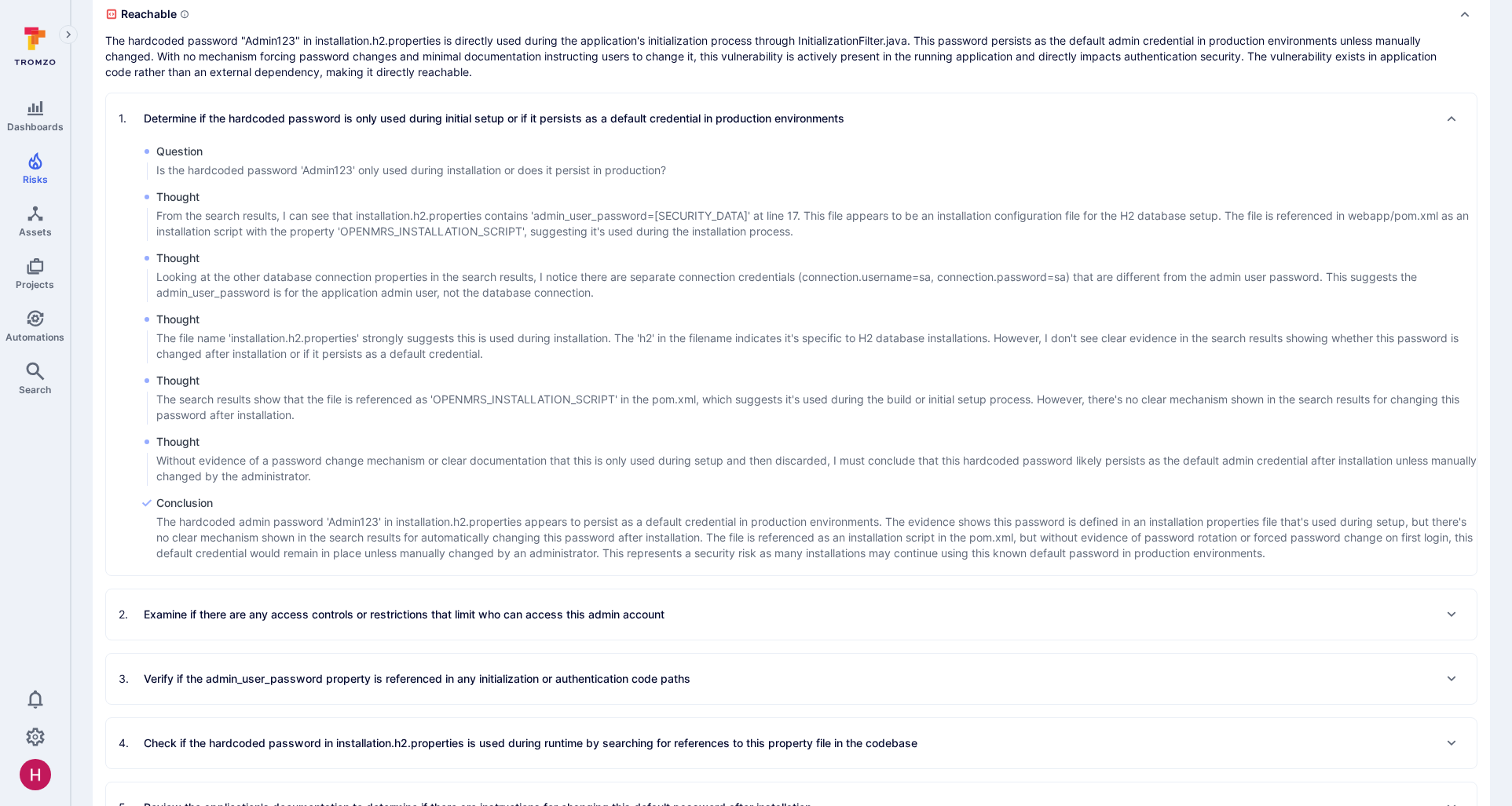
scroll to position [471, 0]
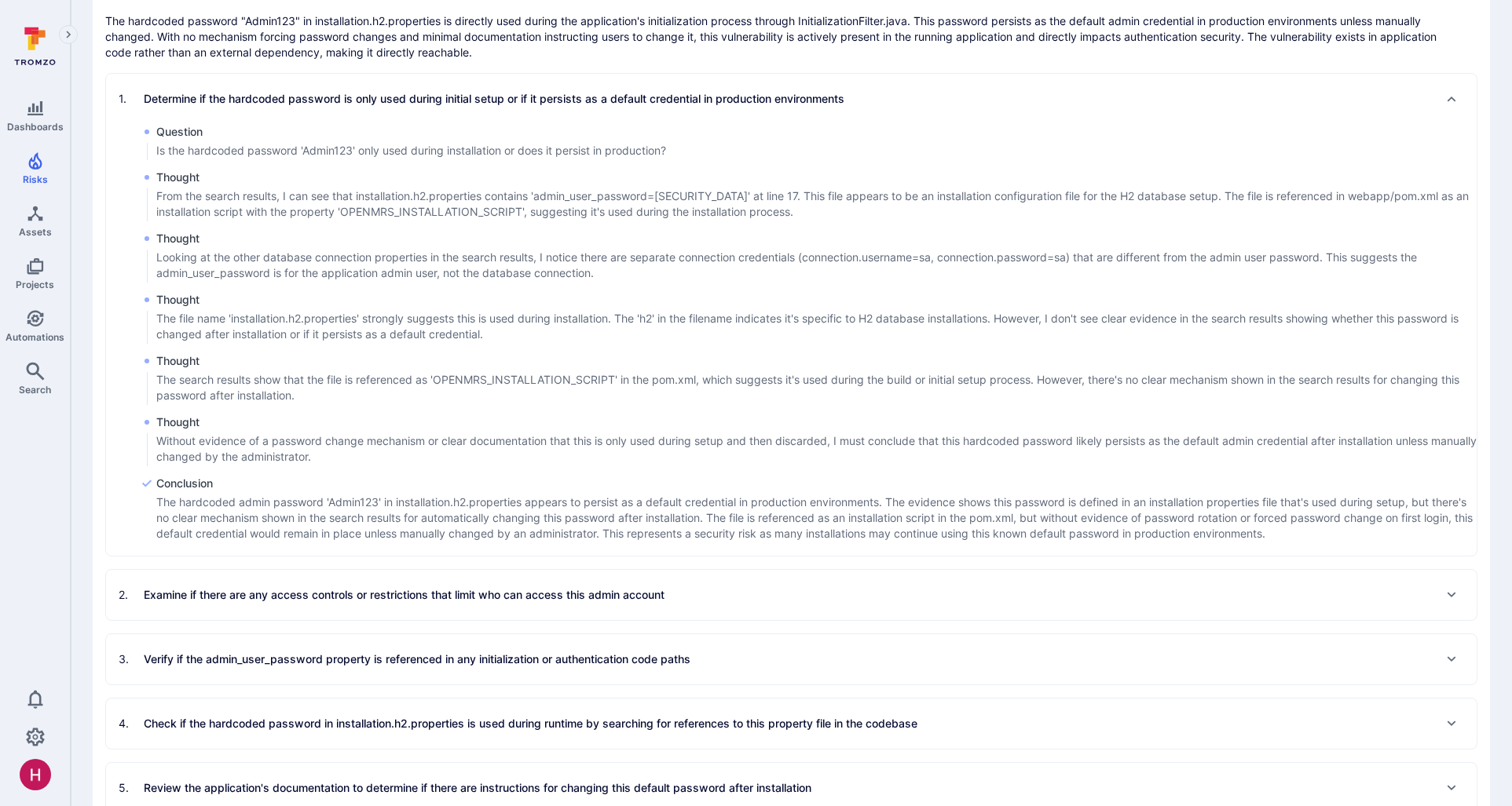
drag, startPoint x: 662, startPoint y: 537, endPoint x: 850, endPoint y: 542, distance: 188.1
click at [920, 542] on div "Conclusion The hardcoded admin password 'Admin123' in installation.h2.propertie…" at bounding box center [808, 509] width 1336 height 67
drag, startPoint x: 779, startPoint y: 546, endPoint x: 1342, endPoint y: 533, distance: 563.2
click at [1342, 533] on div "[SECURITY_DATA] Is the hardcoded password 'Admin123' only used during installat…" at bounding box center [792, 340] width 1371 height 432
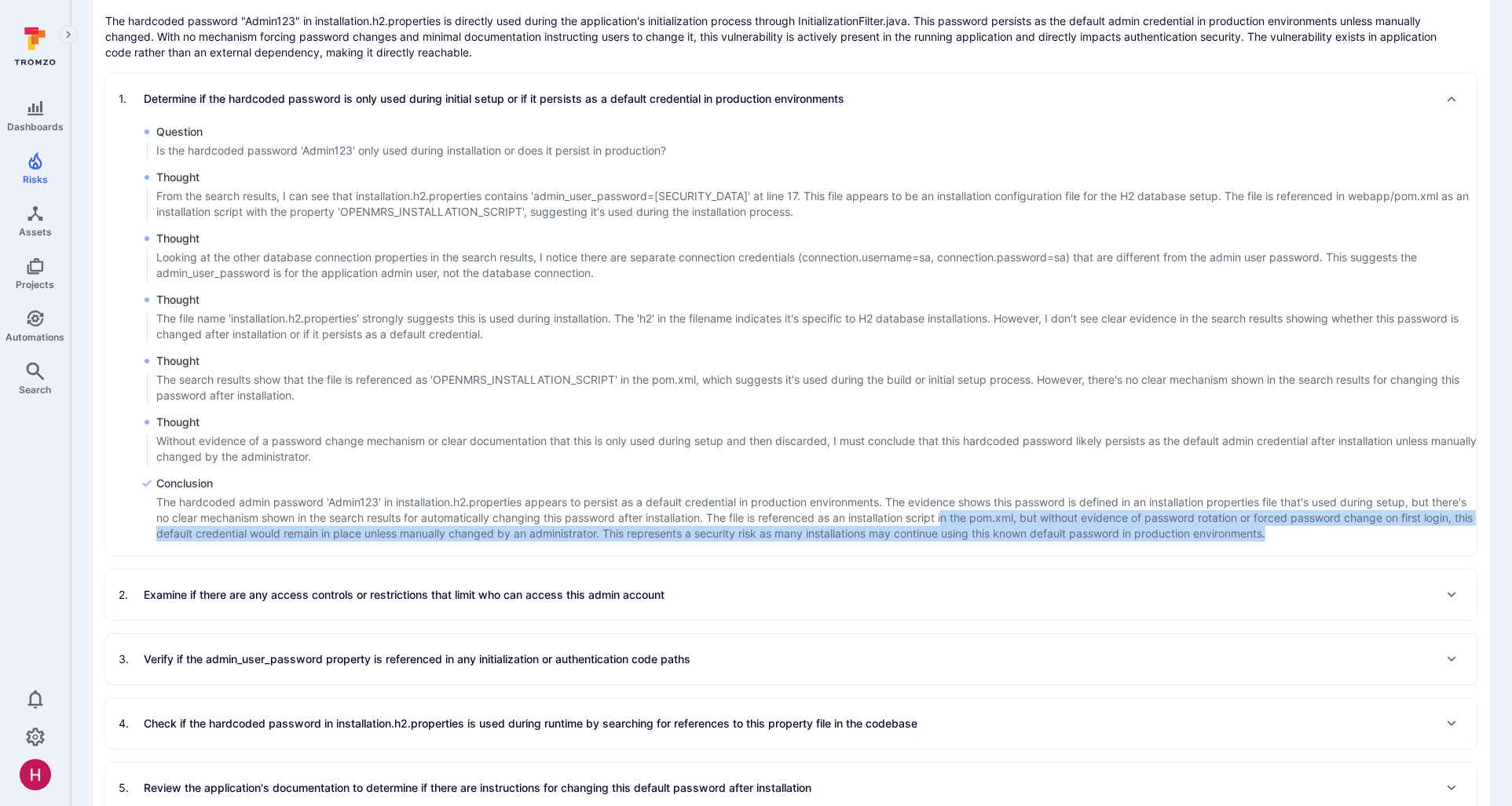
drag, startPoint x: 1310, startPoint y: 535, endPoint x: 992, endPoint y: 521, distance: 318.3
click at [992, 521] on p "The hardcoded admin password 'Admin123' in installation.h2.properties appears t…" at bounding box center [816, 518] width 1320 height 47
click at [992, 520] on p "The hardcoded admin password 'Admin123' in installation.h2.properties appears t…" at bounding box center [816, 518] width 1320 height 47
